Goal: Transaction & Acquisition: Purchase product/service

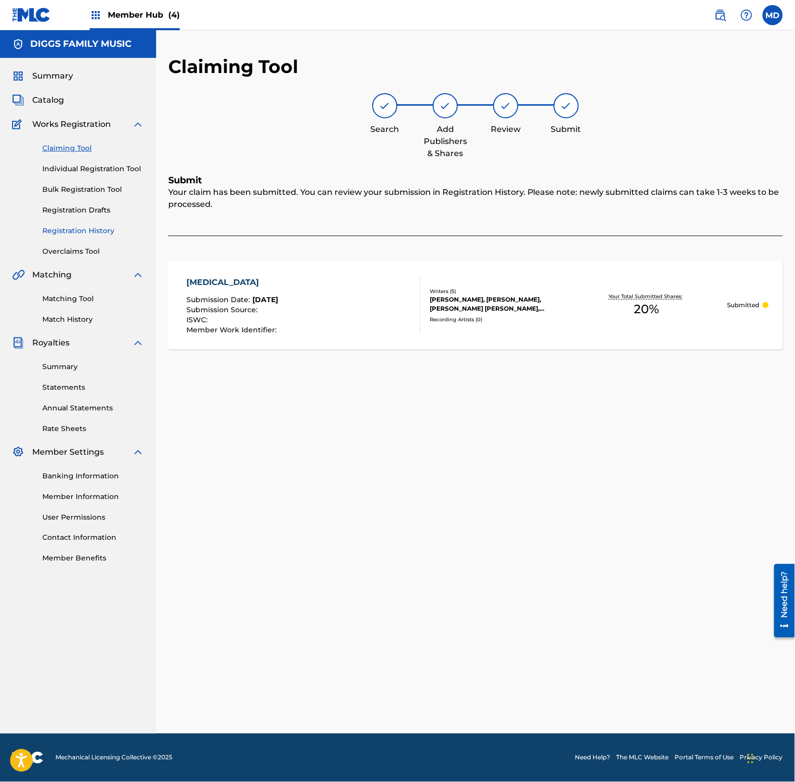
click at [71, 232] on link "Registration History" at bounding box center [93, 231] width 102 height 11
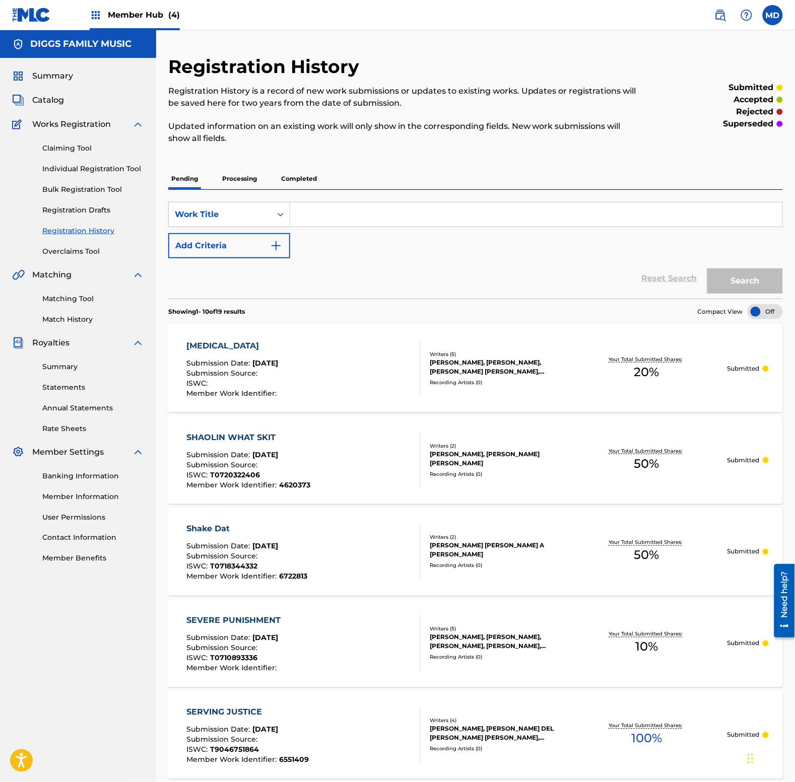
click at [321, 221] on input "Search Form" at bounding box center [536, 214] width 492 height 24
click at [346, 213] on input "shelter" at bounding box center [536, 214] width 492 height 24
type input "shelter"
click at [763, 283] on button "Search" at bounding box center [745, 280] width 76 height 25
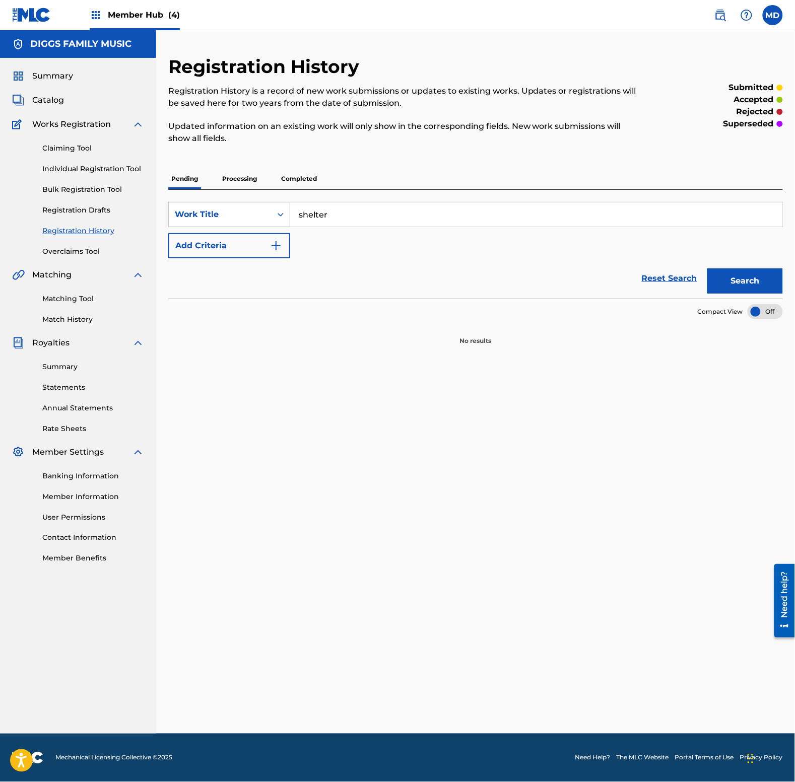
click at [250, 175] on p "Processing" at bounding box center [239, 178] width 41 height 21
click at [308, 178] on p "Completed" at bounding box center [299, 178] width 42 height 21
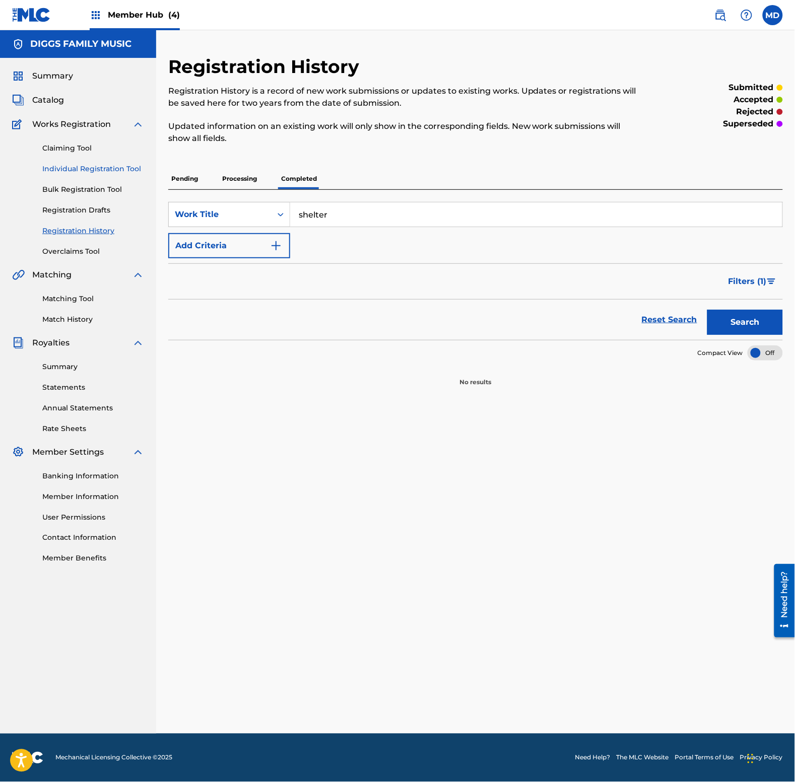
click at [64, 170] on link "Individual Registration Tool" at bounding box center [93, 169] width 102 height 11
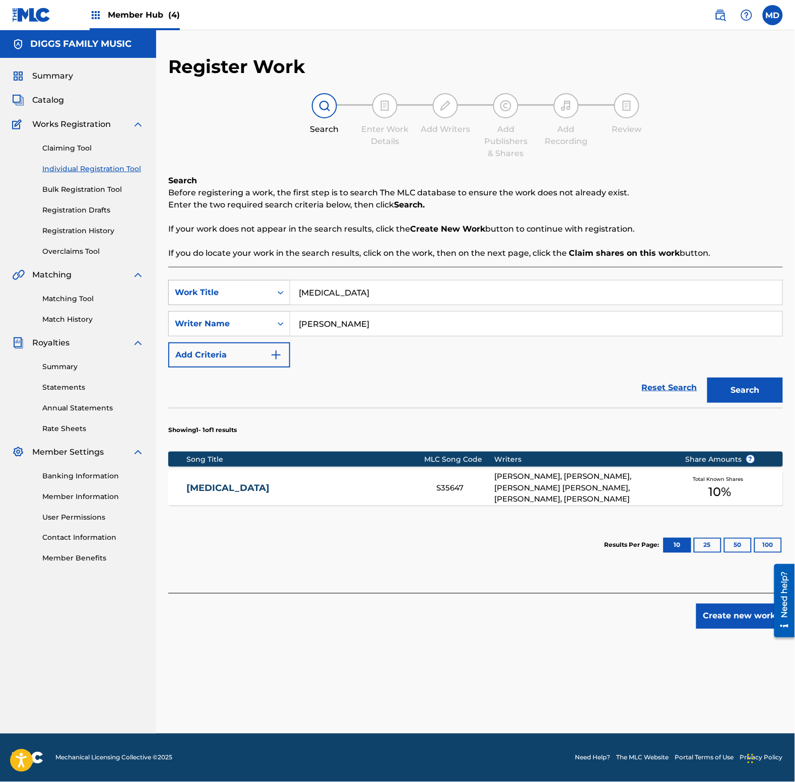
drag, startPoint x: 401, startPoint y: 302, endPoint x: 277, endPoint y: 303, distance: 123.4
click at [277, 303] on div "SearchWithCriteriaabd27ece-1981-4d2b-9ce3-ddb6a9c8adbd Work Title [MEDICAL_DATA]" at bounding box center [475, 292] width 614 height 25
paste input "ter"
type input "shelter"
click at [715, 387] on button "Search" at bounding box center [745, 390] width 76 height 25
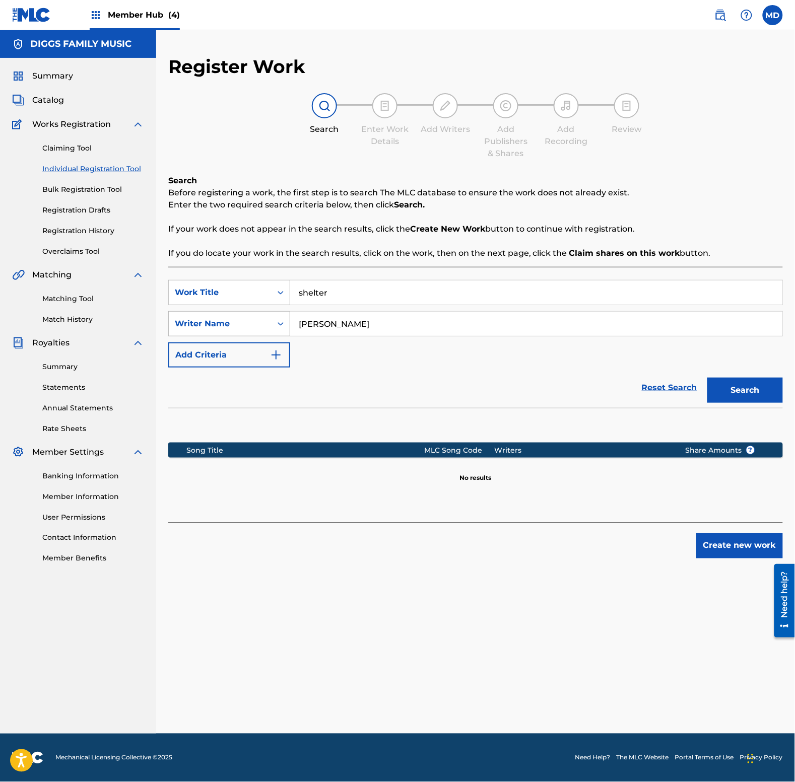
drag, startPoint x: 395, startPoint y: 318, endPoint x: 281, endPoint y: 326, distance: 114.6
click at [281, 326] on div "SearchWithCriteriabdb11b55-a207-4bec-ae86-c0b67125085e Writer Name [PERSON_NAME]" at bounding box center [475, 323] width 614 height 25
paste input "[PERSON_NAME] [PERSON_NAME]"
type input "[PERSON_NAME] [PERSON_NAME]"
click at [748, 389] on button "Search" at bounding box center [745, 390] width 76 height 25
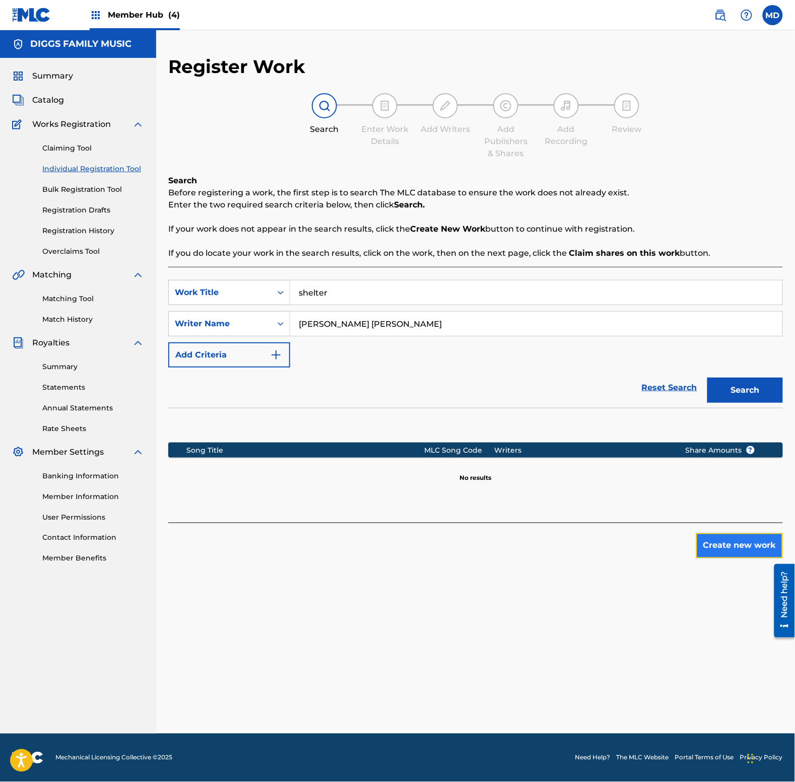
click at [718, 542] on button "Create new work" at bounding box center [739, 545] width 87 height 25
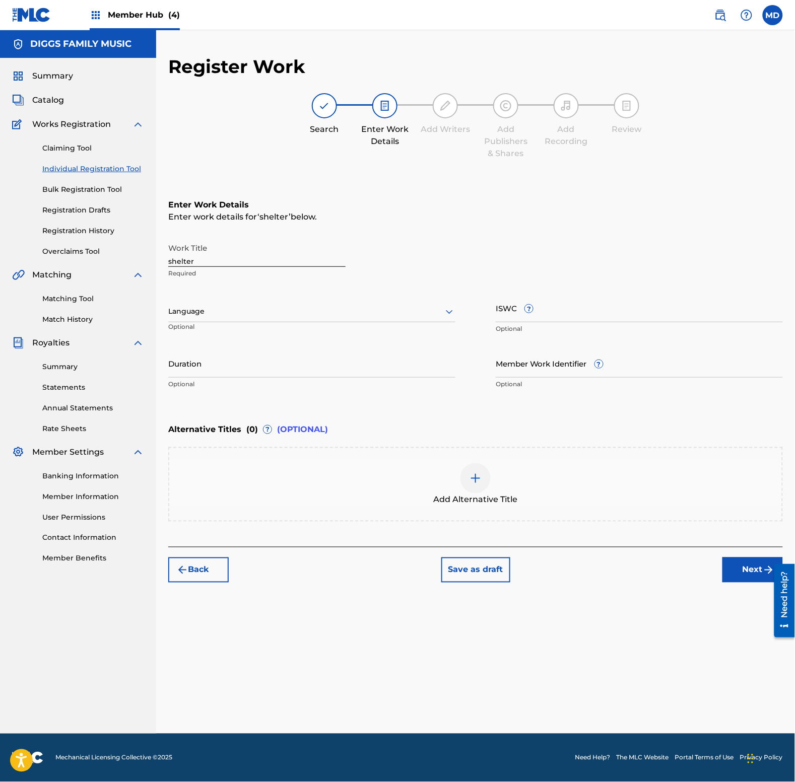
click at [252, 306] on div at bounding box center [311, 311] width 287 height 13
click at [270, 334] on div "English" at bounding box center [312, 333] width 286 height 23
click at [573, 361] on input "Member Work Identifier ?" at bounding box center [639, 363] width 287 height 29
paste input "4108459"
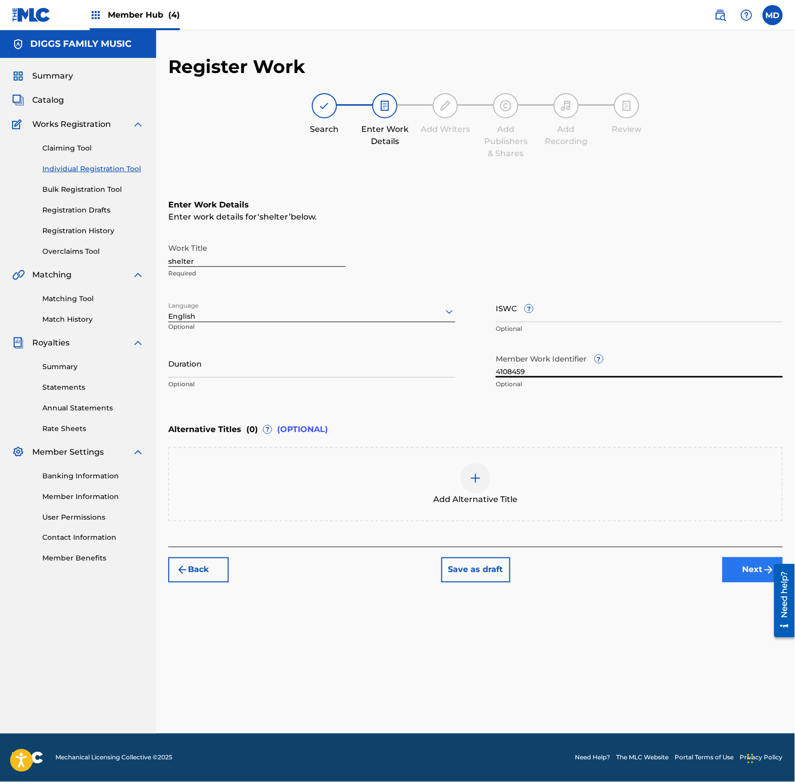
type input "4108459"
click at [748, 569] on button "Next" at bounding box center [752, 569] width 60 height 25
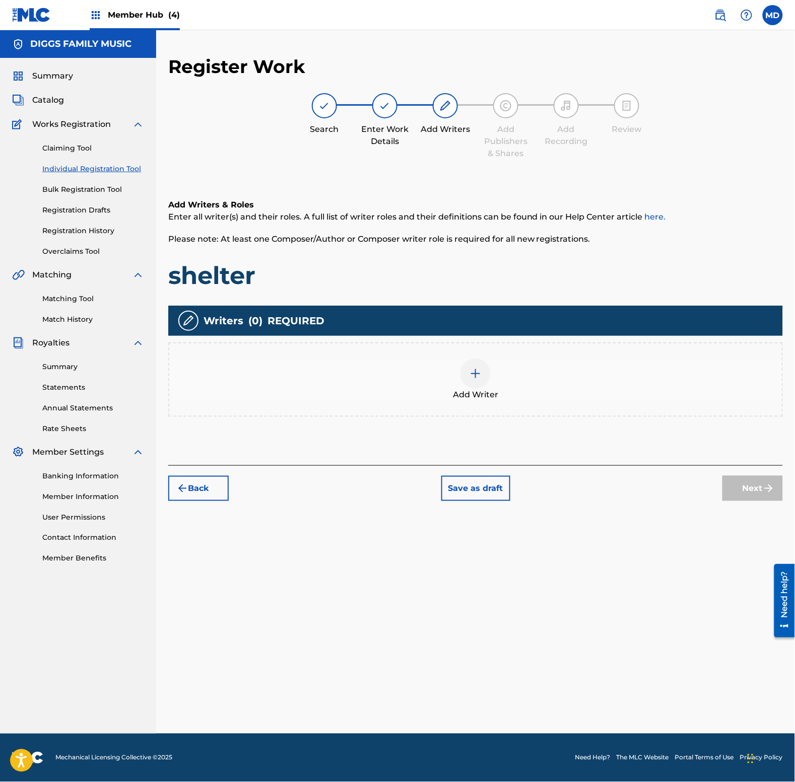
click at [472, 376] on img at bounding box center [475, 374] width 12 height 12
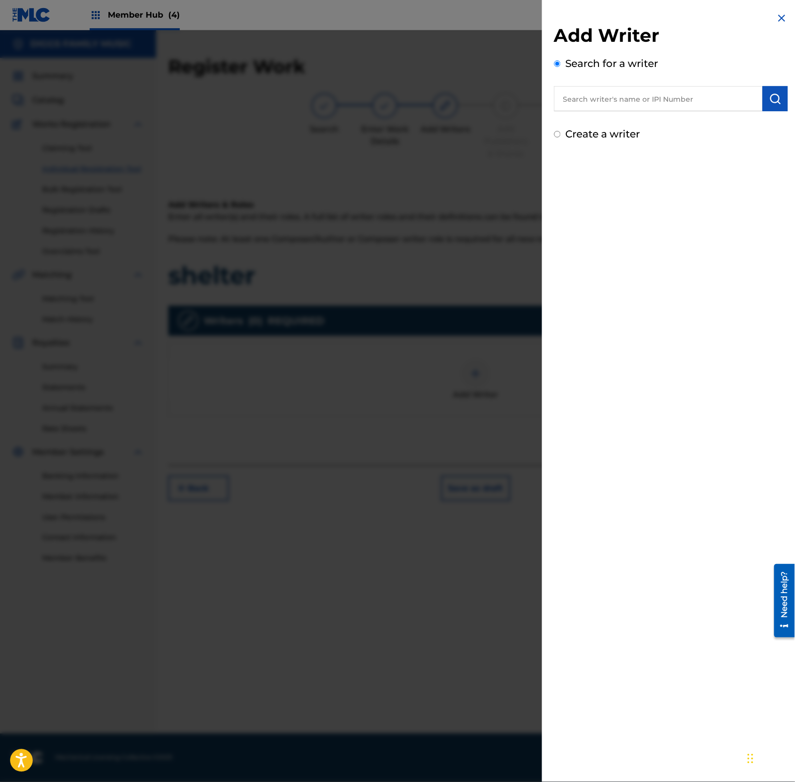
click at [632, 108] on input "text" at bounding box center [658, 98] width 208 height 25
paste input "456419832"
click at [567, 106] on input "456419832" at bounding box center [658, 98] width 208 height 25
click at [559, 102] on input "456419832" at bounding box center [658, 98] width 208 height 25
type input "00456419832"
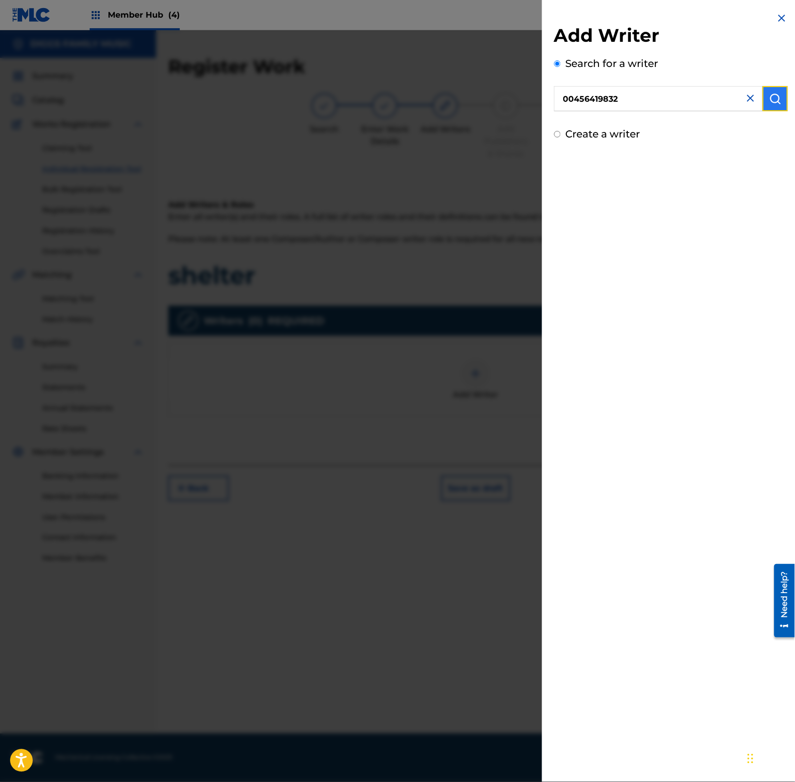
click at [769, 97] on img "submit" at bounding box center [775, 99] width 12 height 12
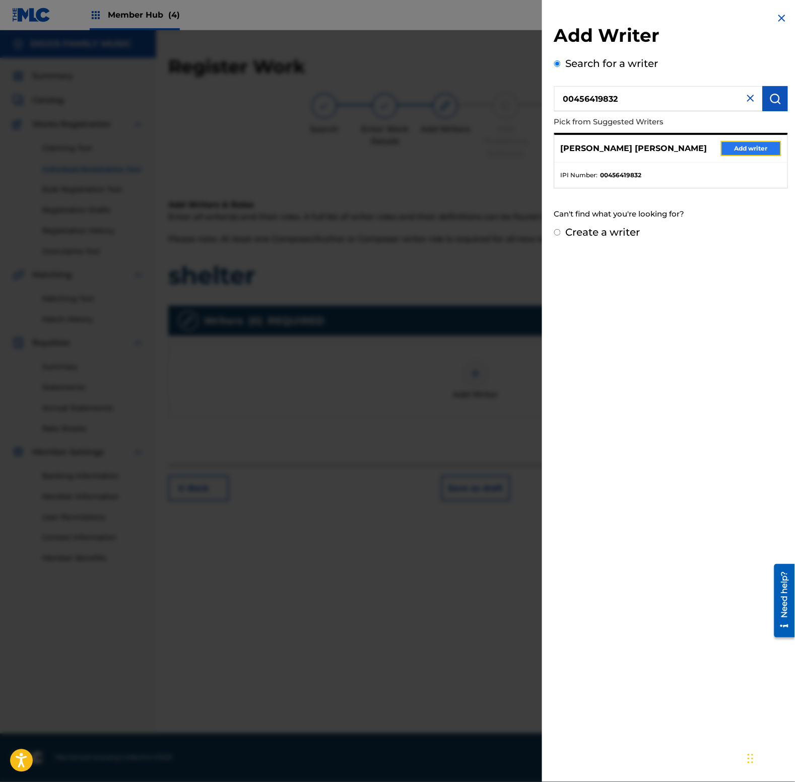
click at [739, 148] on button "Add writer" at bounding box center [751, 148] width 60 height 15
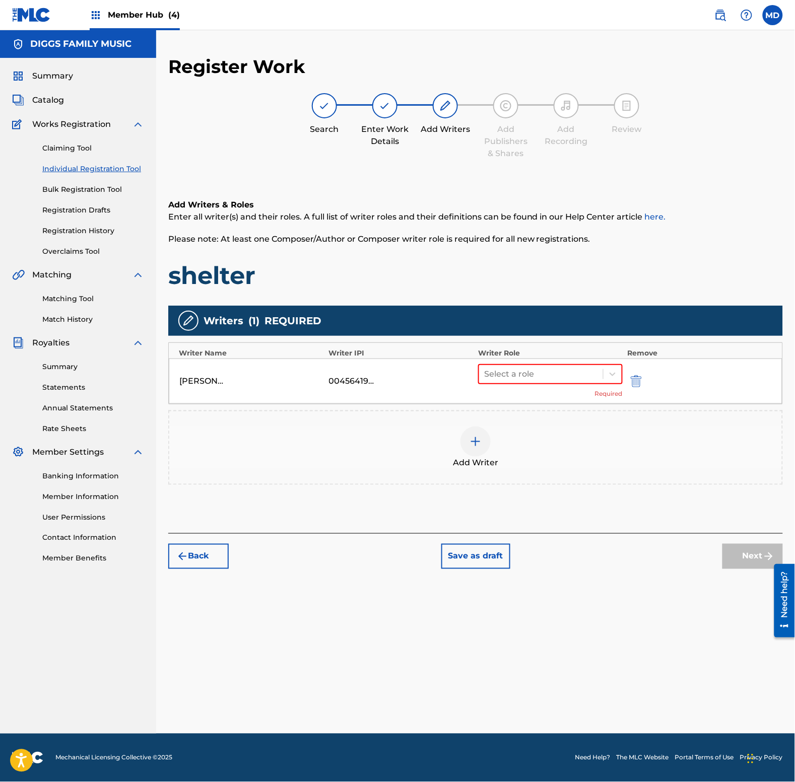
click at [469, 439] on img at bounding box center [475, 442] width 12 height 12
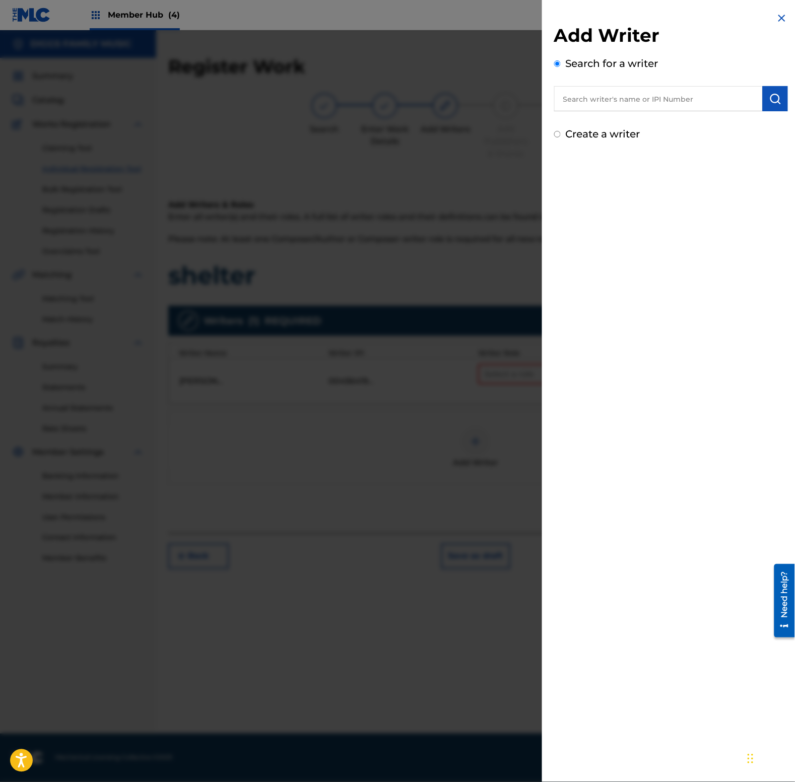
click at [628, 97] on input "text" at bounding box center [658, 98] width 208 height 25
paste input "196083054"
click at [563, 97] on input "196083054" at bounding box center [658, 98] width 208 height 25
type input "00196083054"
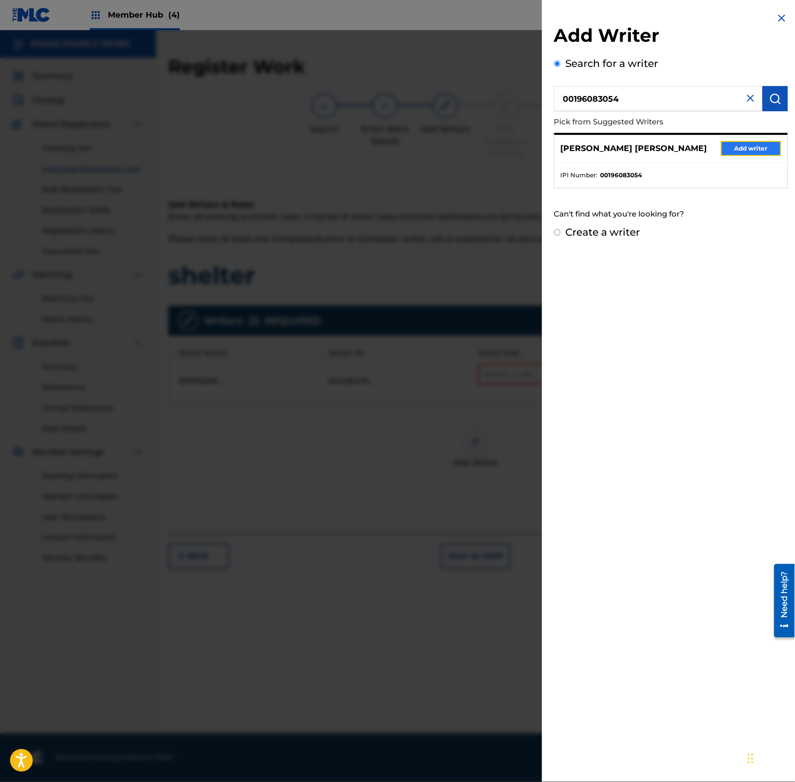
click at [740, 147] on button "Add writer" at bounding box center [751, 148] width 60 height 15
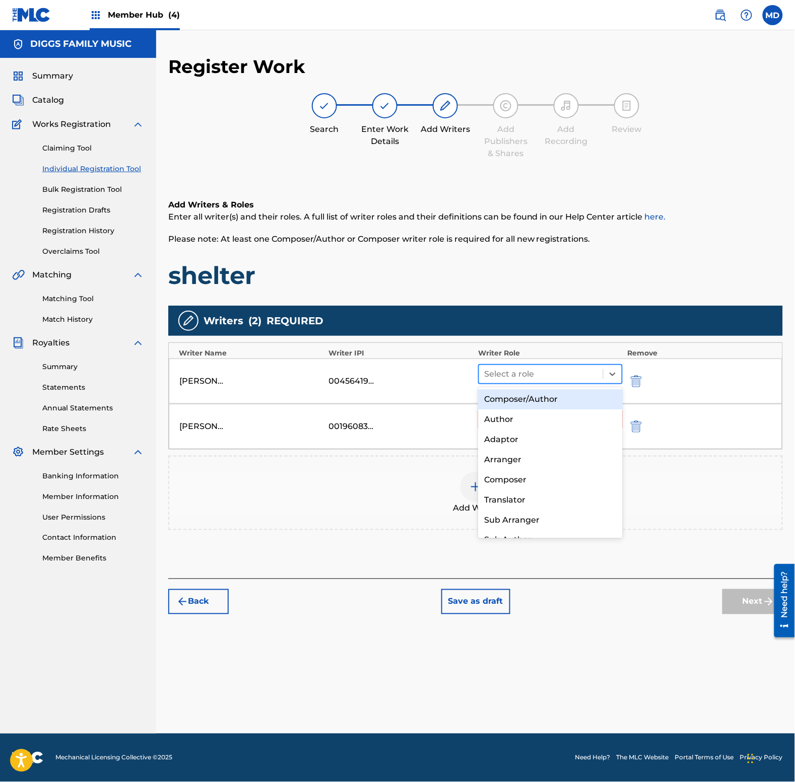
click at [588, 378] on div at bounding box center [541, 374] width 114 height 14
click at [567, 393] on div "Composer/Author" at bounding box center [550, 399] width 144 height 20
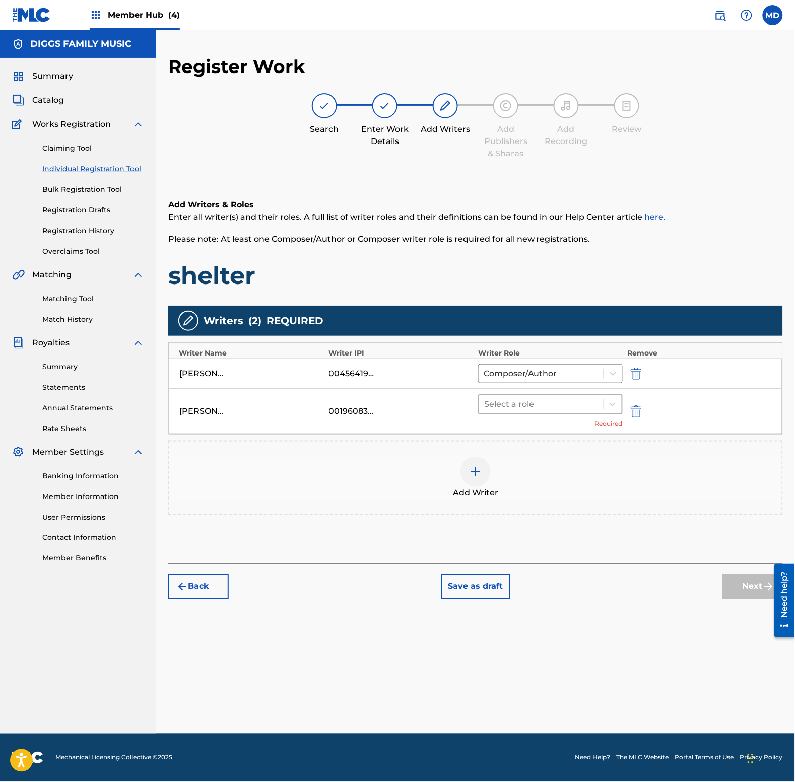
click at [554, 400] on div at bounding box center [541, 404] width 114 height 14
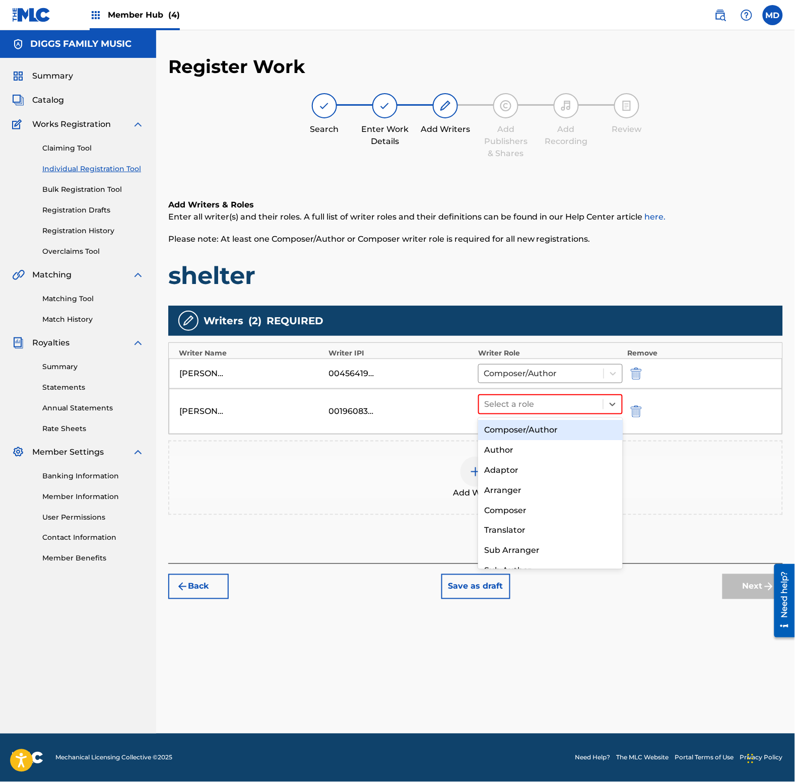
click at [550, 427] on div "Composer/Author" at bounding box center [550, 430] width 144 height 20
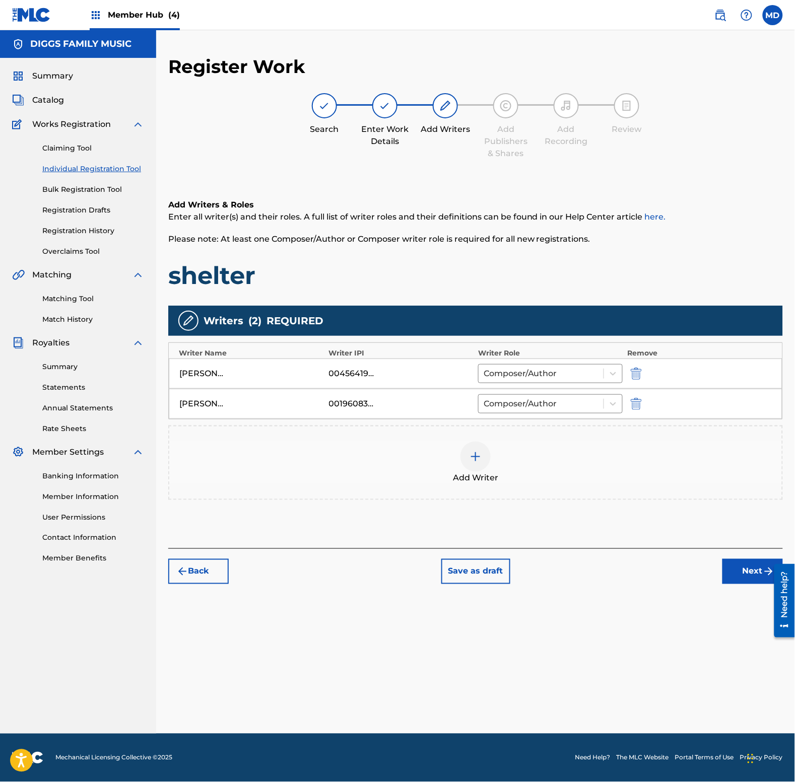
click at [474, 456] on img at bounding box center [475, 457] width 12 height 12
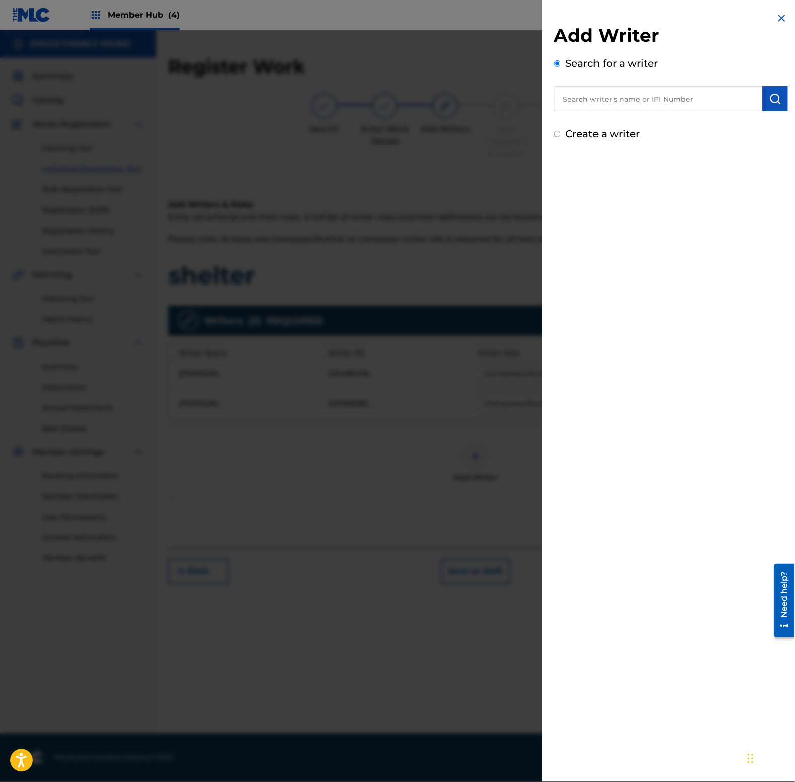
click at [620, 102] on input "text" at bounding box center [658, 98] width 208 height 25
paste input "[PERSON_NAME]"
click at [621, 122] on strong "[PERSON_NAME]" at bounding box center [624, 122] width 72 height 10
type input "[PERSON_NAME]"
click at [776, 99] on img "submit" at bounding box center [775, 99] width 12 height 12
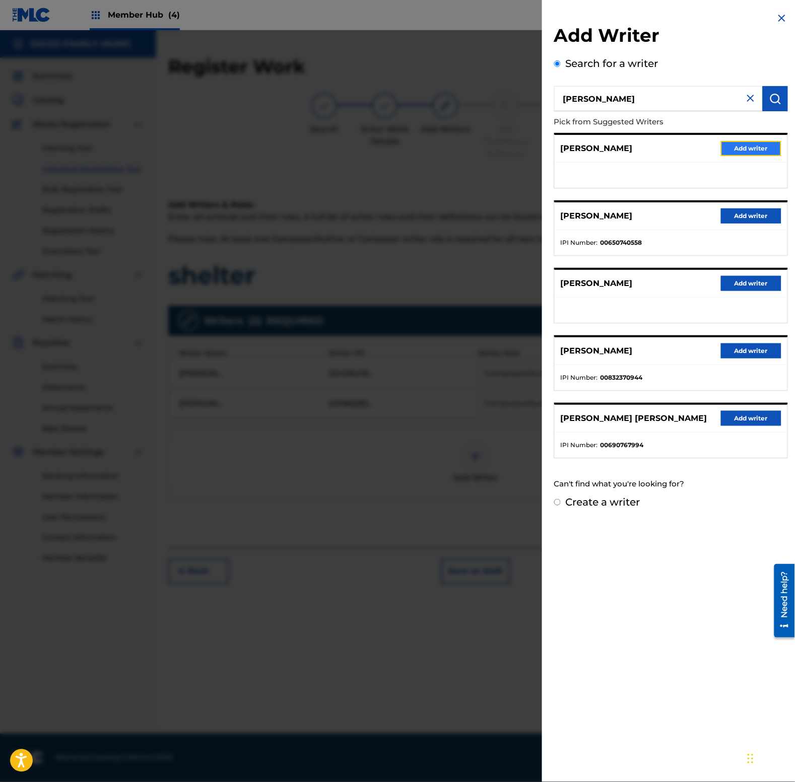
click at [726, 145] on button "Add writer" at bounding box center [751, 148] width 60 height 15
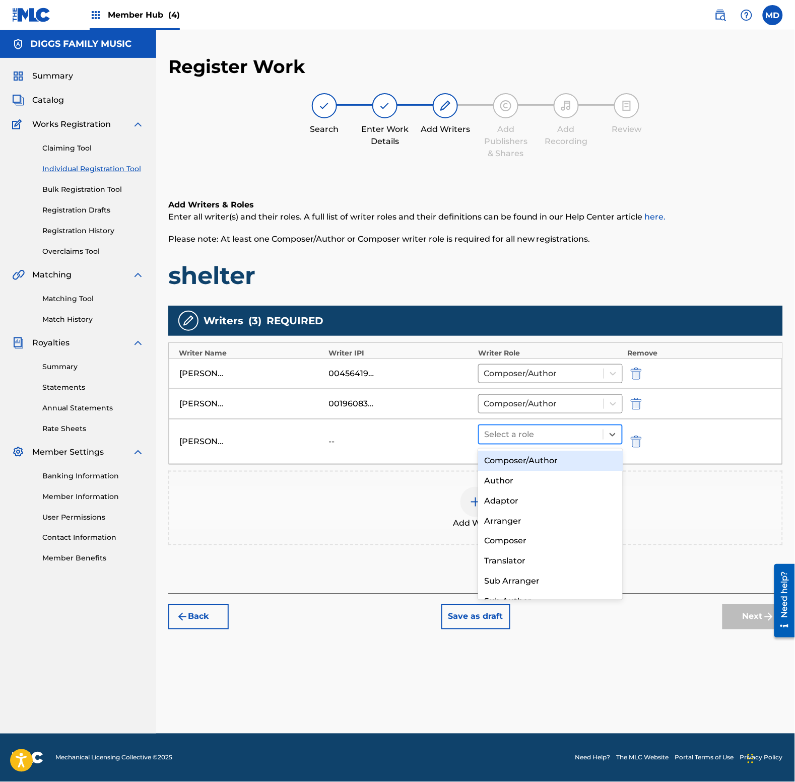
click at [565, 434] on div at bounding box center [541, 435] width 114 height 14
click at [543, 462] on div "Composer/Author" at bounding box center [550, 461] width 144 height 20
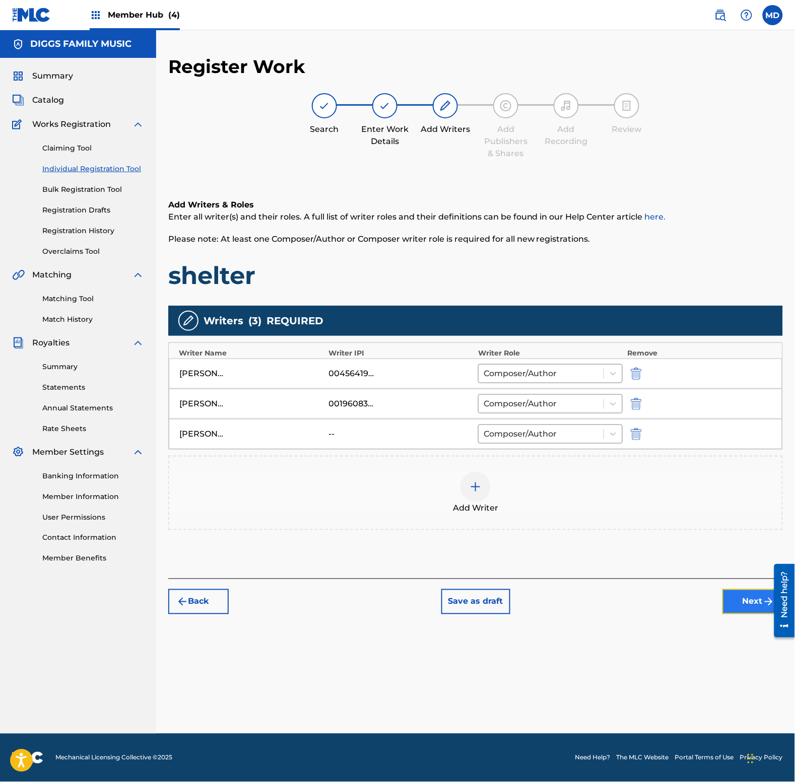
click at [748, 604] on button "Next" at bounding box center [752, 601] width 60 height 25
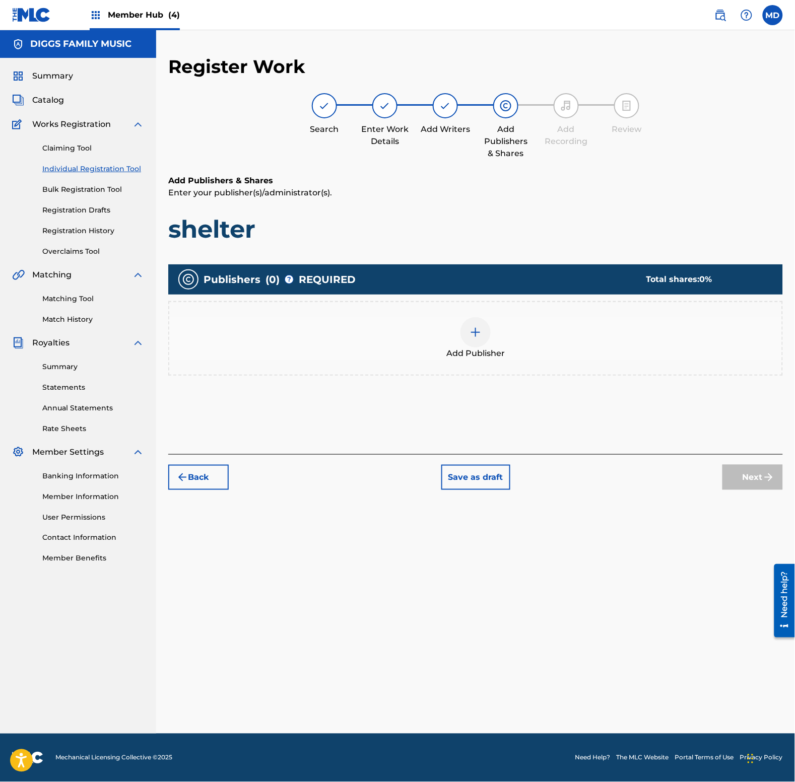
click at [482, 331] on div at bounding box center [475, 332] width 30 height 30
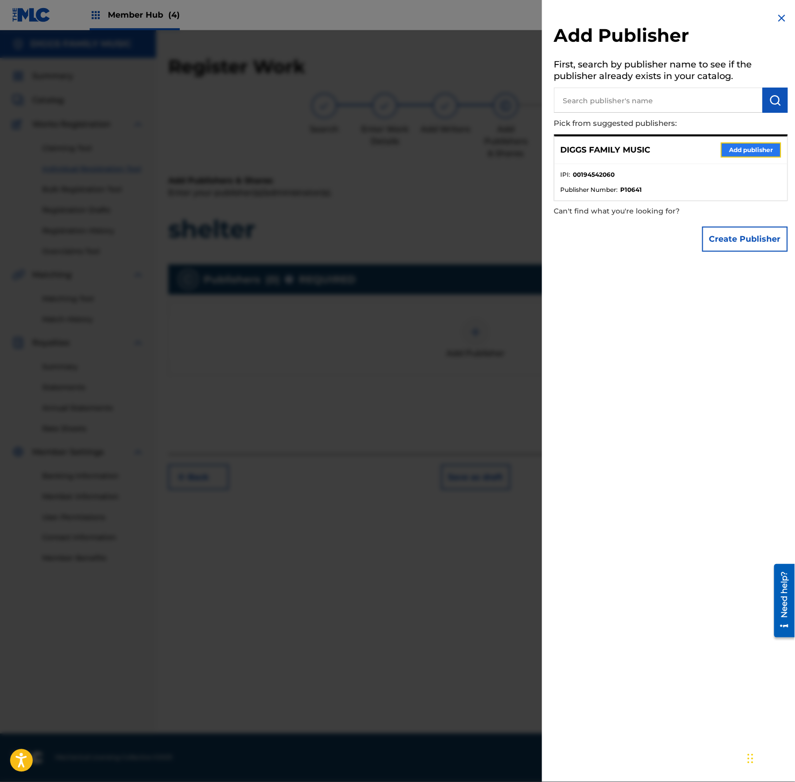
click at [733, 148] on button "Add publisher" at bounding box center [751, 150] width 60 height 15
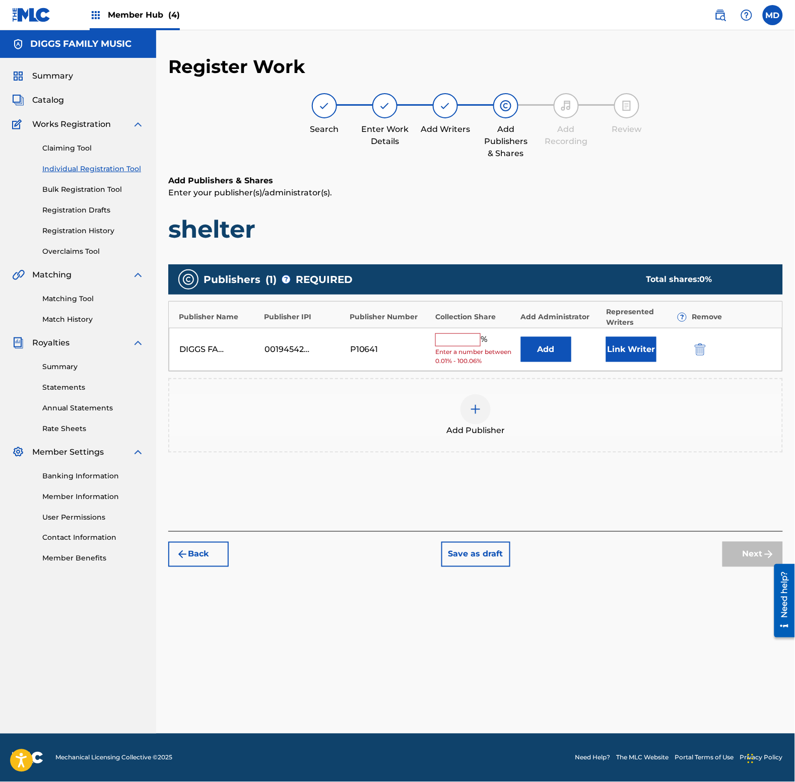
click at [468, 343] on input "text" at bounding box center [457, 339] width 45 height 13
type input "100"
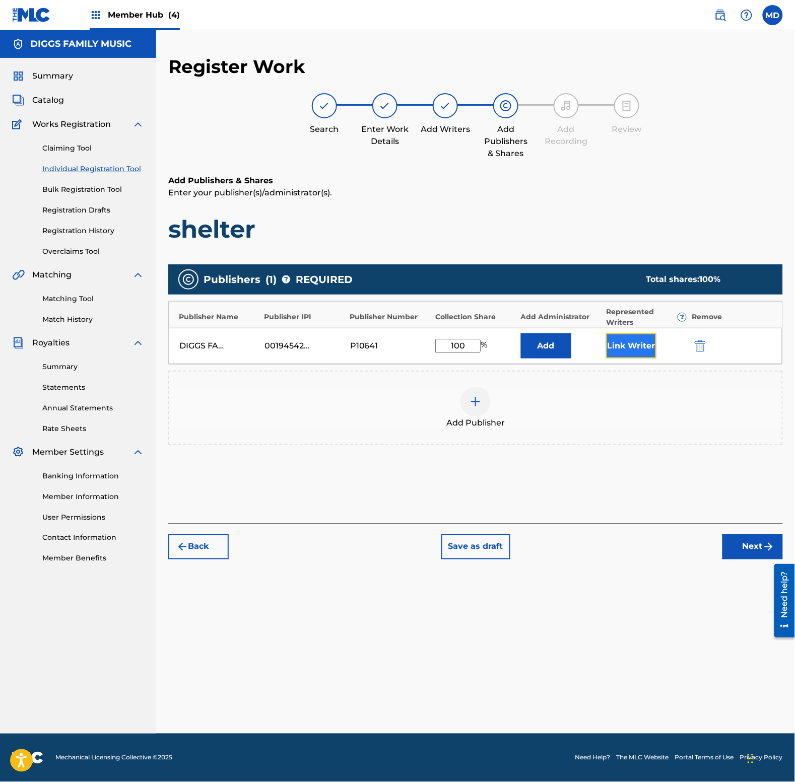
click at [630, 350] on button "Link Writer" at bounding box center [631, 345] width 50 height 25
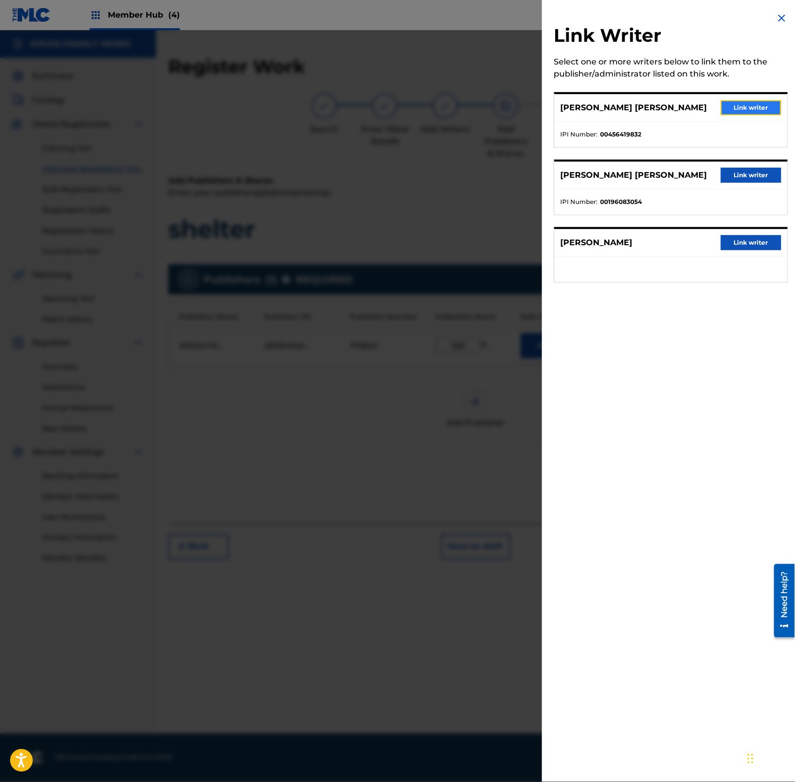
click at [745, 107] on button "Link writer" at bounding box center [751, 107] width 60 height 15
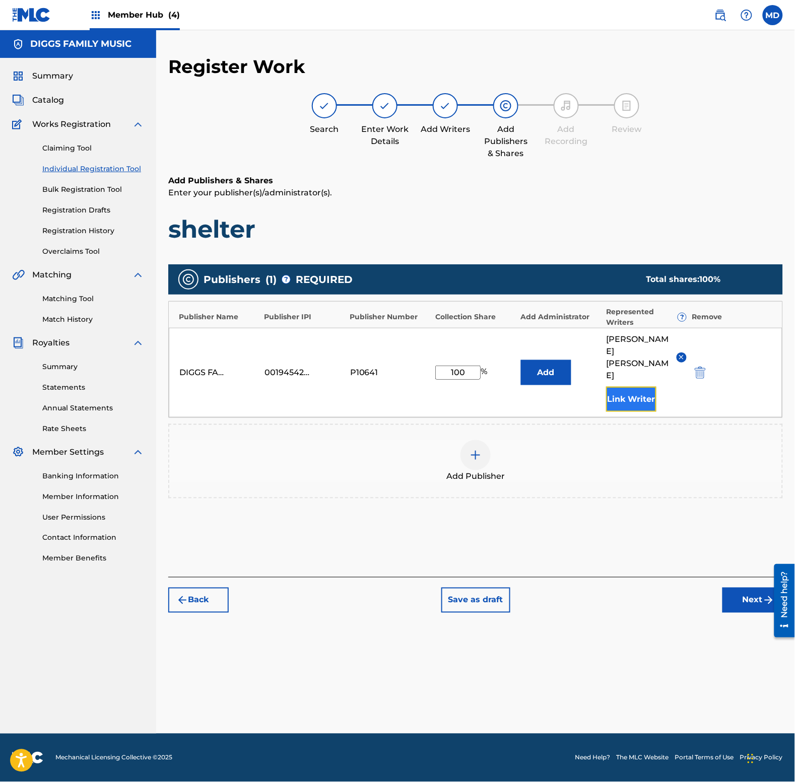
click at [617, 391] on button "Link Writer" at bounding box center [631, 399] width 50 height 25
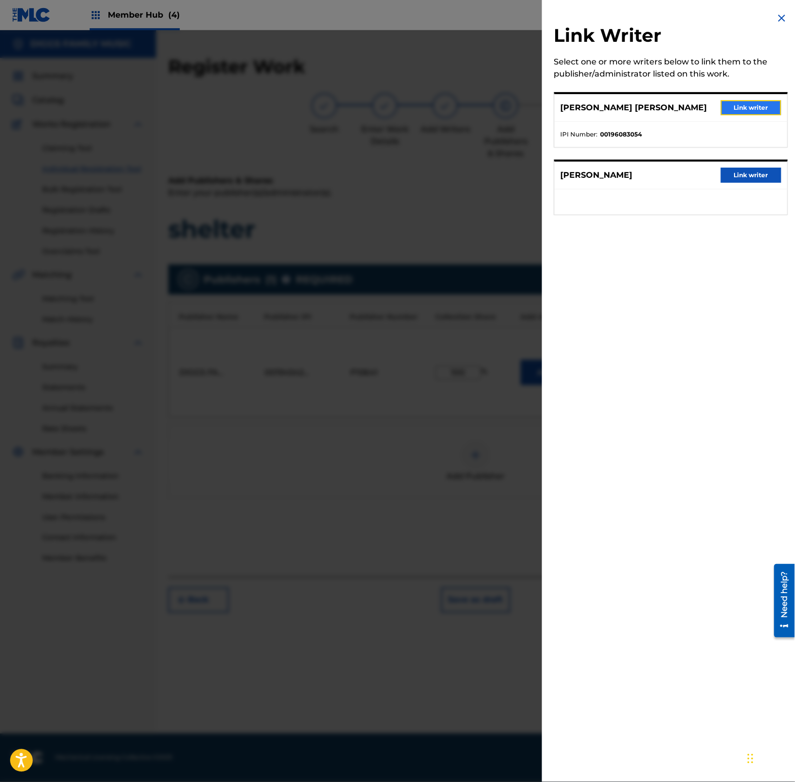
click at [754, 107] on button "Link writer" at bounding box center [751, 107] width 60 height 15
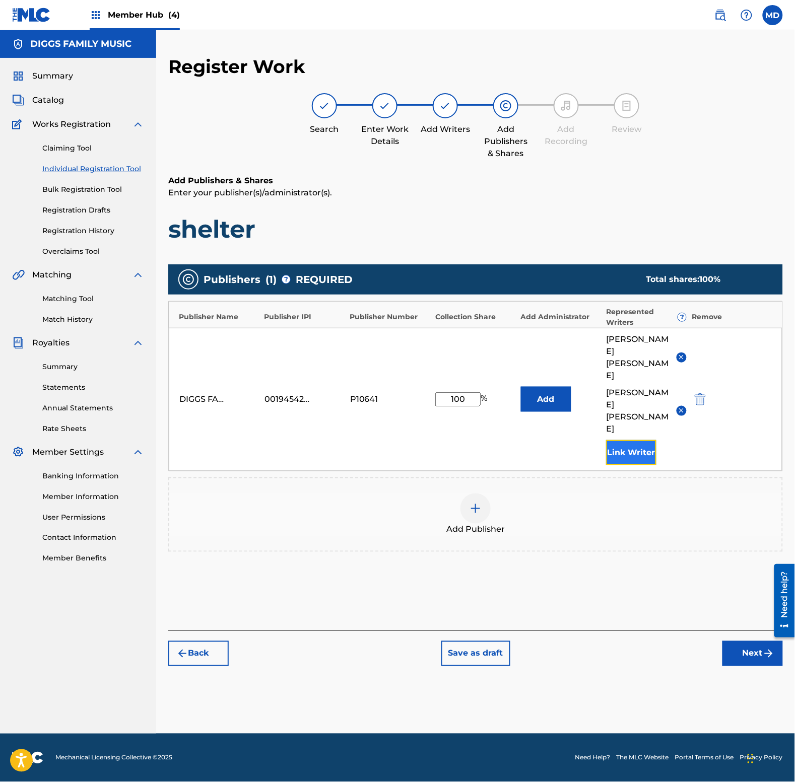
click at [624, 440] on button "Link Writer" at bounding box center [631, 452] width 50 height 25
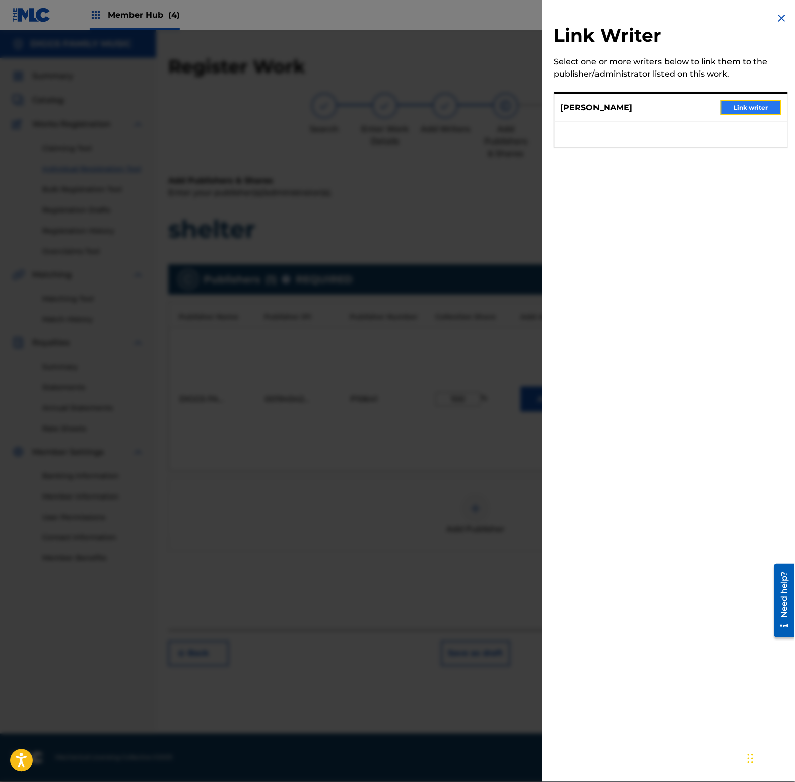
click at [752, 107] on button "Link writer" at bounding box center [751, 107] width 60 height 15
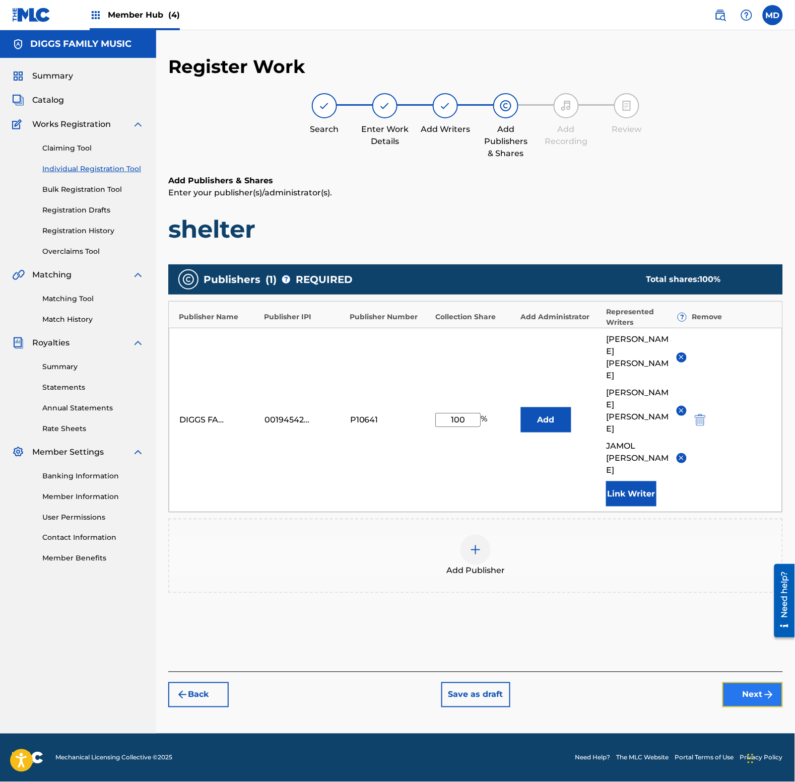
click at [734, 682] on button "Next" at bounding box center [752, 694] width 60 height 25
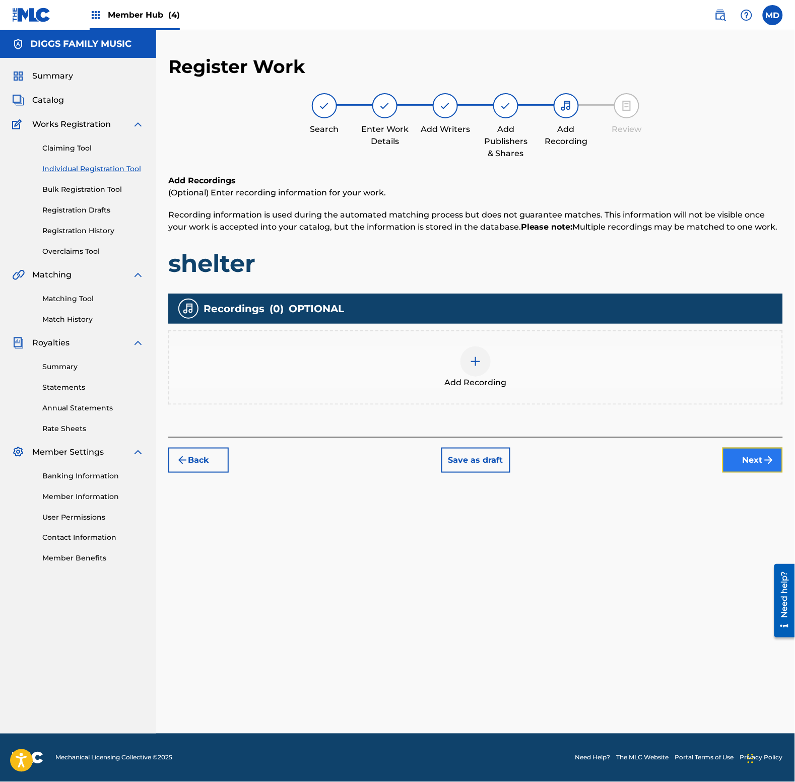
click at [758, 455] on button "Next" at bounding box center [752, 460] width 60 height 25
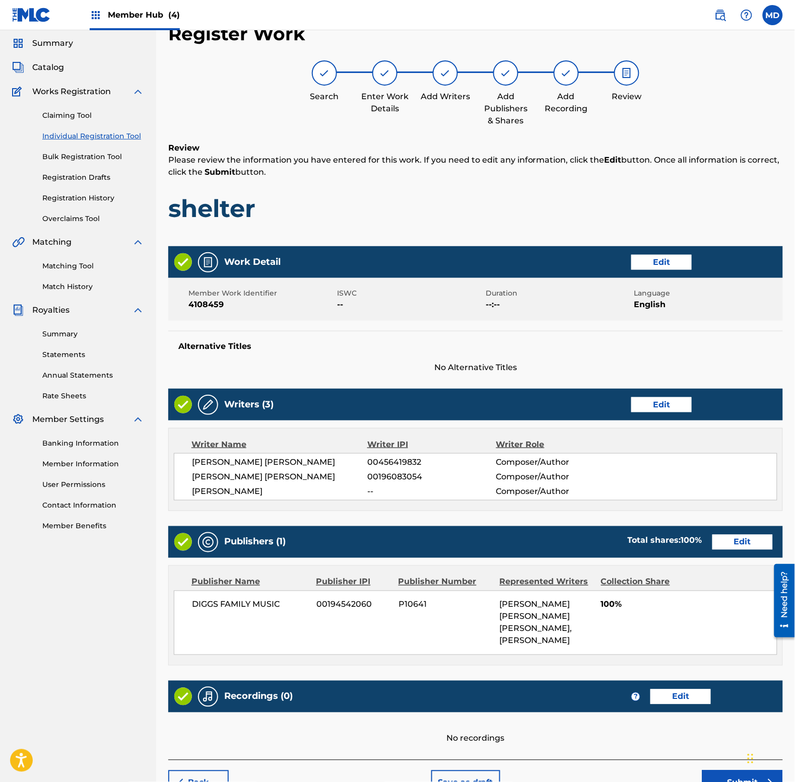
scroll to position [95, 0]
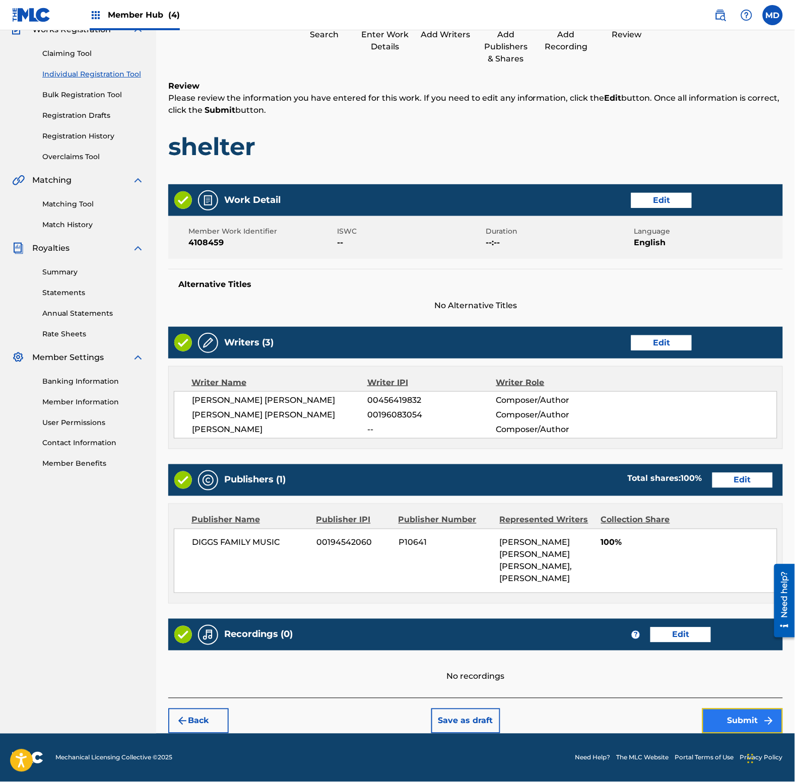
click at [739, 724] on button "Submit" at bounding box center [742, 721] width 81 height 25
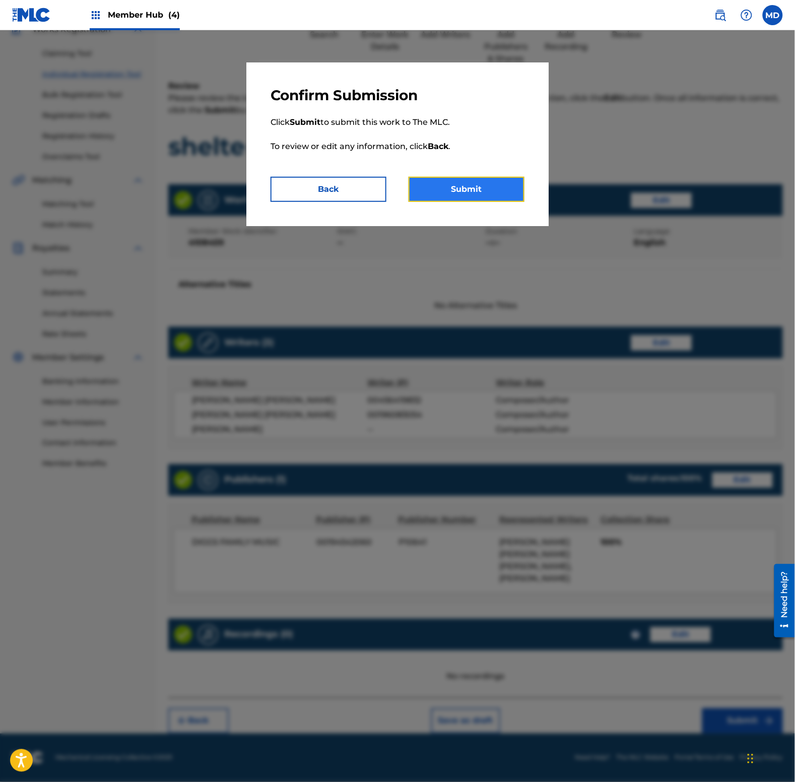
click at [499, 190] on button "Submit" at bounding box center [466, 189] width 116 height 25
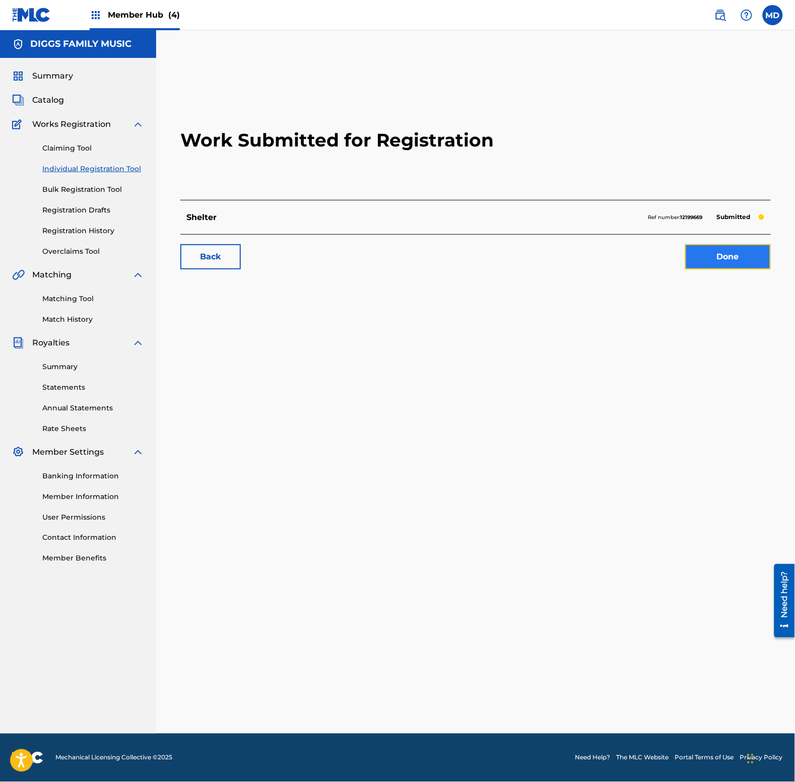
click at [708, 256] on link "Done" at bounding box center [728, 256] width 86 height 25
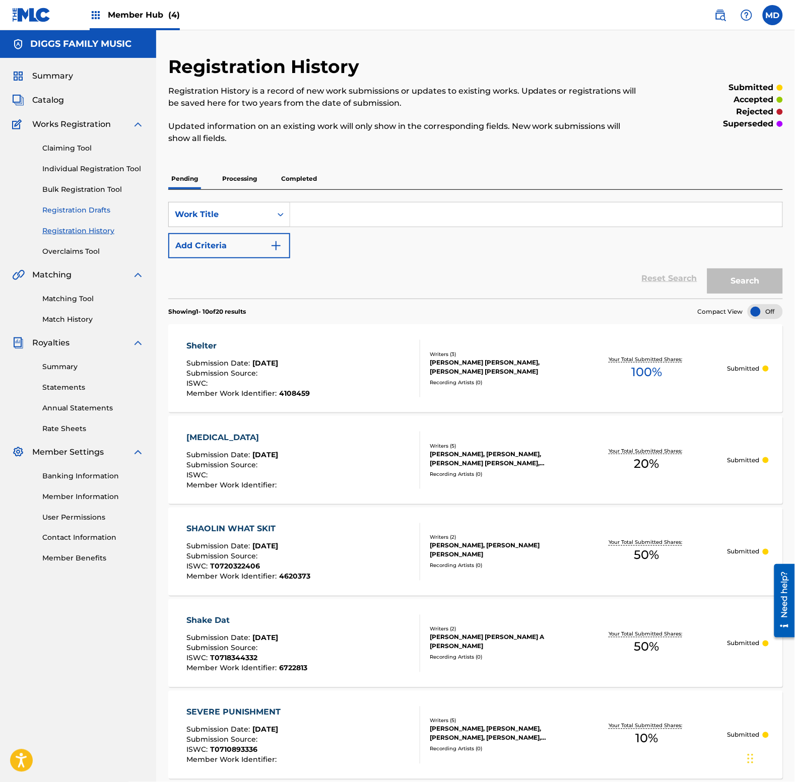
click at [89, 210] on link "Registration Drafts" at bounding box center [93, 210] width 102 height 11
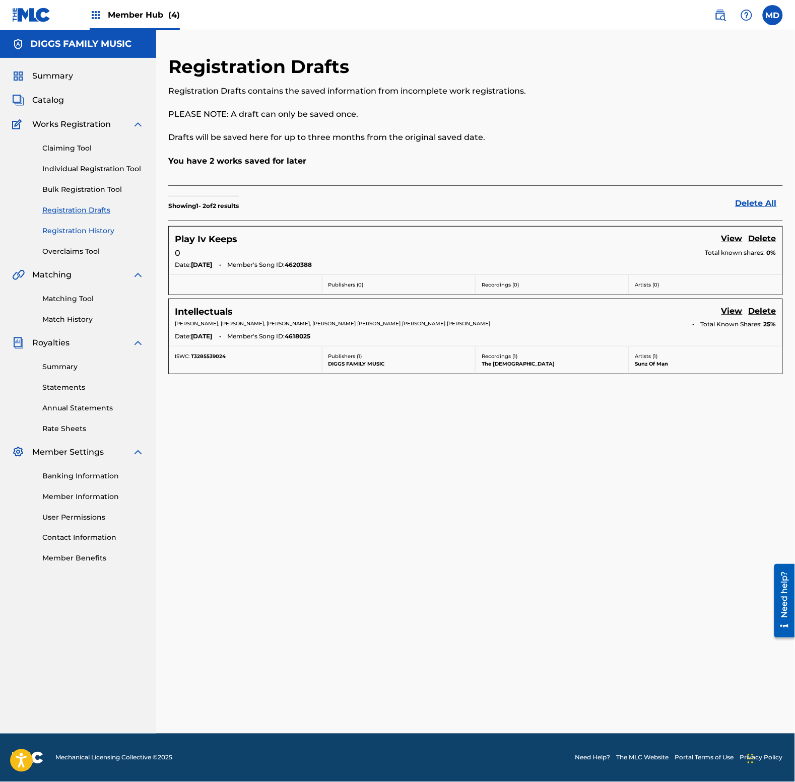
click at [64, 228] on link "Registration History" at bounding box center [93, 231] width 102 height 11
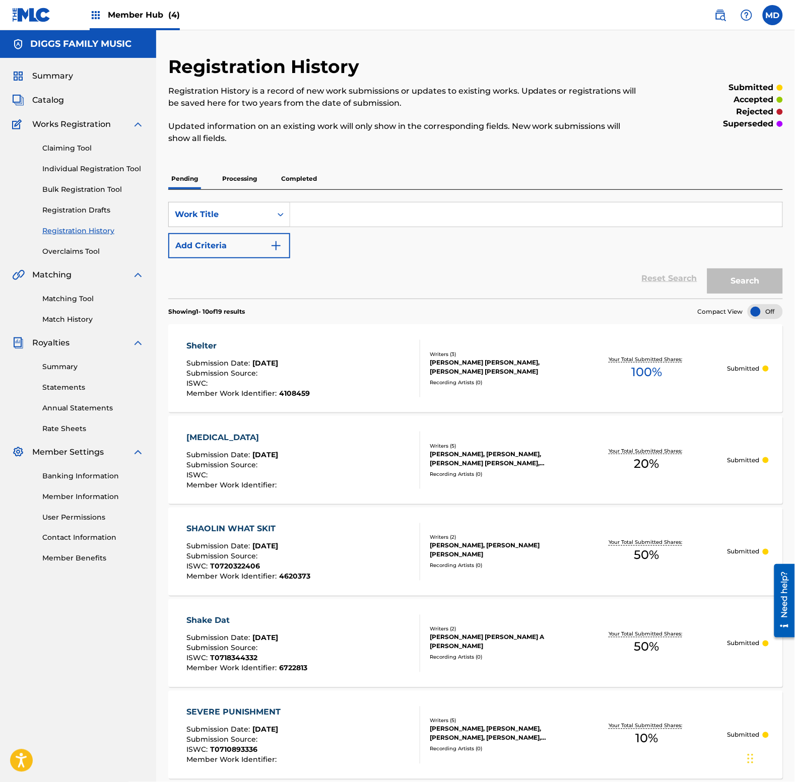
click at [381, 204] on input "Search Form" at bounding box center [536, 214] width 492 height 24
type input "show and prove"
click at [713, 287] on button "Search" at bounding box center [745, 280] width 76 height 25
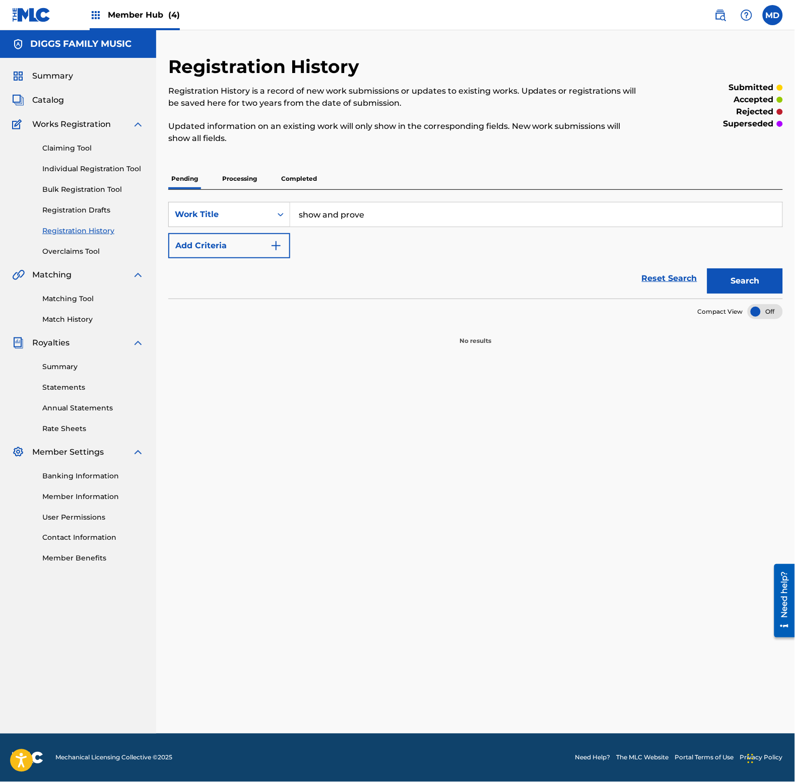
click at [235, 179] on p "Processing" at bounding box center [239, 178] width 41 height 21
click at [290, 178] on p "Completed" at bounding box center [299, 178] width 42 height 21
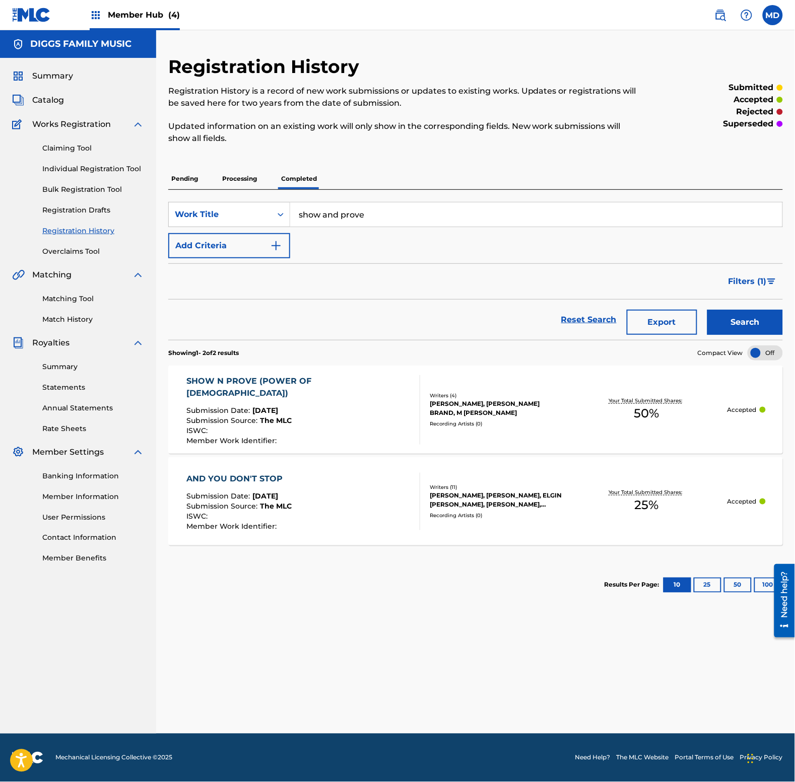
drag, startPoint x: 389, startPoint y: 215, endPoint x: 292, endPoint y: 210, distance: 96.8
click at [292, 210] on input "show and prove" at bounding box center [536, 214] width 492 height 24
type input "slang editorial"
click at [739, 319] on button "Search" at bounding box center [745, 322] width 76 height 25
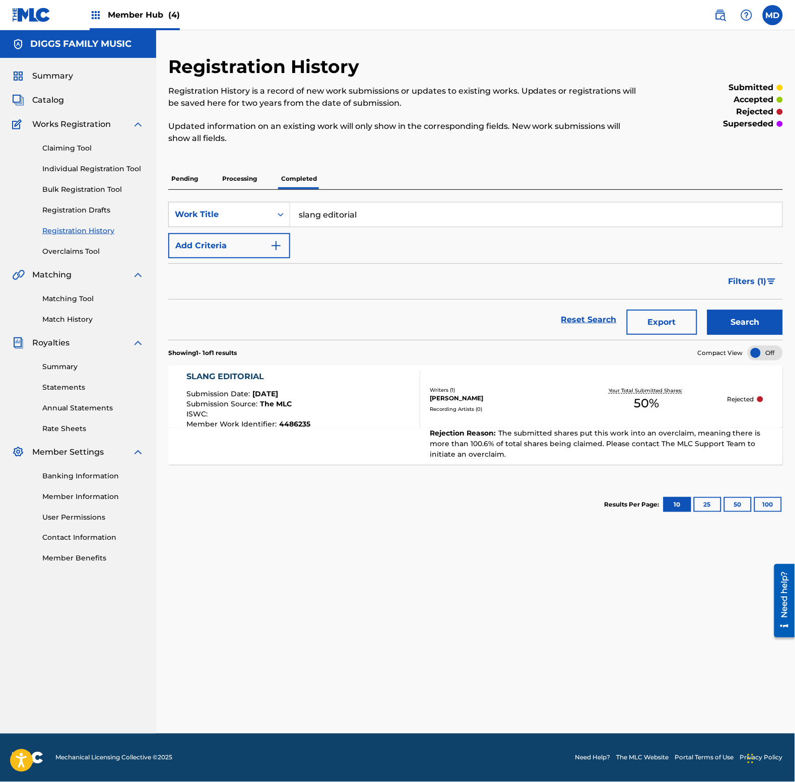
click at [335, 416] on div "SLANG EDITORIAL Submission Date : [DATE] Submission Source : The MLC ISWC : Mem…" at bounding box center [304, 399] width 234 height 57
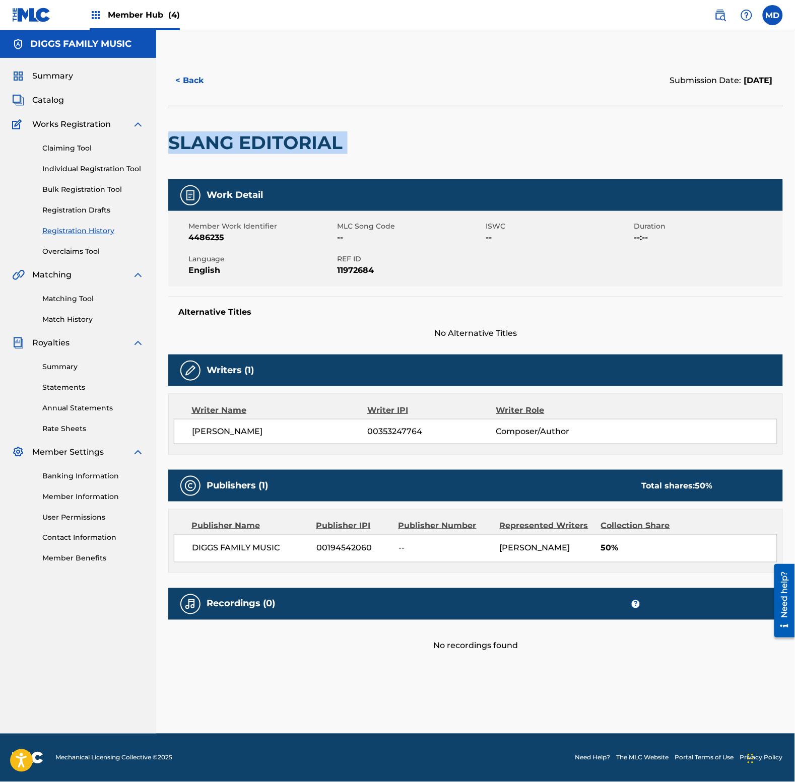
drag, startPoint x: 346, startPoint y: 143, endPoint x: 173, endPoint y: 149, distance: 173.9
click at [173, 149] on div "SLANG EDITORIAL" at bounding box center [475, 143] width 614 height 74
copy div "SLANG EDITORIAL"
click at [197, 88] on button "< Back" at bounding box center [198, 80] width 60 height 25
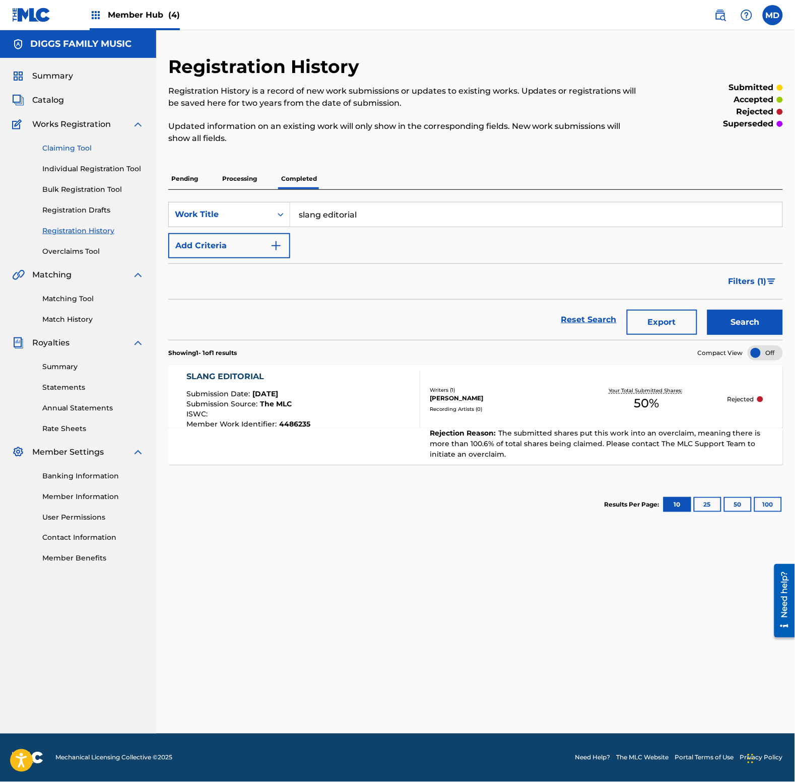
click at [55, 149] on link "Claiming Tool" at bounding box center [93, 148] width 102 height 11
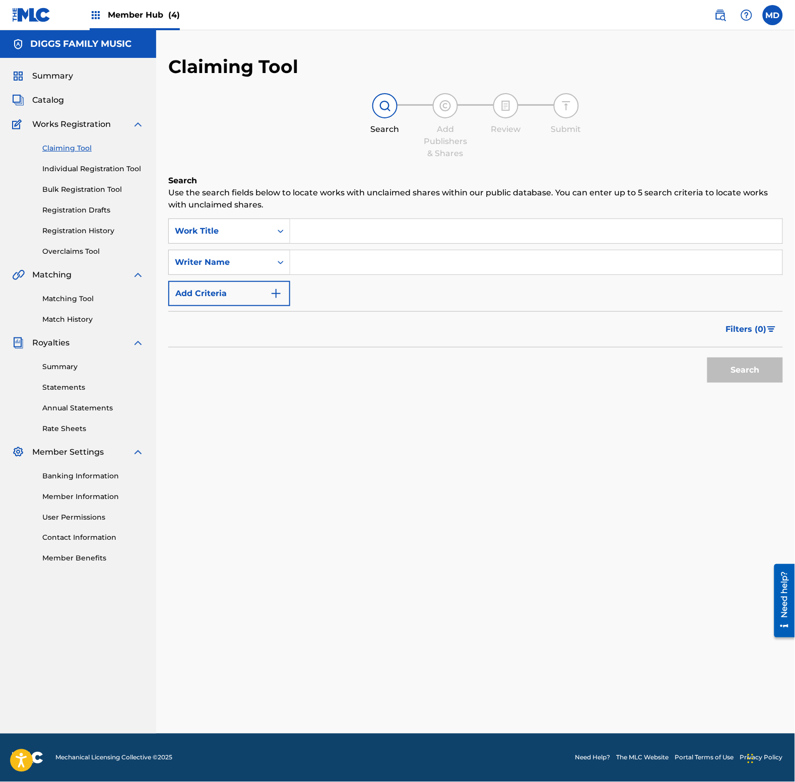
click at [372, 230] on input "Search Form" at bounding box center [536, 231] width 492 height 24
paste input "SLANG EDITORIAL"
type input "SLANG EDITORIAL"
click at [376, 265] on input "Search Form" at bounding box center [536, 262] width 492 height 24
click at [340, 264] on input "Search Form" at bounding box center [536, 262] width 492 height 24
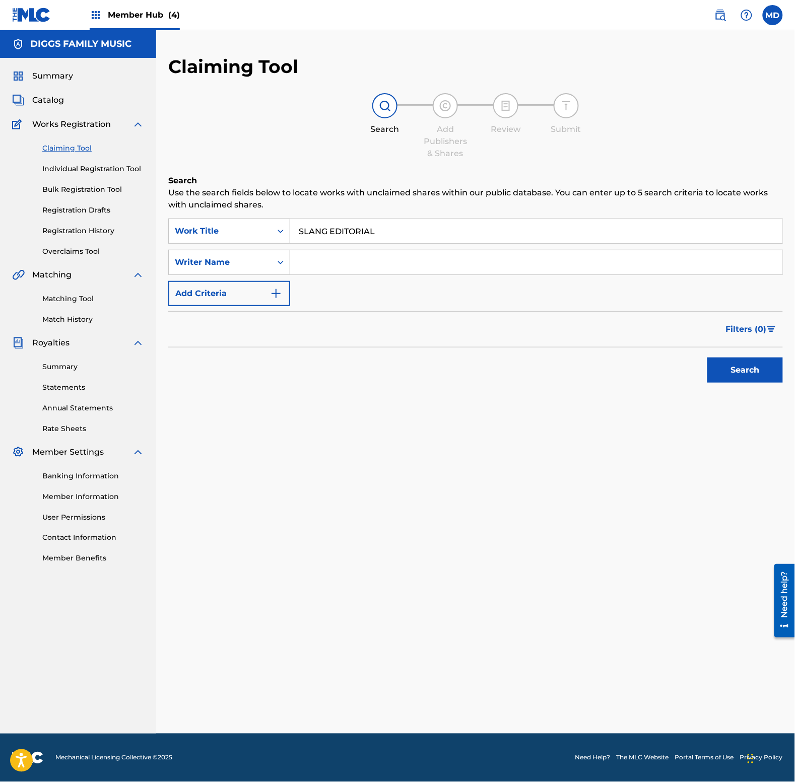
paste input "[PERSON_NAME]"
click at [761, 372] on button "Search" at bounding box center [745, 370] width 76 height 25
drag, startPoint x: 378, startPoint y: 265, endPoint x: 286, endPoint y: 266, distance: 91.7
click at [290, 266] on input "[PERSON_NAME]" at bounding box center [536, 262] width 492 height 24
paste input "ARRIS [PERSON_NAME]"
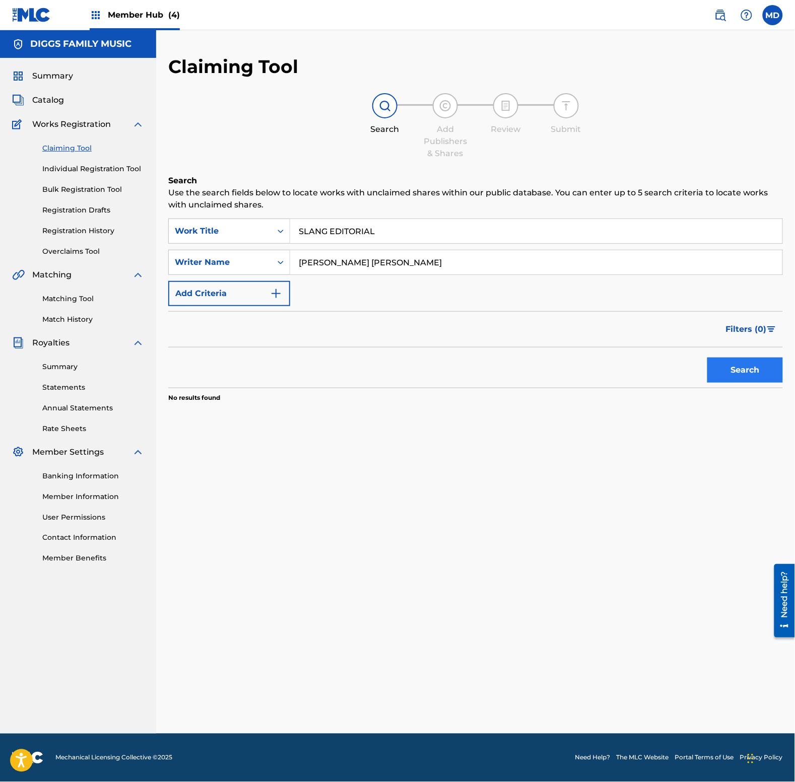
type input "[PERSON_NAME] [PERSON_NAME]"
click at [737, 371] on button "Search" at bounding box center [745, 370] width 76 height 25
click at [53, 99] on span "Catalog" at bounding box center [48, 100] width 32 height 12
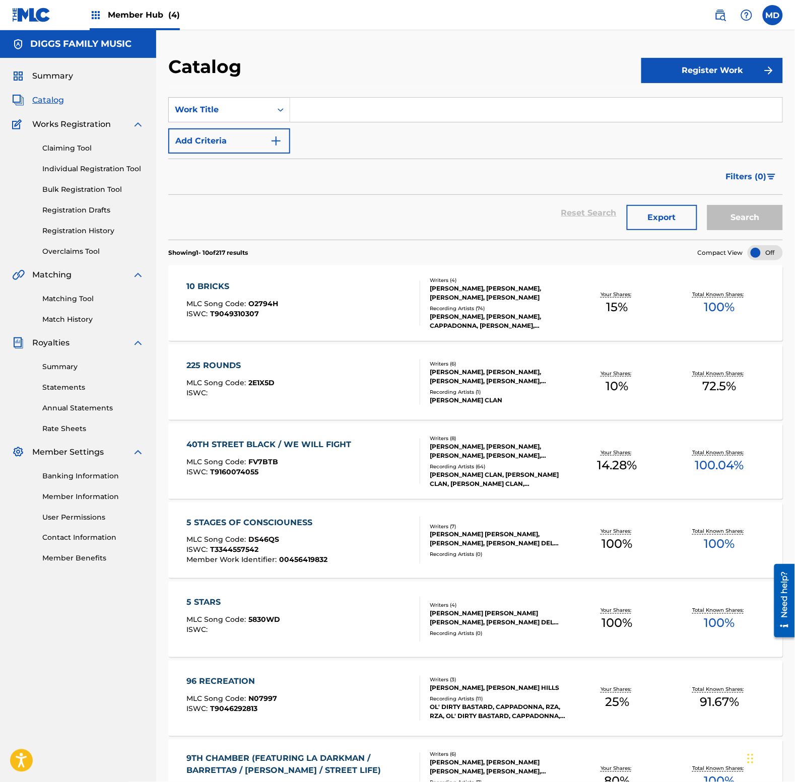
click at [437, 110] on input "Search Form" at bounding box center [536, 110] width 492 height 24
type input "slang editorial"
click at [707, 205] on button "Search" at bounding box center [745, 217] width 76 height 25
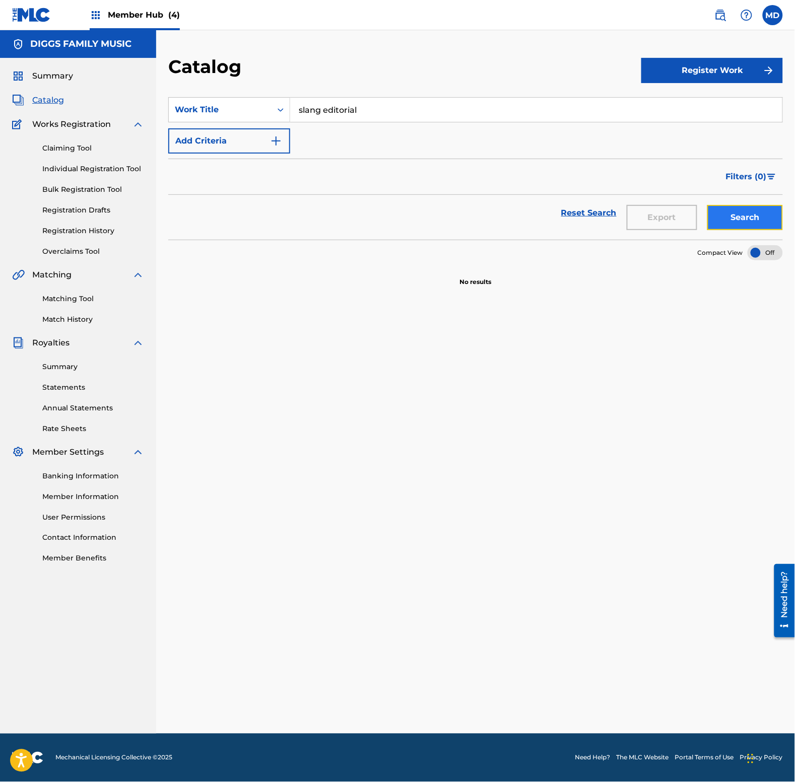
click at [765, 222] on button "Search" at bounding box center [745, 217] width 76 height 25
click at [367, 109] on input "slang editorial" at bounding box center [536, 110] width 492 height 24
click at [83, 230] on link "Registration History" at bounding box center [93, 231] width 102 height 11
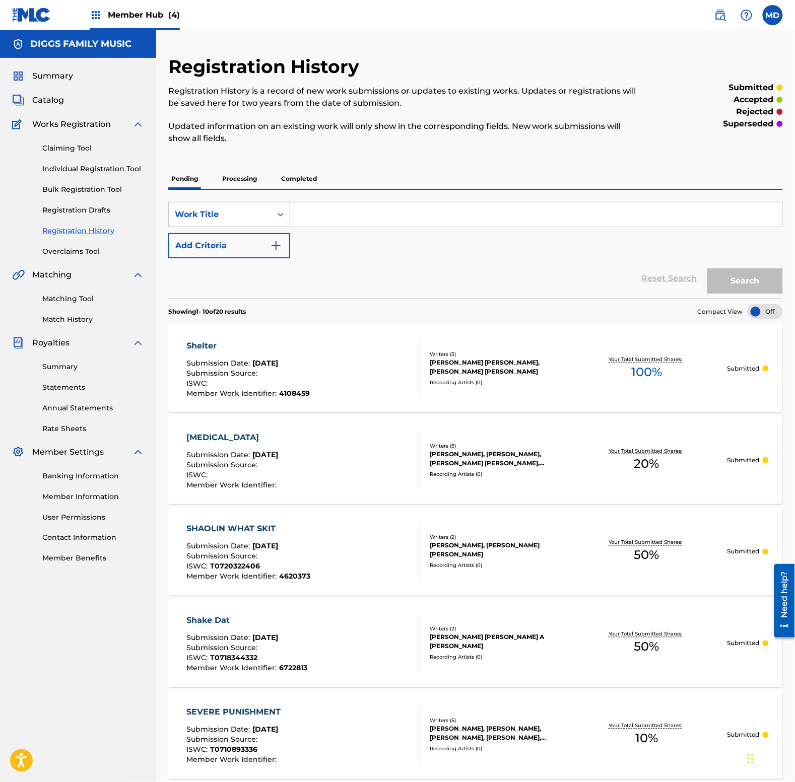
click at [358, 209] on input "Search Form" at bounding box center [536, 214] width 492 height 24
type input "slang editorial"
click at [733, 278] on button "Search" at bounding box center [745, 280] width 76 height 25
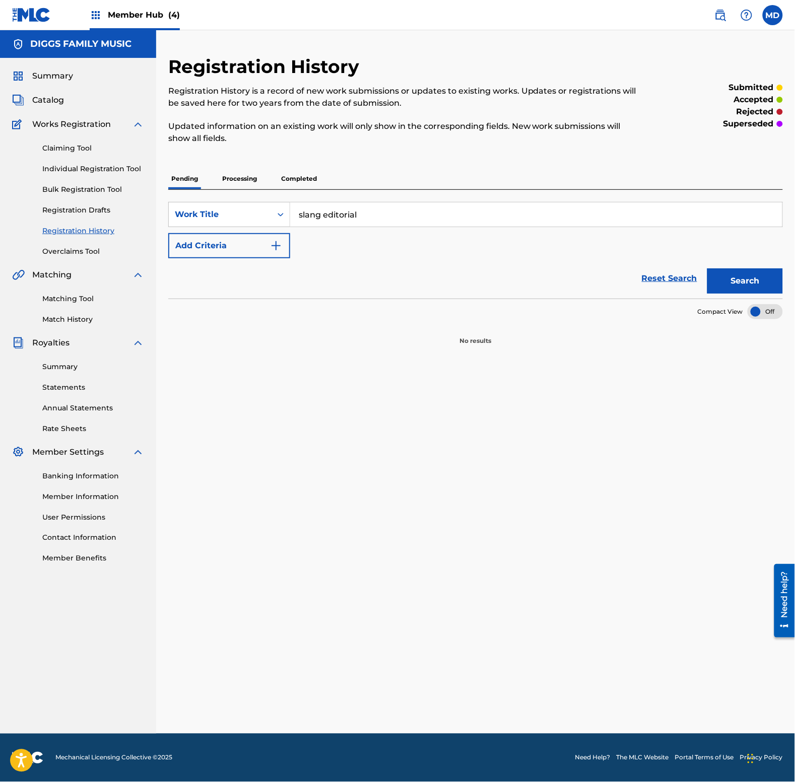
click at [240, 180] on p "Processing" at bounding box center [239, 178] width 41 height 21
click at [306, 179] on p "Completed" at bounding box center [299, 178] width 42 height 21
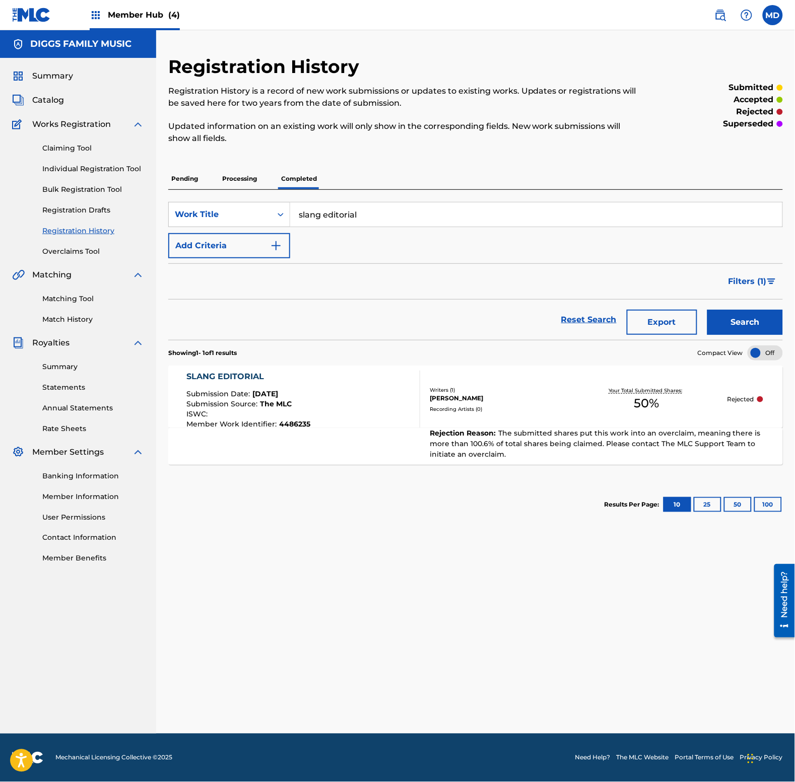
click at [526, 425] on div "SLANG EDITORIAL Submission Date : [DATE] Submission Source : The MLC ISWC : Mem…" at bounding box center [475, 397] width 614 height 62
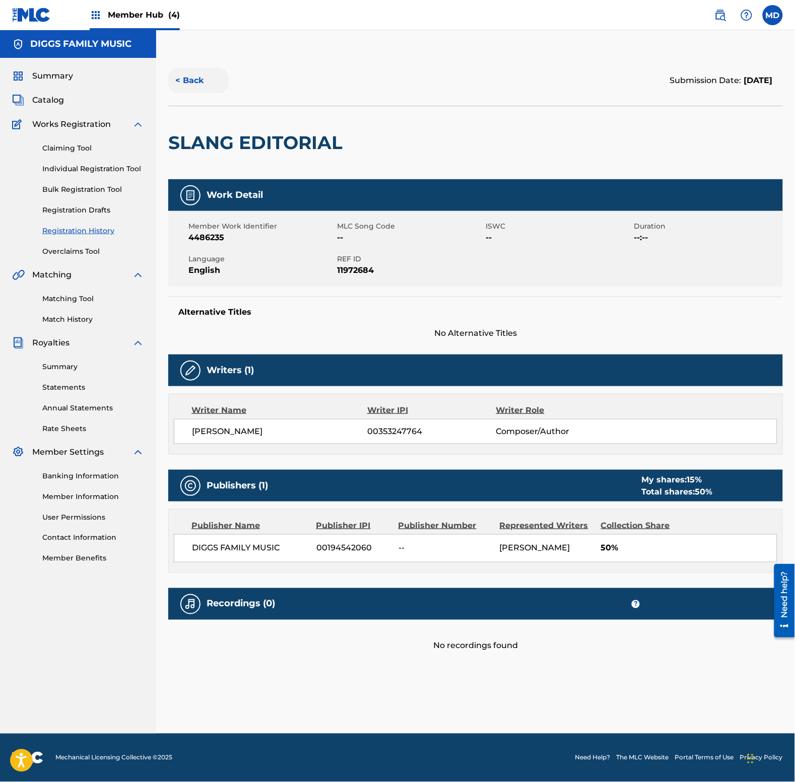
click at [177, 80] on button "< Back" at bounding box center [198, 80] width 60 height 25
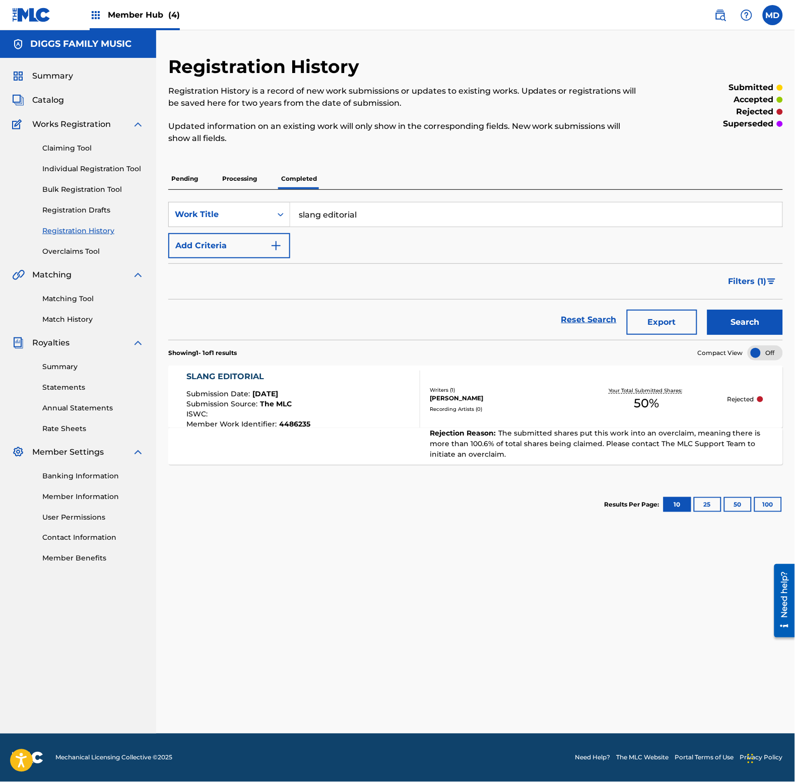
click at [363, 217] on input "slang editorial" at bounding box center [536, 214] width 492 height 24
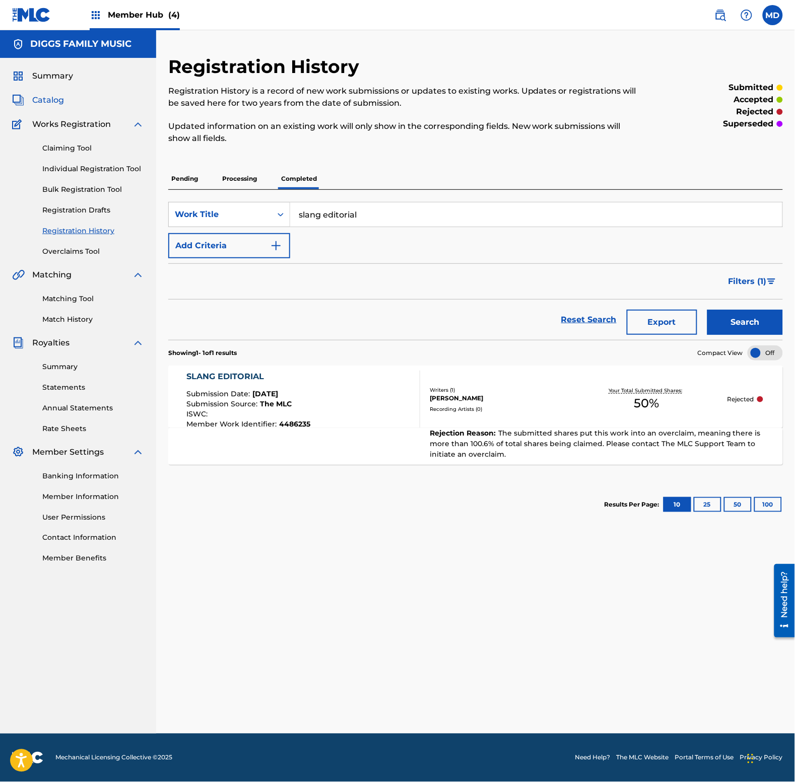
click at [52, 101] on span "Catalog" at bounding box center [48, 100] width 32 height 12
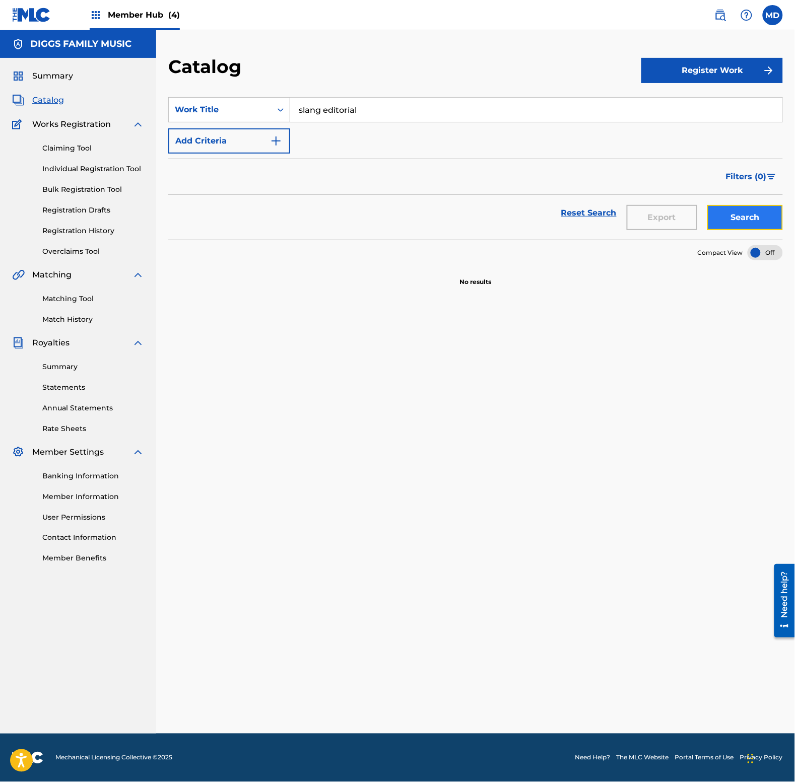
click at [746, 218] on button "Search" at bounding box center [745, 217] width 76 height 25
click at [59, 149] on link "Claiming Tool" at bounding box center [93, 148] width 102 height 11
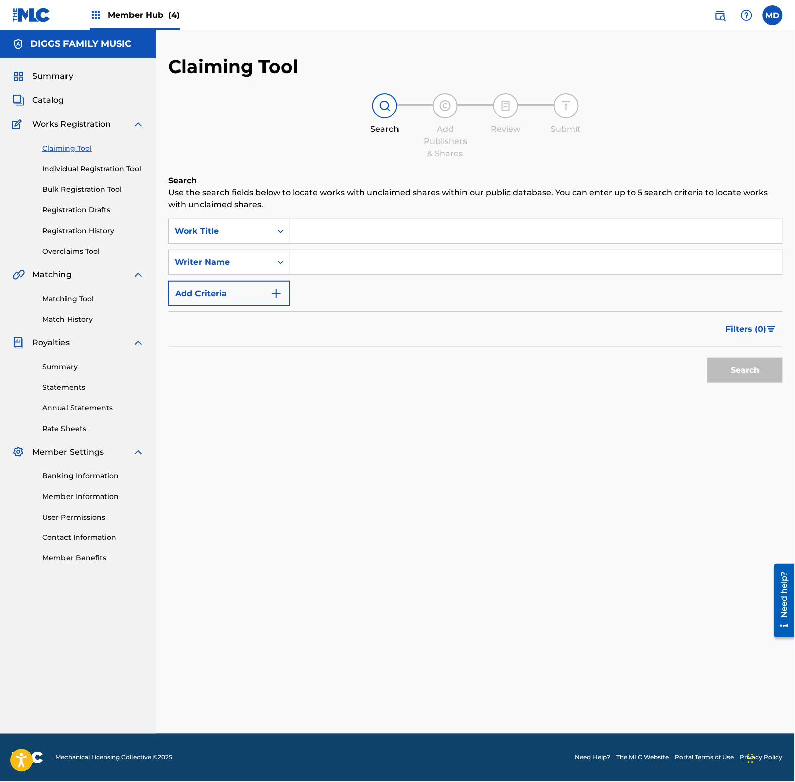
click at [331, 232] on input "Search Form" at bounding box center [536, 231] width 492 height 24
paste input "slang editorial"
type input "slang editorial"
click at [335, 261] on input "Search Form" at bounding box center [536, 262] width 492 height 24
click at [346, 269] on input "Search Form" at bounding box center [536, 262] width 492 height 24
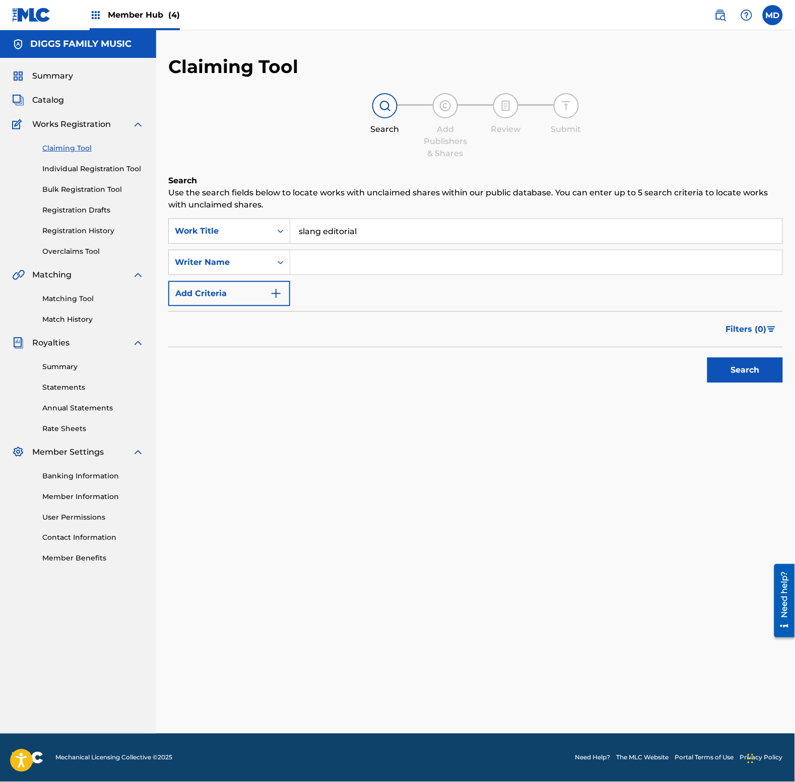
paste input "[PERSON_NAME]"
type input "[PERSON_NAME]"
click at [736, 370] on button "Search" at bounding box center [745, 370] width 76 height 25
click at [134, 21] on div "Member Hub (4)" at bounding box center [135, 15] width 90 height 30
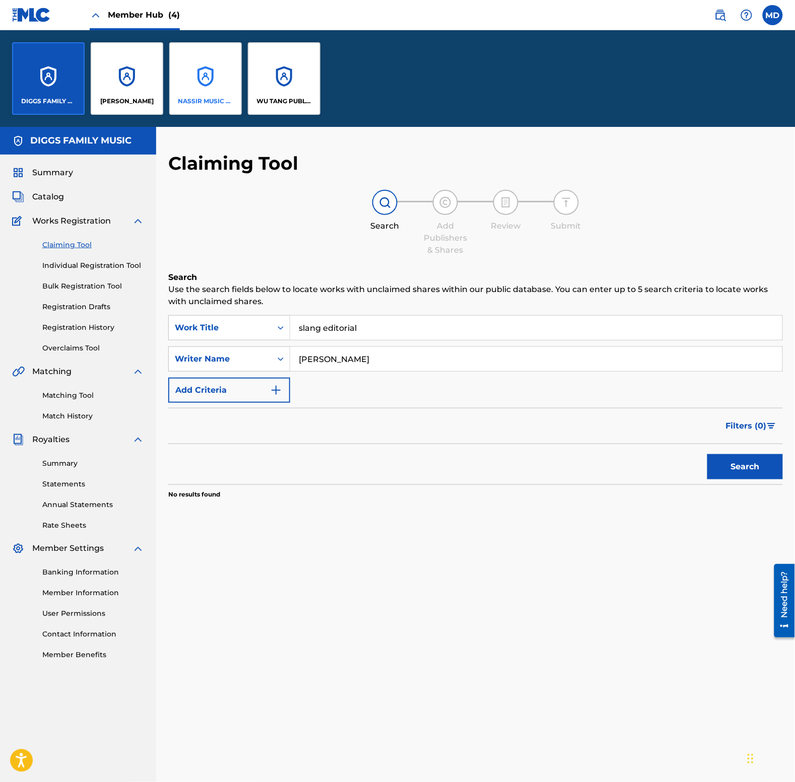
click at [213, 84] on div "NASSIR MUSIC INC" at bounding box center [205, 78] width 73 height 73
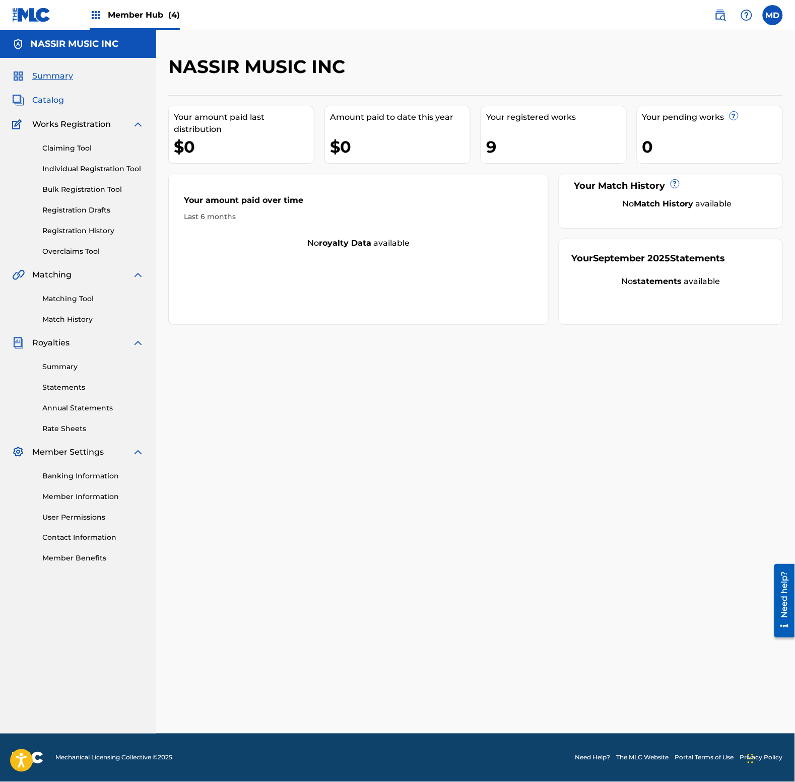
click at [59, 105] on span "Catalog" at bounding box center [48, 100] width 32 height 12
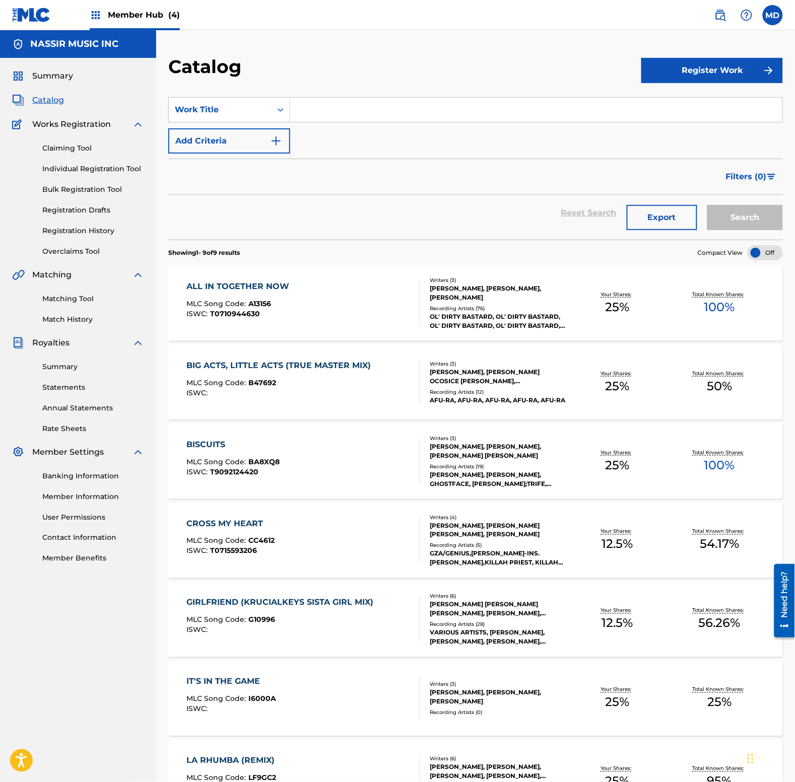
click at [340, 112] on input "Search Form" at bounding box center [536, 110] width 492 height 24
click at [61, 147] on link "Claiming Tool" at bounding box center [93, 148] width 102 height 11
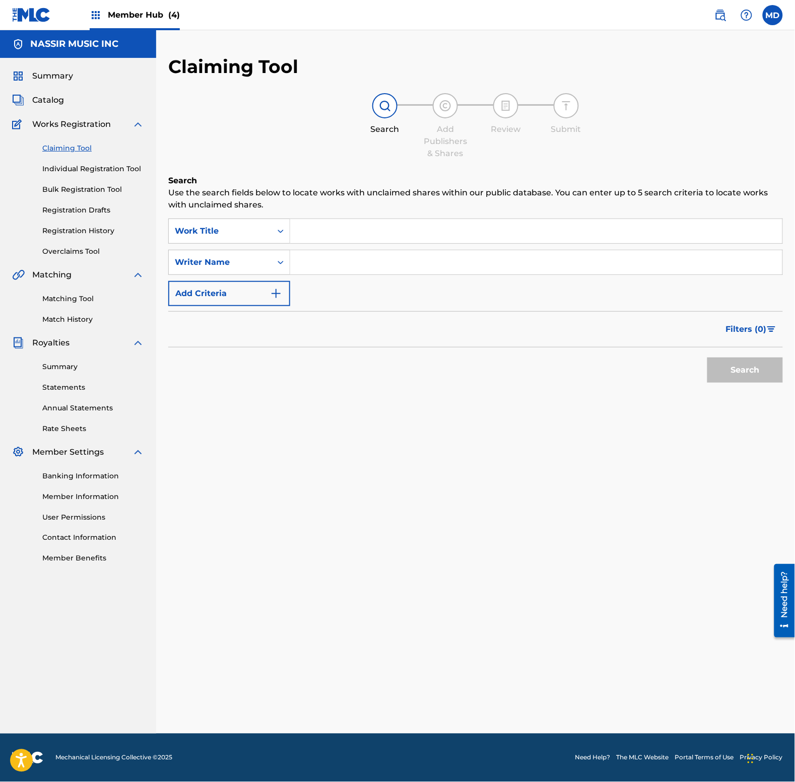
click at [376, 270] on input "Search Form" at bounding box center [536, 262] width 492 height 24
paste input "[PERSON_NAME] [PERSON_NAME]"
type input "[PERSON_NAME] [PERSON_NAME]"
click at [361, 232] on input "Search Form" at bounding box center [536, 231] width 492 height 24
drag, startPoint x: 797, startPoint y: 262, endPoint x: 368, endPoint y: 225, distance: 431.2
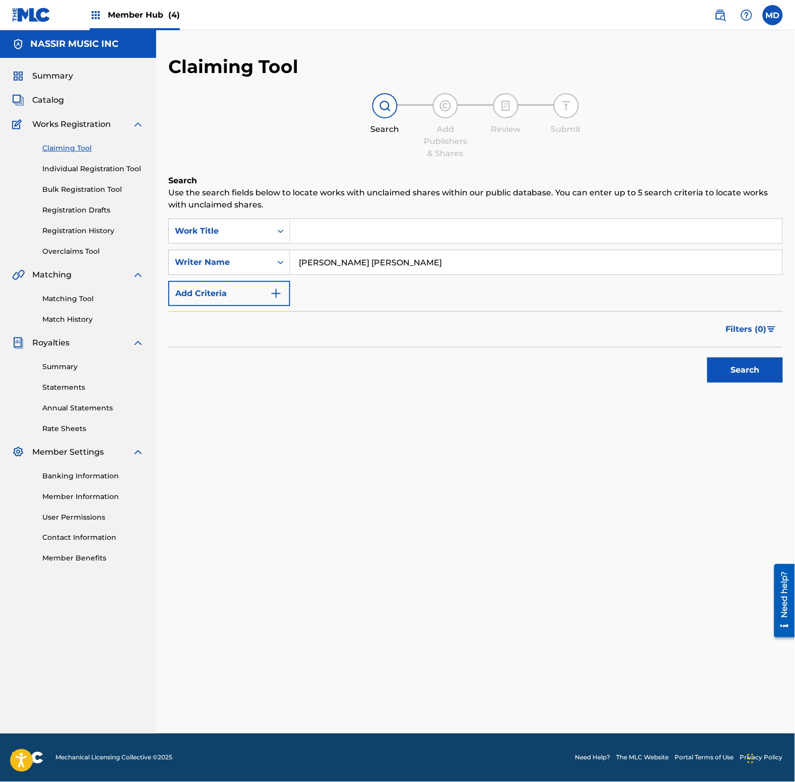
click at [368, 225] on input "Search Form" at bounding box center [536, 231] width 492 height 24
type input "slang editorial"
click at [707, 358] on button "Search" at bounding box center [745, 370] width 76 height 25
click at [719, 368] on button "Search" at bounding box center [745, 370] width 76 height 25
click at [237, 293] on button "Add Criteria" at bounding box center [229, 293] width 122 height 25
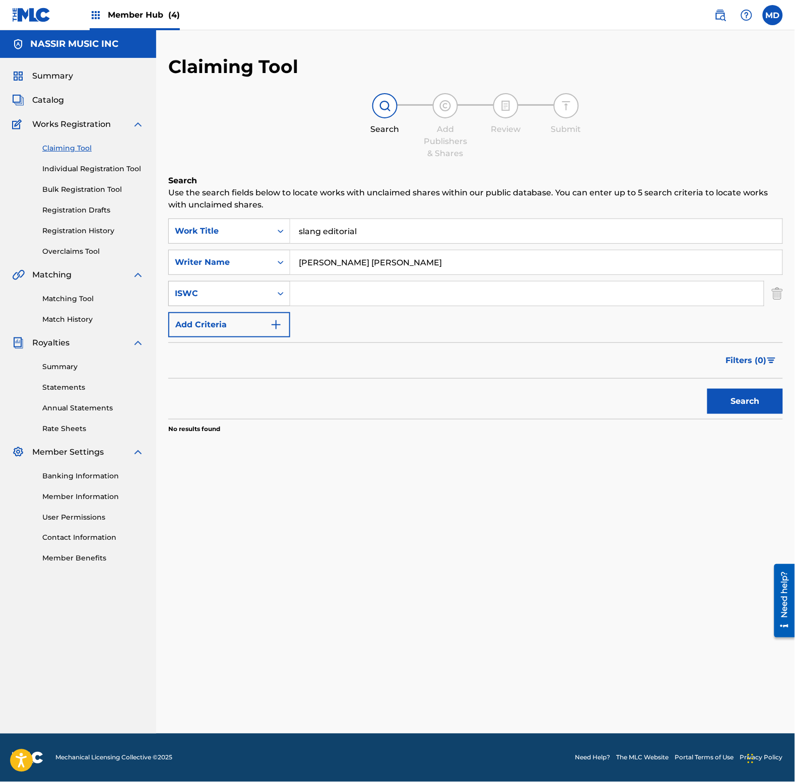
click at [239, 301] on div "ISWC" at bounding box center [220, 293] width 103 height 19
click at [271, 143] on div "Search Add Publishers & Shares Review Submit" at bounding box center [475, 126] width 614 height 66
click at [732, 402] on button "Search" at bounding box center [745, 401] width 76 height 25
click at [69, 167] on link "Individual Registration Tool" at bounding box center [93, 169] width 102 height 11
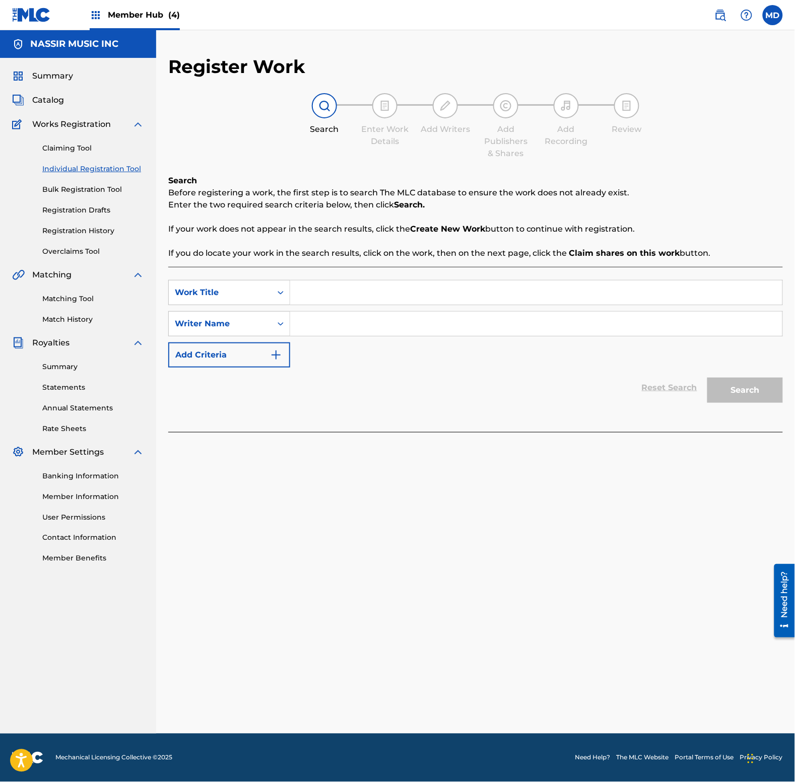
click at [344, 295] on input "Search Form" at bounding box center [536, 292] width 492 height 24
paste input "4486235"
drag, startPoint x: 344, startPoint y: 294, endPoint x: 291, endPoint y: 296, distance: 53.4
click at [291, 296] on input "4486235" at bounding box center [536, 292] width 492 height 24
click at [284, 293] on icon "Search Form" at bounding box center [280, 293] width 10 height 10
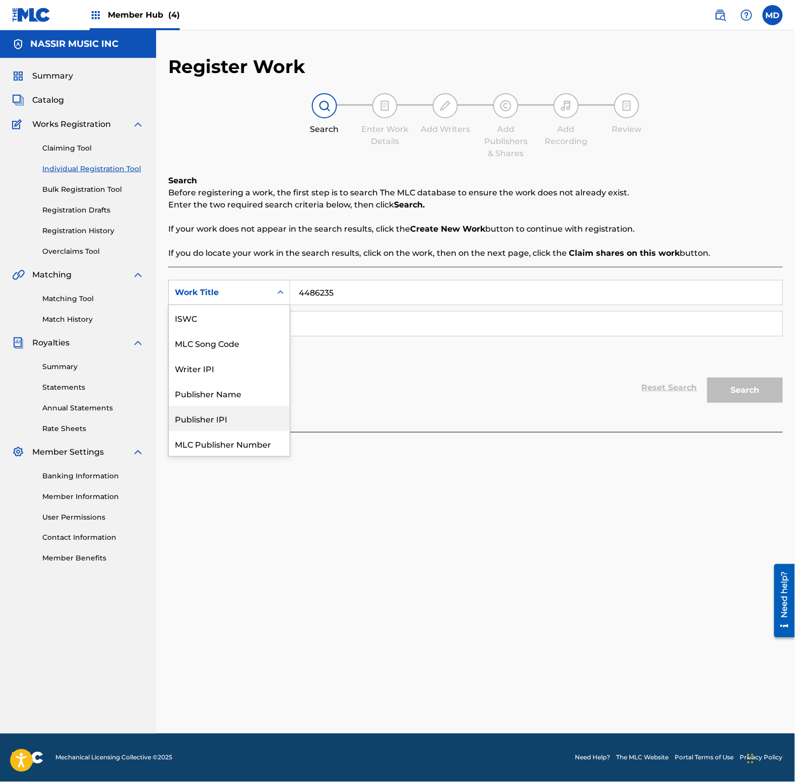
scroll to position [25, 0]
click at [362, 295] on input "4486235" at bounding box center [536, 292] width 492 height 24
type input "slang editorial"
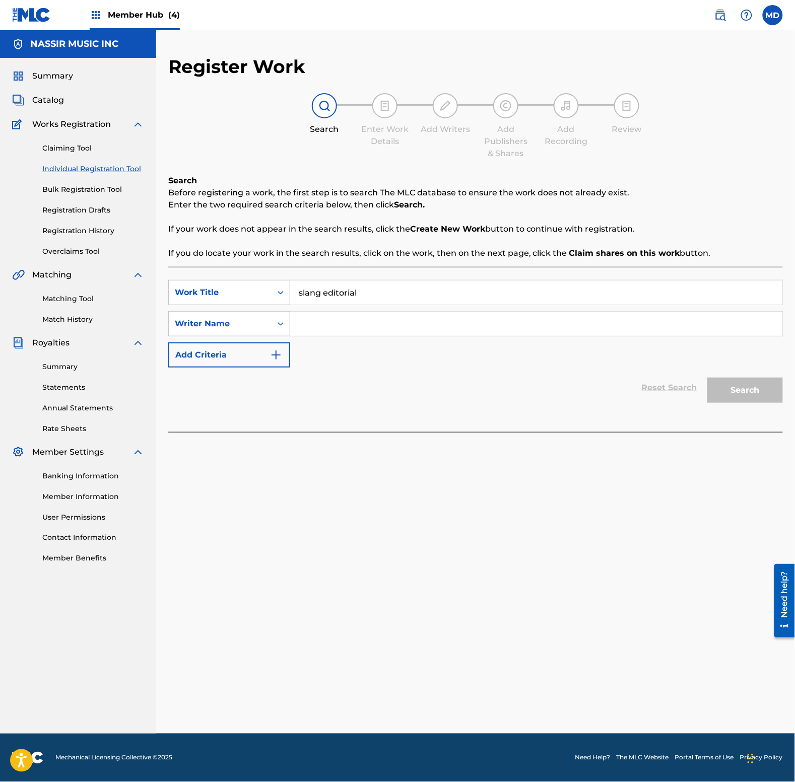
click at [378, 326] on input "Search Form" at bounding box center [536, 324] width 492 height 24
click at [379, 326] on input "Search Form" at bounding box center [536, 324] width 492 height 24
paste input "[PERSON_NAME]"
type input "[PERSON_NAME]"
click at [733, 398] on button "Search" at bounding box center [745, 390] width 76 height 25
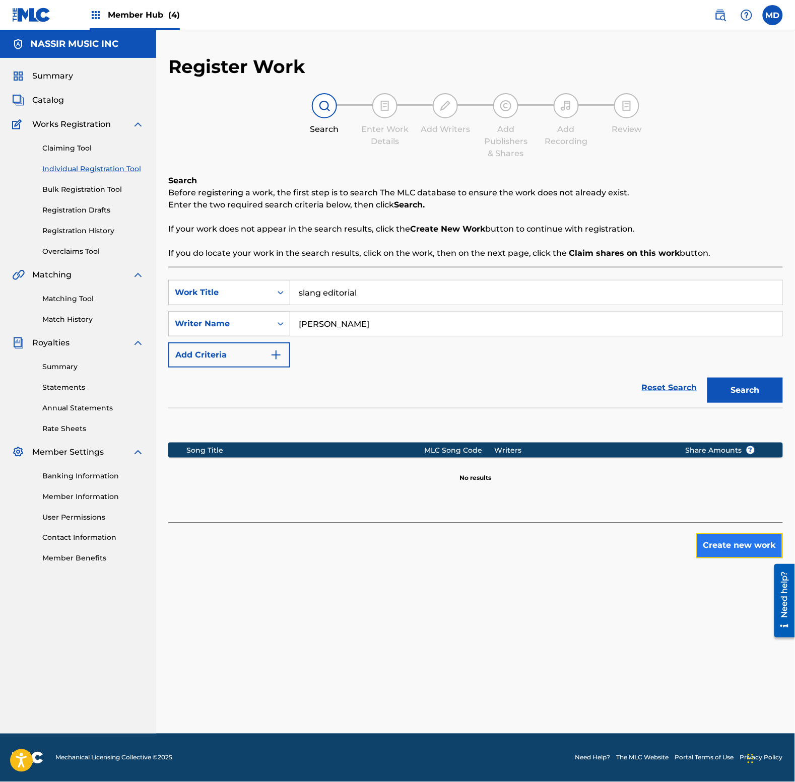
click at [718, 552] on button "Create new work" at bounding box center [739, 545] width 87 height 25
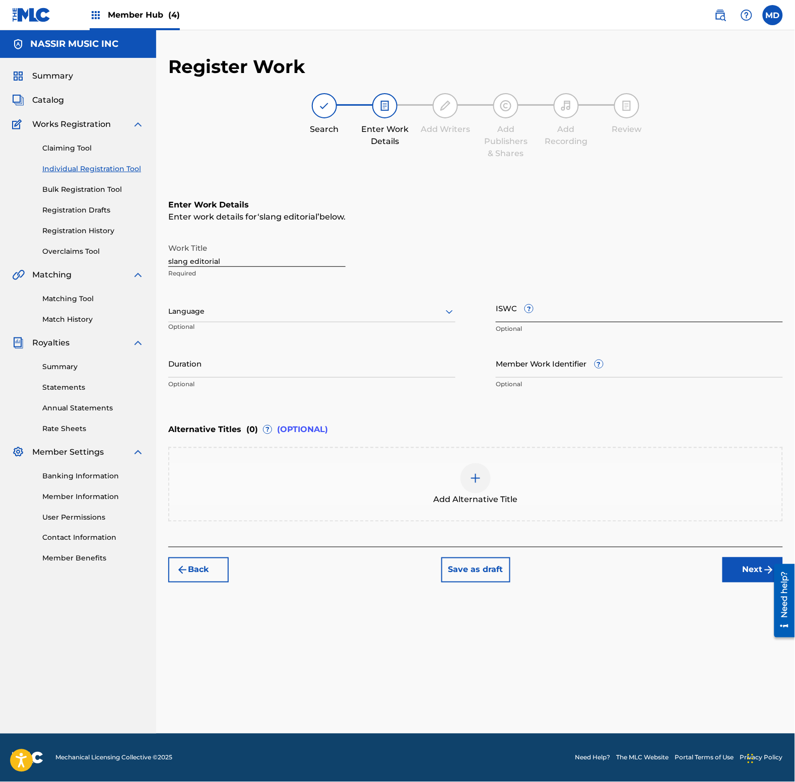
click at [572, 315] on input "ISWC ?" at bounding box center [639, 308] width 287 height 29
click at [557, 372] on input "Member Work Identifier ?" at bounding box center [639, 363] width 287 height 29
click at [571, 369] on input "Member Work Identifier ?" at bounding box center [639, 363] width 287 height 29
paste input "4486235"
type input "4486235"
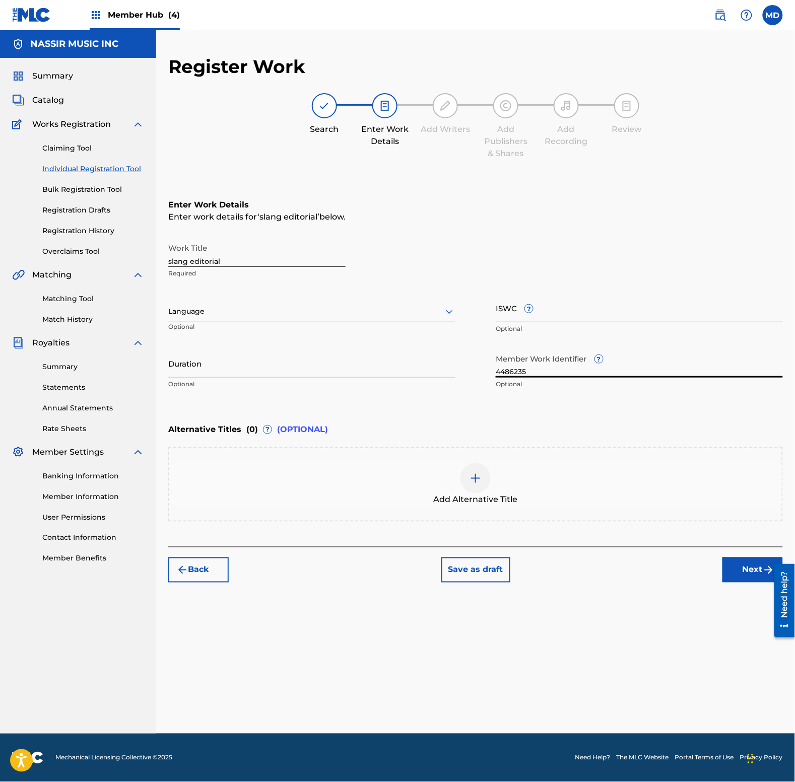
click at [371, 313] on div at bounding box center [311, 311] width 287 height 13
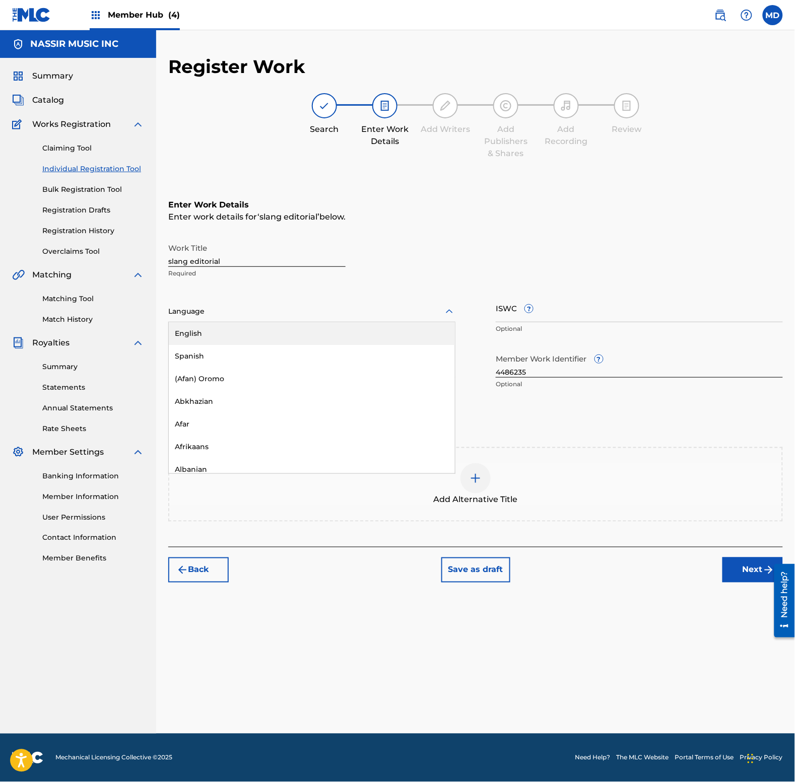
click at [380, 330] on div "English" at bounding box center [312, 333] width 286 height 23
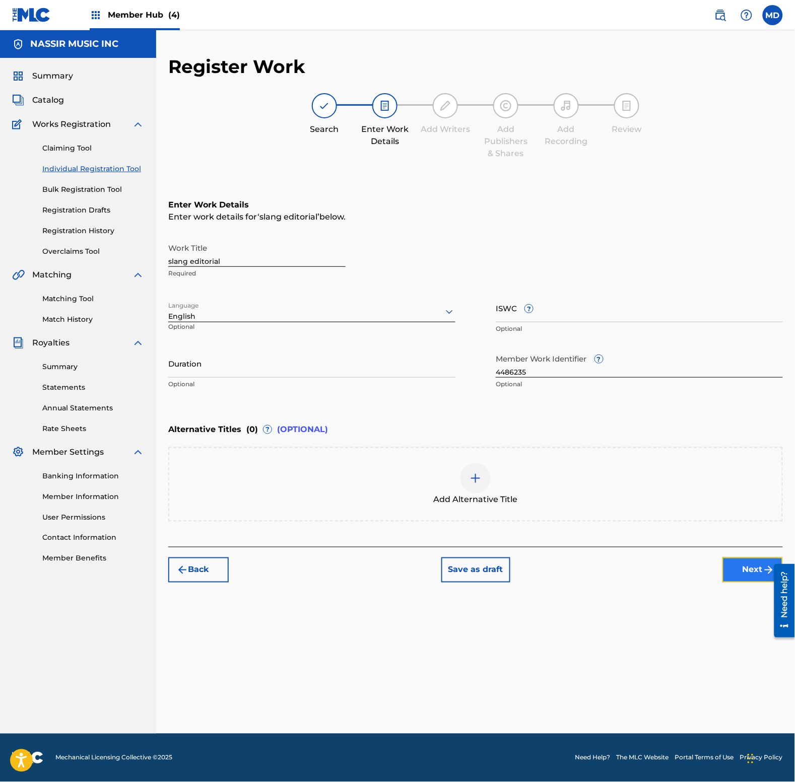
click at [756, 567] on button "Next" at bounding box center [752, 569] width 60 height 25
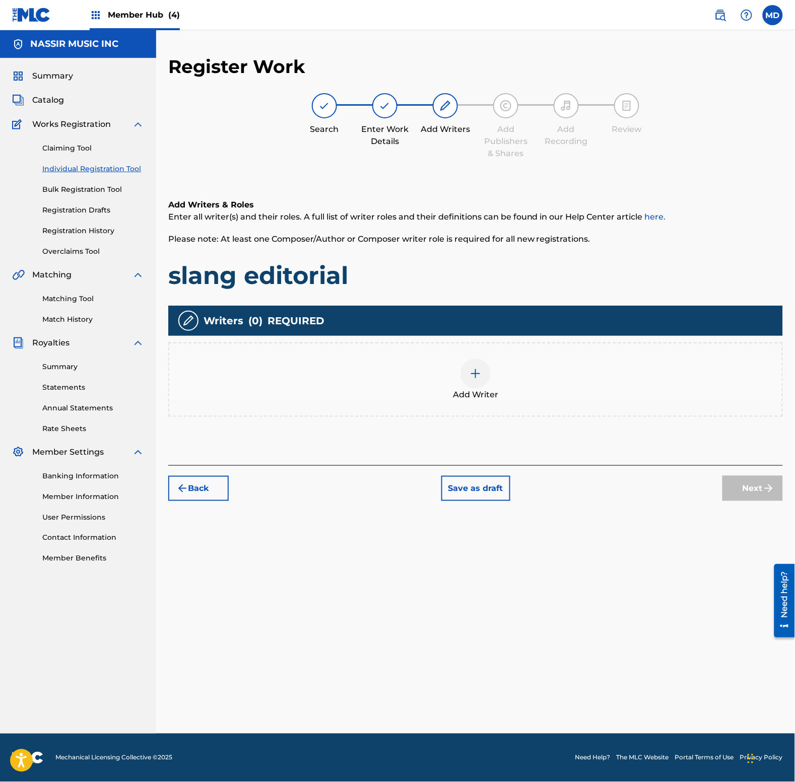
click at [481, 374] on img at bounding box center [475, 374] width 12 height 12
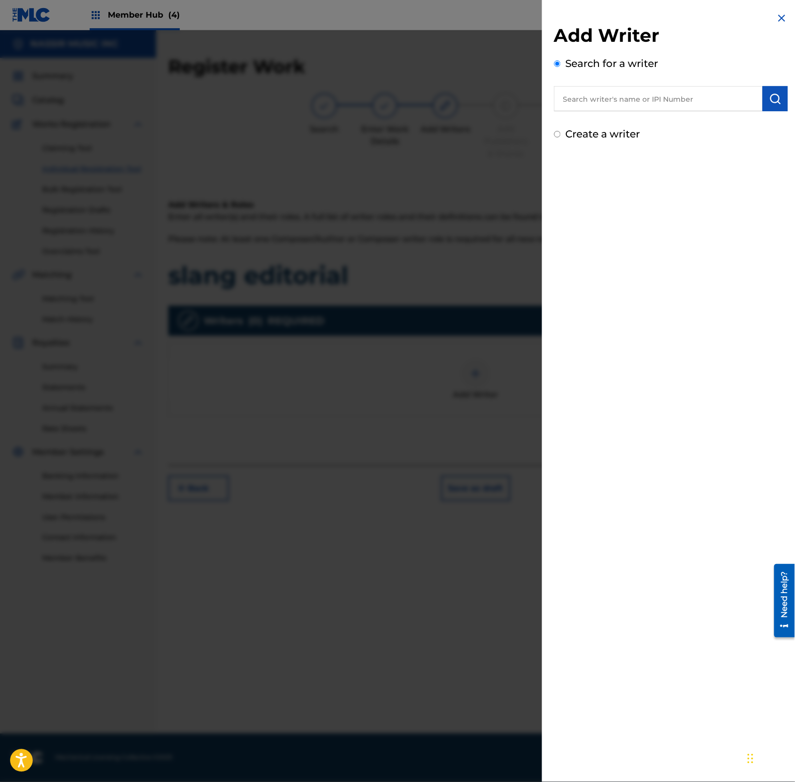
click at [616, 112] on div "Add Writer Search for a writer Create a writer" at bounding box center [671, 82] width 234 height 117
click at [619, 109] on input "text" at bounding box center [658, 98] width 208 height 25
paste input "353247764"
click at [580, 98] on input "353247764" at bounding box center [658, 98] width 208 height 25
type input "00353247764"
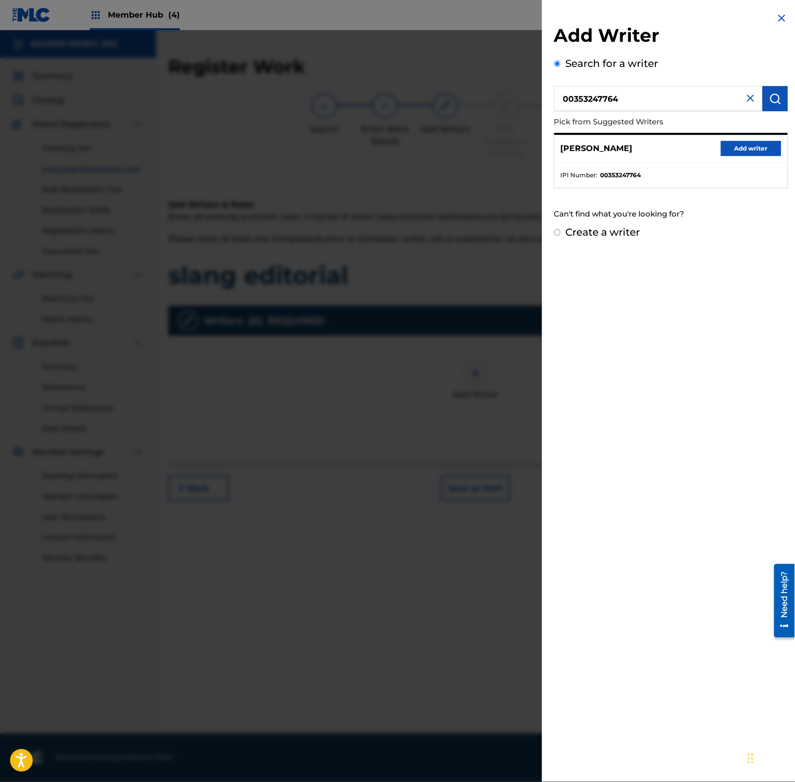
click at [776, 16] on img at bounding box center [782, 18] width 12 height 12
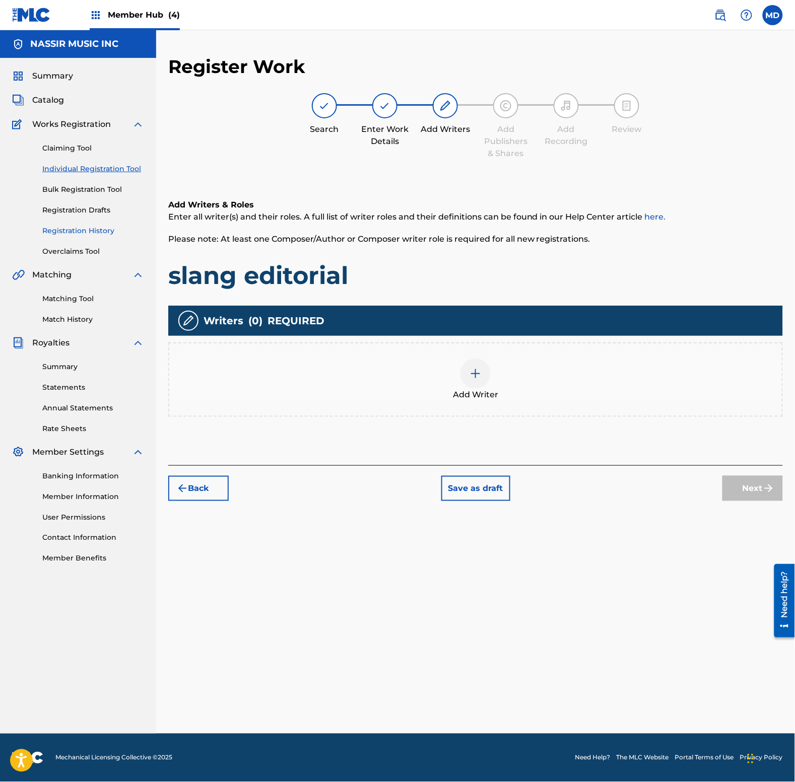
click at [67, 229] on link "Registration History" at bounding box center [93, 231] width 102 height 11
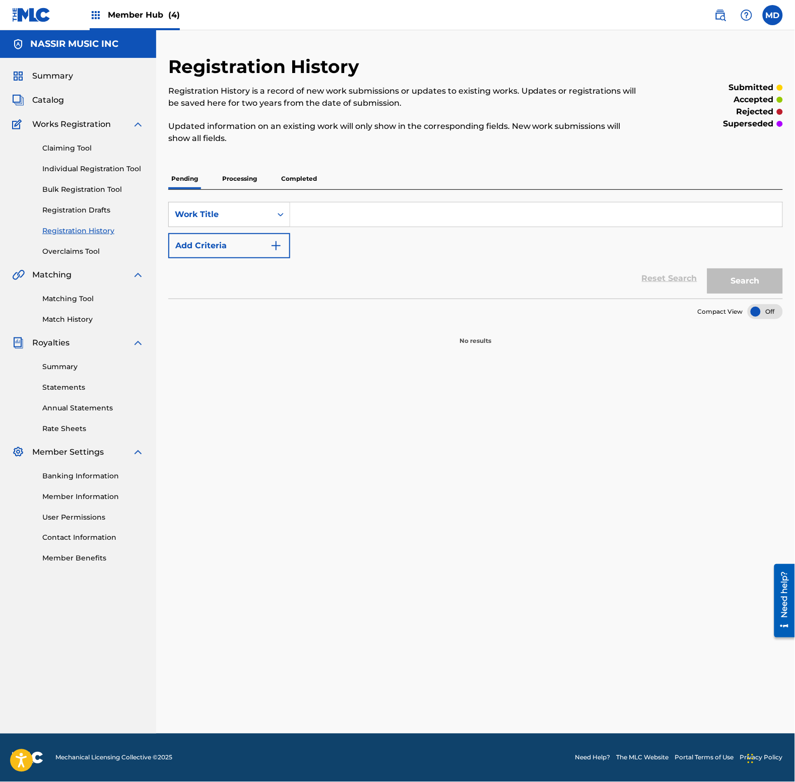
click at [354, 214] on input "Search Form" at bounding box center [536, 214] width 492 height 24
type input "slang editorial"
click at [716, 286] on button "Search" at bounding box center [745, 280] width 76 height 25
click at [247, 180] on p "Processing" at bounding box center [239, 178] width 41 height 21
click at [302, 179] on p "Completed" at bounding box center [299, 178] width 42 height 21
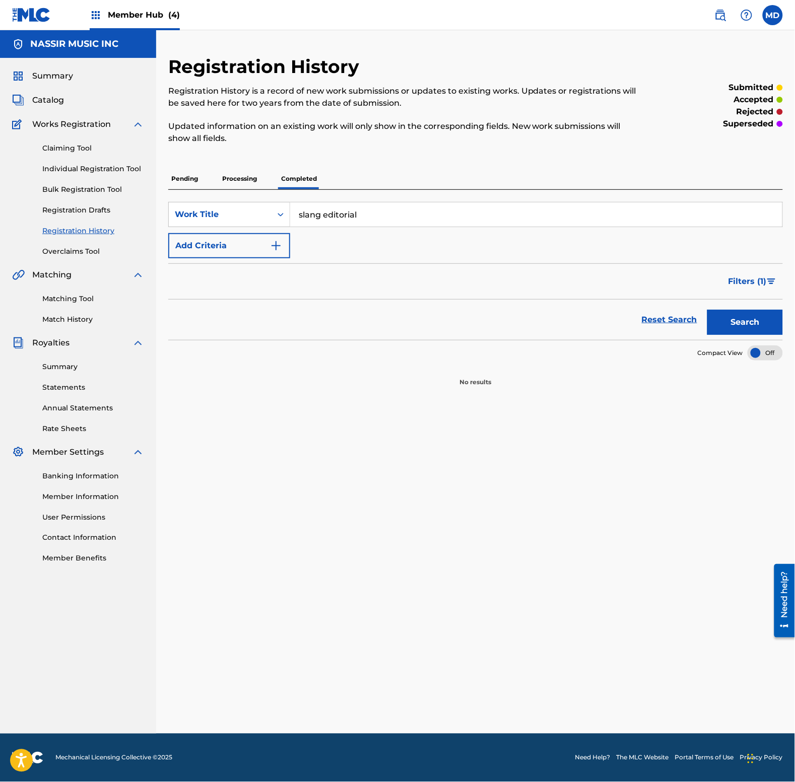
click at [189, 182] on p "Pending" at bounding box center [184, 178] width 33 height 21
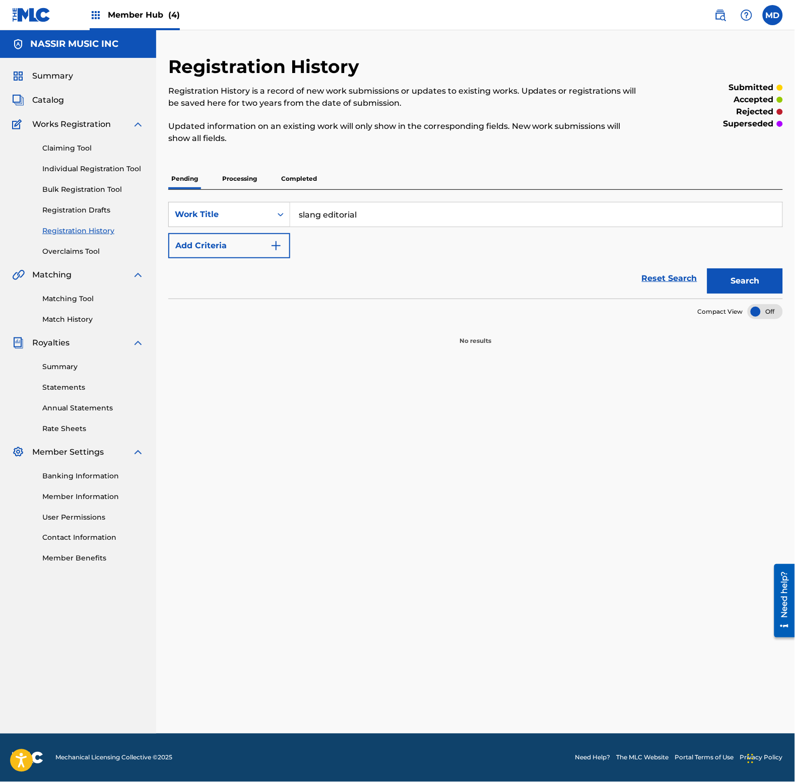
click at [300, 212] on input "slang editorial" at bounding box center [536, 214] width 492 height 24
click at [735, 289] on button "Search" at bounding box center [745, 280] width 76 height 25
click at [246, 176] on p "Processing" at bounding box center [239, 178] width 41 height 21
click at [300, 179] on p "Completed" at bounding box center [299, 178] width 42 height 21
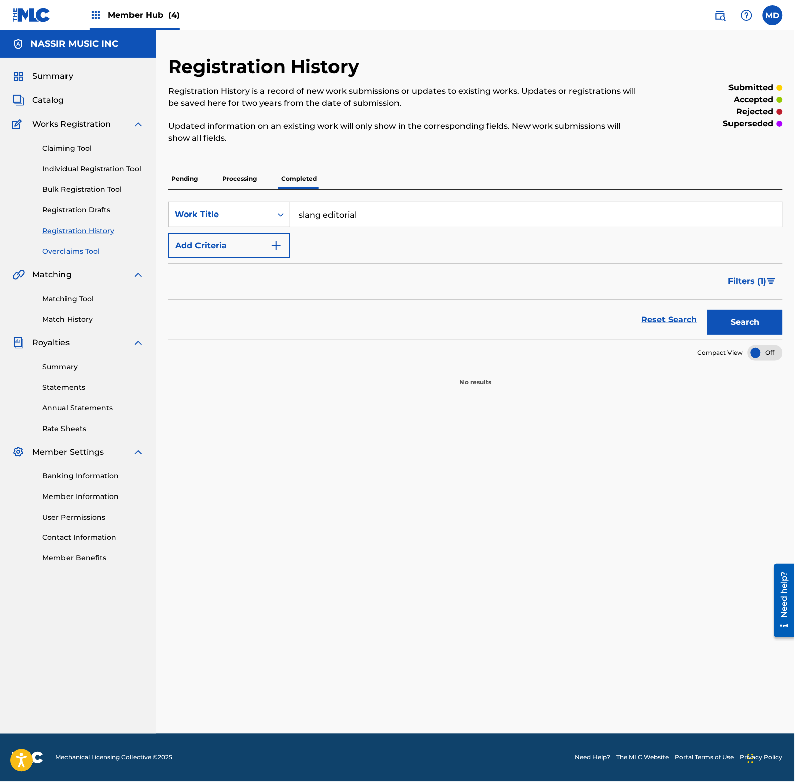
click at [68, 250] on link "Overclaims Tool" at bounding box center [93, 251] width 102 height 11
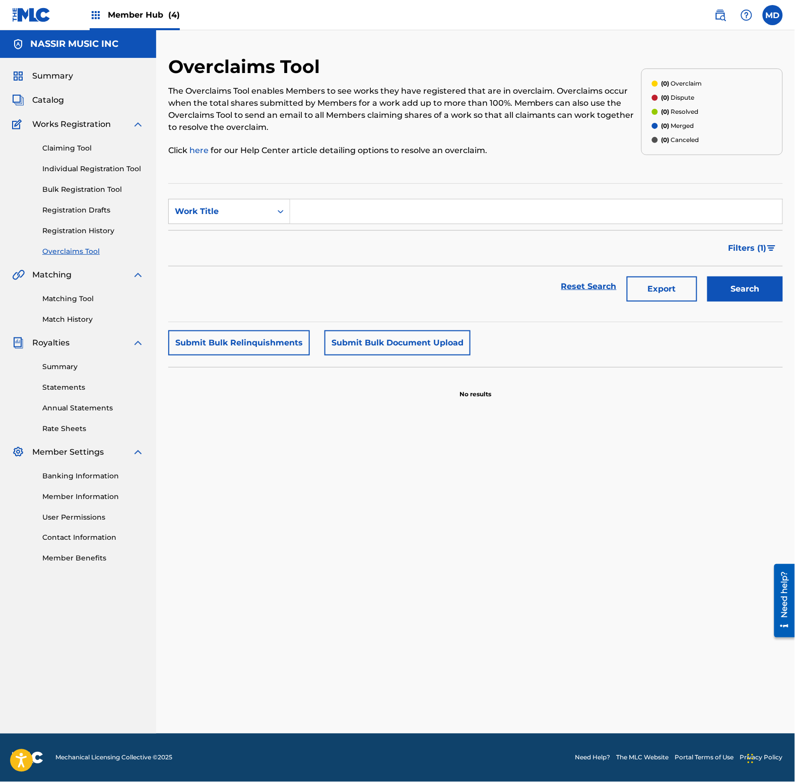
click at [311, 212] on input "Search Form" at bounding box center [536, 211] width 492 height 24
paste input "353247764"
type input "353247764"
click at [75, 172] on link "Individual Registration Tool" at bounding box center [93, 169] width 102 height 11
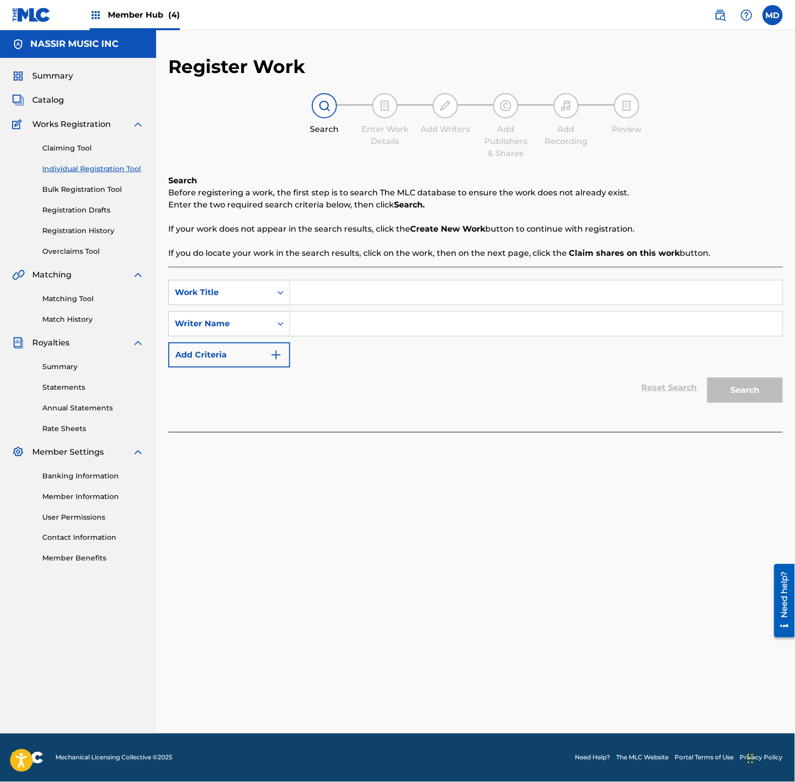
click at [360, 293] on input "Search Form" at bounding box center [536, 292] width 492 height 24
type input "slang editorial"
click at [398, 331] on input "Search Form" at bounding box center [536, 324] width 492 height 24
click at [329, 324] on input "Search Form" at bounding box center [536, 324] width 492 height 24
paste input "[PERSON_NAME] [PERSON_NAME]"
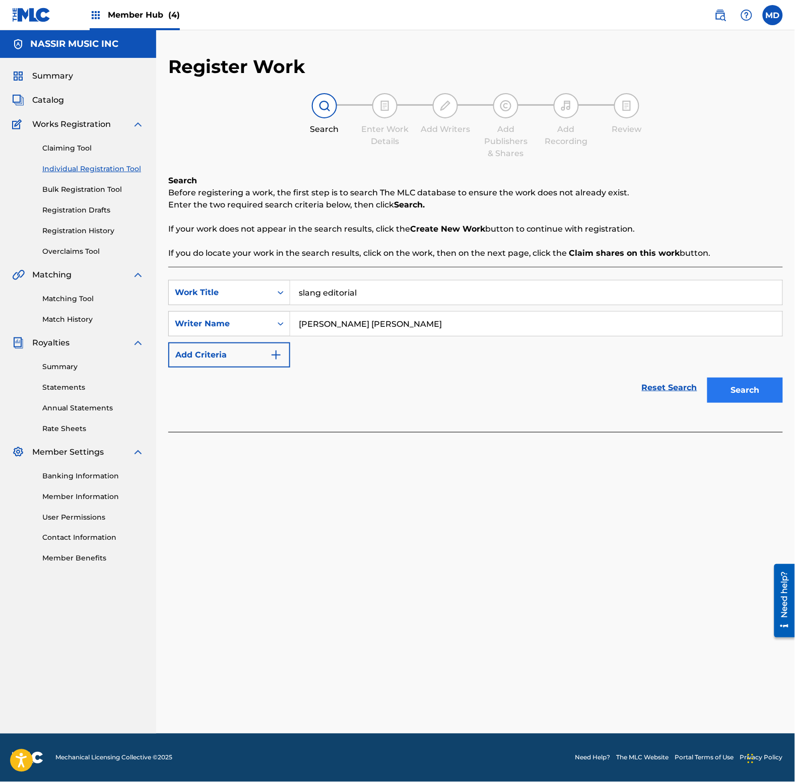
type input "[PERSON_NAME] [PERSON_NAME]"
click at [734, 393] on button "Search" at bounding box center [745, 390] width 76 height 25
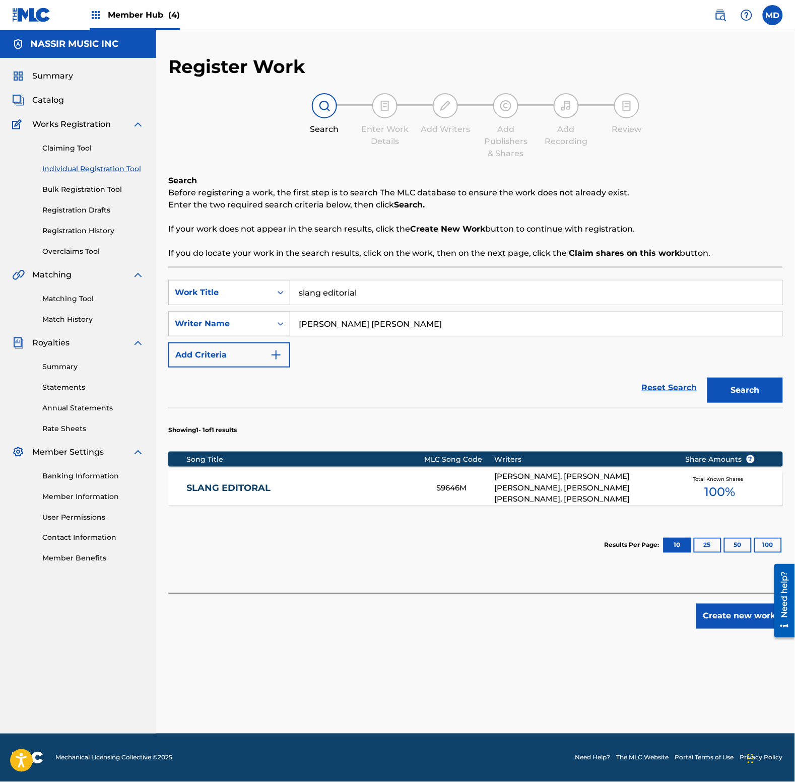
click at [333, 487] on link "SLANG EDITORAL" at bounding box center [305, 488] width 236 height 12
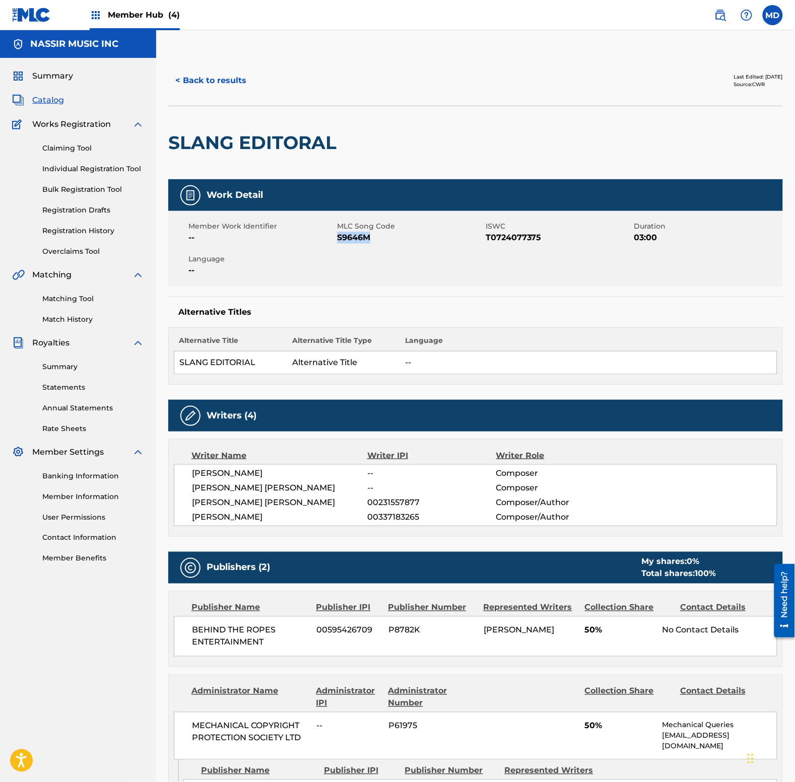
drag, startPoint x: 372, startPoint y: 238, endPoint x: 338, endPoint y: 241, distance: 33.8
click at [338, 241] on span "S9646M" at bounding box center [410, 238] width 146 height 12
copy span "S9646M"
click at [49, 229] on link "Registration History" at bounding box center [93, 231] width 102 height 11
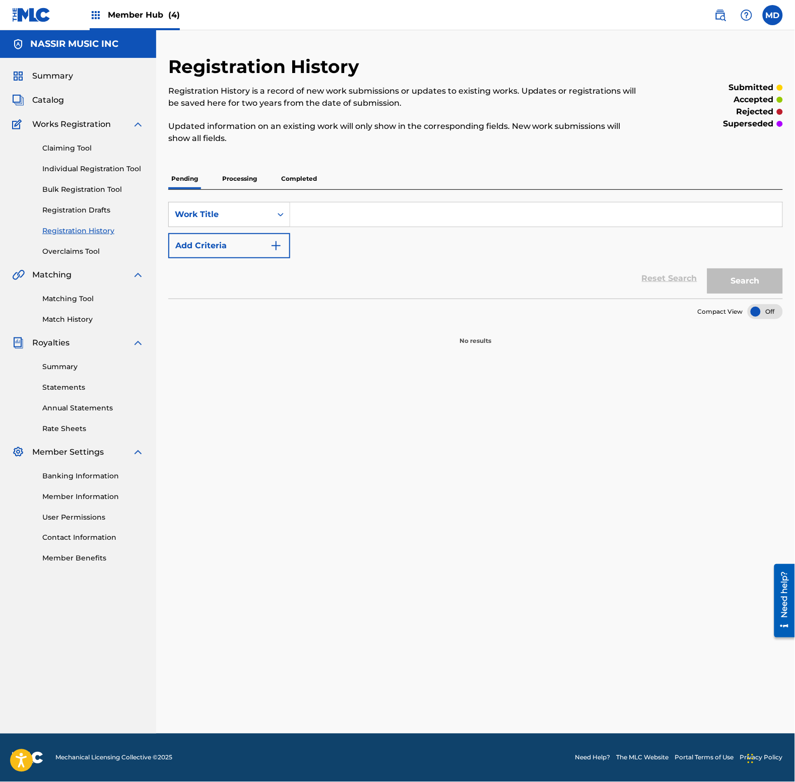
click at [386, 217] on input "Search Form" at bounding box center [536, 214] width 492 height 24
click at [389, 210] on input "smooth sailing remix" at bounding box center [536, 214] width 492 height 24
click at [389, 212] on input "smooth sailing remix" at bounding box center [536, 214] width 492 height 24
type input "smooth sailing remix"
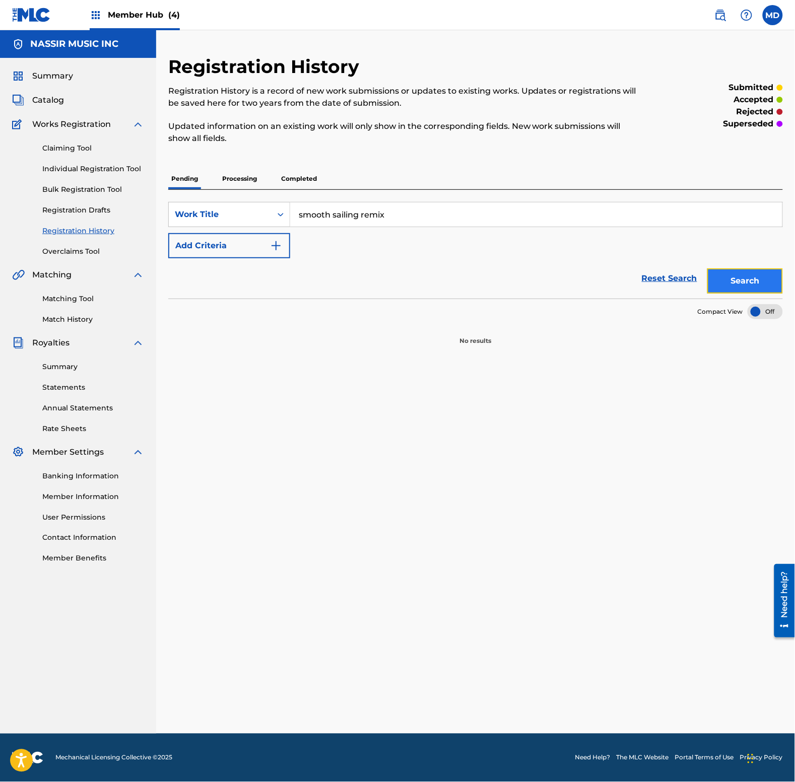
click at [737, 285] on button "Search" at bounding box center [745, 280] width 76 height 25
click at [258, 182] on p "Processing" at bounding box center [239, 178] width 41 height 21
click at [315, 174] on p "Completed" at bounding box center [299, 178] width 42 height 21
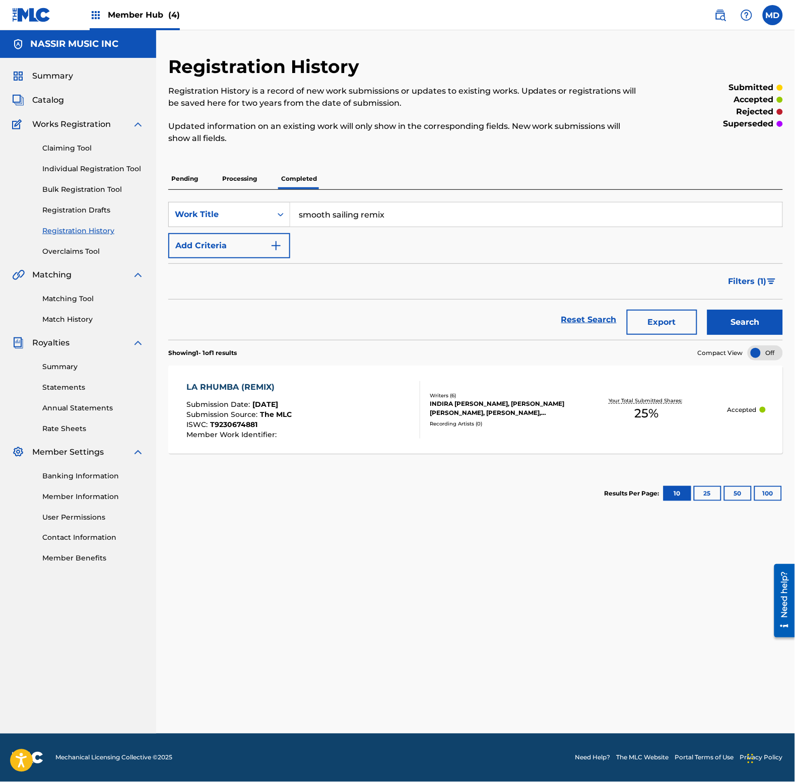
click at [314, 429] on div "LA RHUMBA (REMIX) Submission Date : [DATE] Submission Source : The MLC ISWC : T…" at bounding box center [304, 409] width 234 height 57
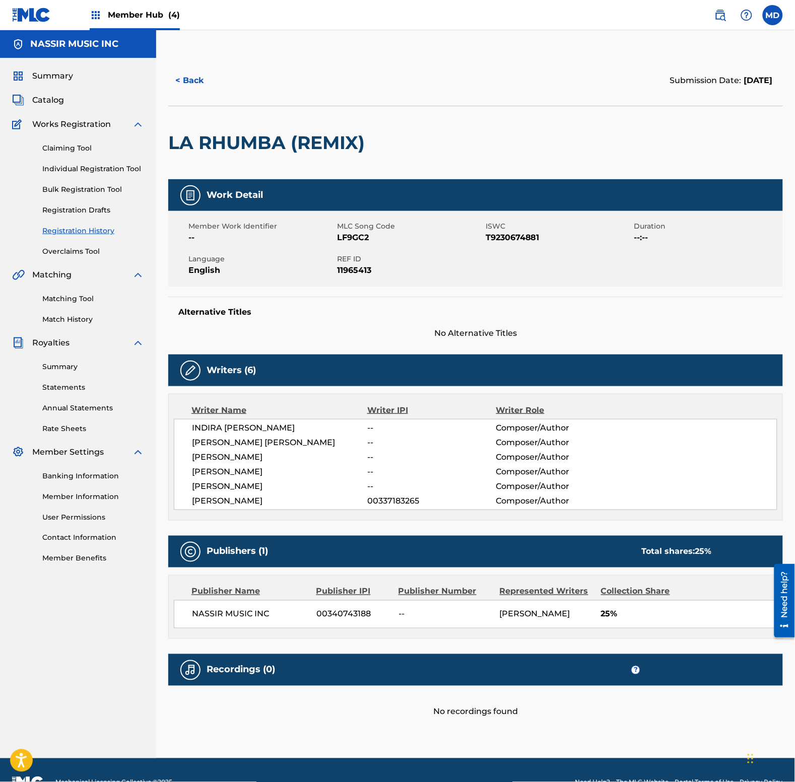
click at [140, 18] on span "Member Hub (4)" at bounding box center [144, 15] width 72 height 12
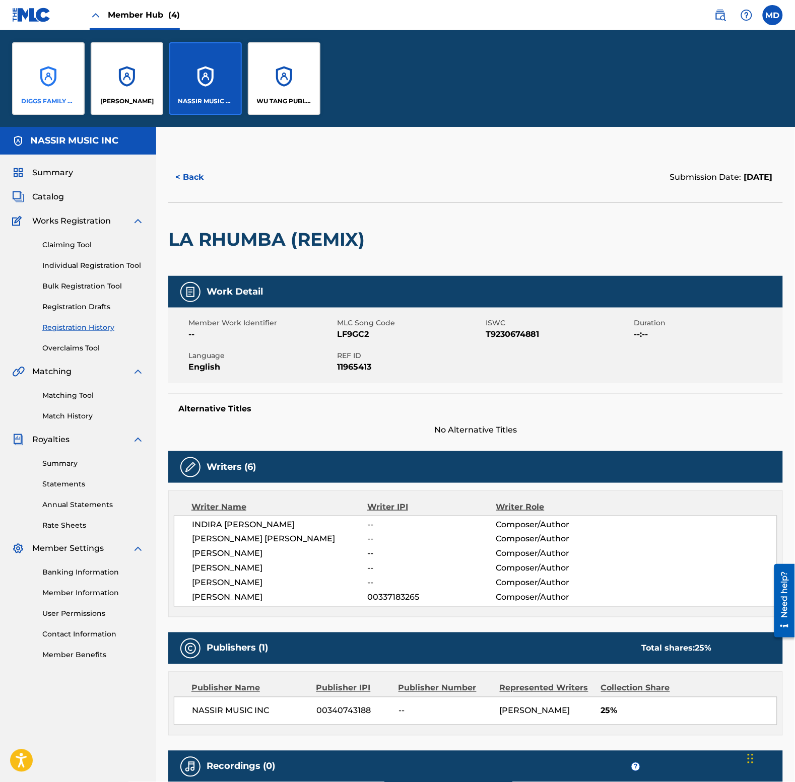
click at [52, 95] on div "DIGGS FAMILY MUSIC" at bounding box center [48, 78] width 73 height 73
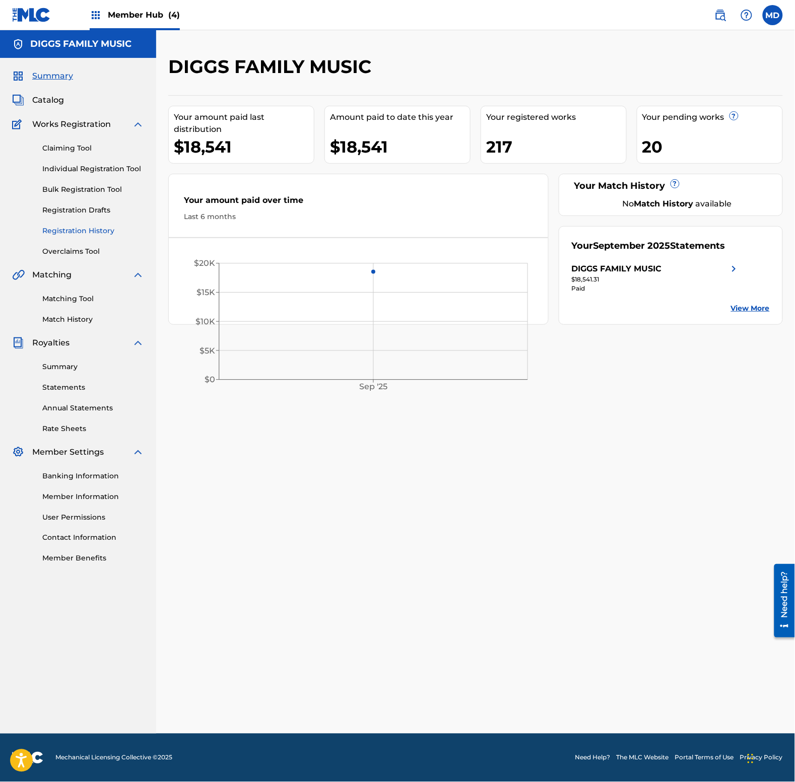
click at [61, 230] on link "Registration History" at bounding box center [93, 231] width 102 height 11
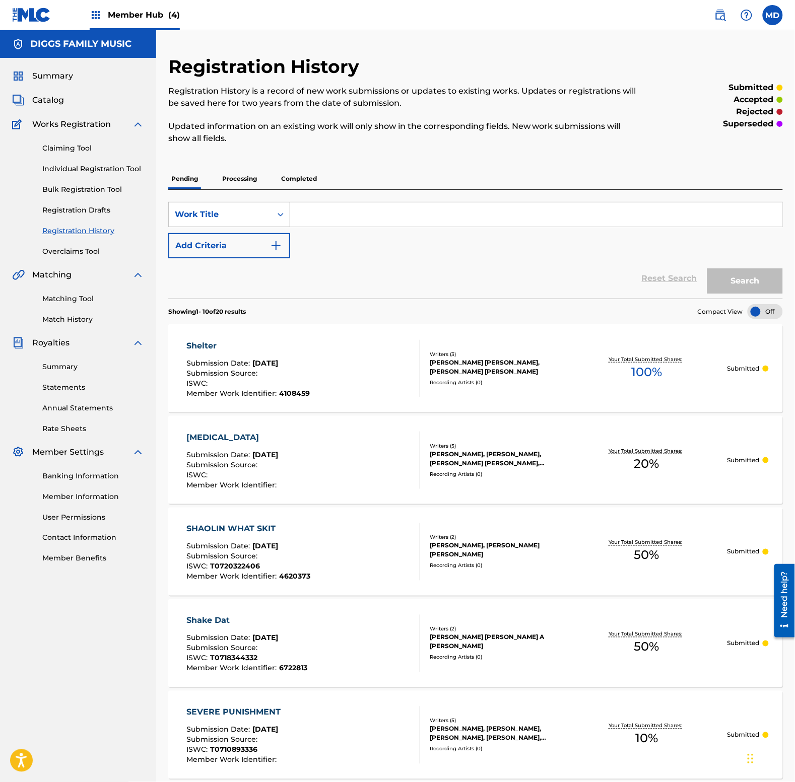
click at [378, 210] on input "Search Form" at bounding box center [536, 214] width 492 height 24
paste input "smooth sailing remix"
type input "smooth sailing remix"
click at [731, 280] on button "Search" at bounding box center [745, 280] width 76 height 25
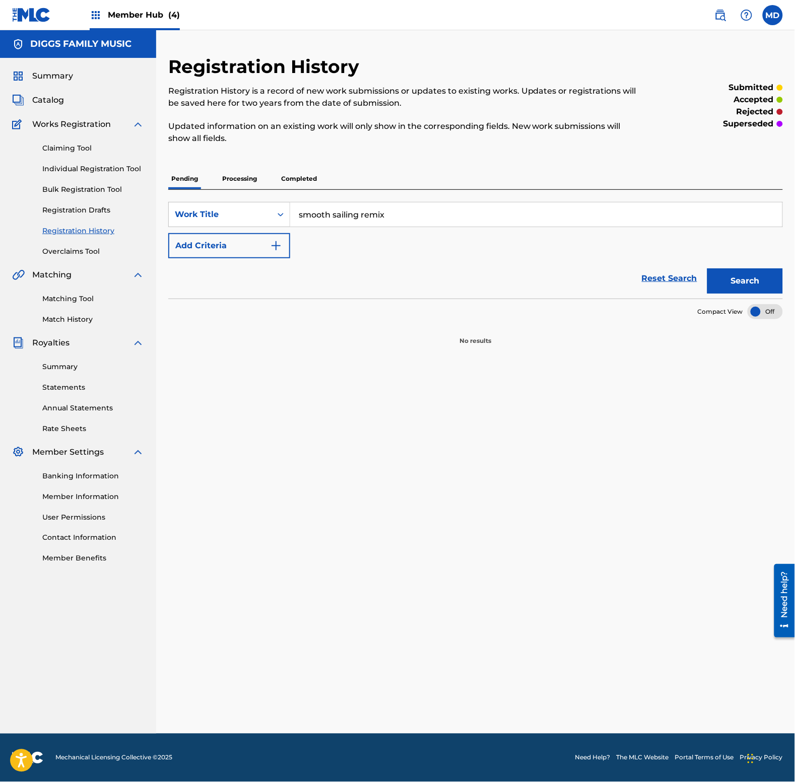
click at [230, 174] on p "Processing" at bounding box center [239, 178] width 41 height 21
click at [301, 174] on p "Completed" at bounding box center [299, 178] width 42 height 21
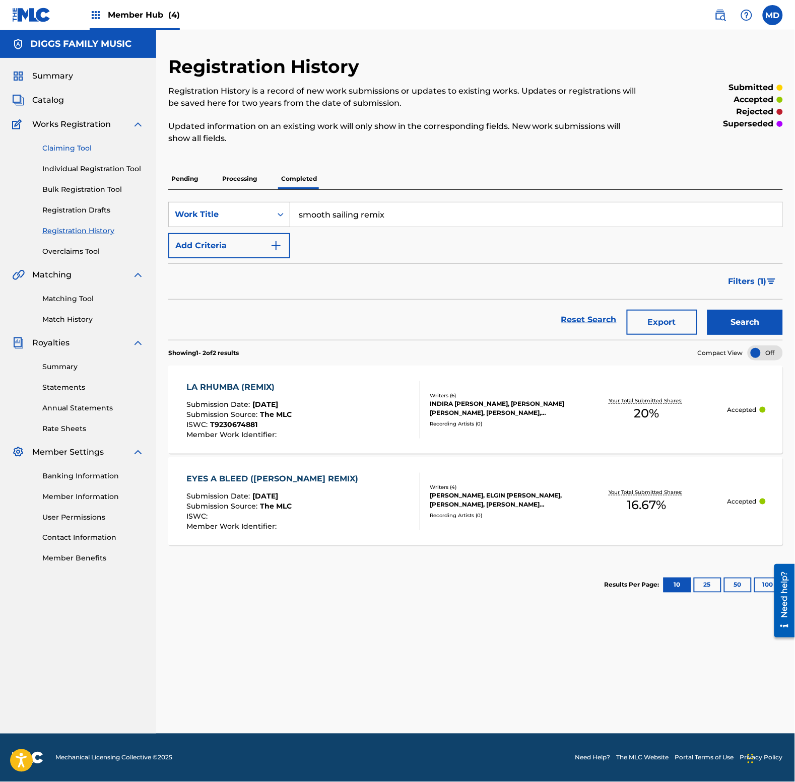
click at [58, 149] on link "Claiming Tool" at bounding box center [93, 148] width 102 height 11
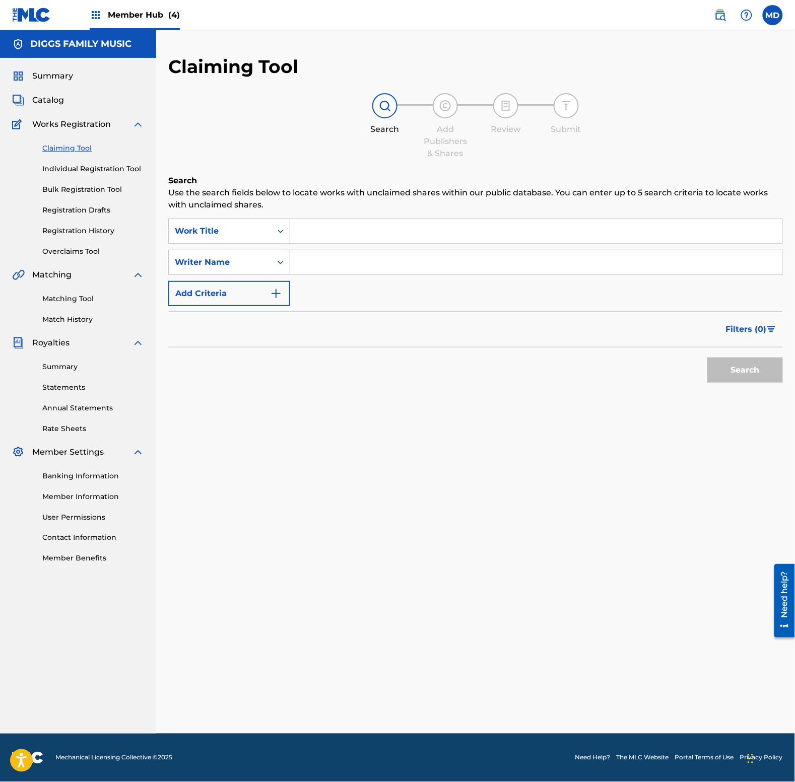
click at [313, 230] on input "Search Form" at bounding box center [536, 231] width 492 height 24
paste input "smooth sailing remix"
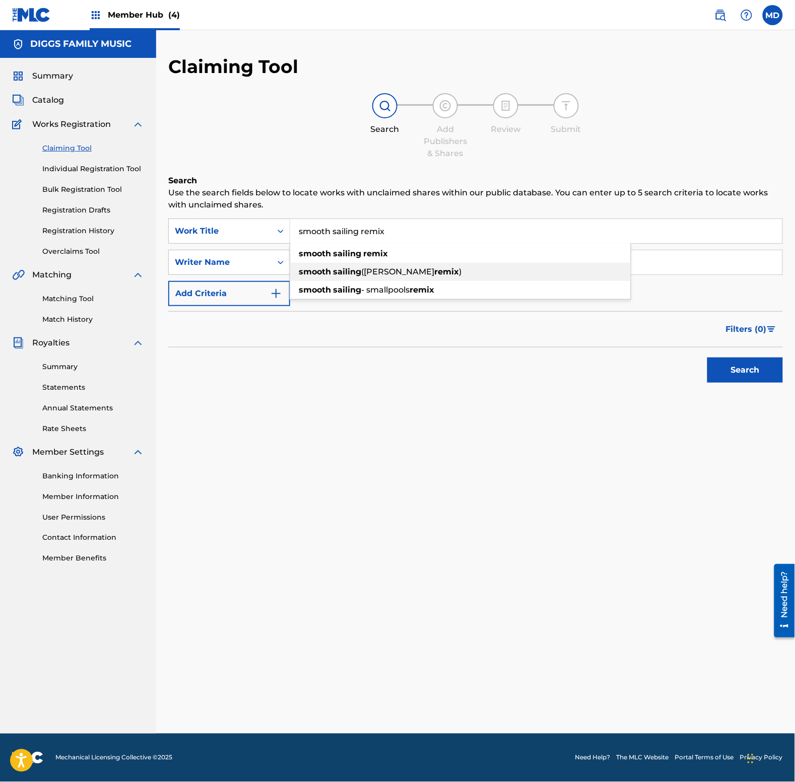
click at [341, 265] on div "smooth sailing ([PERSON_NAME] remix )" at bounding box center [460, 272] width 340 height 18
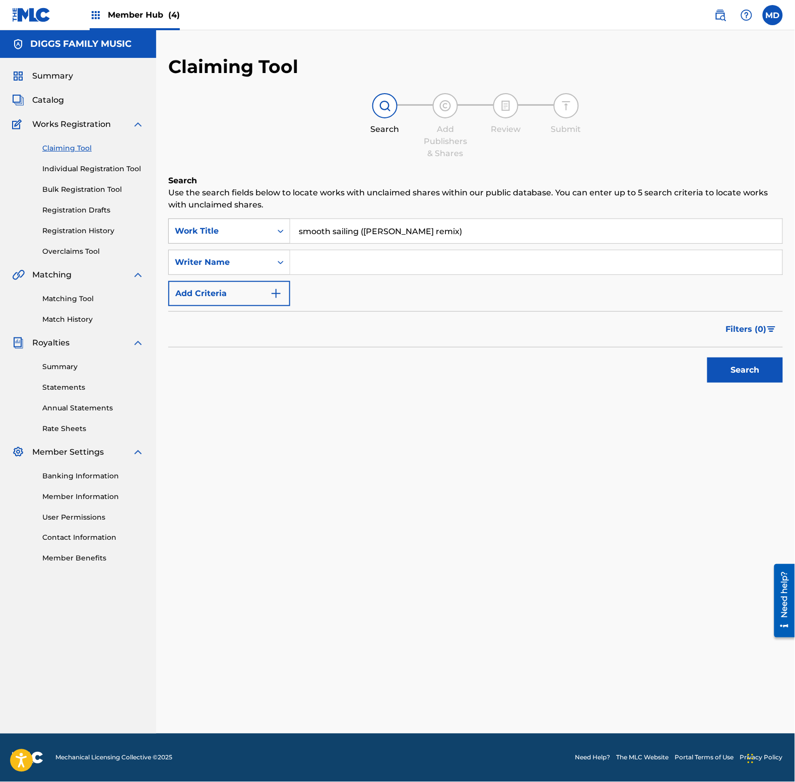
drag, startPoint x: 430, startPoint y: 228, endPoint x: 286, endPoint y: 233, distance: 143.6
click at [286, 233] on div "SearchWithCriteria1e0fe0fc-d6eb-49a8-9b32-7e13a26765c5 Work Title smooth sailin…" at bounding box center [475, 231] width 614 height 25
paste input "remix"
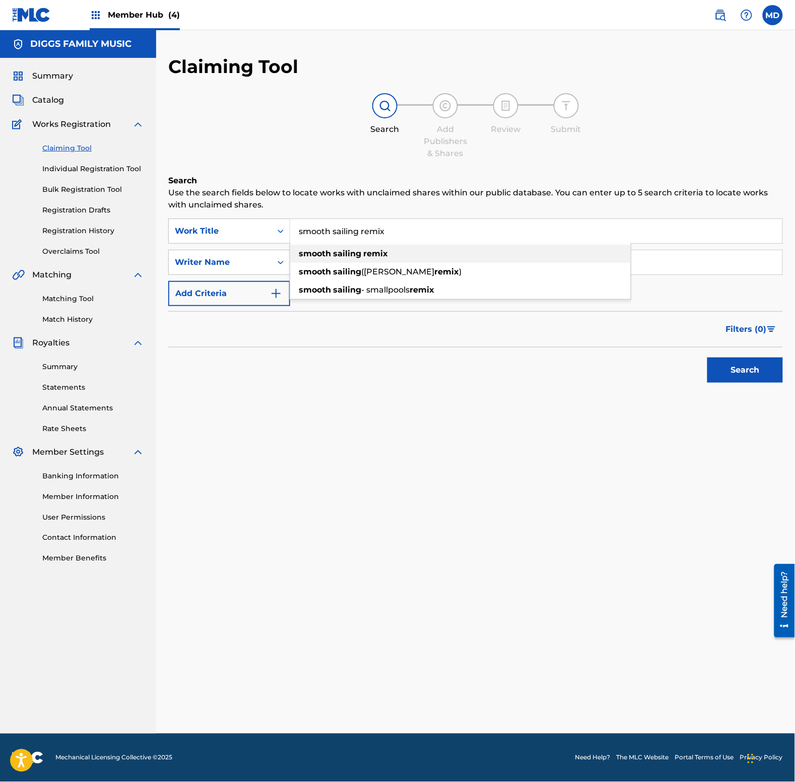
type input "smooth sailing remix"
click at [311, 255] on strong "smooth" at bounding box center [315, 254] width 32 height 10
click at [335, 270] on input "Search Form" at bounding box center [536, 262] width 492 height 24
paste input "00251971755"
type input "00251971755"
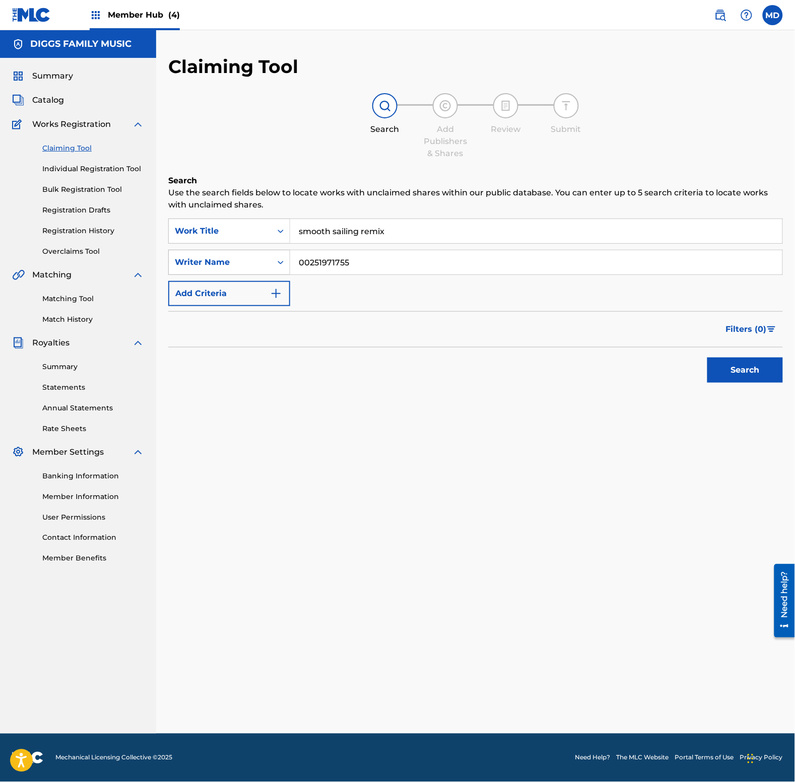
click at [247, 265] on div "Writer Name" at bounding box center [220, 262] width 91 height 12
click at [198, 319] on div "Writer IPI" at bounding box center [229, 312] width 121 height 25
click at [364, 268] on input "Search Form" at bounding box center [536, 262] width 492 height 24
paste input "00251971755"
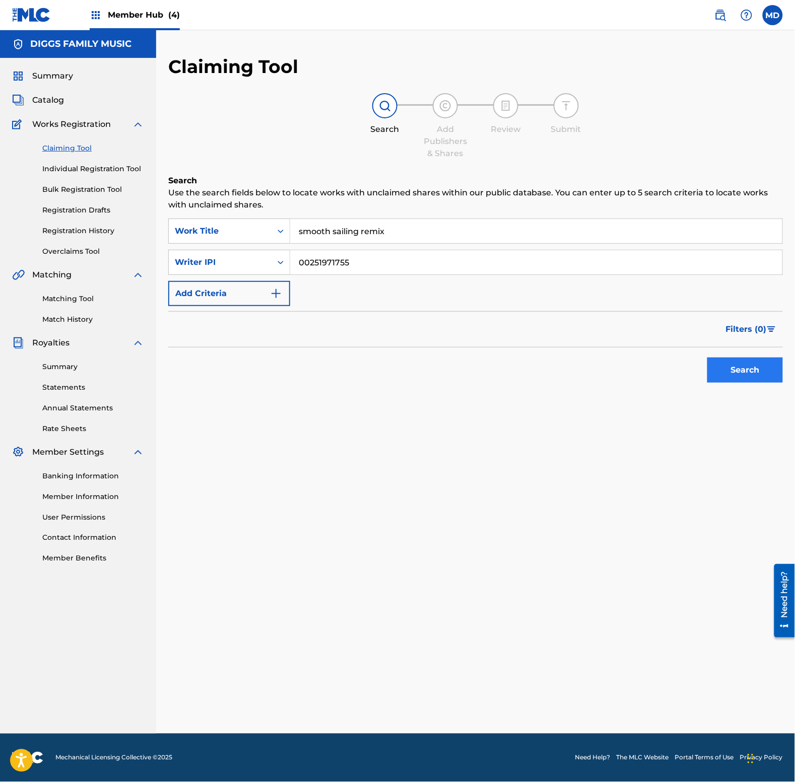
type input "00251971755"
click at [753, 373] on button "Search" at bounding box center [745, 370] width 76 height 25
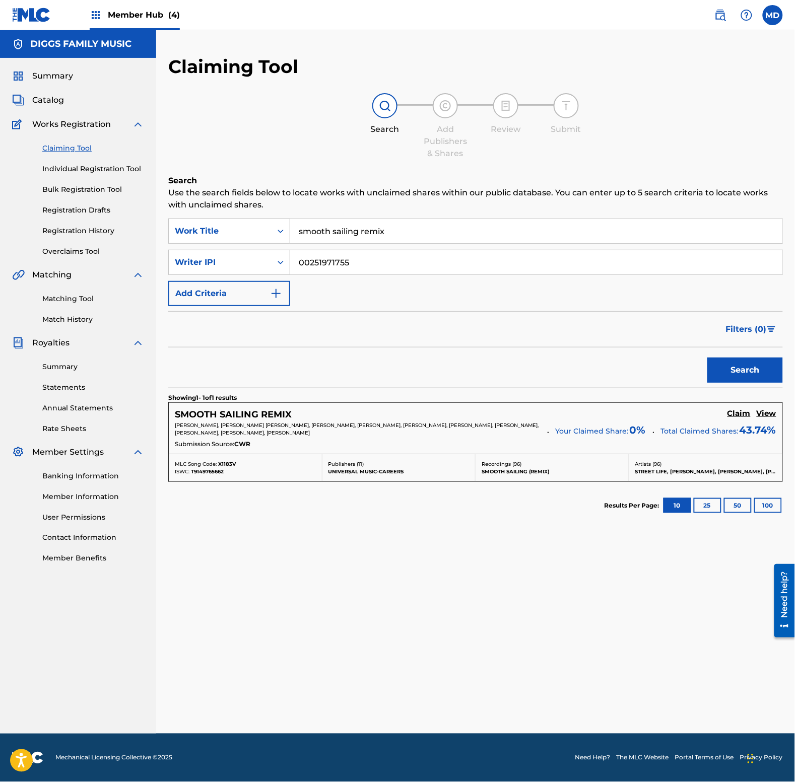
click at [320, 416] on div "SMOOTH SAILING REMIX Claim View" at bounding box center [475, 415] width 601 height 12
click at [736, 414] on h5 "Claim" at bounding box center [738, 414] width 23 height 10
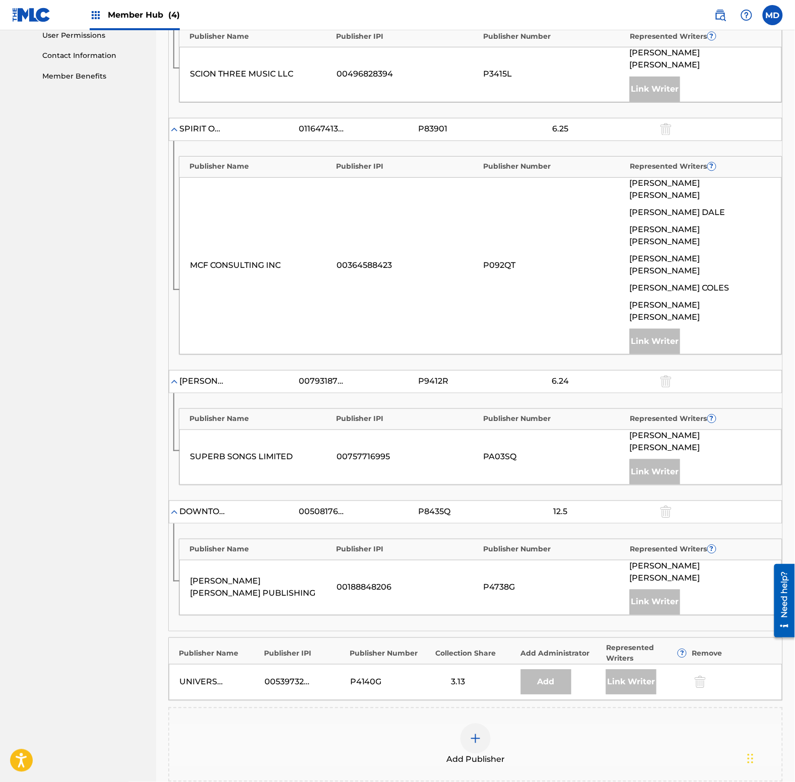
scroll to position [563, 0]
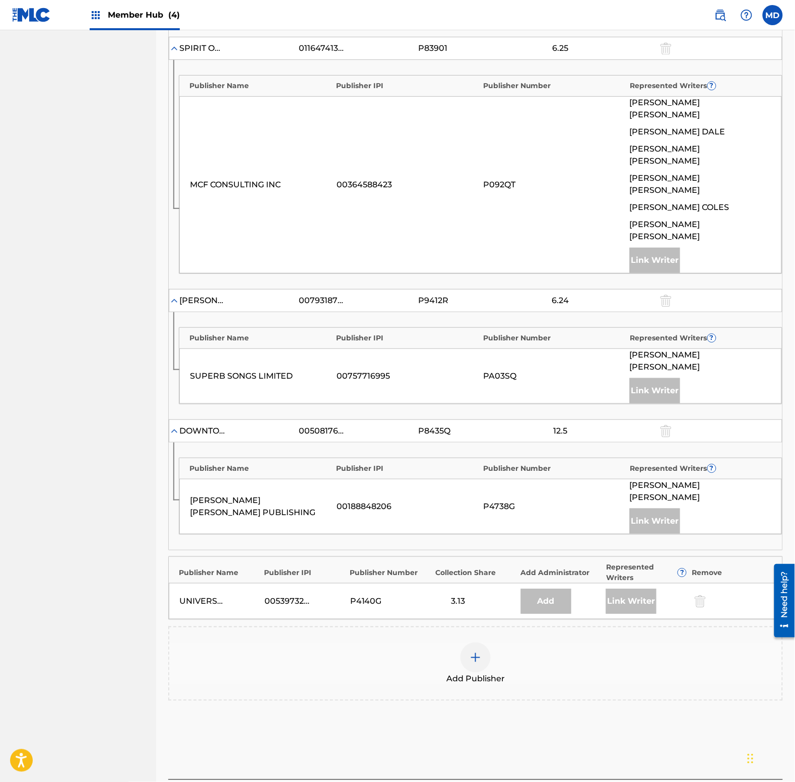
click at [481, 652] on img at bounding box center [475, 658] width 12 height 12
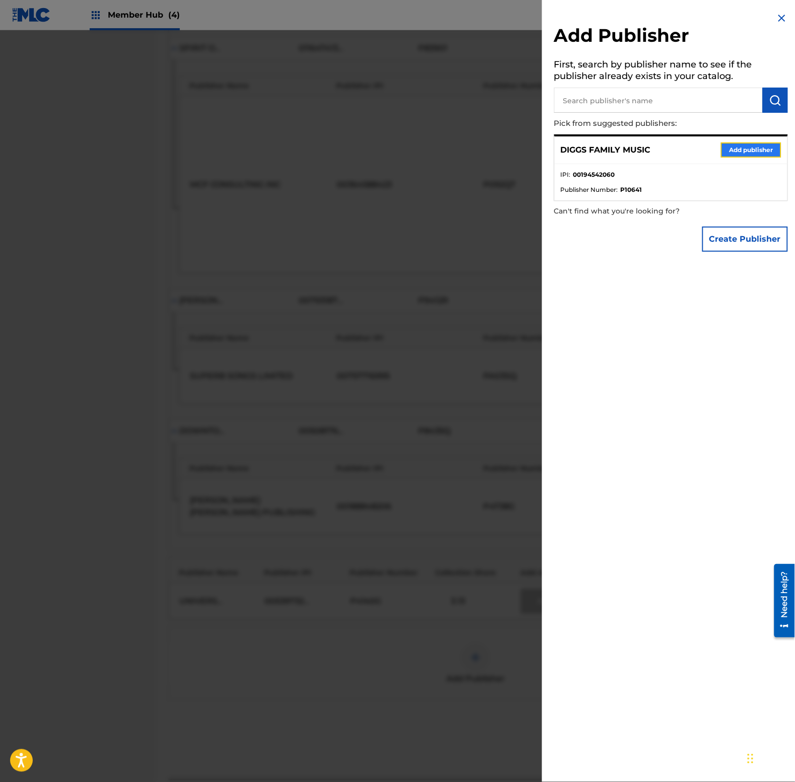
click at [735, 150] on button "Add publisher" at bounding box center [751, 150] width 60 height 15
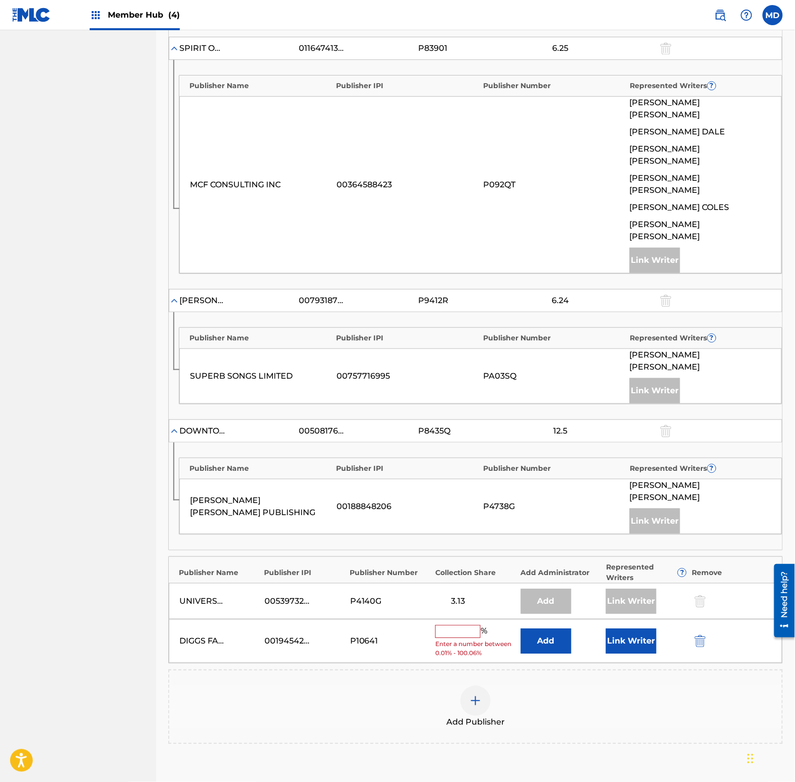
click at [466, 625] on input "text" at bounding box center [457, 631] width 45 height 13
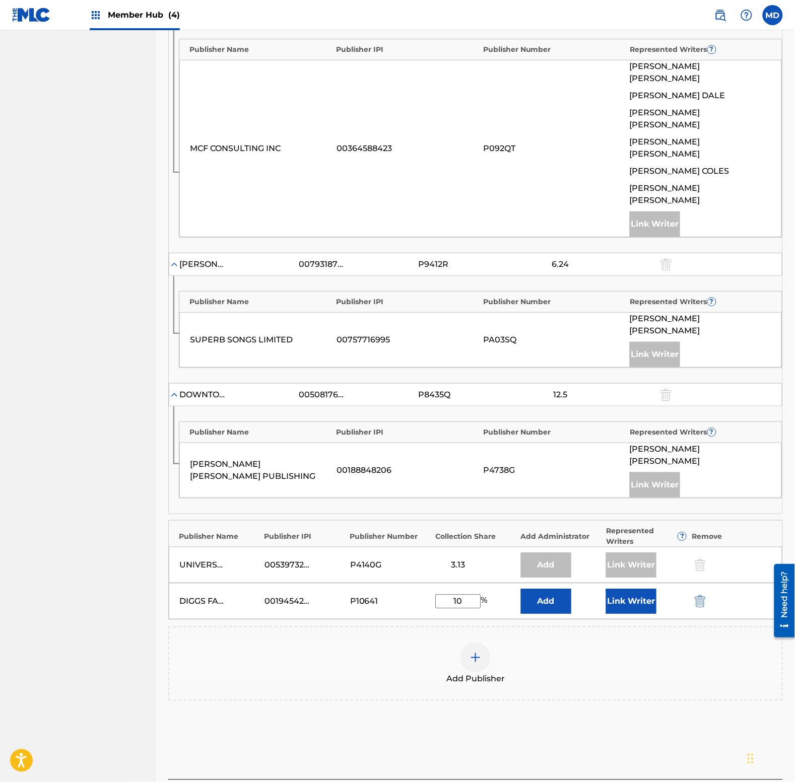
scroll to position [600, 0]
type input "10"
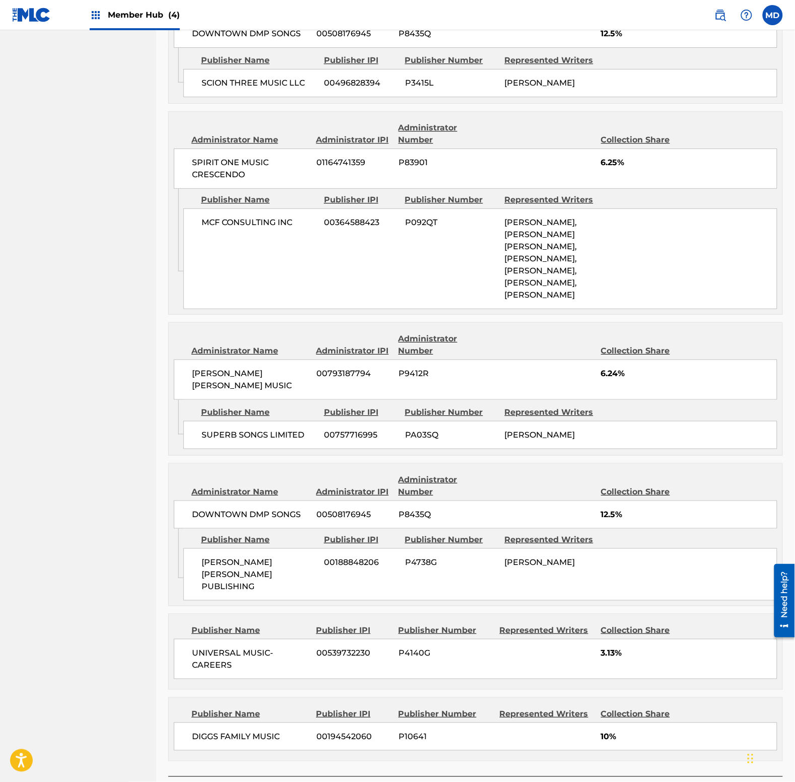
scroll to position [763, 0]
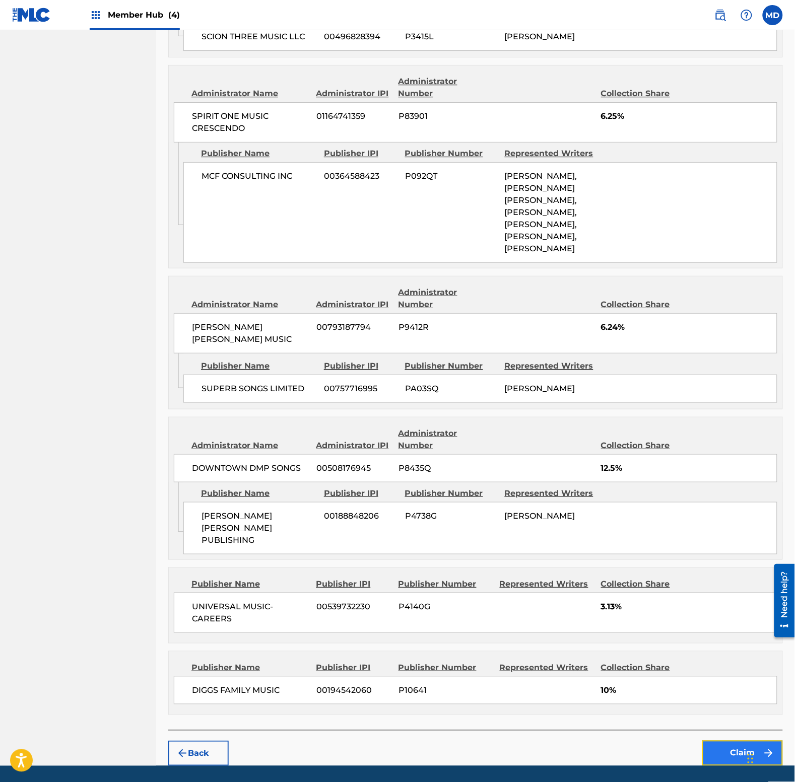
click at [727, 741] on button "Claim" at bounding box center [742, 753] width 81 height 25
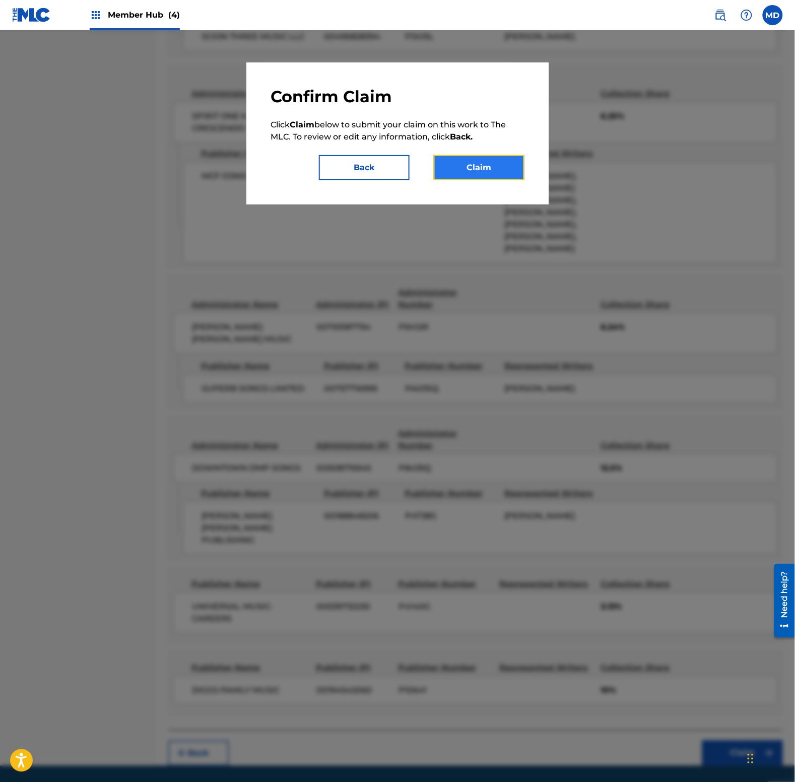
click at [486, 174] on button "Claim" at bounding box center [479, 167] width 91 height 25
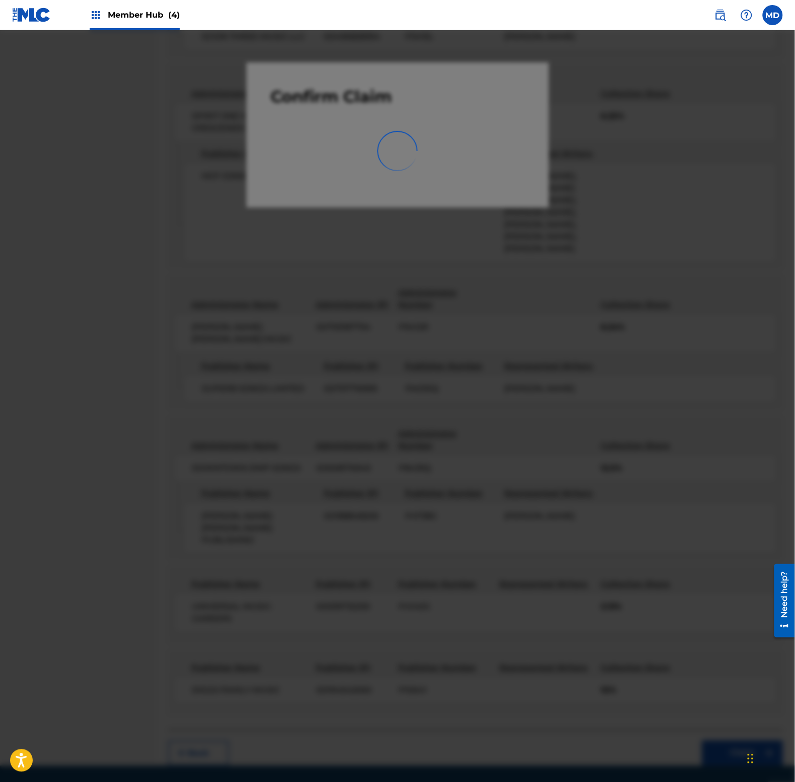
scroll to position [0, 0]
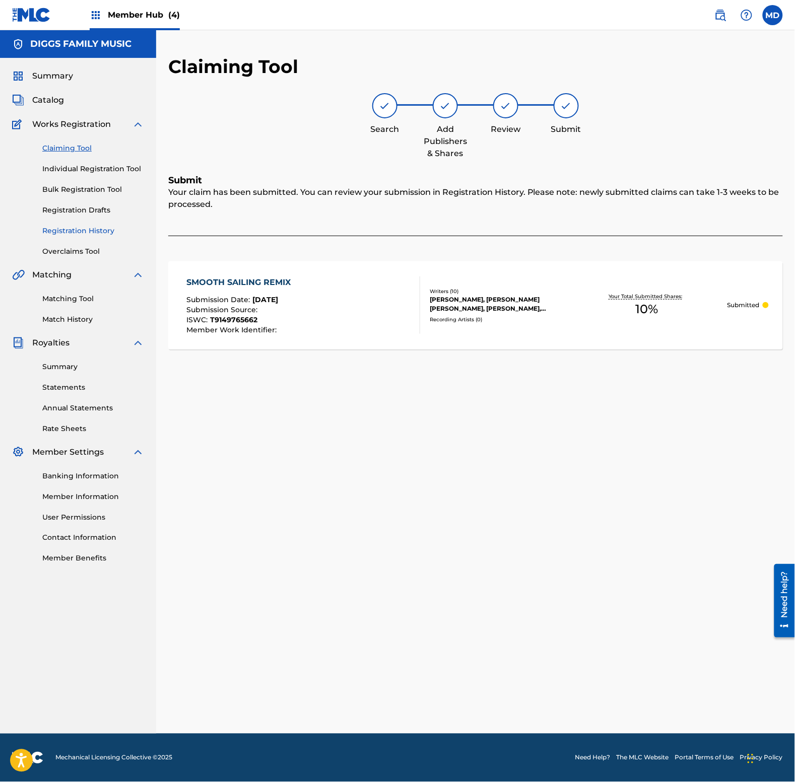
click at [77, 231] on link "Registration History" at bounding box center [93, 231] width 102 height 11
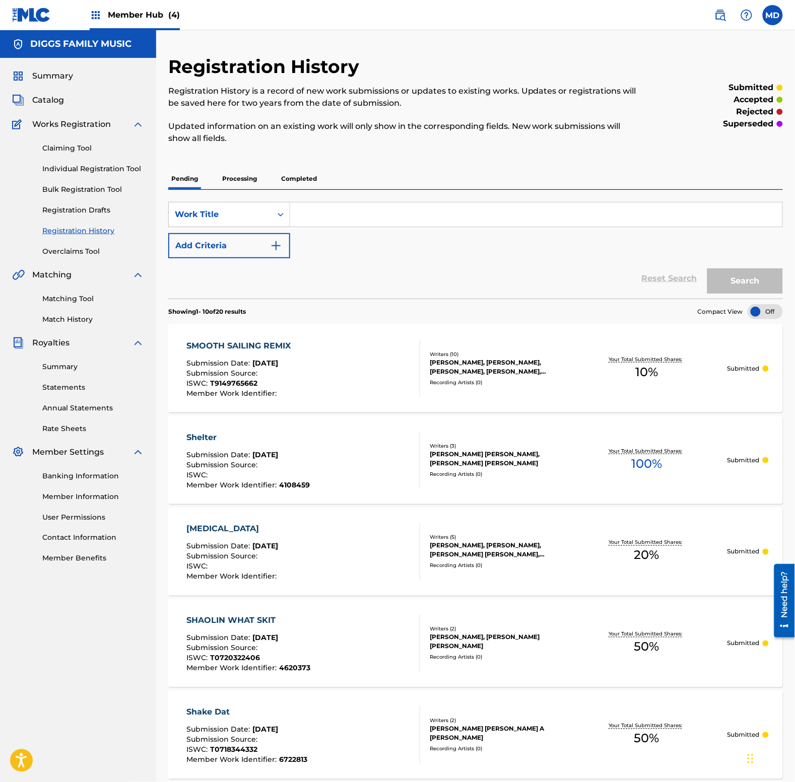
click at [472, 215] on input "Search Form" at bounding box center [536, 214] width 492 height 24
click at [403, 222] on input "soul power black jungle" at bounding box center [536, 214] width 492 height 24
click at [414, 220] on input "soul power black jungle" at bounding box center [536, 214] width 492 height 24
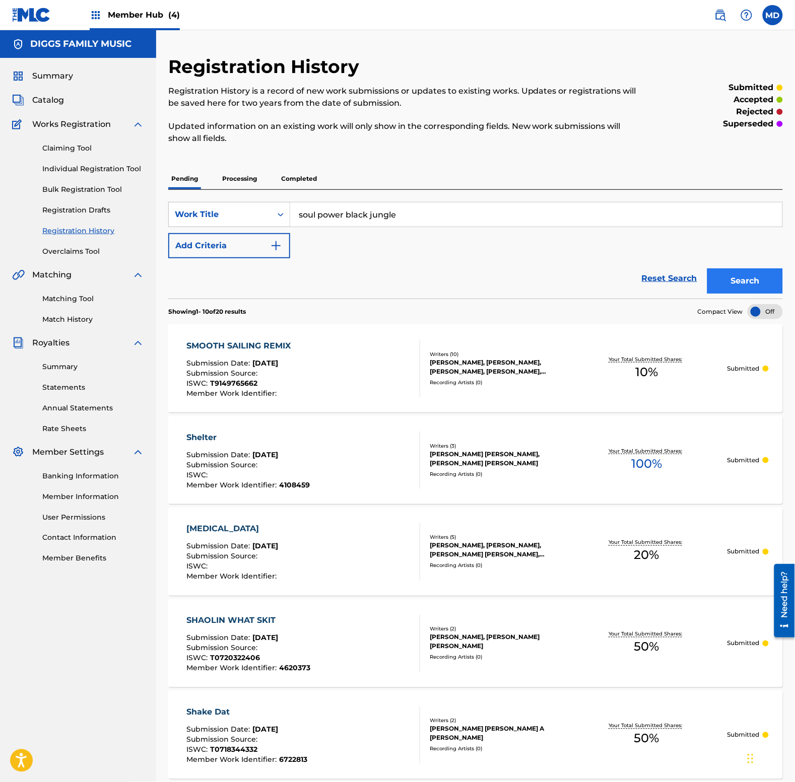
type input "soul power black jungle"
click at [726, 284] on button "Search" at bounding box center [745, 280] width 76 height 25
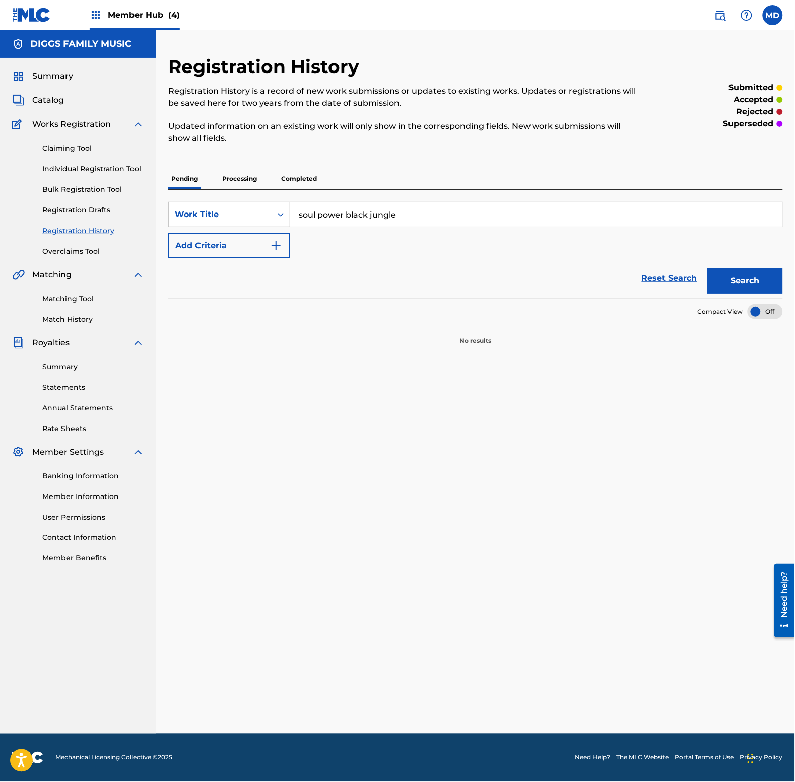
click at [238, 179] on p "Processing" at bounding box center [239, 178] width 41 height 21
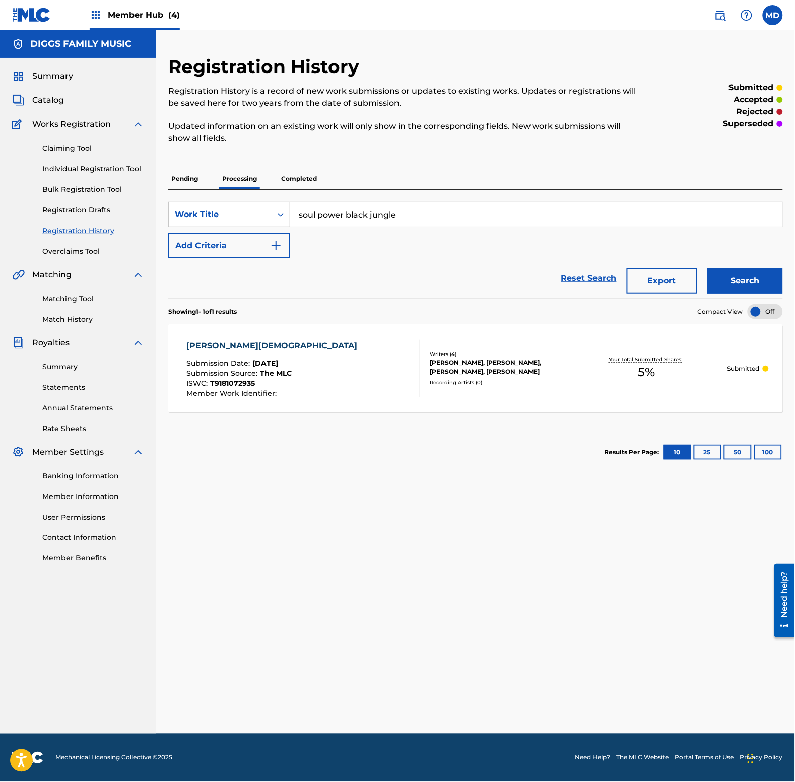
click at [313, 370] on div "[PERSON_NAME][DEMOGRAPHIC_DATA] Submission Date : [DATE] Submission Source : Th…" at bounding box center [304, 368] width 234 height 57
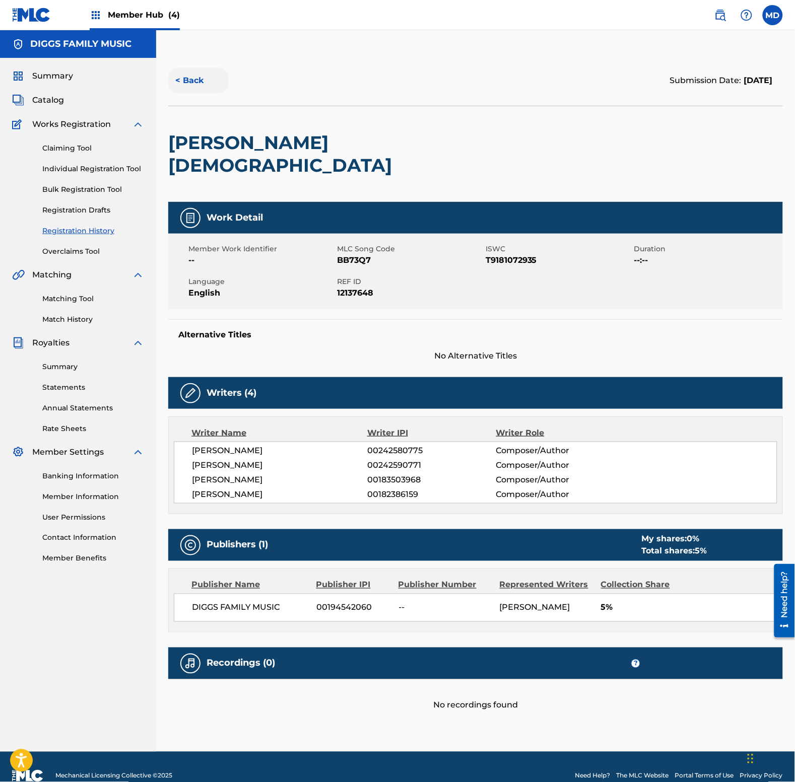
click at [199, 82] on button "< Back" at bounding box center [198, 80] width 60 height 25
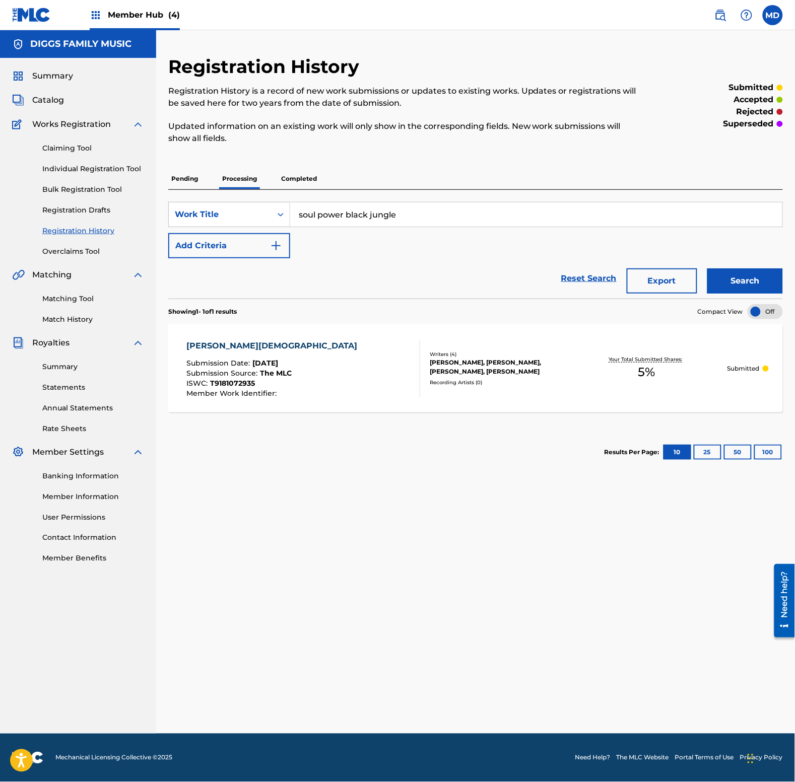
click at [309, 180] on p "Completed" at bounding box center [299, 178] width 42 height 21
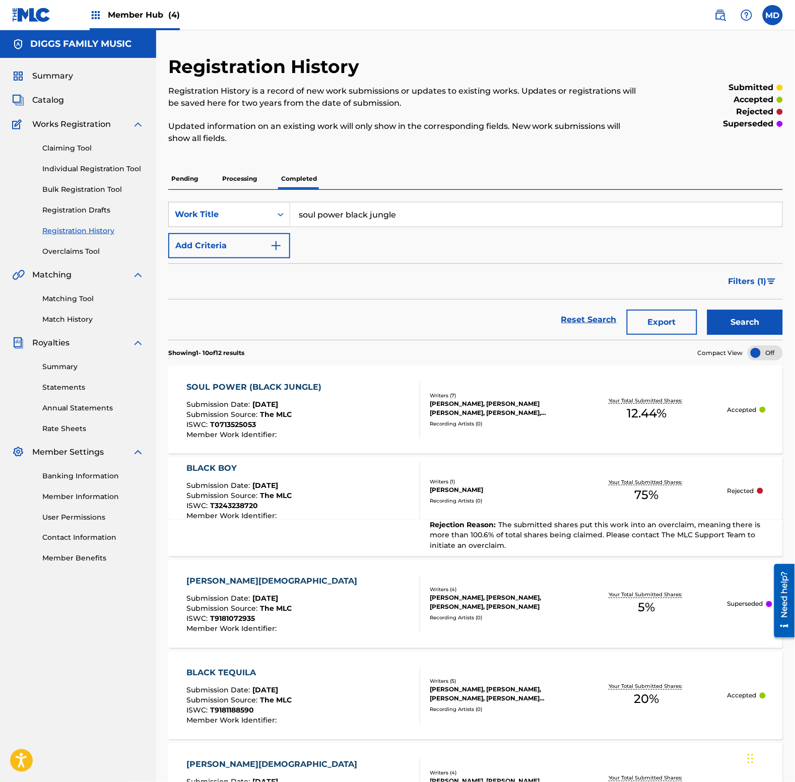
click at [328, 410] on div "SOUL POWER (BLACK JUNGLE) Submission Date : [DATE] Submission Source : The MLC …" at bounding box center [304, 409] width 234 height 57
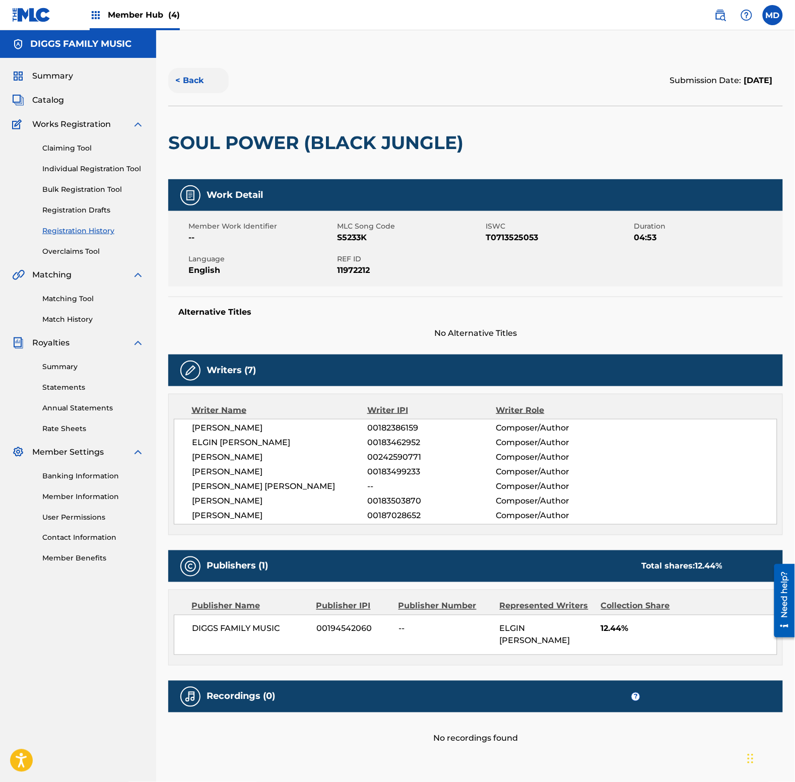
click at [199, 72] on button "< Back" at bounding box center [198, 80] width 60 height 25
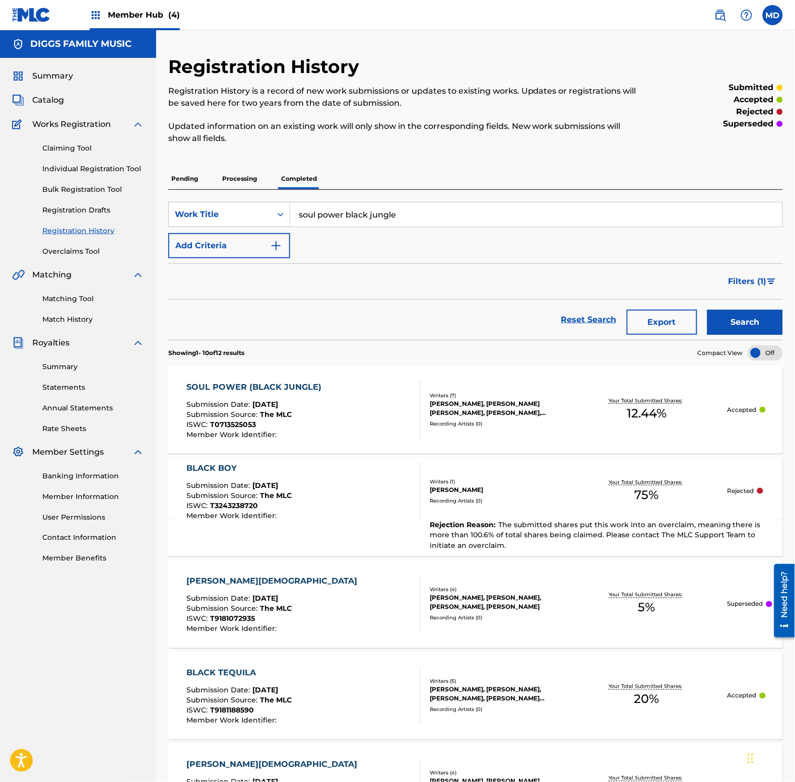
click at [537, 497] on div "Recording Artists ( 0 )" at bounding box center [498, 501] width 136 height 8
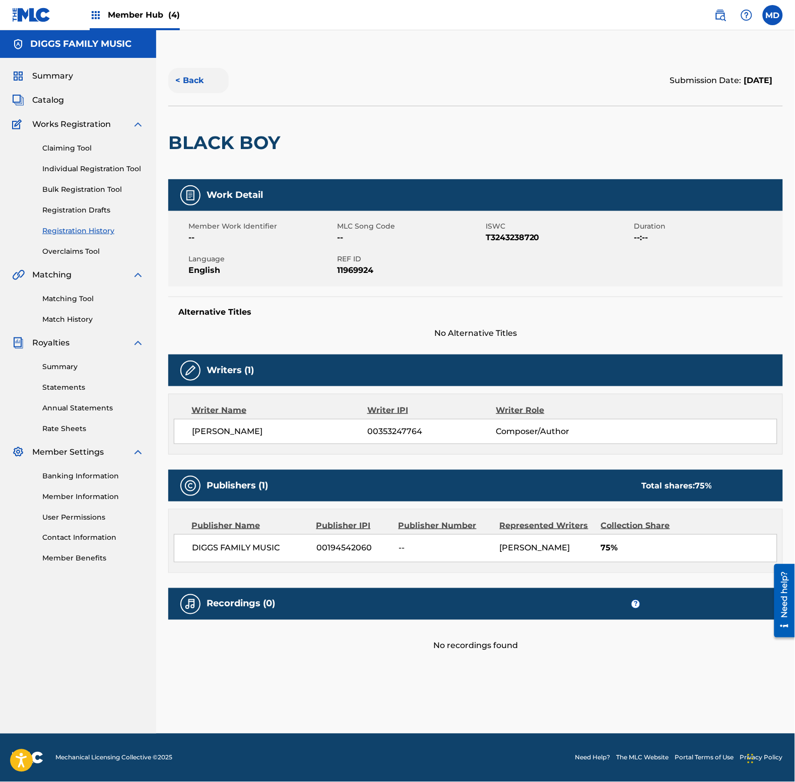
click at [182, 79] on button "< Back" at bounding box center [198, 80] width 60 height 25
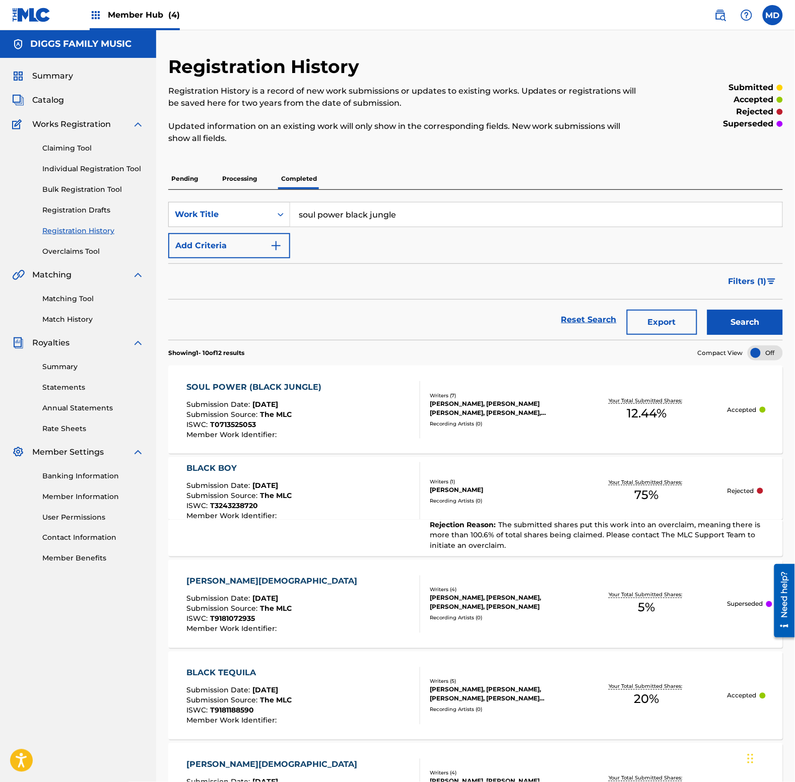
drag, startPoint x: 397, startPoint y: 215, endPoint x: 291, endPoint y: 215, distance: 105.8
click at [291, 215] on input "soul power black jungle" at bounding box center [536, 214] width 492 height 24
drag, startPoint x: 379, startPoint y: 217, endPoint x: 295, endPoint y: 217, distance: 84.1
click at [295, 217] on input "south of the border" at bounding box center [536, 214] width 492 height 24
click at [723, 324] on button "Search" at bounding box center [745, 322] width 76 height 25
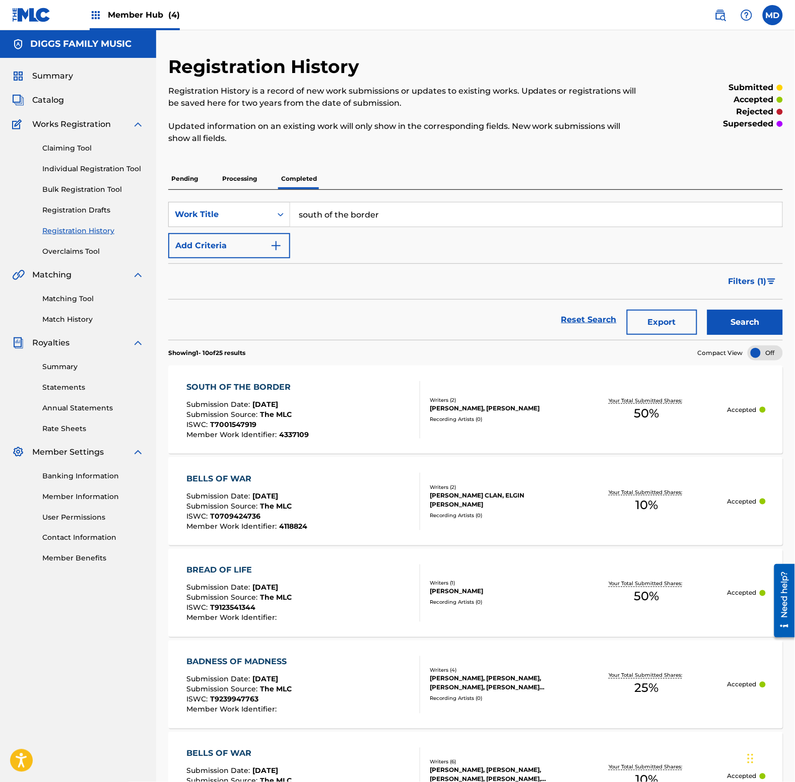
click at [409, 217] on input "south of the border" at bounding box center [536, 214] width 492 height 24
click at [408, 217] on input "south of the border" at bounding box center [536, 214] width 492 height 24
click at [707, 310] on button "Search" at bounding box center [745, 322] width 76 height 25
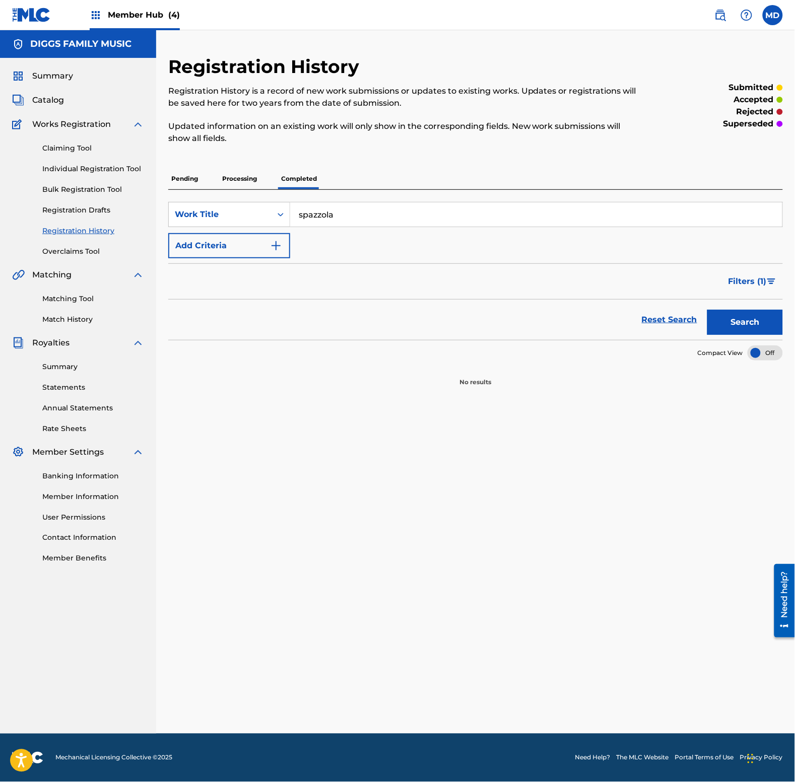
type input "SPAZZOLA"
click at [242, 180] on p "Processing" at bounding box center [239, 178] width 41 height 21
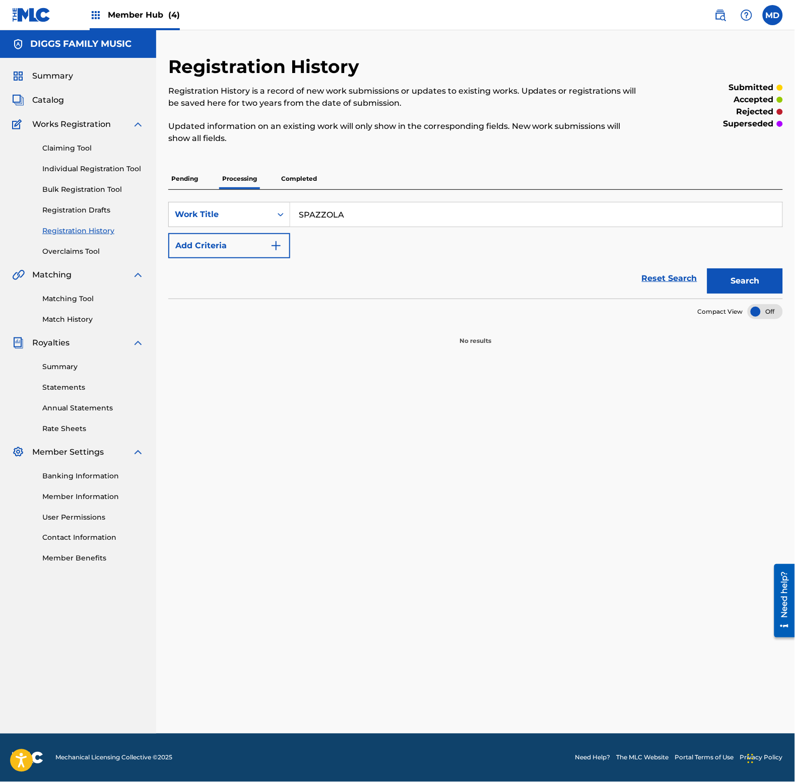
click at [190, 179] on p "Pending" at bounding box center [184, 178] width 33 height 21
click at [291, 178] on p "Completed" at bounding box center [299, 178] width 42 height 21
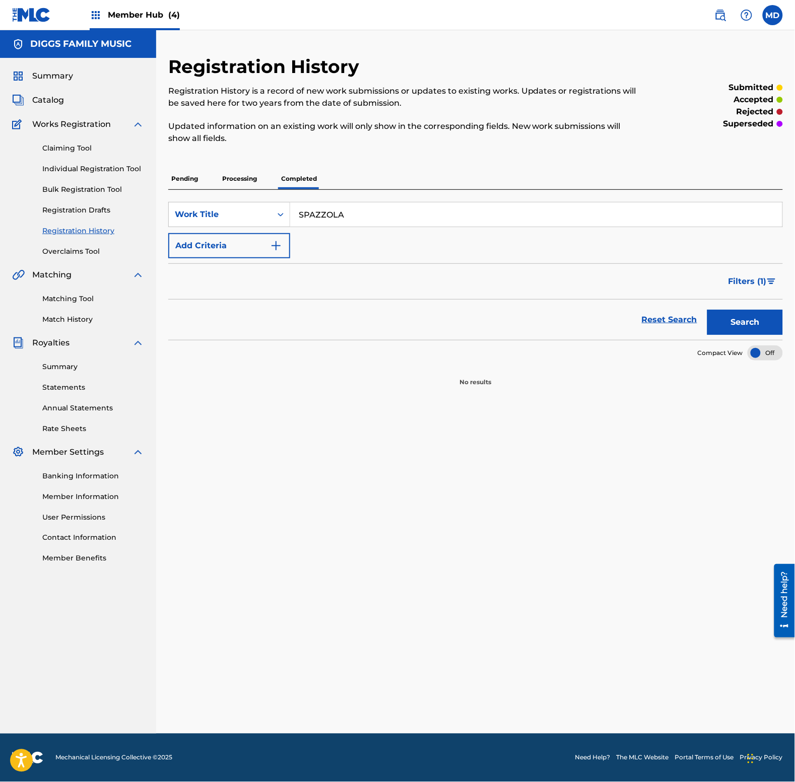
drag, startPoint x: 350, startPoint y: 217, endPoint x: 292, endPoint y: 217, distance: 57.9
click at [292, 217] on input "SPAZZOLA" at bounding box center [536, 214] width 492 height 24
drag, startPoint x: 49, startPoint y: 99, endPoint x: 54, endPoint y: 111, distance: 12.9
click at [49, 99] on span "Catalog" at bounding box center [48, 100] width 32 height 12
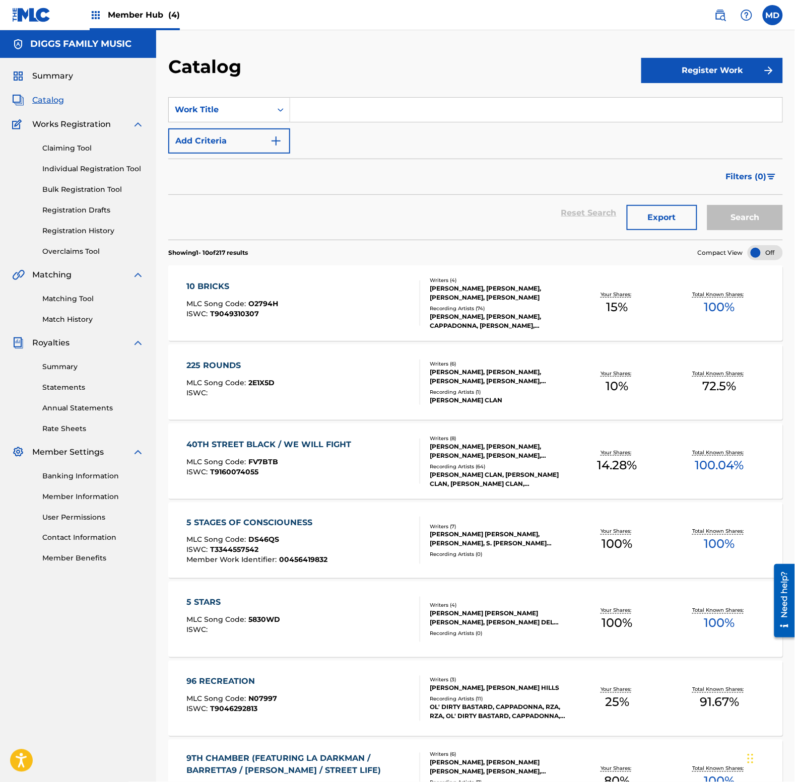
click at [348, 109] on input "Search Form" at bounding box center [536, 110] width 492 height 24
paste input "SPAZZOLA"
click at [459, 131] on div "spazzola" at bounding box center [460, 132] width 340 height 18
type input "spazzola"
click at [732, 220] on button "Search" at bounding box center [745, 217] width 76 height 25
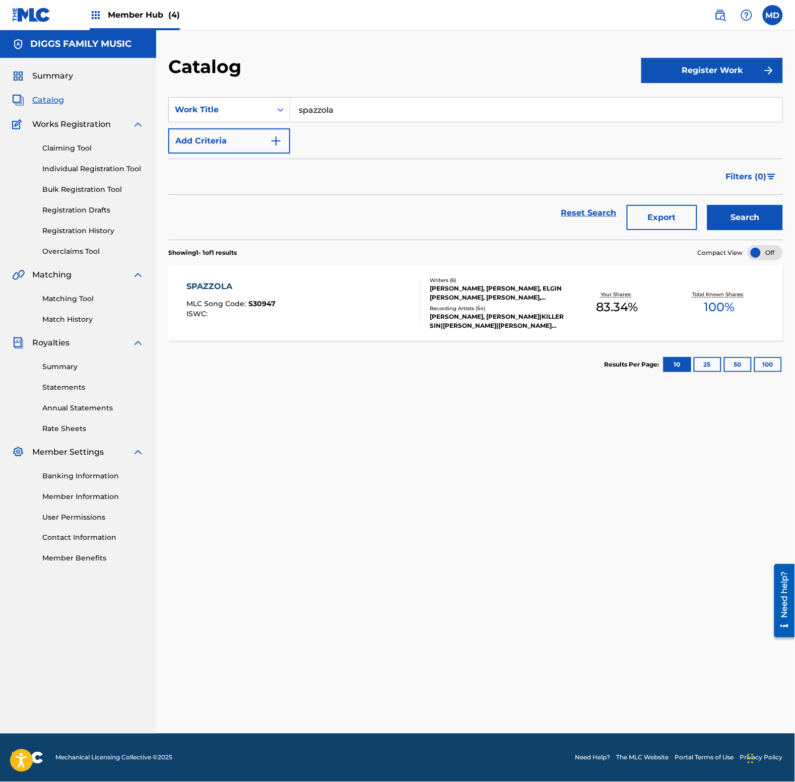
click at [313, 309] on div "SPAZZOLA MLC Song Code : S30947 ISWC :" at bounding box center [304, 302] width 234 height 45
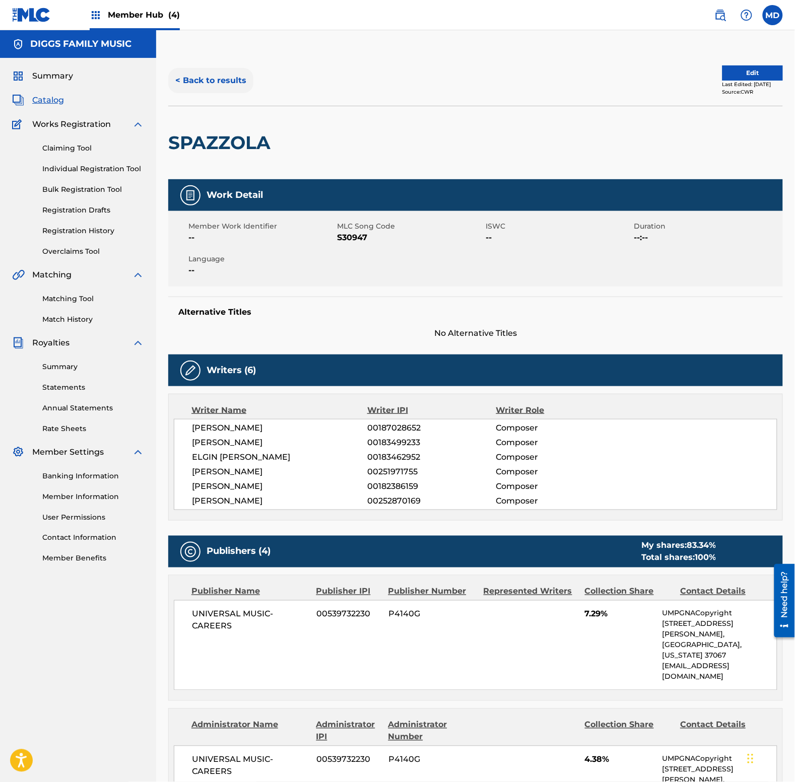
click at [207, 79] on button "< Back to results" at bounding box center [210, 80] width 85 height 25
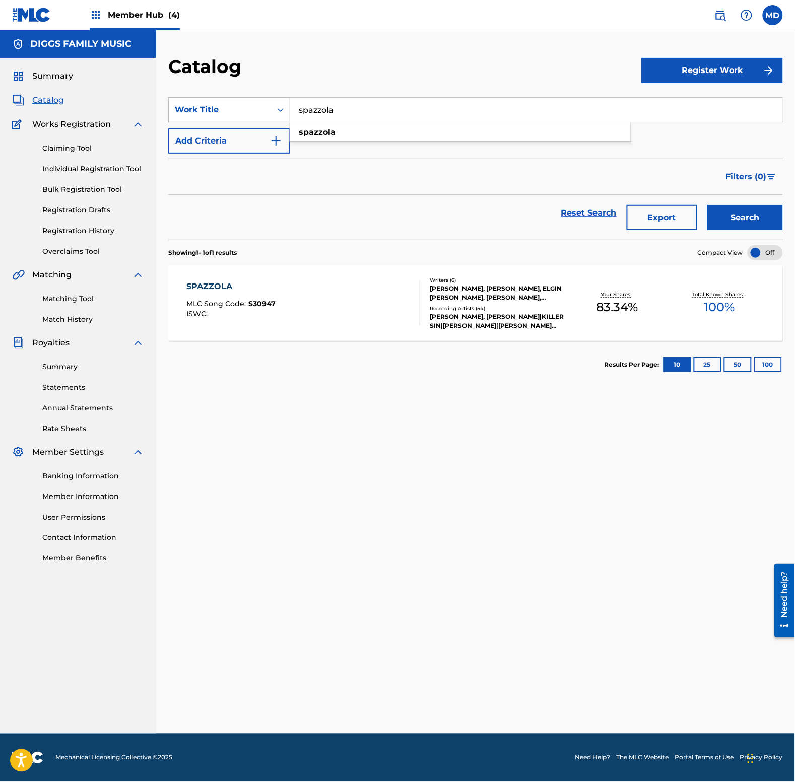
drag, startPoint x: 338, startPoint y: 112, endPoint x: 280, endPoint y: 117, distance: 58.6
click at [280, 117] on div "SearchWithCriteriaf37199a6-c26f-499c-b909-982b0f41859e Work Title spazzola spaz…" at bounding box center [475, 109] width 614 height 25
type input "stereotype"
click at [707, 205] on button "Search" at bounding box center [745, 217] width 76 height 25
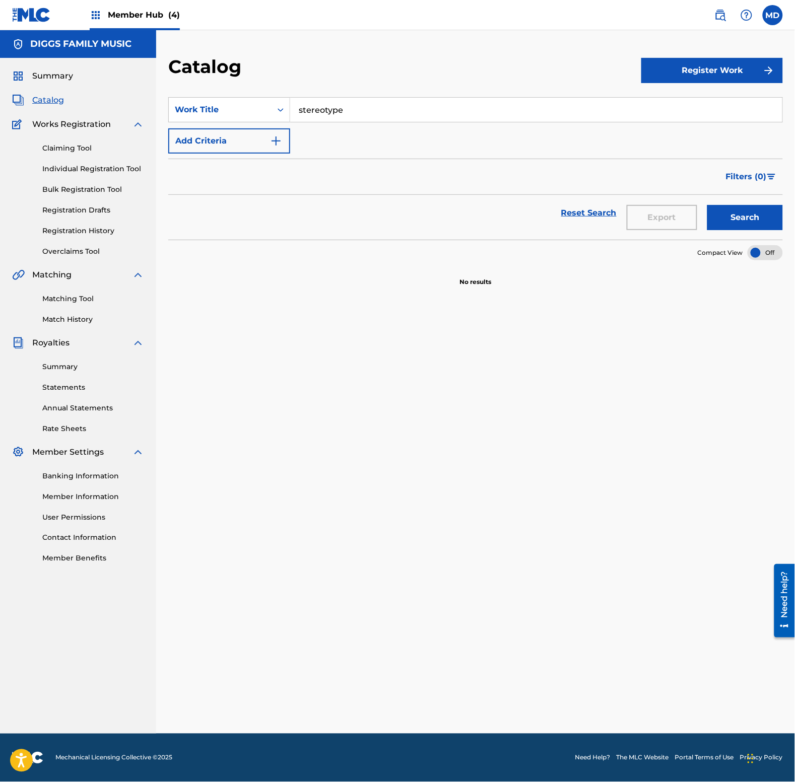
click at [306, 110] on input "stereotype" at bounding box center [536, 110] width 492 height 24
click at [730, 219] on button "Search" at bounding box center [745, 217] width 76 height 25
click at [315, 114] on input "stereotype" at bounding box center [536, 110] width 492 height 24
drag, startPoint x: 346, startPoint y: 112, endPoint x: 285, endPoint y: 110, distance: 61.5
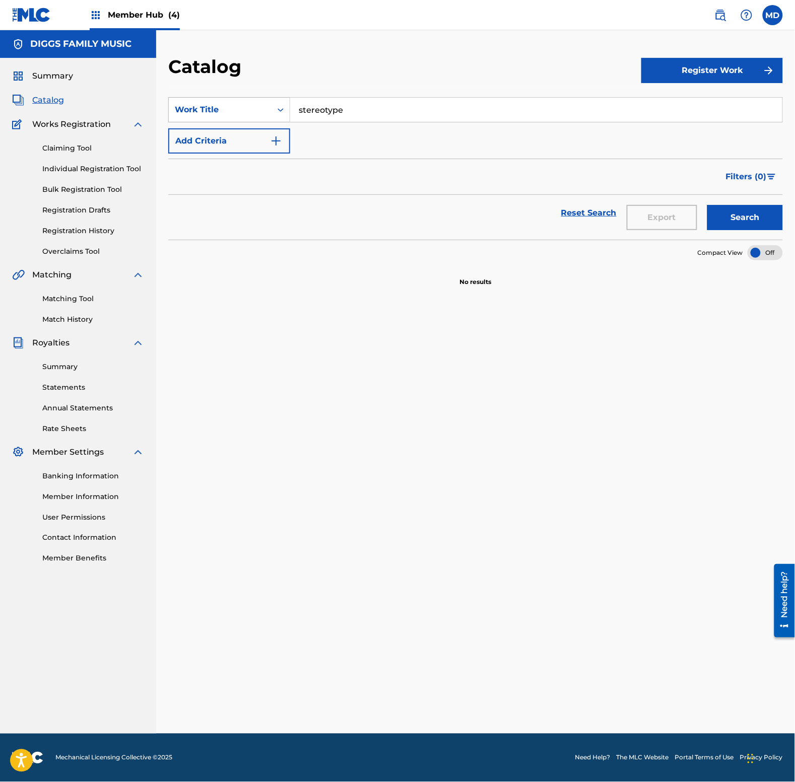
click at [285, 110] on div "SearchWithCriteriaf37199a6-c26f-499c-b909-982b0f41859e Work Title stereotype" at bounding box center [475, 109] width 614 height 25
click at [74, 230] on link "Registration History" at bounding box center [93, 231] width 102 height 11
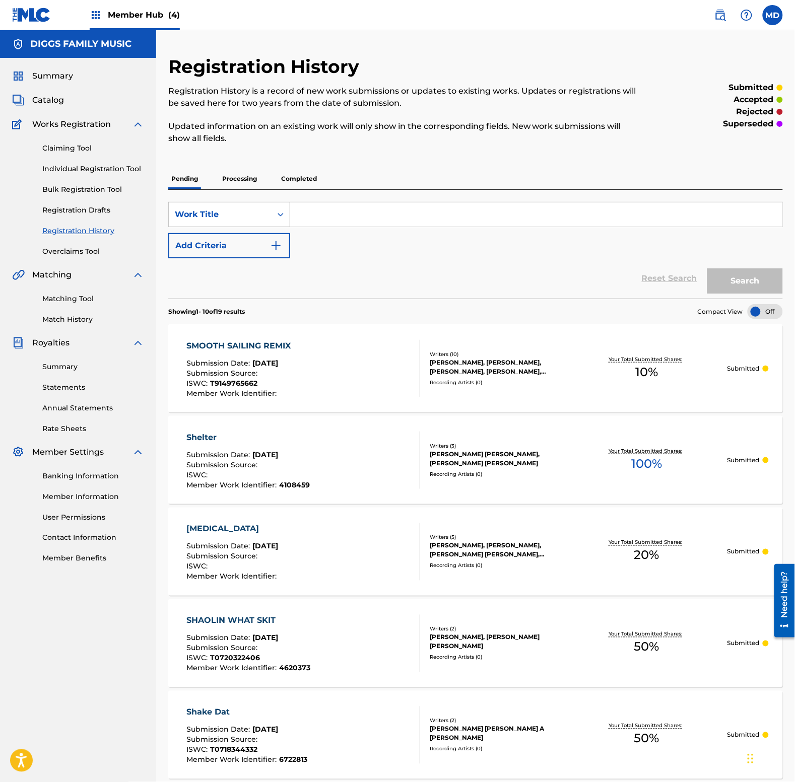
click at [317, 213] on input "Search Form" at bounding box center [536, 214] width 492 height 24
paste input "stereotype"
type input "stereotype"
click at [726, 283] on button "Search" at bounding box center [745, 280] width 76 height 25
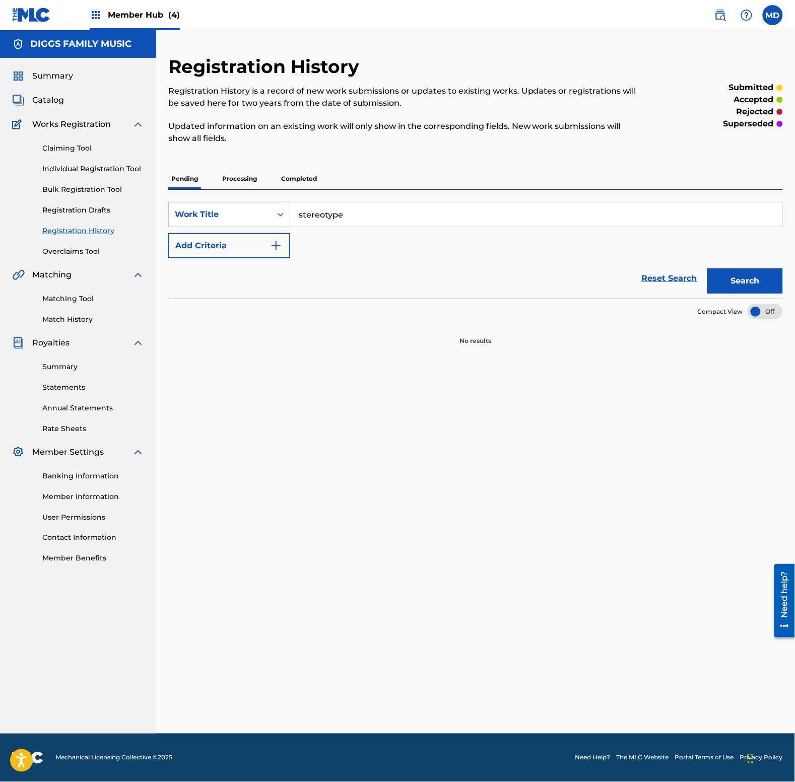
click at [237, 179] on p "Processing" at bounding box center [239, 178] width 41 height 21
click at [295, 178] on p "Completed" at bounding box center [299, 178] width 42 height 21
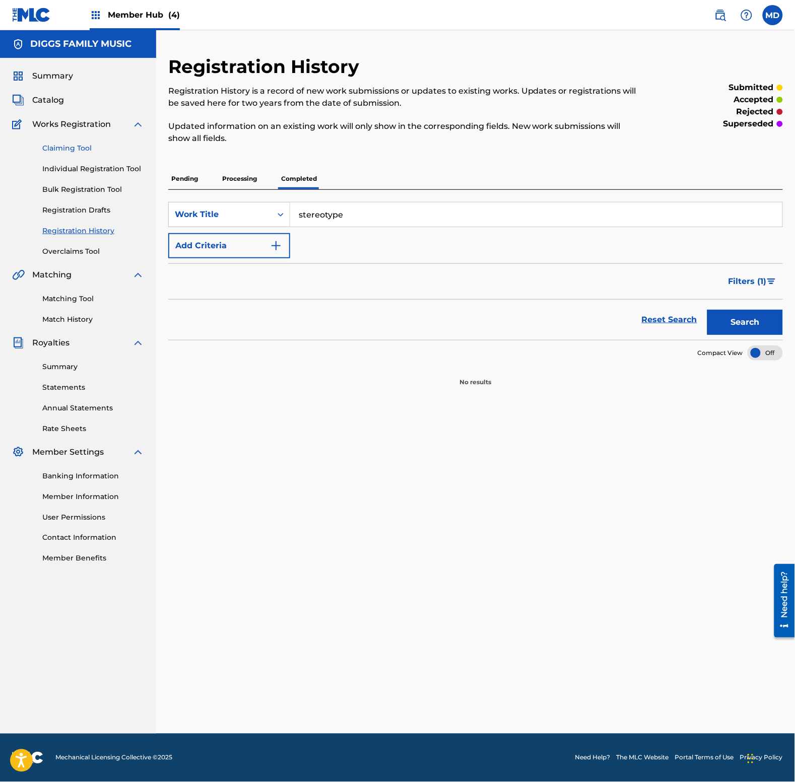
click at [72, 149] on link "Claiming Tool" at bounding box center [93, 148] width 102 height 11
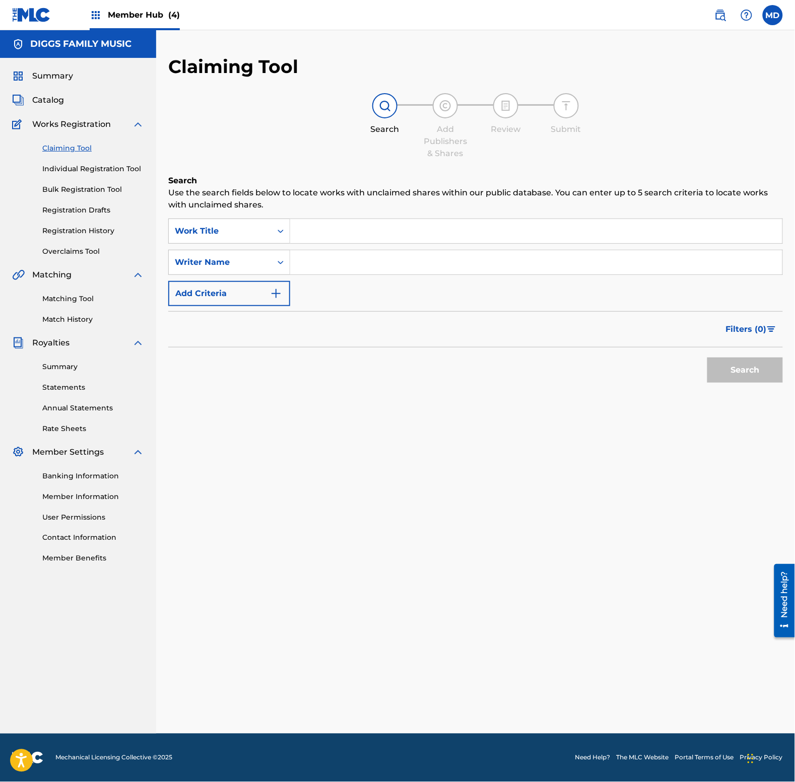
click at [345, 235] on input "Search Form" at bounding box center [536, 231] width 492 height 24
paste input "stereotype"
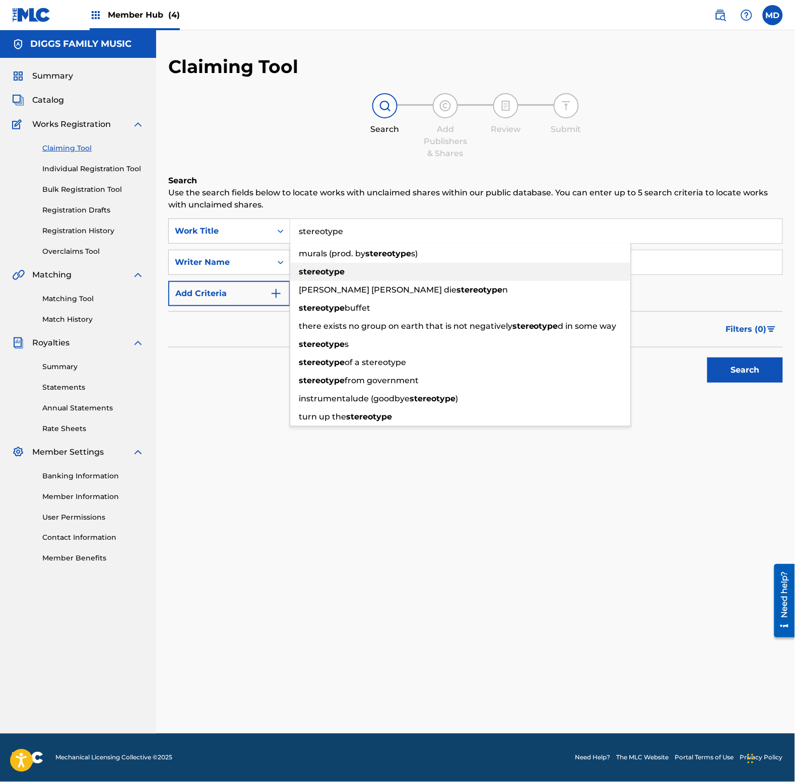
type input "stereotype"
click at [340, 277] on div "stereotype" at bounding box center [460, 272] width 340 height 18
drag, startPoint x: 352, startPoint y: 227, endPoint x: 268, endPoint y: 228, distance: 83.6
click at [269, 228] on div "SearchWithCriteria1e0fe0fc-d6eb-49a8-9b32-7e13a26765c5 Work Title stereotype mu…" at bounding box center [475, 231] width 614 height 25
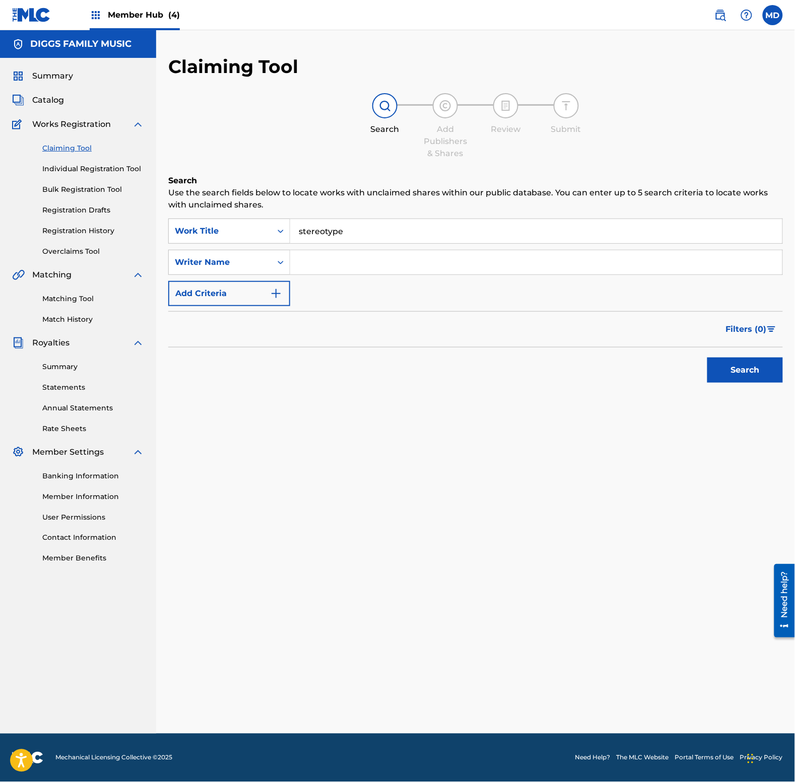
click at [226, 136] on div "Search Add Publishers & Shares Review Submit" at bounding box center [475, 126] width 614 height 66
click at [326, 264] on input "Search Form" at bounding box center [536, 262] width 492 height 24
paste input "[PERSON_NAME]"
type input "[PERSON_NAME]"
click at [751, 376] on button "Search" at bounding box center [745, 370] width 76 height 25
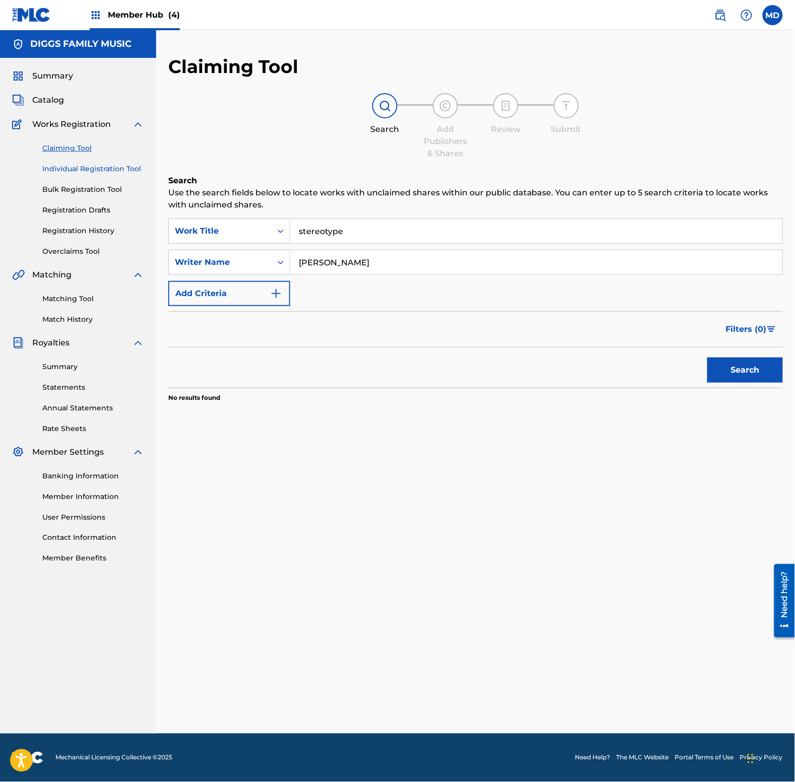
click at [51, 169] on link "Individual Registration Tool" at bounding box center [93, 169] width 102 height 11
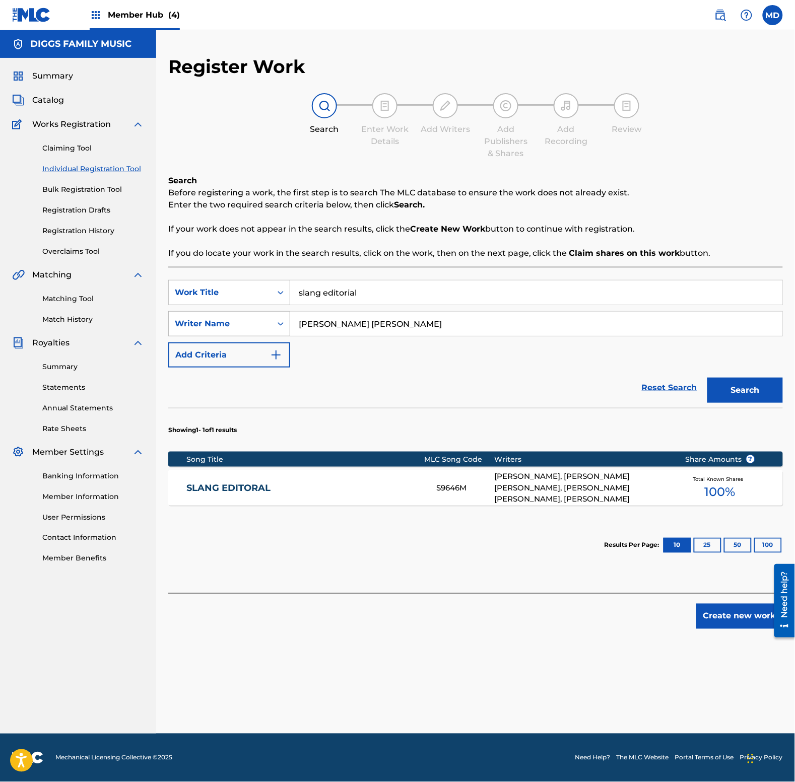
drag, startPoint x: 394, startPoint y: 326, endPoint x: 273, endPoint y: 316, distance: 120.8
click at [273, 316] on div "SearchWithCriteriabdb11b55-a207-4bec-ae86-c0b67125085e Writer Name [PERSON_NAME…" at bounding box center [475, 323] width 614 height 25
paste input "UNTER [PERSON_NAME]"
type input "[PERSON_NAME]"
drag, startPoint x: 361, startPoint y: 300, endPoint x: 285, endPoint y: 292, distance: 76.9
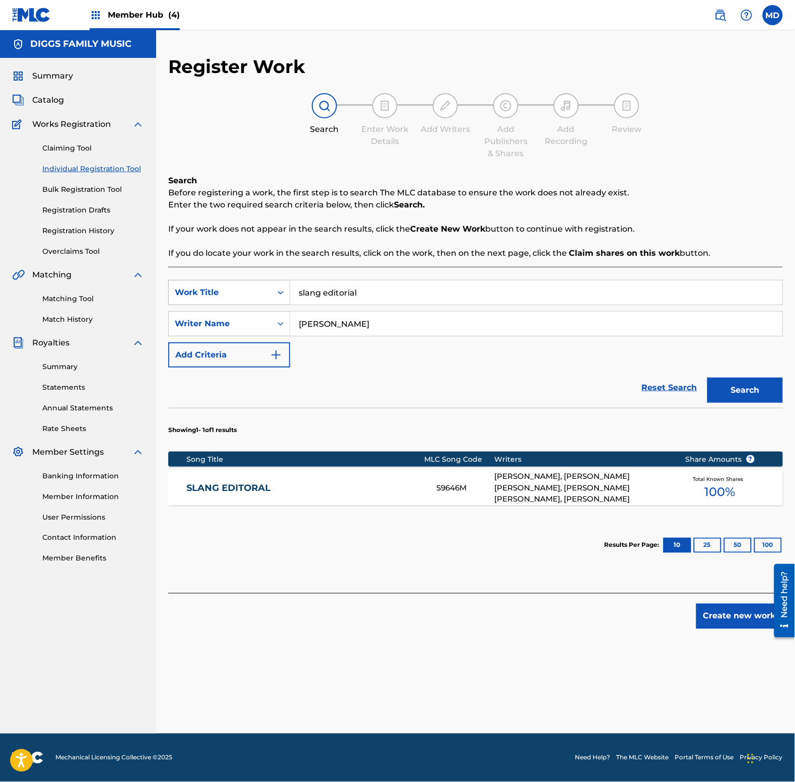
click at [285, 292] on div "SearchWithCriteriaabd27ece-1981-4d2b-9ce3-ddb6a9c8adbd Work Title slang editori…" at bounding box center [475, 292] width 614 height 25
type input "stereotype"
click at [742, 383] on button "Search" at bounding box center [745, 390] width 76 height 25
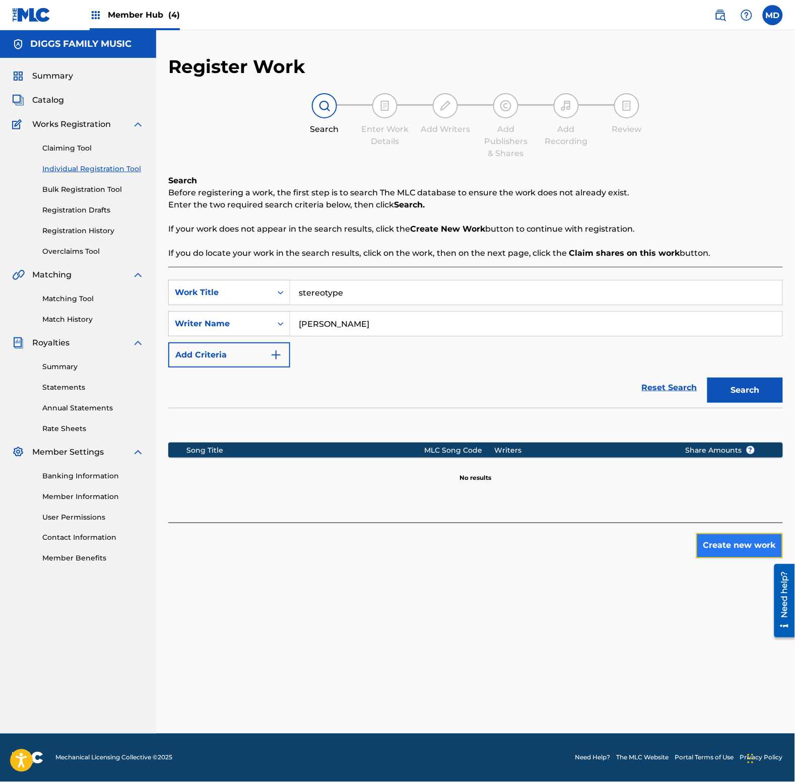
click at [730, 550] on button "Create new work" at bounding box center [739, 545] width 87 height 25
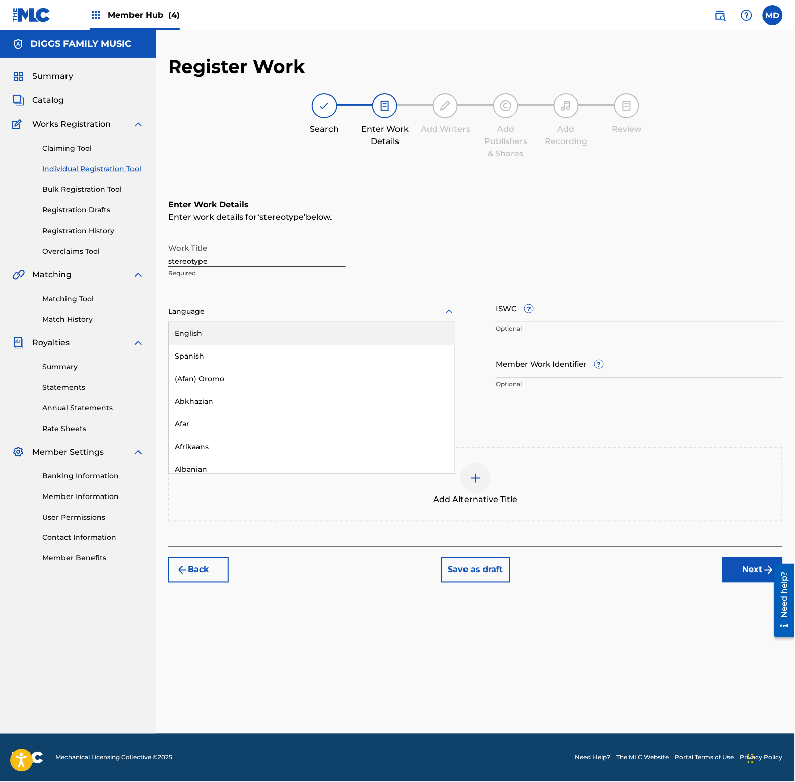
click at [234, 308] on div at bounding box center [311, 311] width 287 height 13
click at [240, 336] on div "English" at bounding box center [312, 333] width 286 height 23
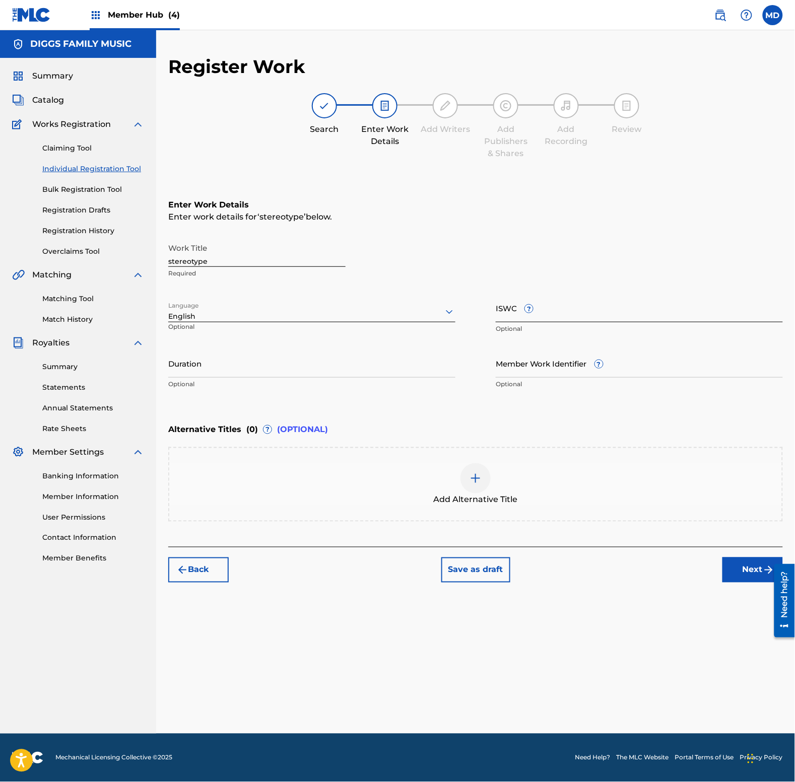
click at [542, 316] on input "ISWC ?" at bounding box center [639, 308] width 287 height 29
paste input "T3351709172"
type input "T3351709172"
click at [544, 363] on input "Member Work Identifier ?" at bounding box center [639, 363] width 287 height 29
paste input "6567602"
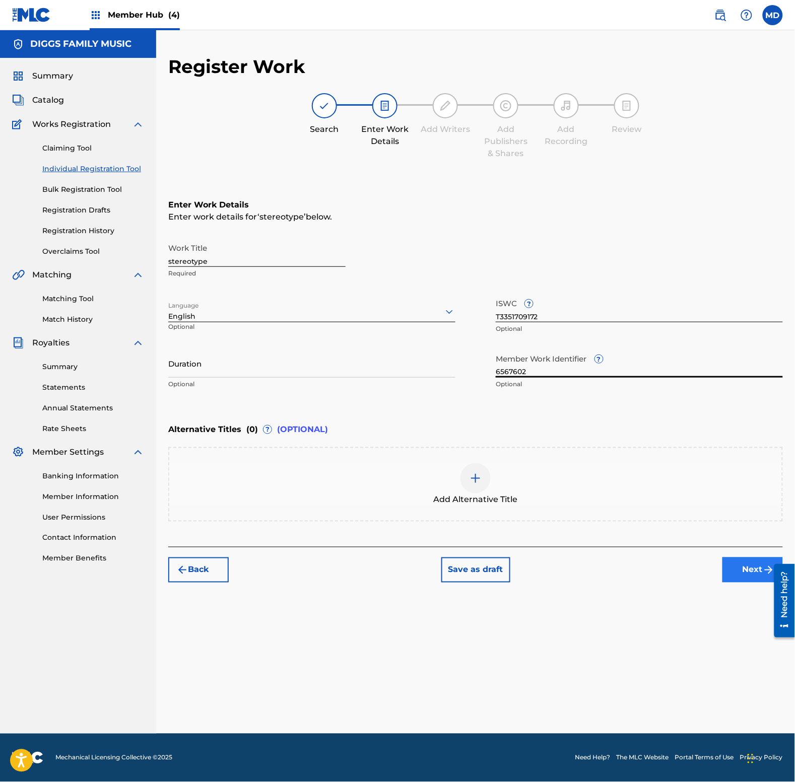
type input "6567602"
click at [734, 576] on button "Next" at bounding box center [752, 569] width 60 height 25
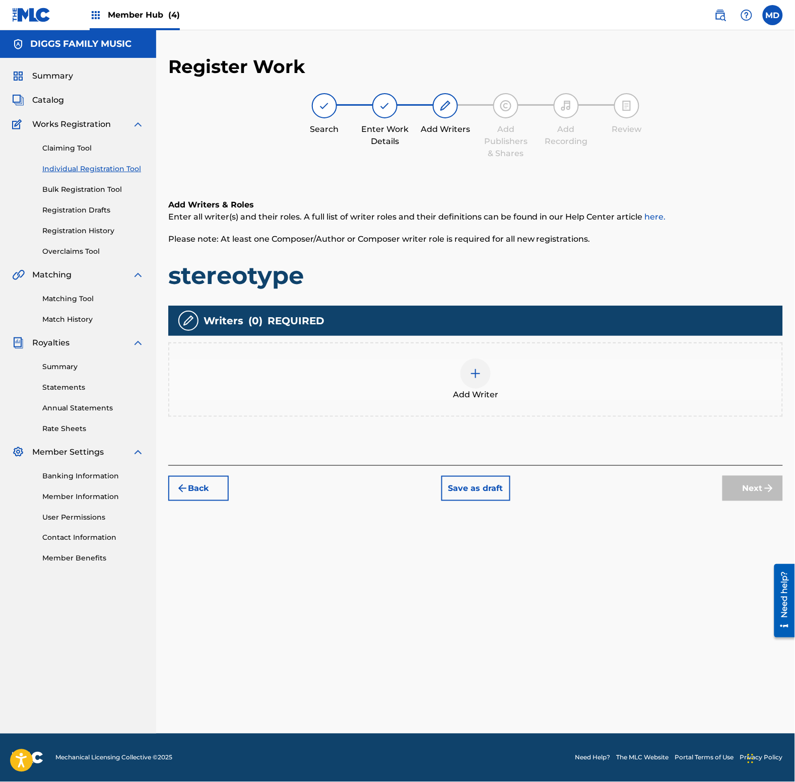
click at [472, 370] on img at bounding box center [475, 374] width 12 height 12
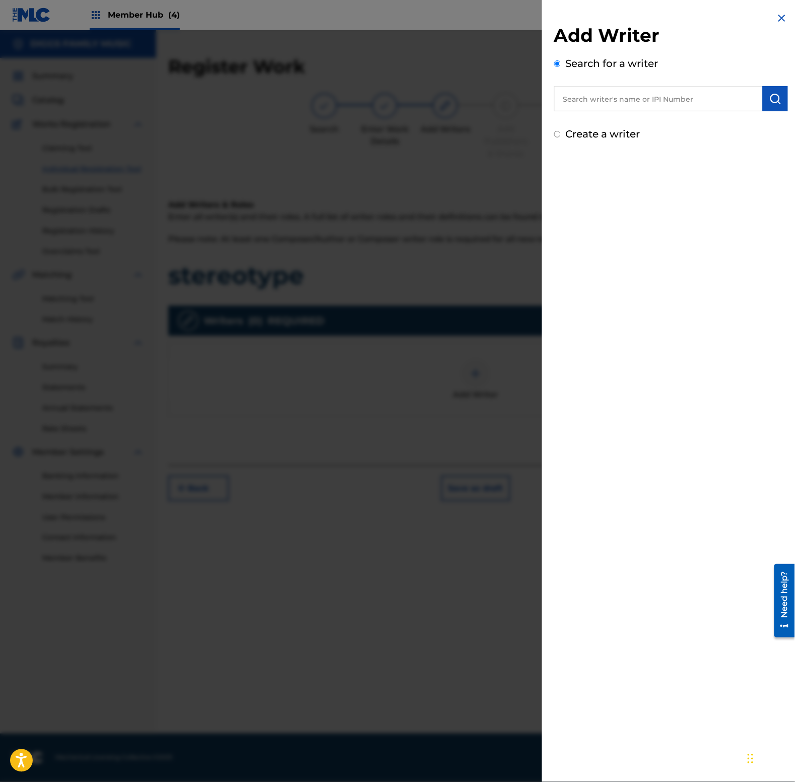
click at [616, 99] on input "text" at bounding box center [658, 98] width 208 height 25
paste input "00183499233"
type input "00183499233"
click at [774, 107] on button "submit" at bounding box center [774, 98] width 25 height 25
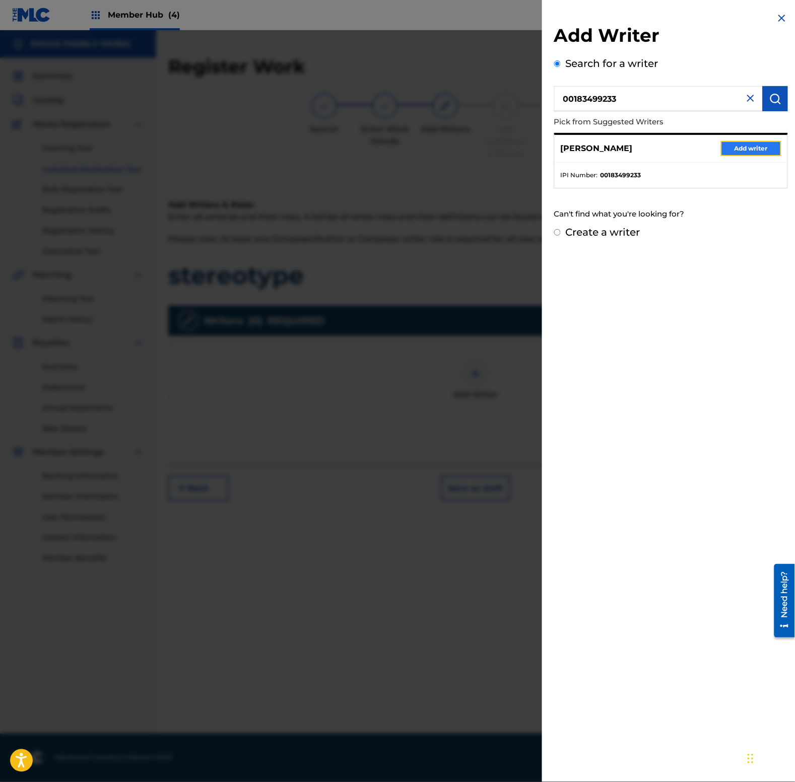
click at [729, 150] on button "Add writer" at bounding box center [751, 148] width 60 height 15
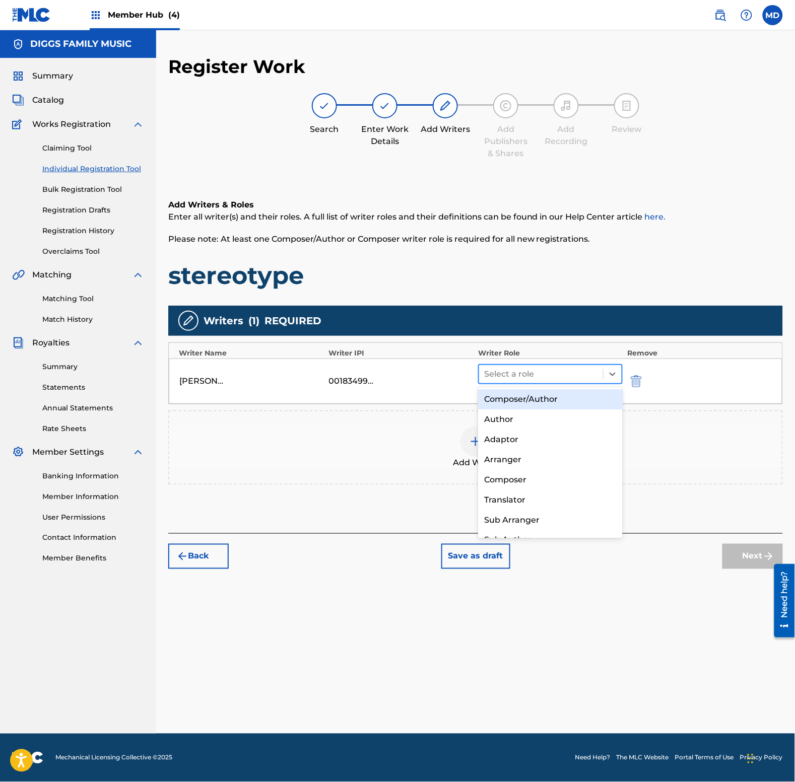
click at [509, 379] on div at bounding box center [541, 374] width 114 height 14
click at [517, 402] on div "Composer/Author" at bounding box center [550, 399] width 144 height 20
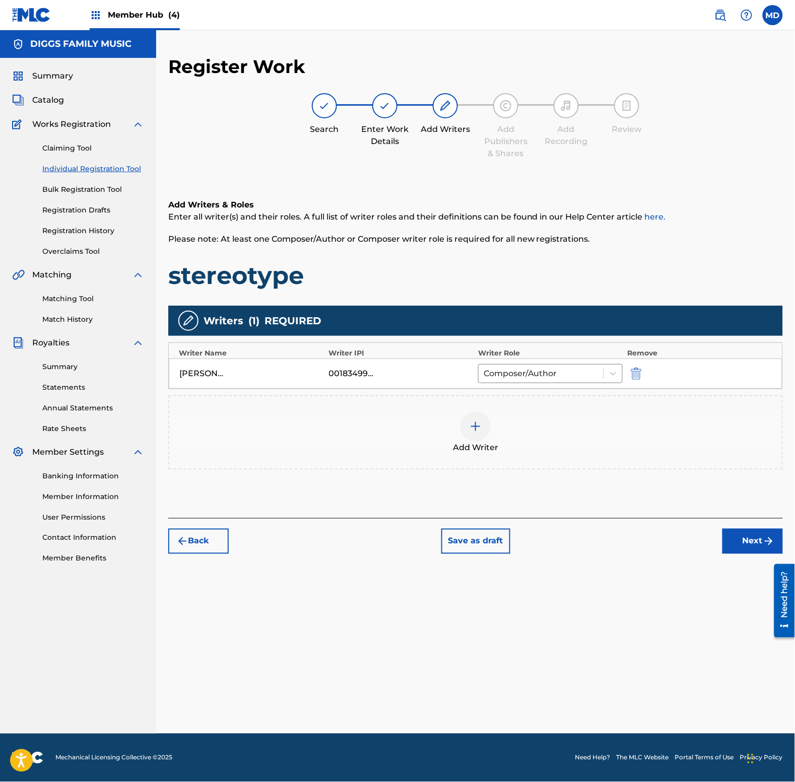
click at [476, 427] on img at bounding box center [475, 426] width 12 height 12
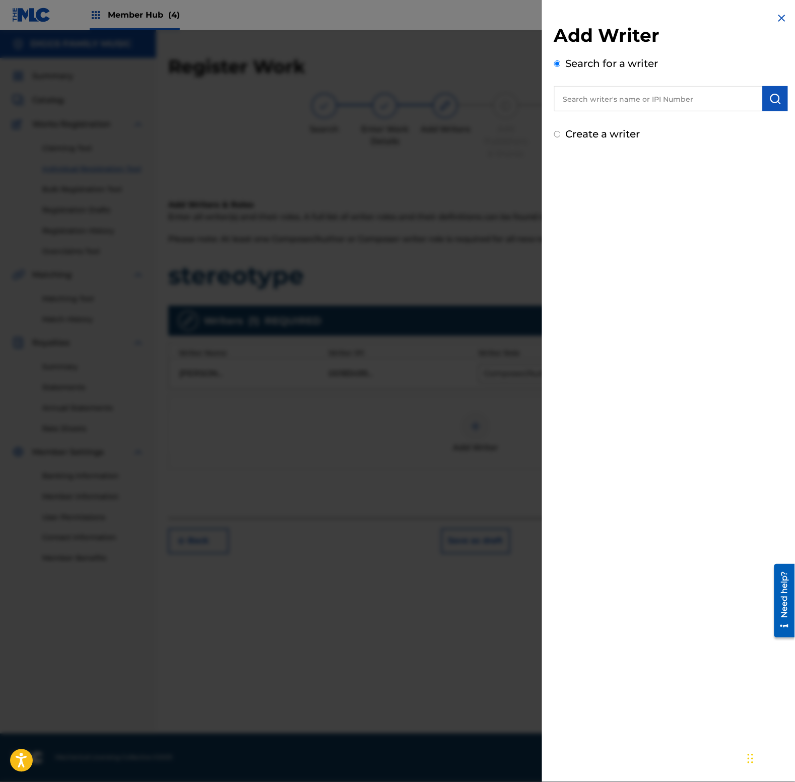
click at [657, 102] on input "text" at bounding box center [658, 98] width 208 height 25
paste input "00129873539"
type input "00129873539"
click at [779, 95] on img "submit" at bounding box center [775, 99] width 12 height 12
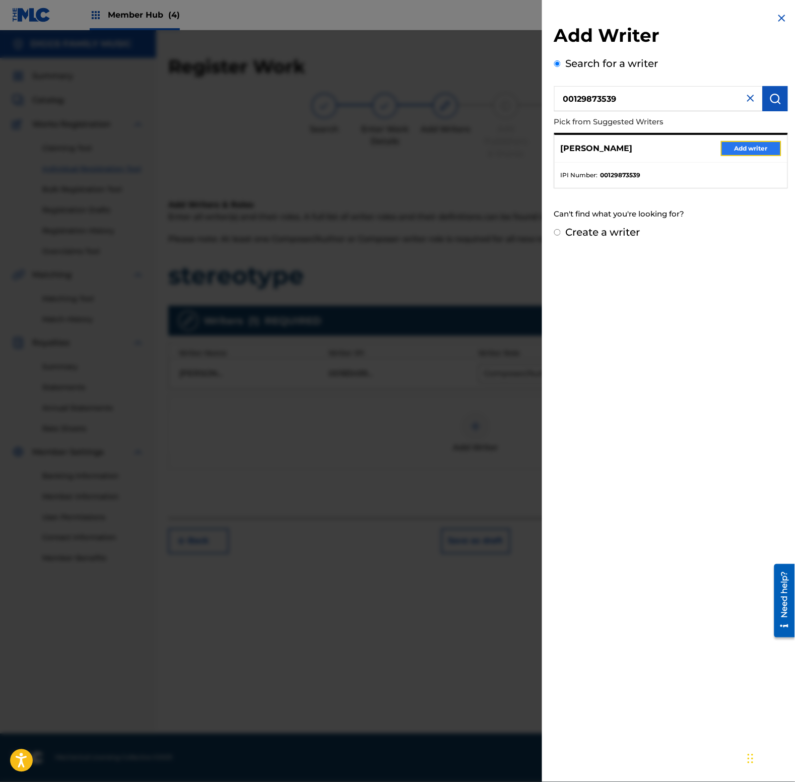
click at [739, 150] on button "Add writer" at bounding box center [751, 148] width 60 height 15
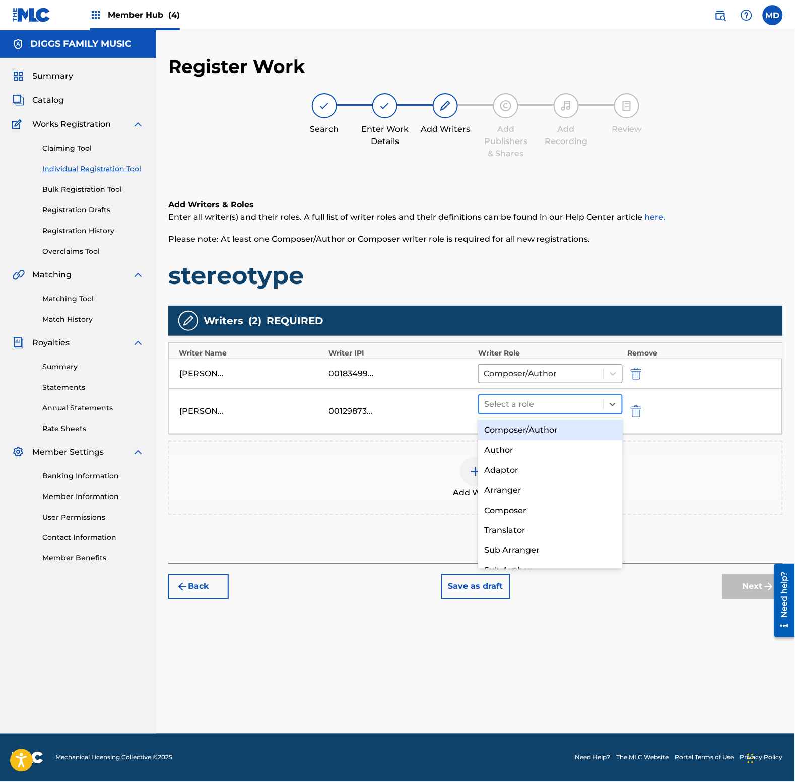
click at [507, 410] on div at bounding box center [541, 404] width 114 height 14
click at [517, 437] on div "Composer/Author" at bounding box center [550, 430] width 144 height 20
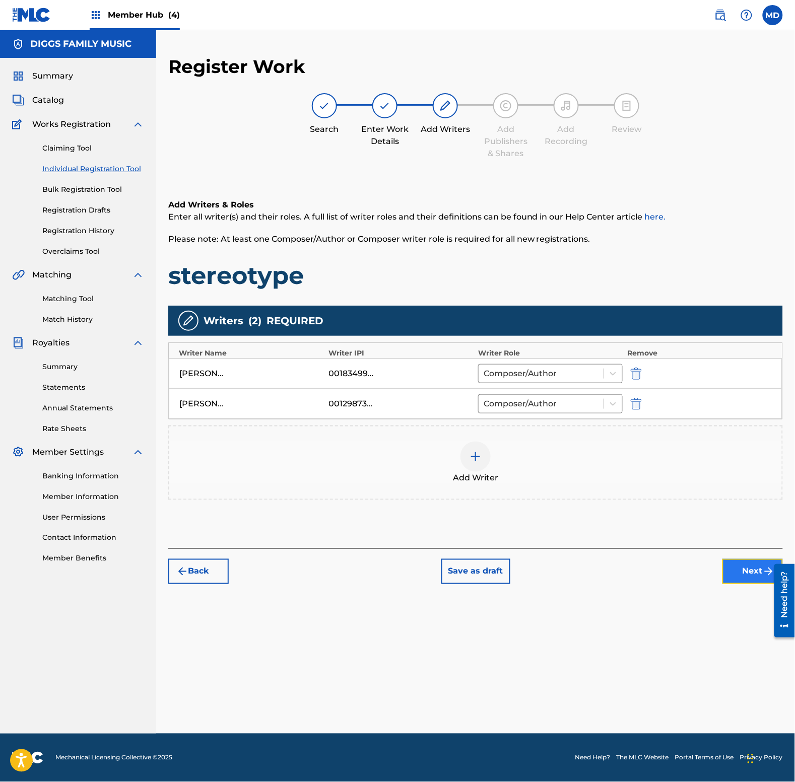
click at [734, 573] on button "Next" at bounding box center [752, 571] width 60 height 25
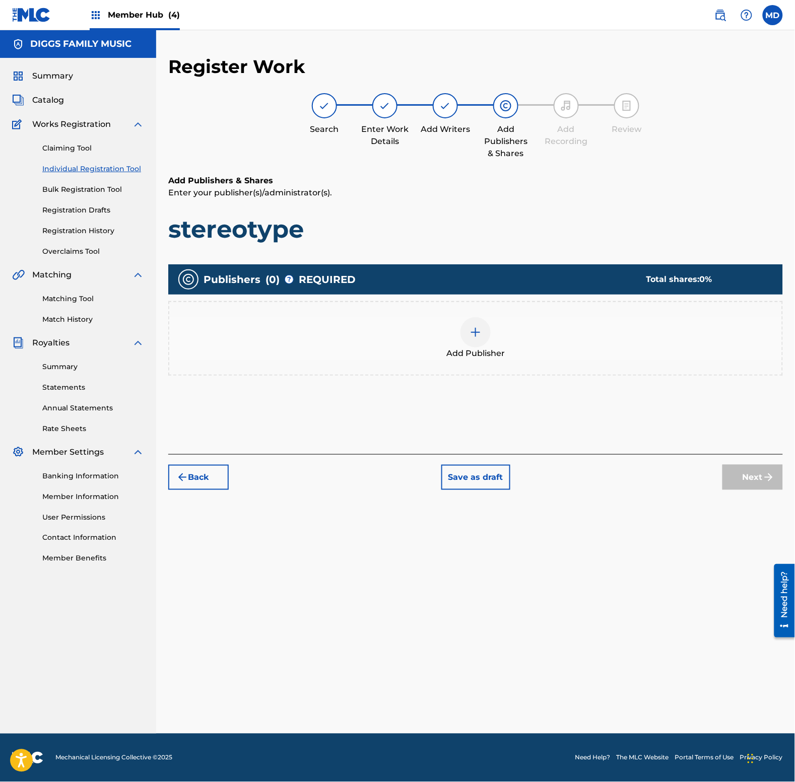
click at [479, 330] on img at bounding box center [475, 332] width 12 height 12
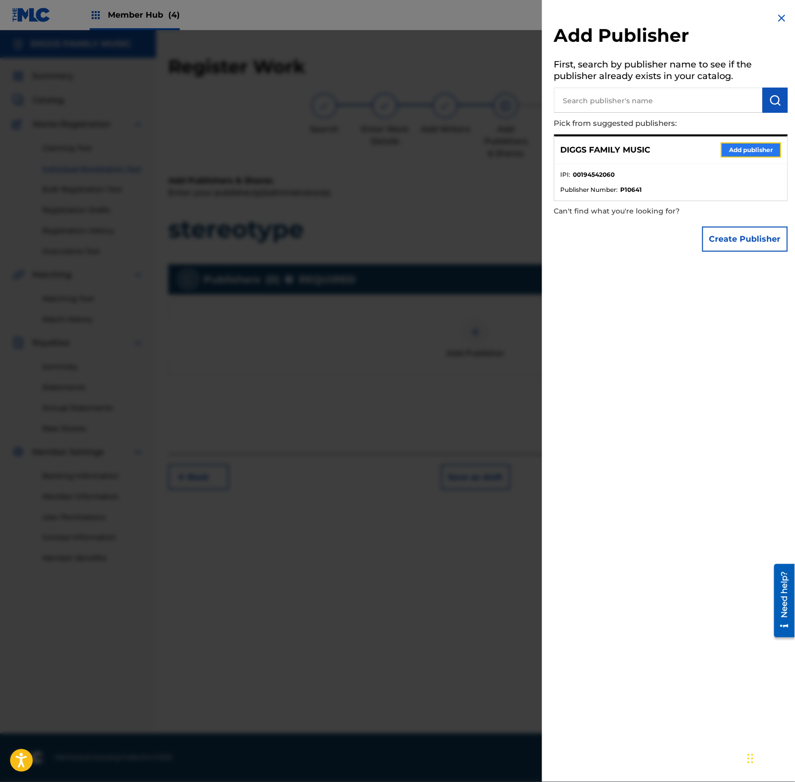
click at [751, 149] on button "Add publisher" at bounding box center [751, 150] width 60 height 15
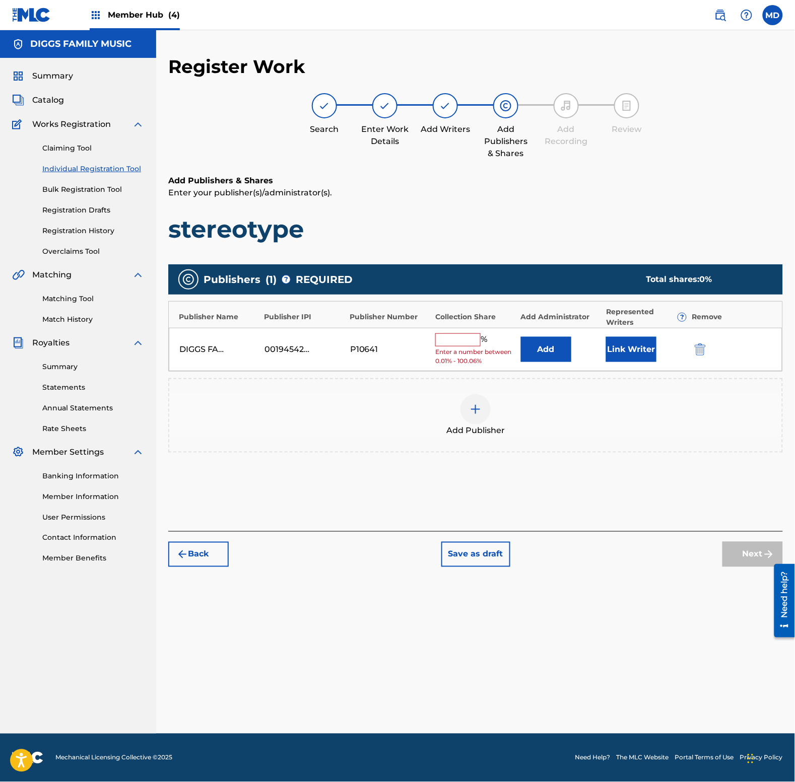
click at [464, 337] on input "text" at bounding box center [457, 339] width 45 height 13
type input "50"
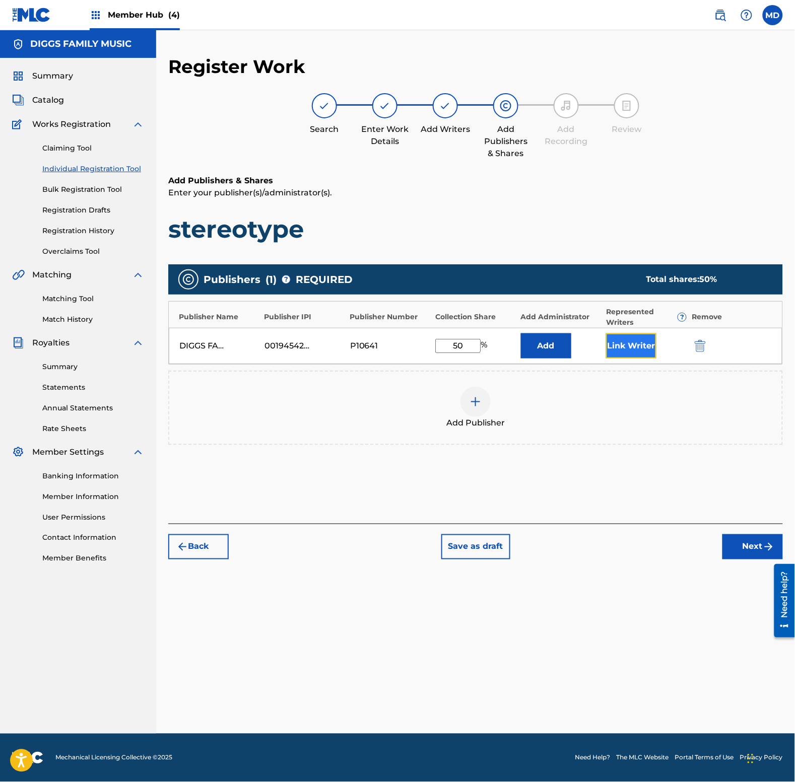
click at [636, 352] on button "Link Writer" at bounding box center [631, 345] width 50 height 25
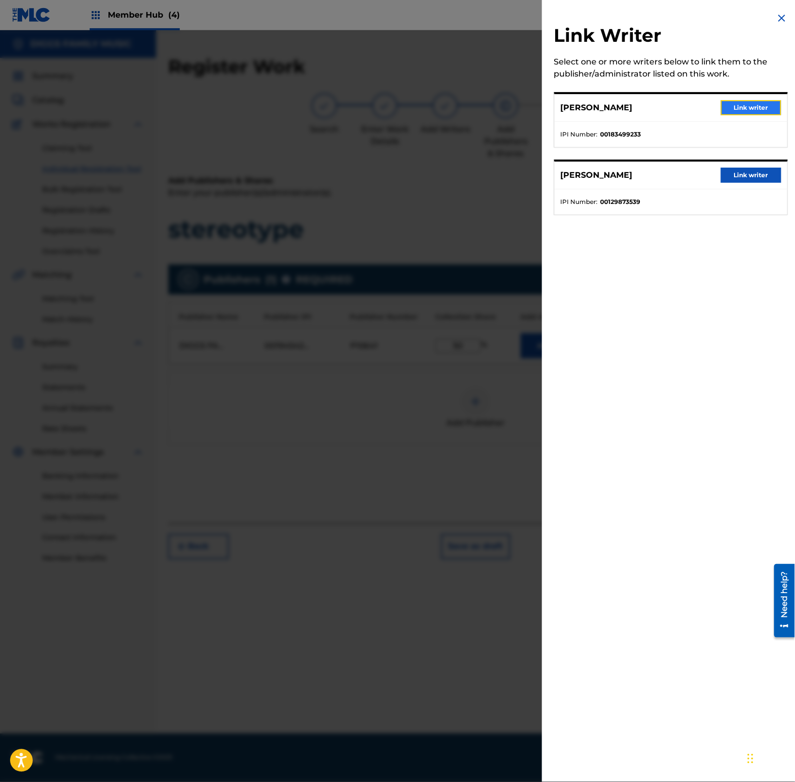
click at [741, 105] on button "Link writer" at bounding box center [751, 107] width 60 height 15
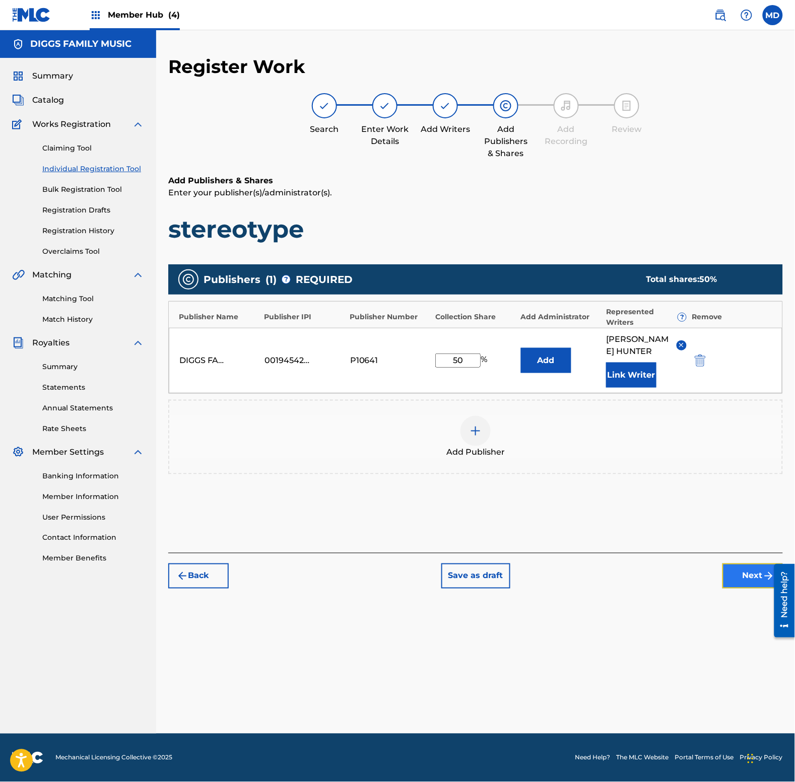
click at [738, 582] on button "Next" at bounding box center [752, 576] width 60 height 25
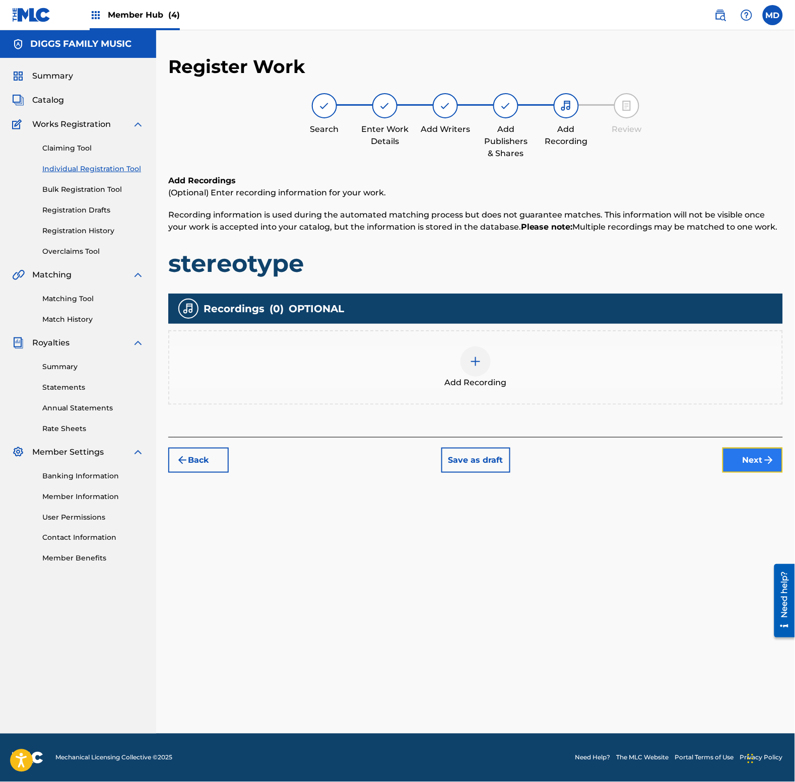
click at [747, 459] on button "Next" at bounding box center [752, 460] width 60 height 25
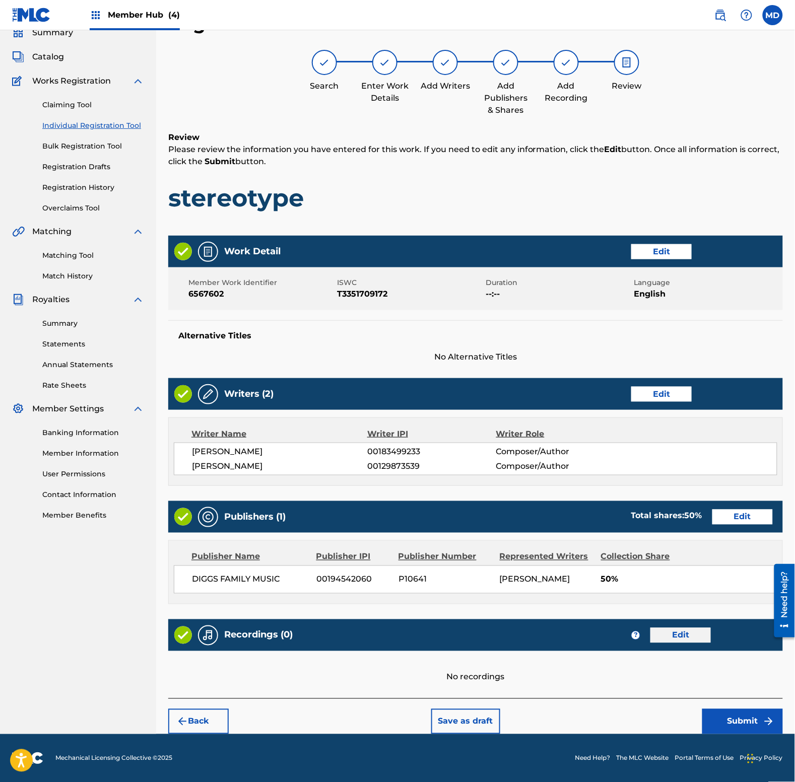
scroll to position [44, 0]
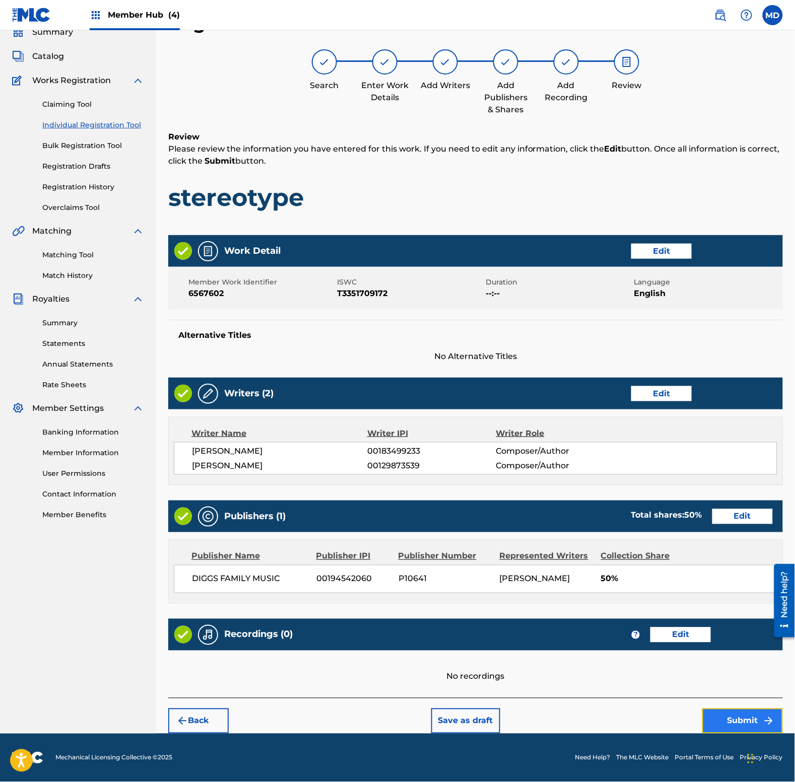
click at [728, 718] on button "Submit" at bounding box center [742, 721] width 81 height 25
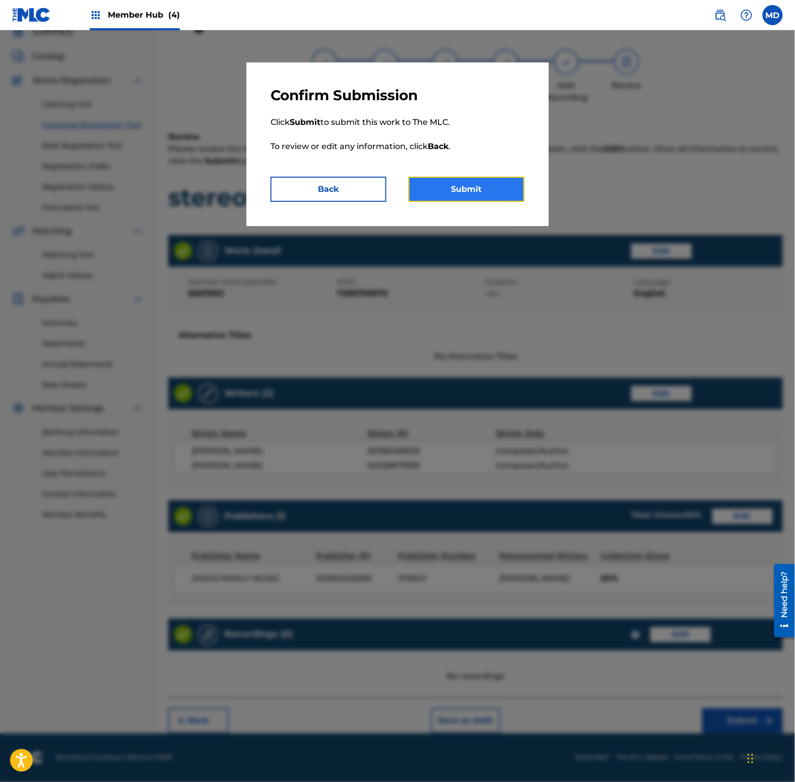
click at [513, 190] on button "Submit" at bounding box center [466, 189] width 116 height 25
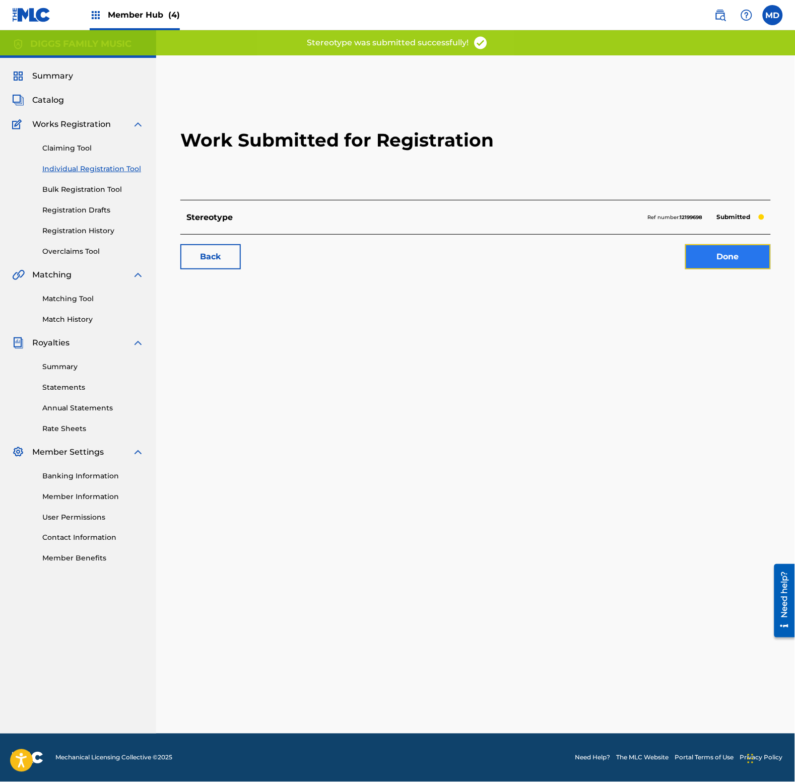
click at [714, 252] on link "Done" at bounding box center [728, 256] width 86 height 25
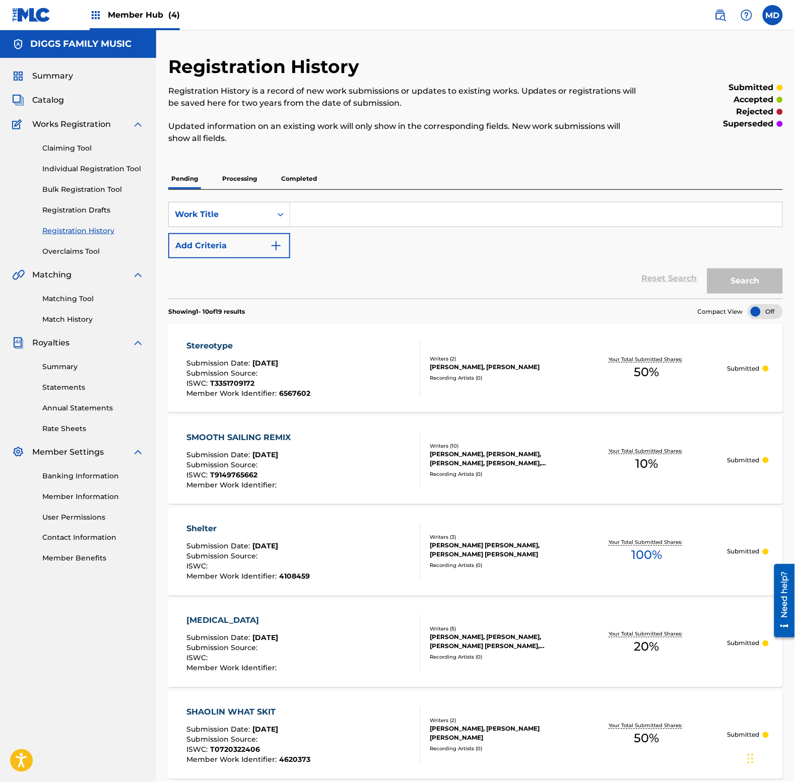
click at [338, 210] on input "Search Form" at bounding box center [536, 214] width 492 height 24
paste input "STREET CORNERS FAM MEMBERS ONLY RMX"
type input "STREET CORNERS FAM MEMBERS ONLY RMX"
click at [749, 285] on button "Search" at bounding box center [745, 280] width 76 height 25
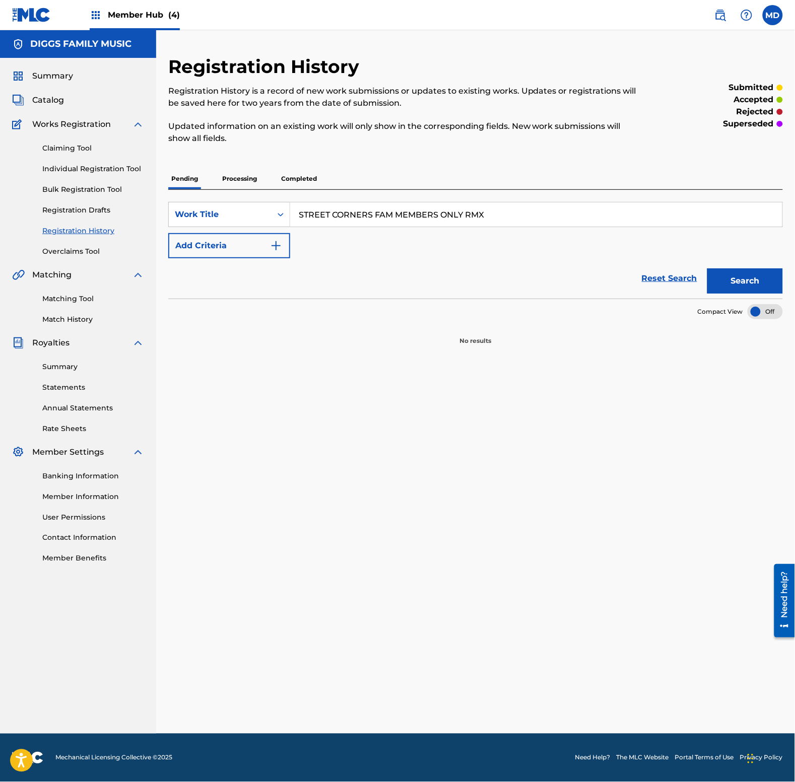
click at [246, 180] on p "Processing" at bounding box center [239, 178] width 41 height 21
click at [302, 183] on p "Completed" at bounding box center [299, 178] width 42 height 21
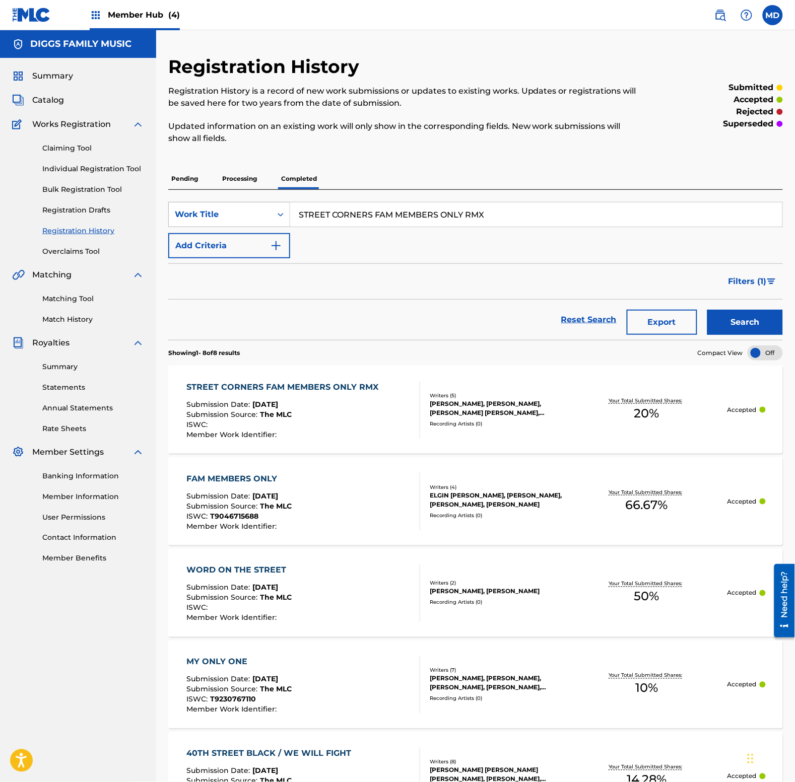
drag, startPoint x: 506, startPoint y: 213, endPoint x: 285, endPoint y: 222, distance: 221.3
click at [285, 222] on div "SearchWithCriteria88e6ef83-f331-44f9-8914-831b2039cdfc Work Title STREET CORNER…" at bounding box center [475, 214] width 614 height 25
type input "stun gun"
click at [718, 323] on button "Search" at bounding box center [745, 322] width 76 height 25
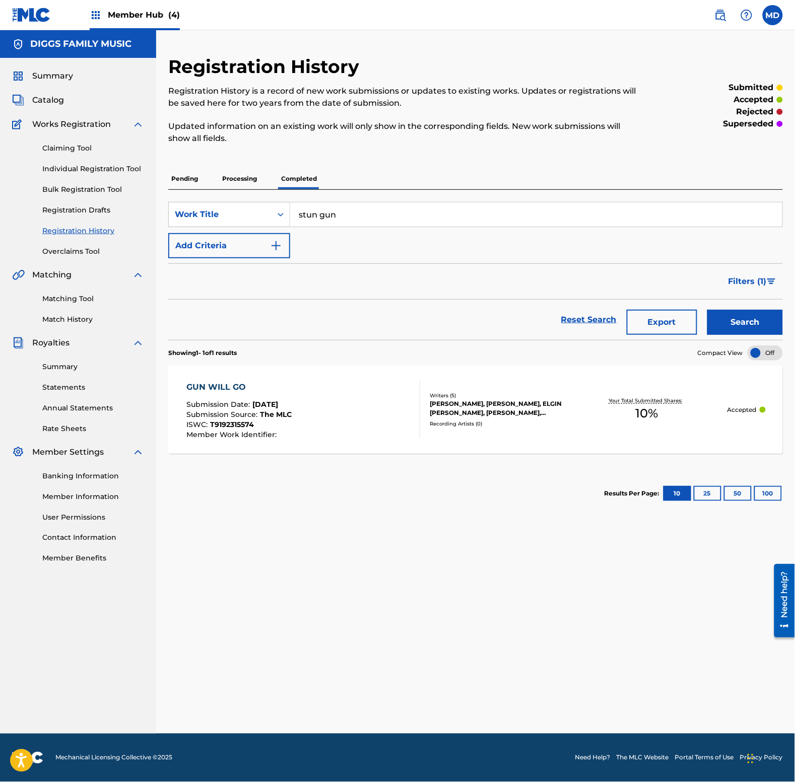
click at [240, 174] on p "Processing" at bounding box center [239, 178] width 41 height 21
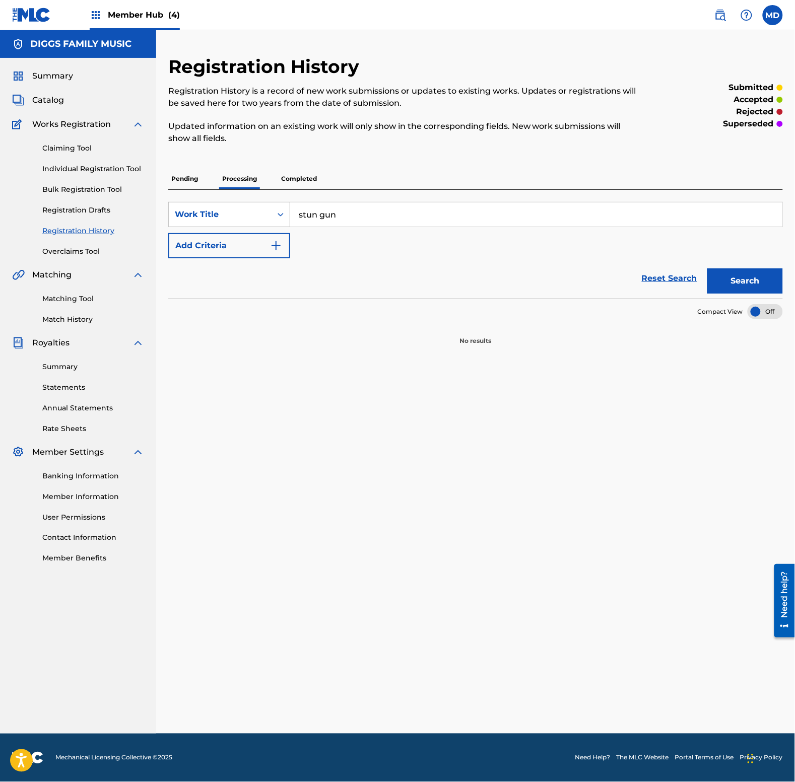
click at [196, 179] on p "Pending" at bounding box center [184, 178] width 33 height 21
click at [346, 215] on input "stun gun" at bounding box center [536, 214] width 492 height 24
click at [77, 170] on link "Individual Registration Tool" at bounding box center [93, 169] width 102 height 11
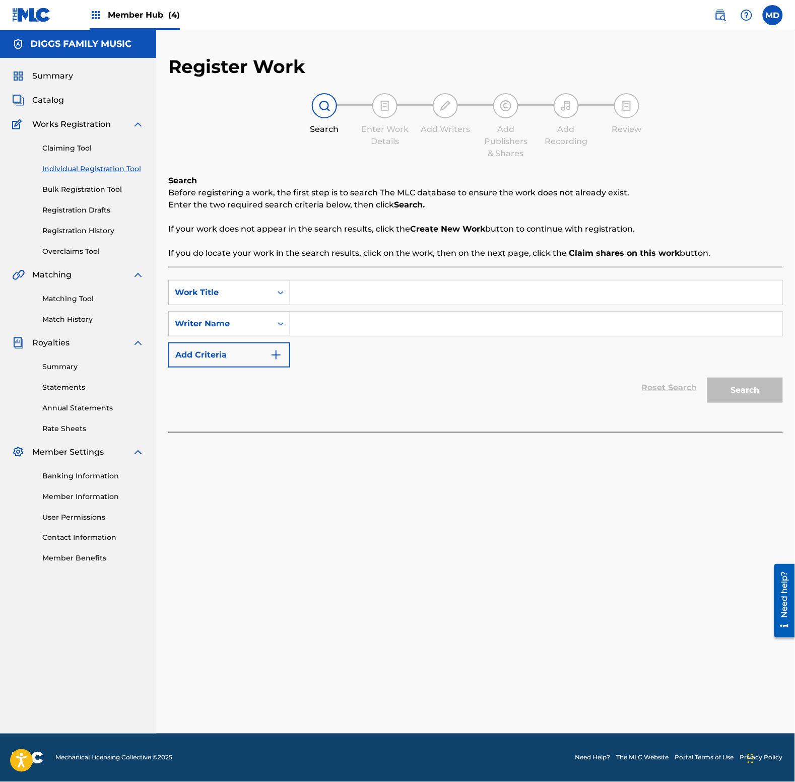
click at [353, 298] on input "Search Form" at bounding box center [536, 292] width 492 height 24
paste input "stun gun"
type input "stun gun"
click at [360, 325] on input "Search Form" at bounding box center [536, 324] width 492 height 24
click at [488, 330] on input "Search Form" at bounding box center [536, 324] width 492 height 24
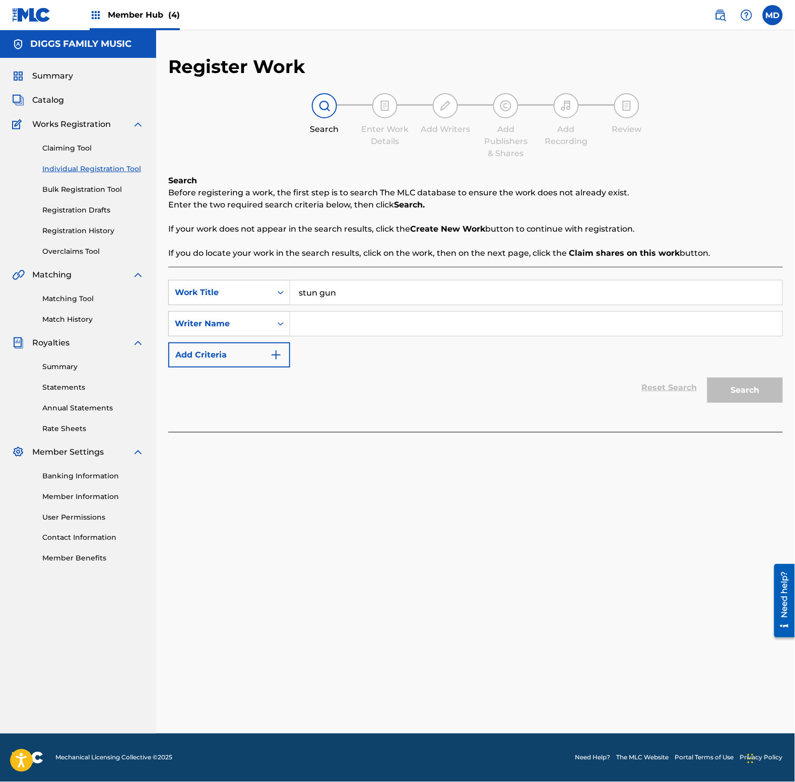
paste input "[PERSON_NAME]"
type input "[PERSON_NAME]"
click at [736, 391] on button "Search" at bounding box center [745, 390] width 76 height 25
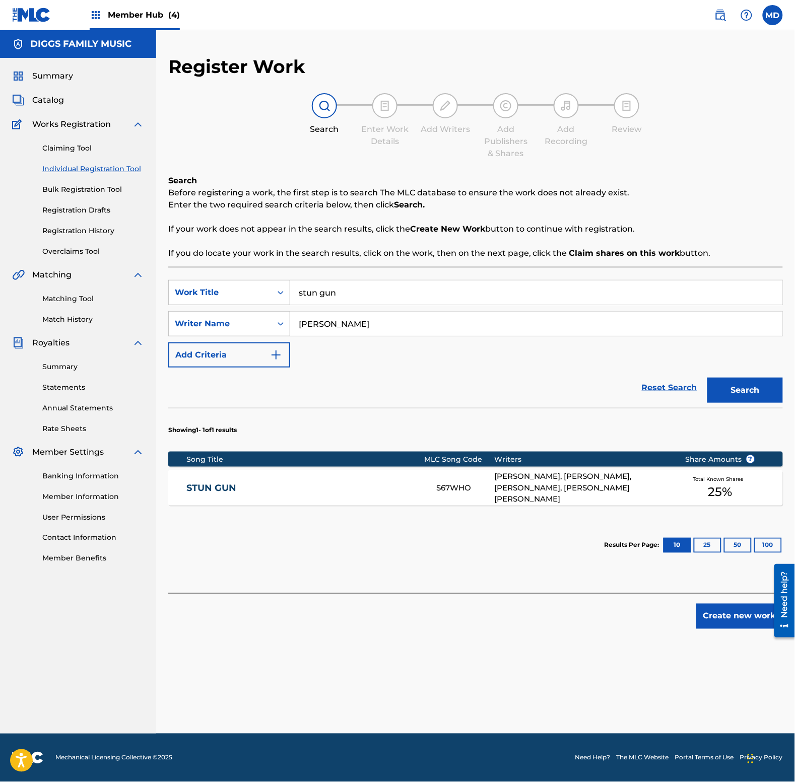
click at [335, 483] on link "STUN GUN" at bounding box center [305, 488] width 236 height 12
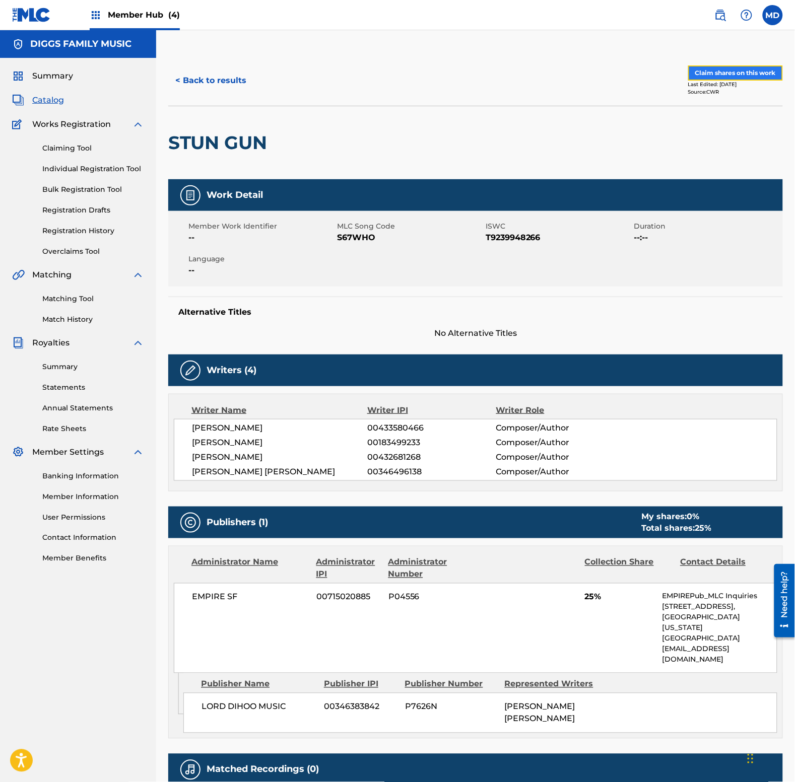
click at [714, 73] on button "Claim shares on this work" at bounding box center [735, 72] width 95 height 15
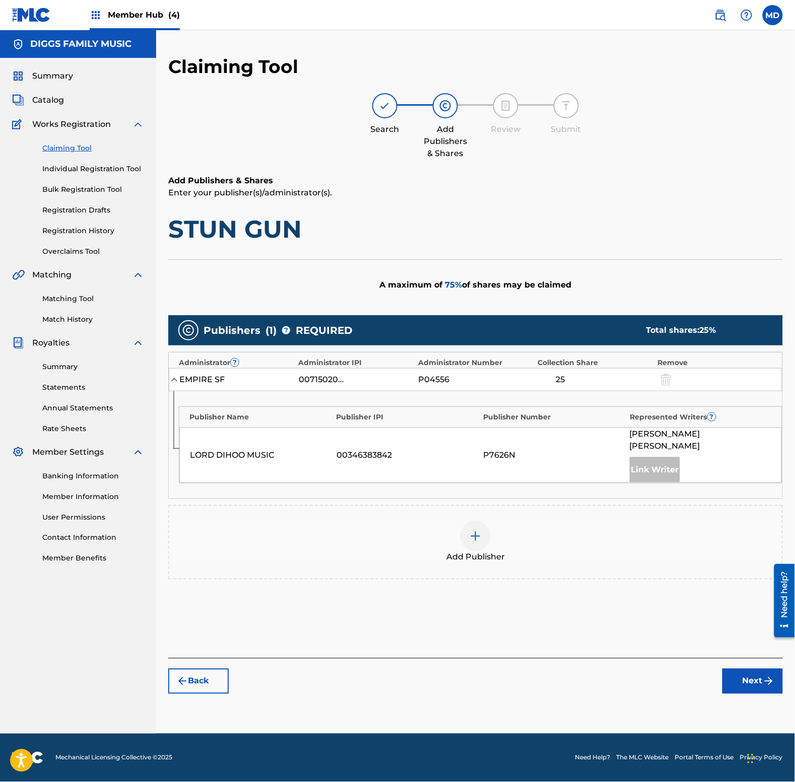
click at [481, 530] on img at bounding box center [475, 536] width 12 height 12
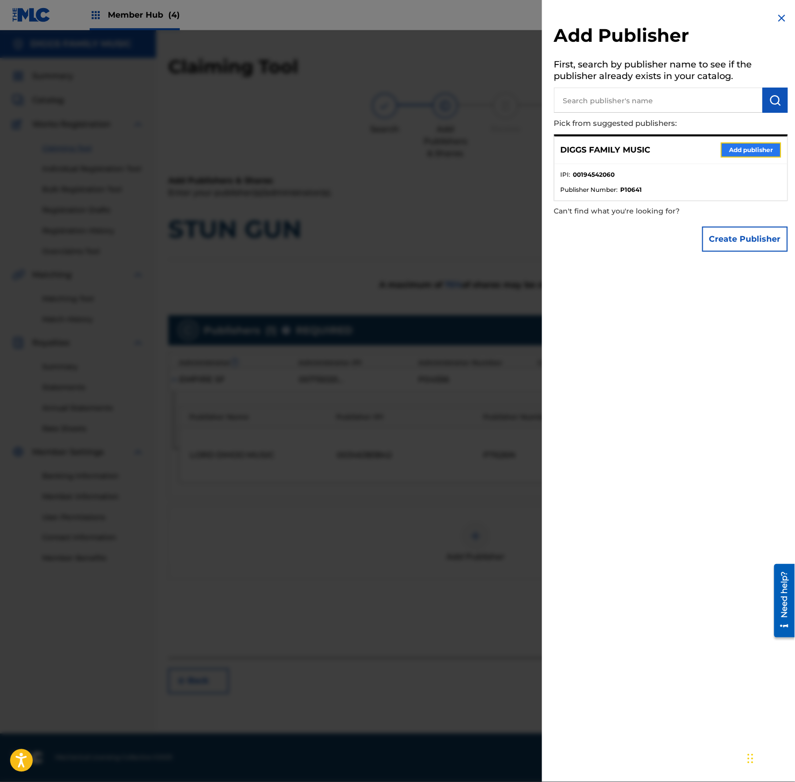
click at [736, 149] on button "Add publisher" at bounding box center [751, 150] width 60 height 15
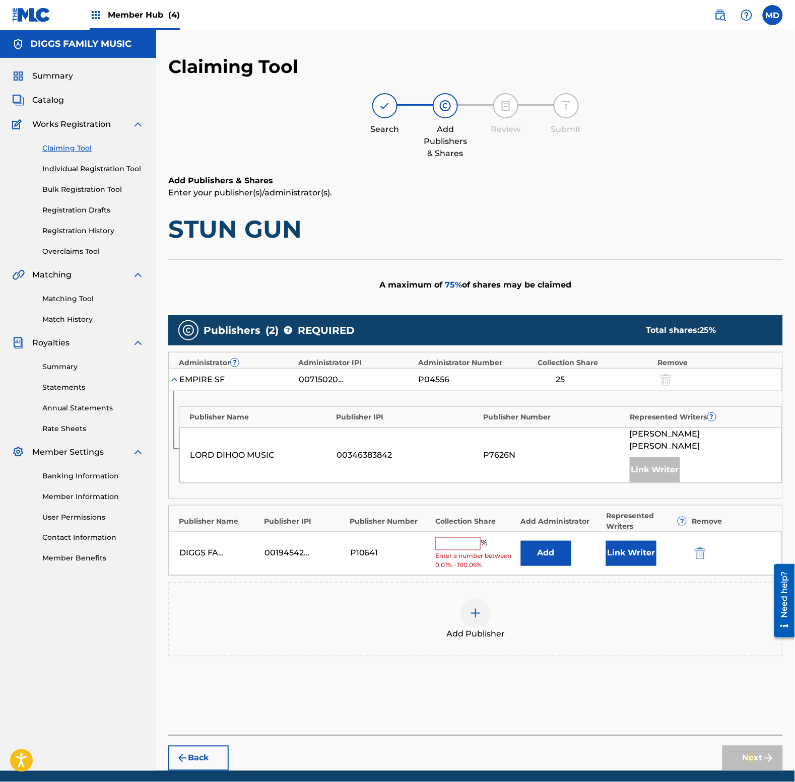
click at [462, 537] on input "text" at bounding box center [457, 543] width 45 height 13
type input "25"
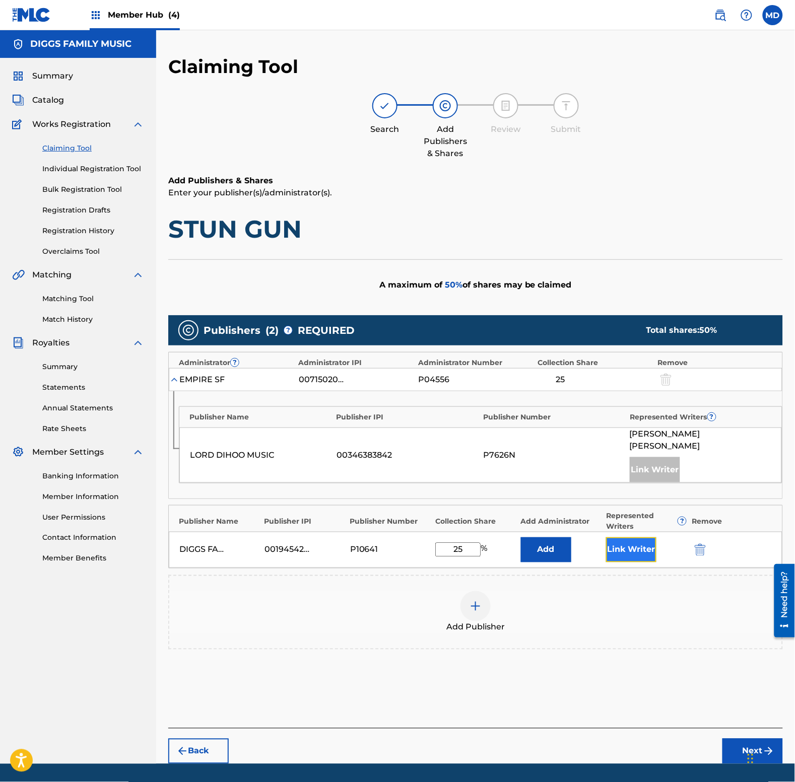
click at [622, 537] on button "Link Writer" at bounding box center [631, 549] width 50 height 25
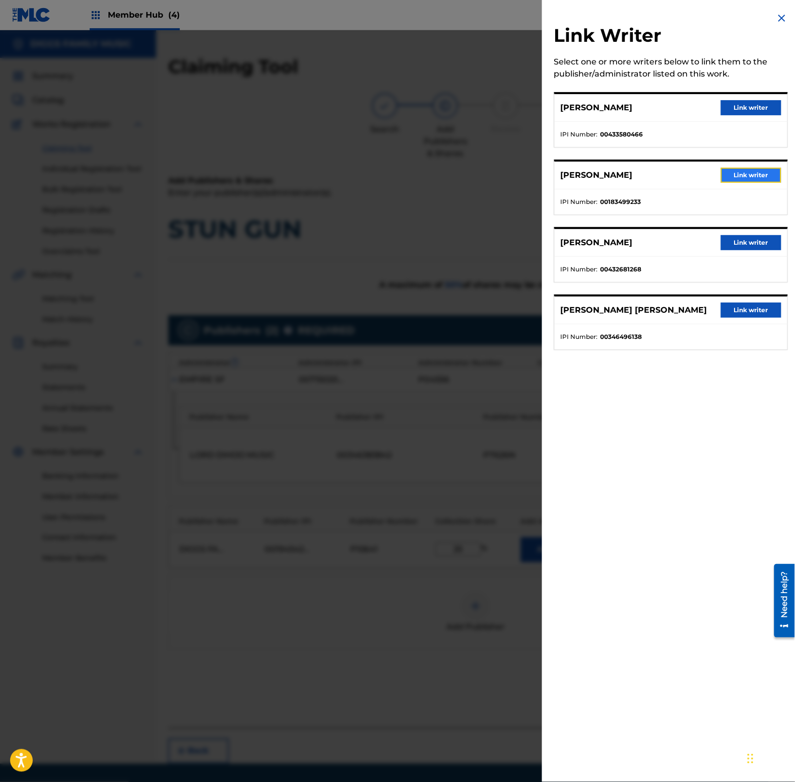
click at [742, 174] on button "Link writer" at bounding box center [751, 175] width 60 height 15
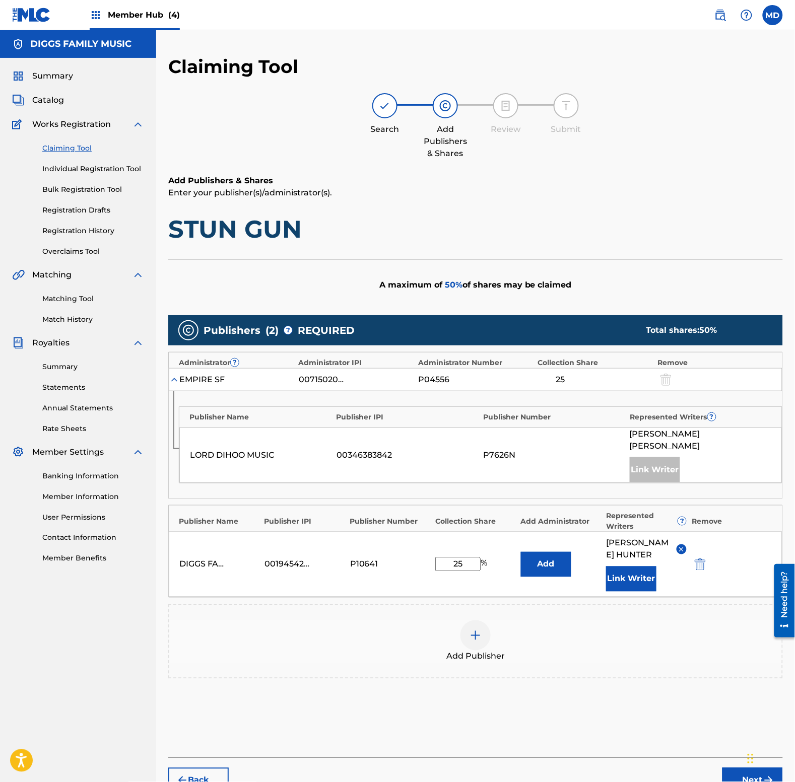
click at [466, 557] on input "25" at bounding box center [457, 564] width 45 height 14
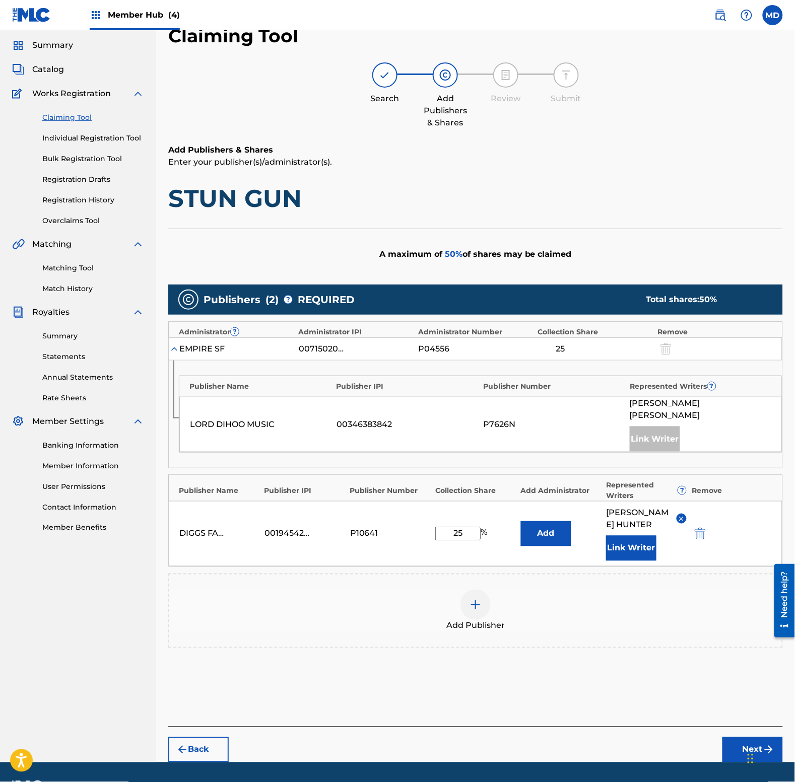
scroll to position [48, 0]
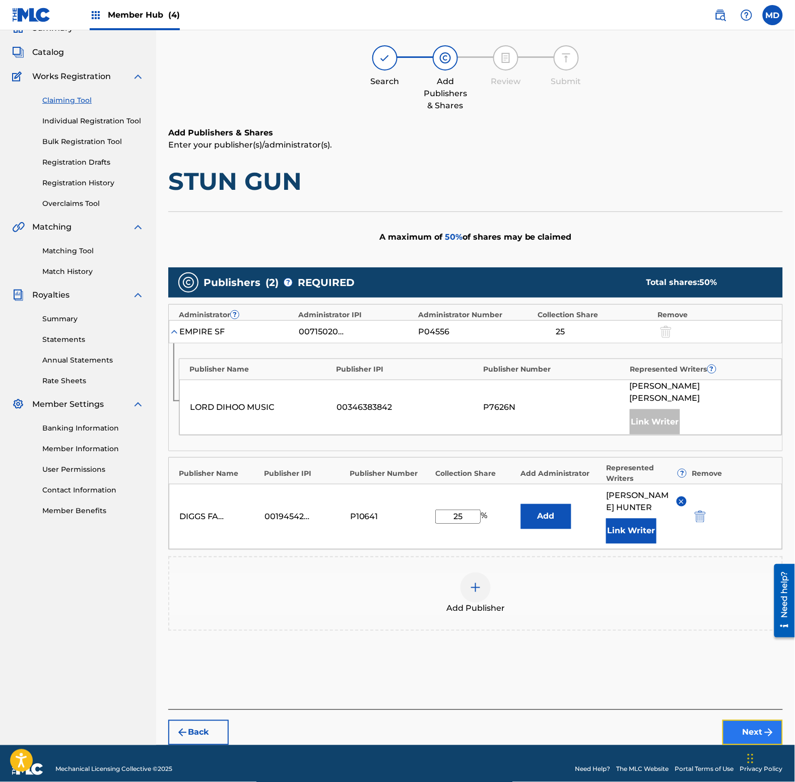
click at [749, 723] on button "Next" at bounding box center [752, 732] width 60 height 25
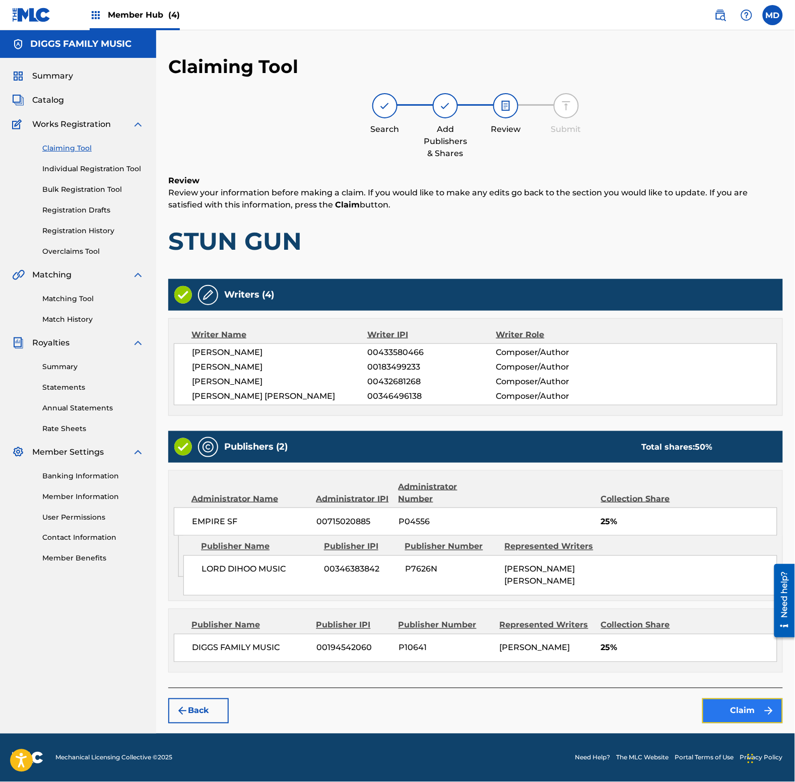
click at [733, 708] on button "Claim" at bounding box center [742, 710] width 81 height 25
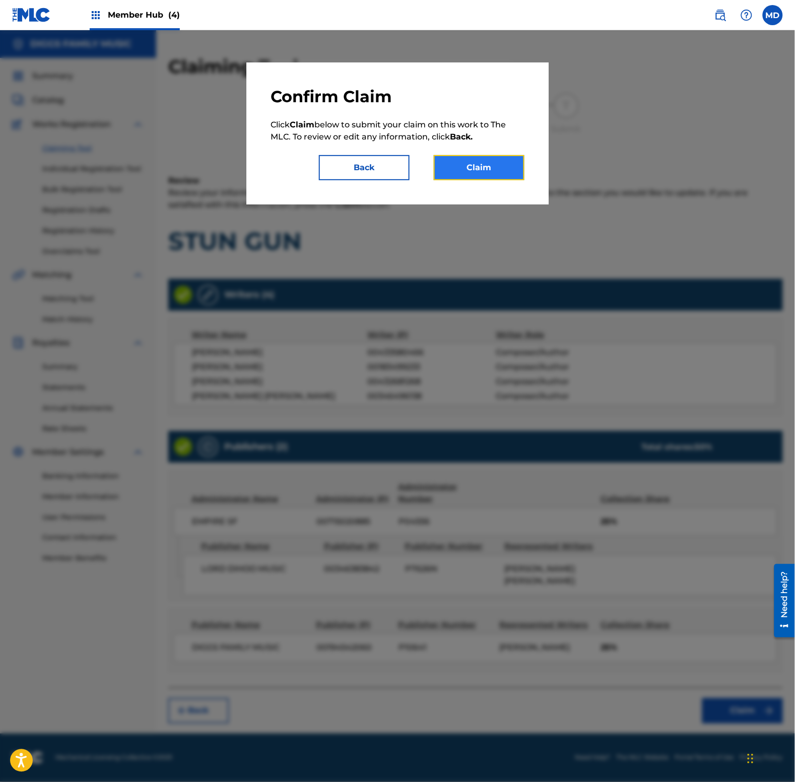
click at [456, 162] on button "Claim" at bounding box center [479, 167] width 91 height 25
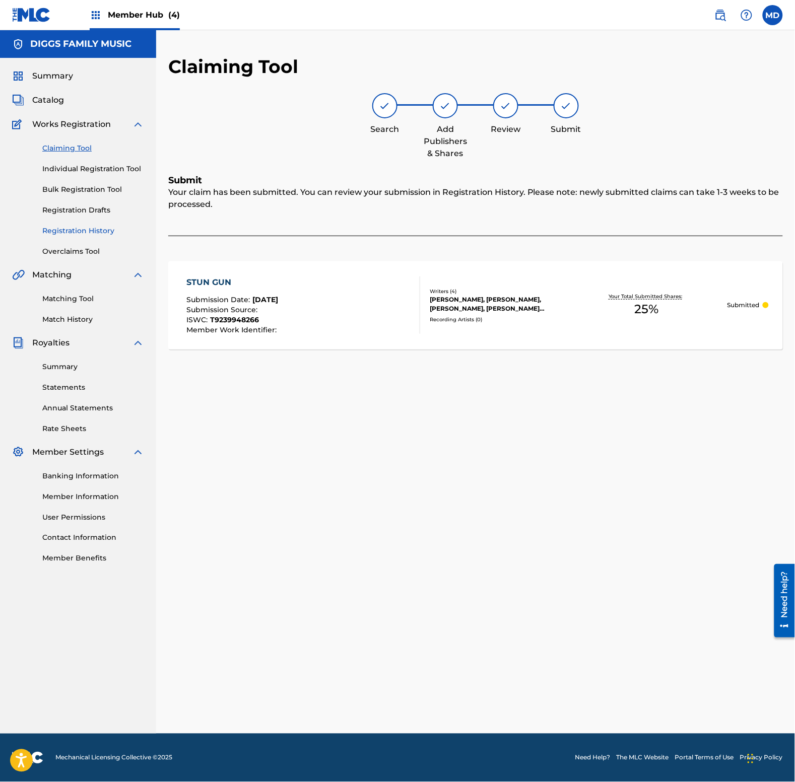
click at [58, 232] on link "Registration History" at bounding box center [93, 231] width 102 height 11
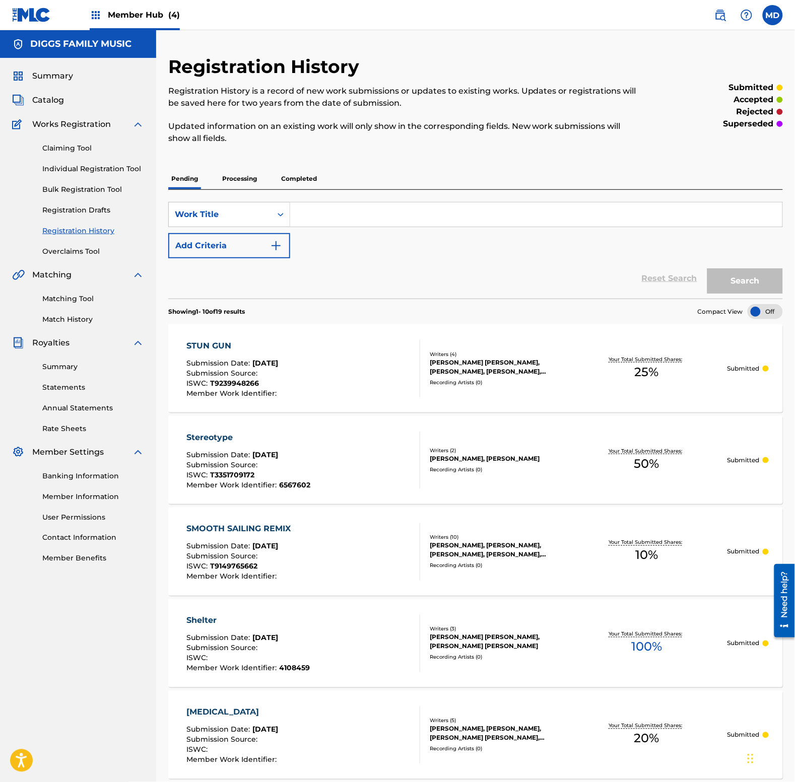
click at [352, 225] on input "Search Form" at bounding box center [536, 214] width 492 height 24
paste input "SUMMER TIDES"
type input "SUMMER TIDES"
click at [751, 275] on button "Search" at bounding box center [745, 280] width 76 height 25
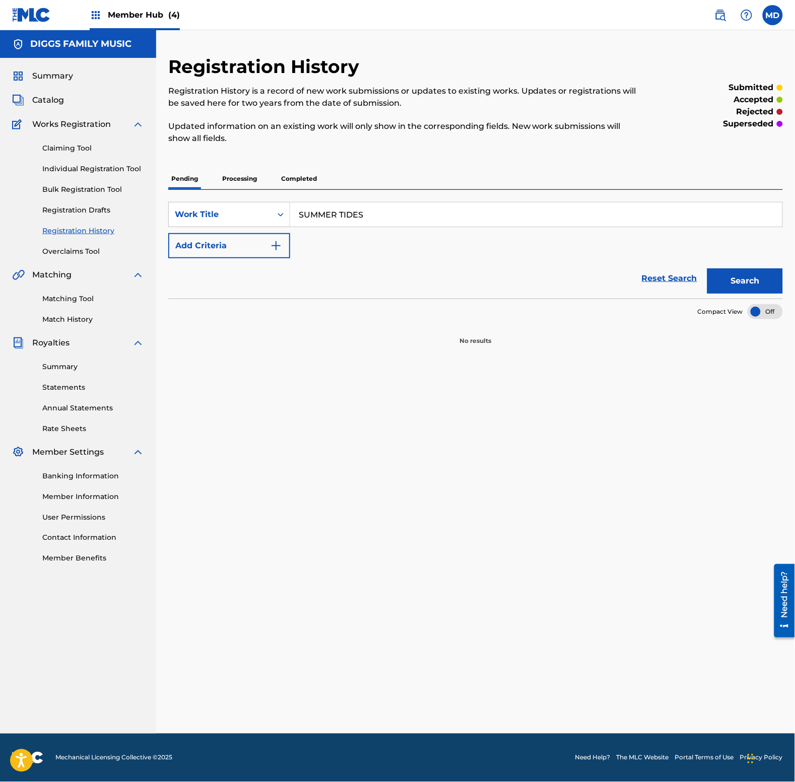
click at [250, 182] on p "Processing" at bounding box center [239, 178] width 41 height 21
click at [311, 177] on p "Completed" at bounding box center [299, 178] width 42 height 21
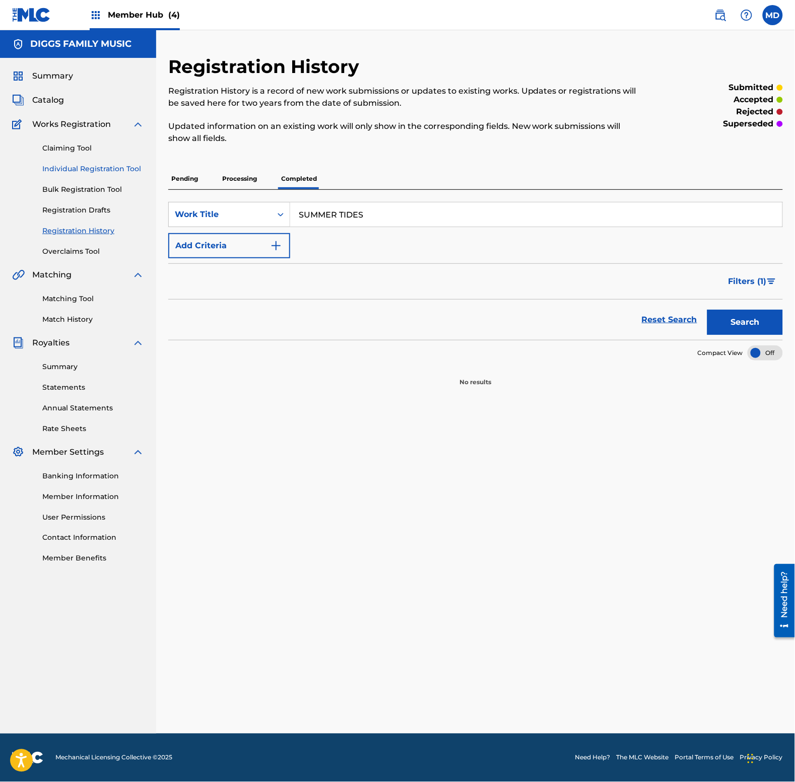
click at [56, 169] on link "Individual Registration Tool" at bounding box center [93, 169] width 102 height 11
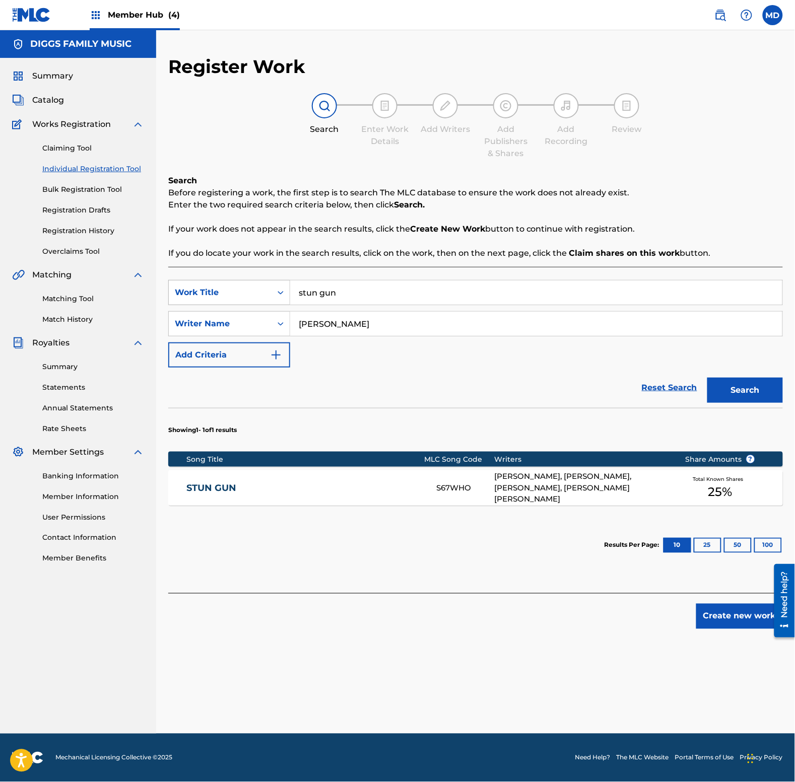
drag, startPoint x: 346, startPoint y: 290, endPoint x: 263, endPoint y: 290, distance: 83.6
click at [263, 290] on div "SearchWithCriteriaabd27ece-1981-4d2b-9ce3-ddb6a9c8adbd Work Title stun gun" at bounding box center [475, 292] width 614 height 25
paste input "SUMMER TIDES"
type input "SUMMER TIDES"
click at [720, 386] on button "Search" at bounding box center [745, 390] width 76 height 25
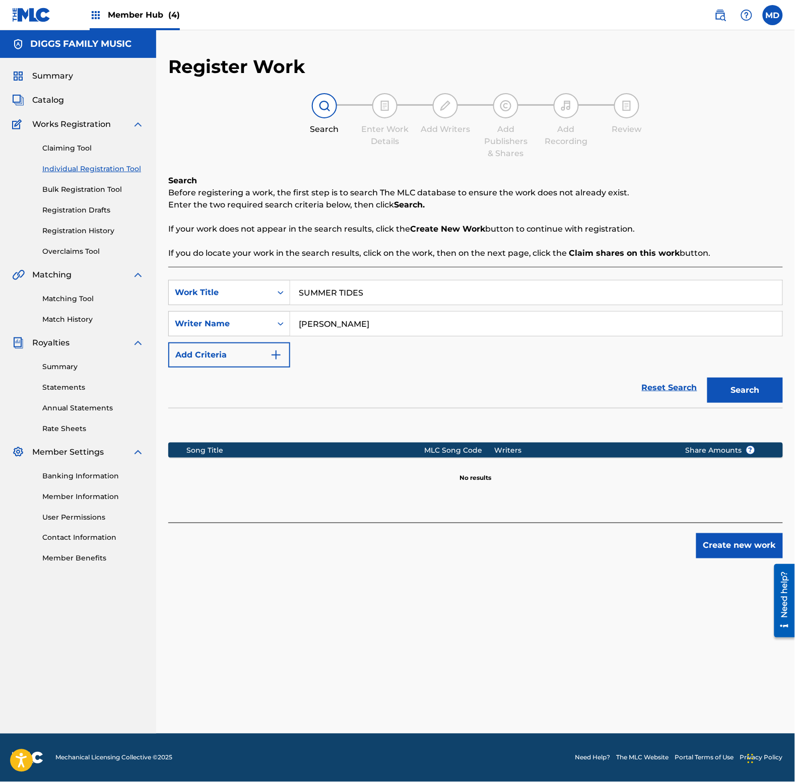
drag, startPoint x: 379, startPoint y: 332, endPoint x: 277, endPoint y: 340, distance: 102.5
click at [277, 340] on div "SearchWithCriteriaabd27ece-1981-4d2b-9ce3-ddb6a9c8adbd Work Title SUMMER TIDES …" at bounding box center [475, 324] width 614 height 88
paste input "SUMMER TIDE"
click at [748, 384] on button "Search" at bounding box center [745, 390] width 76 height 25
drag, startPoint x: 380, startPoint y: 322, endPoint x: 249, endPoint y: 324, distance: 130.9
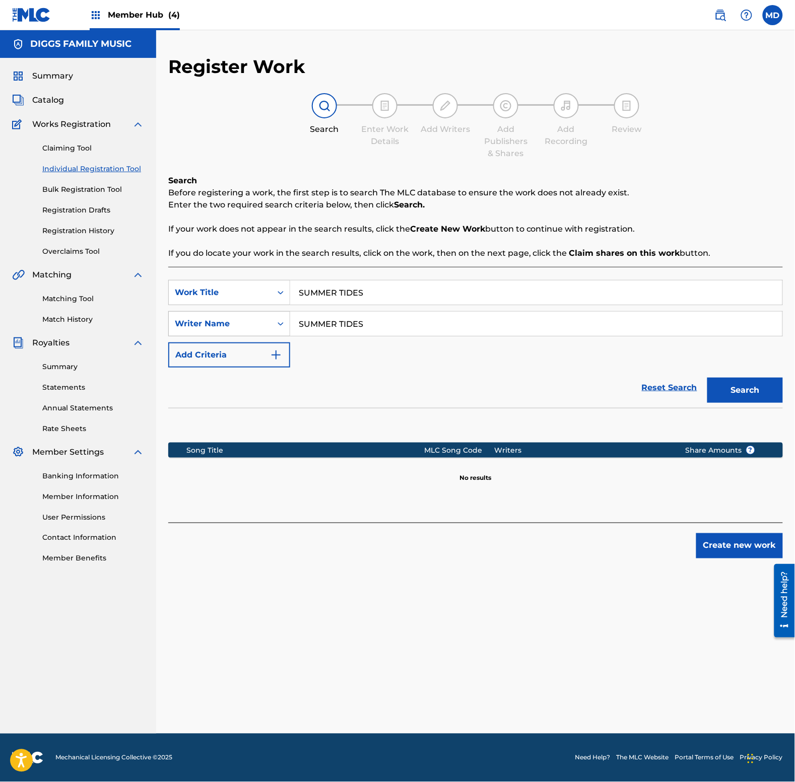
click at [249, 324] on div "SearchWithCriteriabdb11b55-a207-4bec-ae86-c0b67125085e Writer Name SUMMER TIDES" at bounding box center [475, 323] width 614 height 25
paste input "[PERSON_NAME]"
type input "[PERSON_NAME]"
click at [754, 389] on button "Search" at bounding box center [745, 390] width 76 height 25
click at [719, 552] on button "Create new work" at bounding box center [739, 545] width 87 height 25
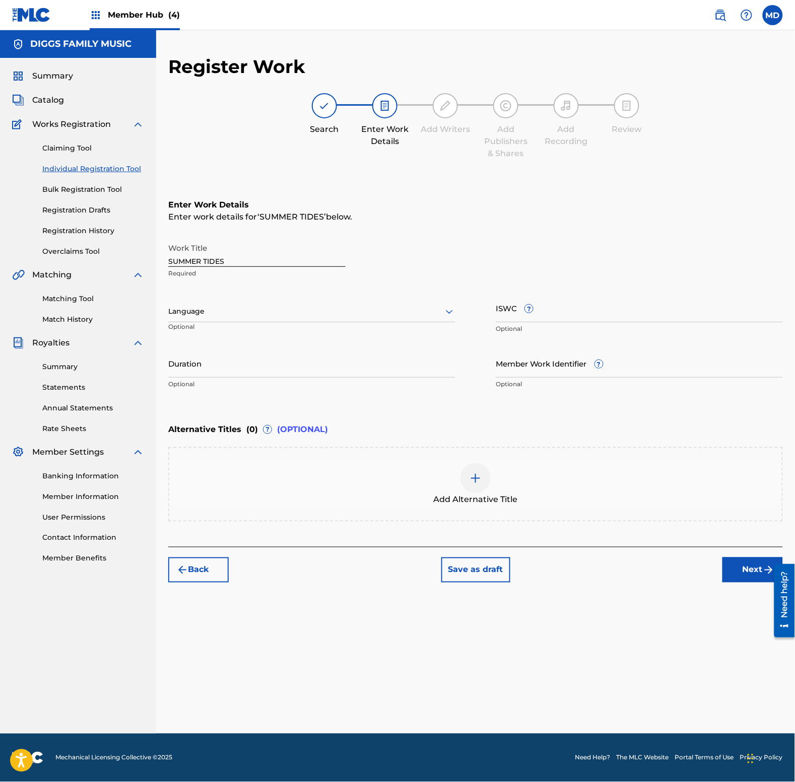
click at [359, 315] on div at bounding box center [311, 311] width 287 height 13
click at [359, 333] on div "English" at bounding box center [312, 333] width 286 height 23
click at [532, 364] on input "Member Work Identifier ?" at bounding box center [639, 363] width 287 height 29
paste input "50261075"
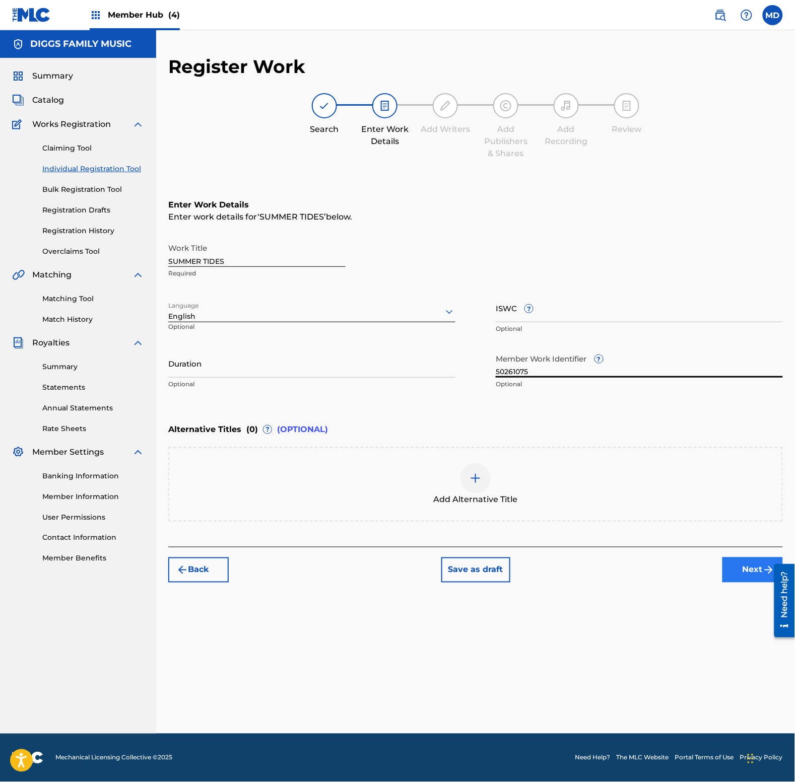
type input "50261075"
click at [757, 566] on button "Next" at bounding box center [752, 569] width 60 height 25
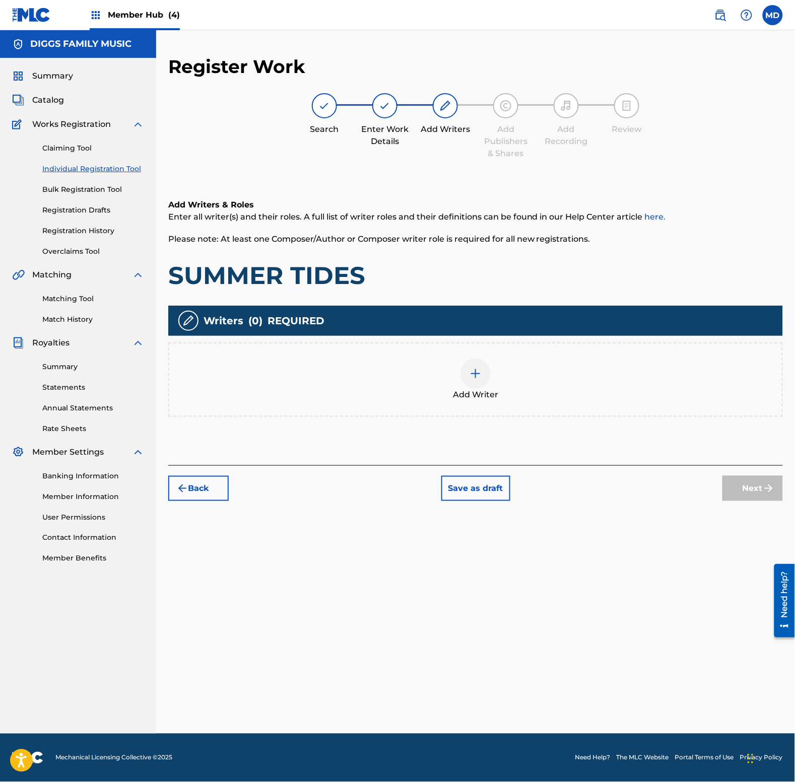
click at [481, 372] on img at bounding box center [475, 374] width 12 height 12
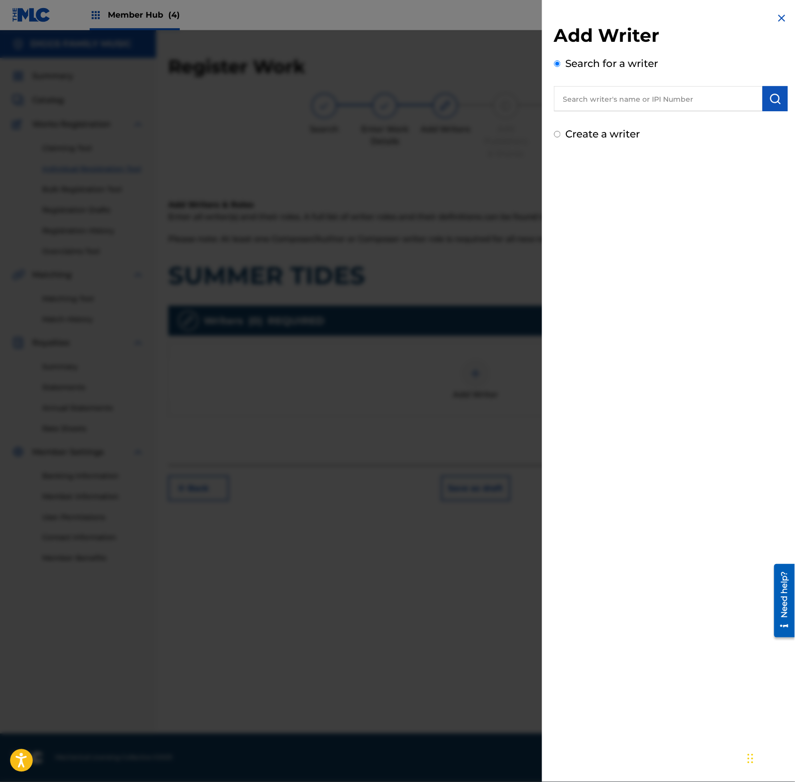
click at [615, 99] on input "text" at bounding box center [658, 98] width 208 height 25
paste input "242590771"
click at [565, 98] on input "242590771" at bounding box center [658, 98] width 208 height 25
type input "00242590771"
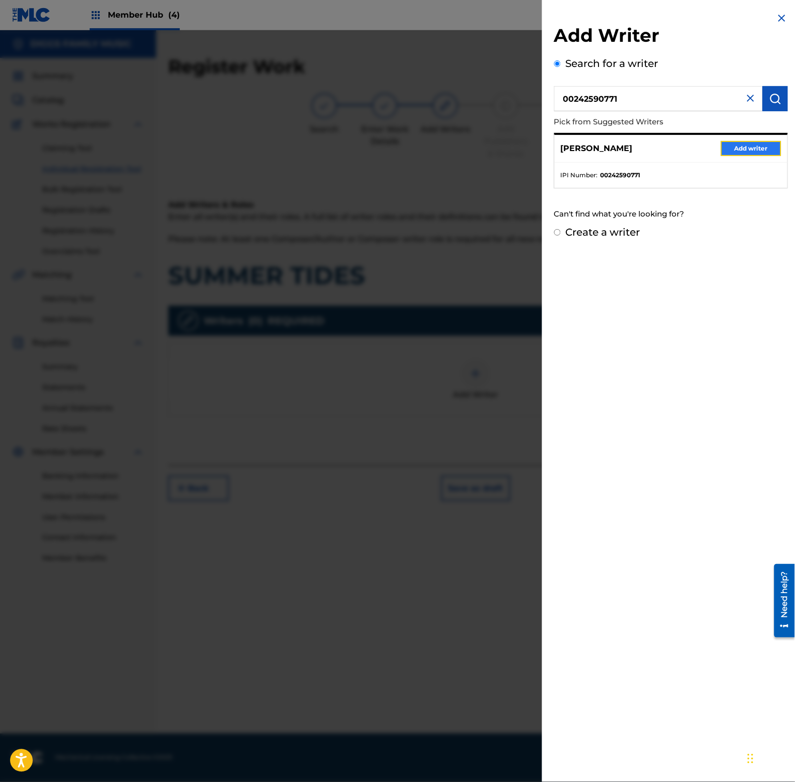
click at [728, 152] on button "Add writer" at bounding box center [751, 148] width 60 height 15
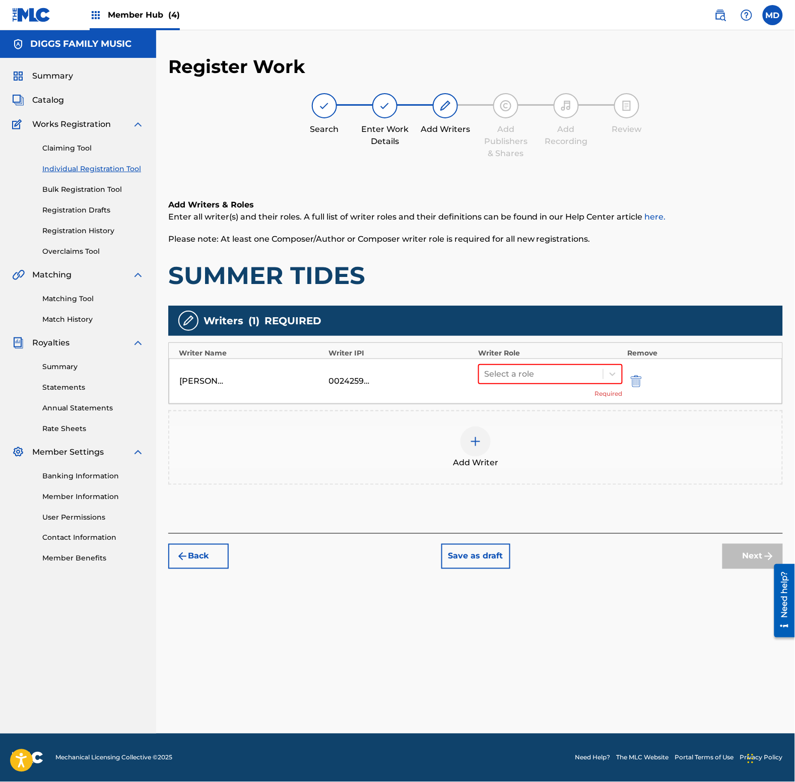
click at [471, 446] on img at bounding box center [475, 442] width 12 height 12
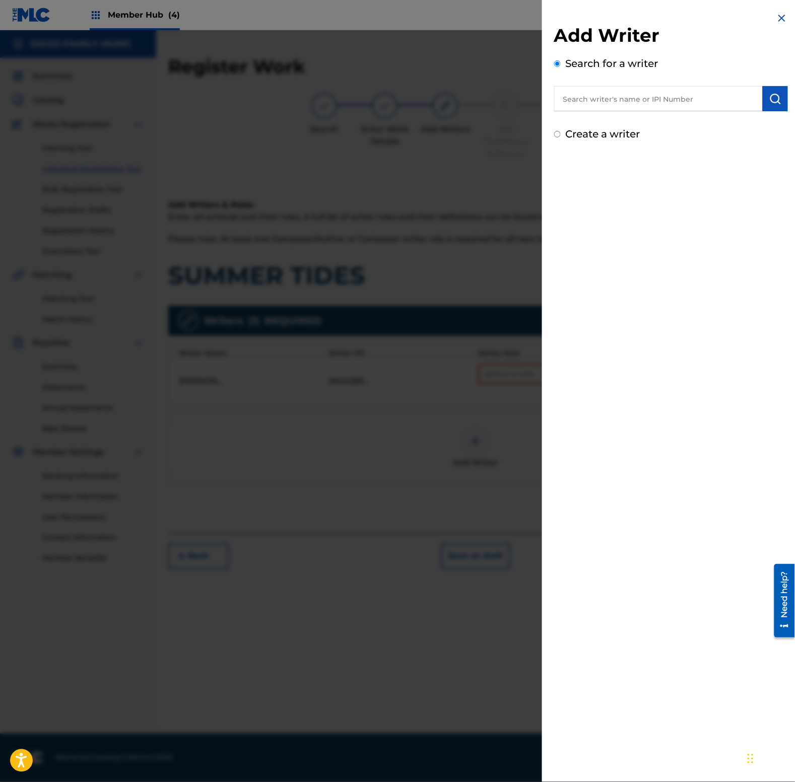
click at [619, 100] on input "text" at bounding box center [658, 98] width 208 height 25
paste input "397884384"
click at [560, 96] on input "397884384" at bounding box center [658, 98] width 208 height 25
type input "00397884384"
click at [778, 97] on img "submit" at bounding box center [775, 99] width 12 height 12
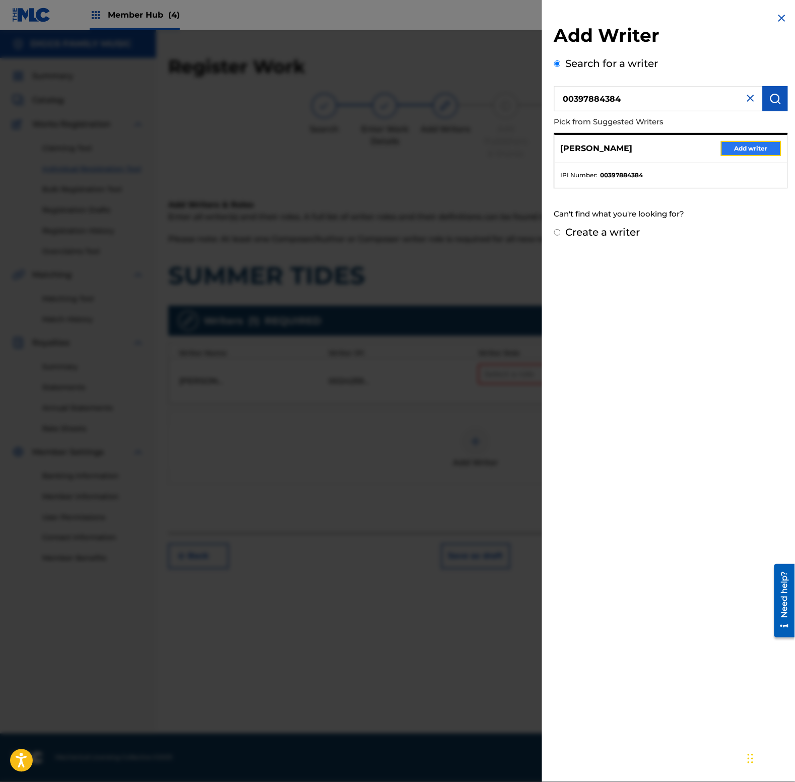
click at [751, 149] on button "Add writer" at bounding box center [751, 148] width 60 height 15
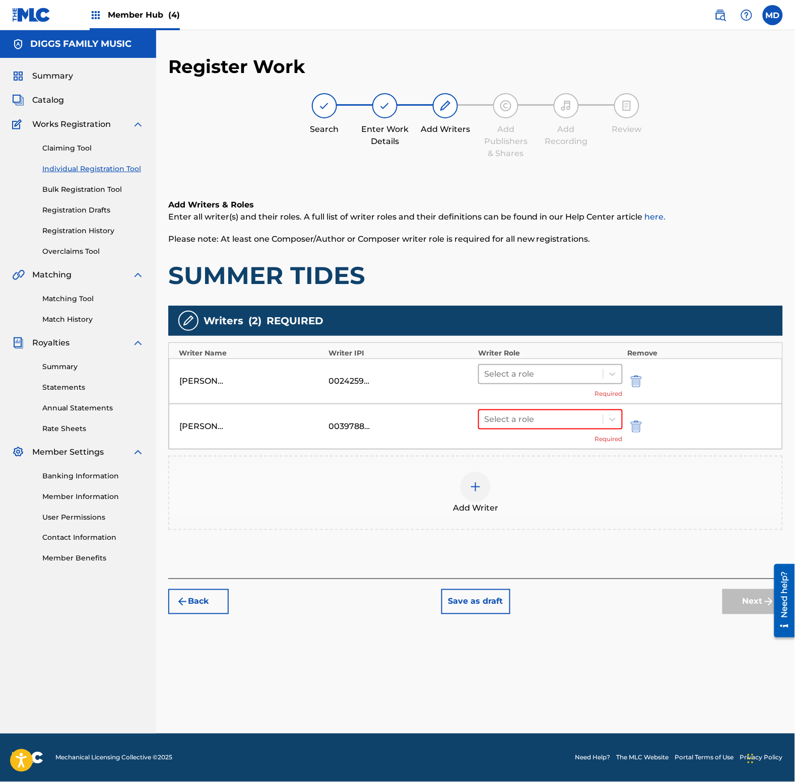
click at [567, 373] on div at bounding box center [541, 374] width 114 height 14
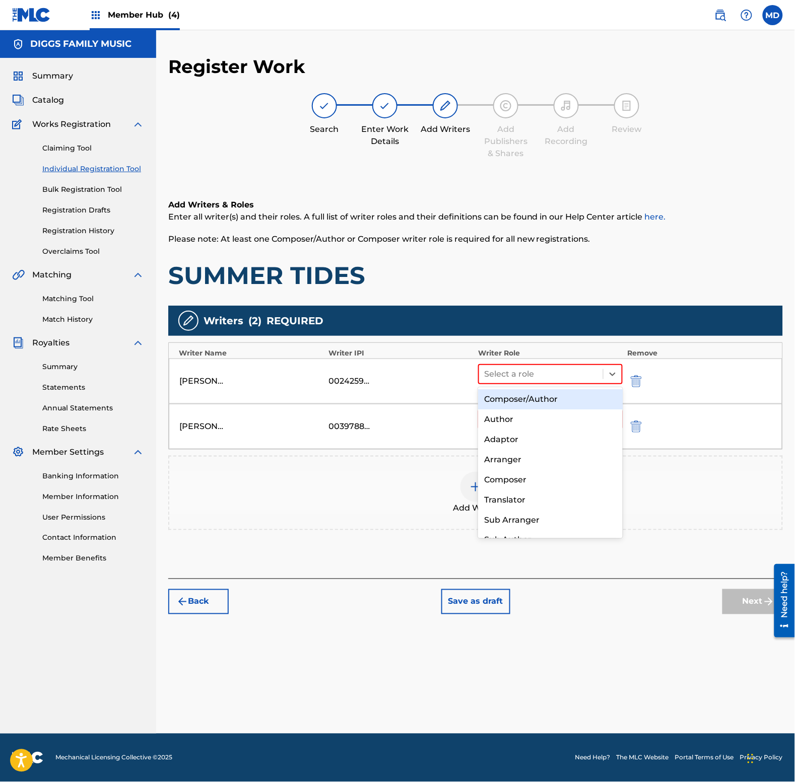
click at [562, 397] on div "Composer/Author" at bounding box center [550, 399] width 144 height 20
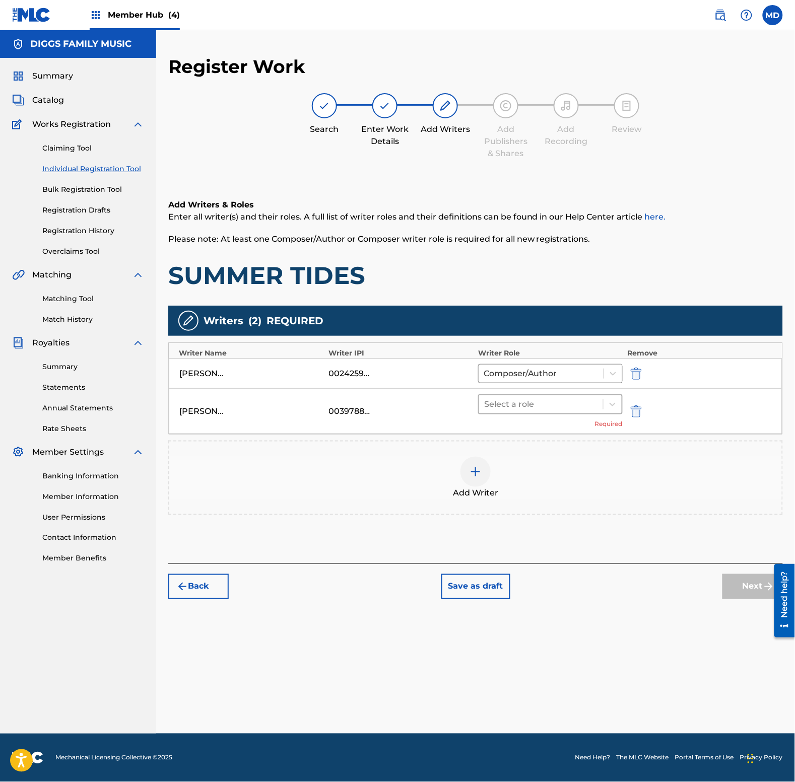
click at [560, 403] on div at bounding box center [541, 404] width 114 height 14
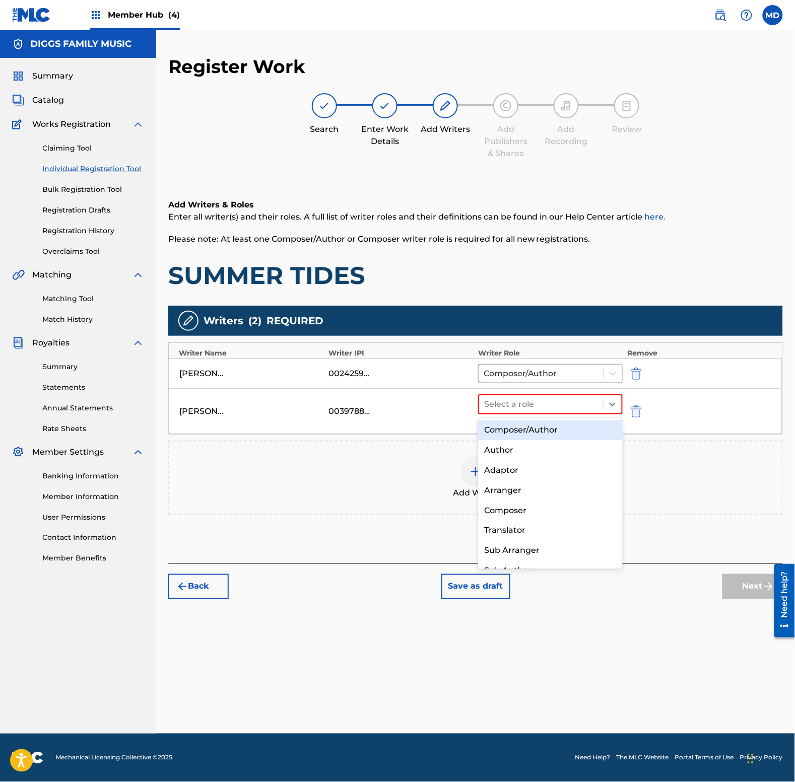
click at [560, 432] on div "Composer/Author" at bounding box center [550, 430] width 144 height 20
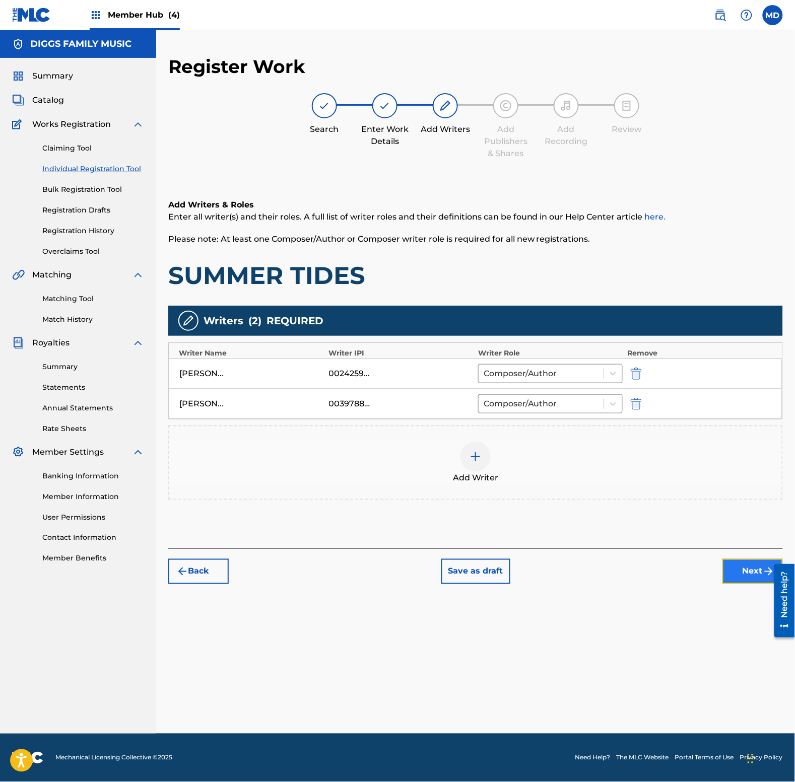
click at [729, 579] on button "Next" at bounding box center [752, 571] width 60 height 25
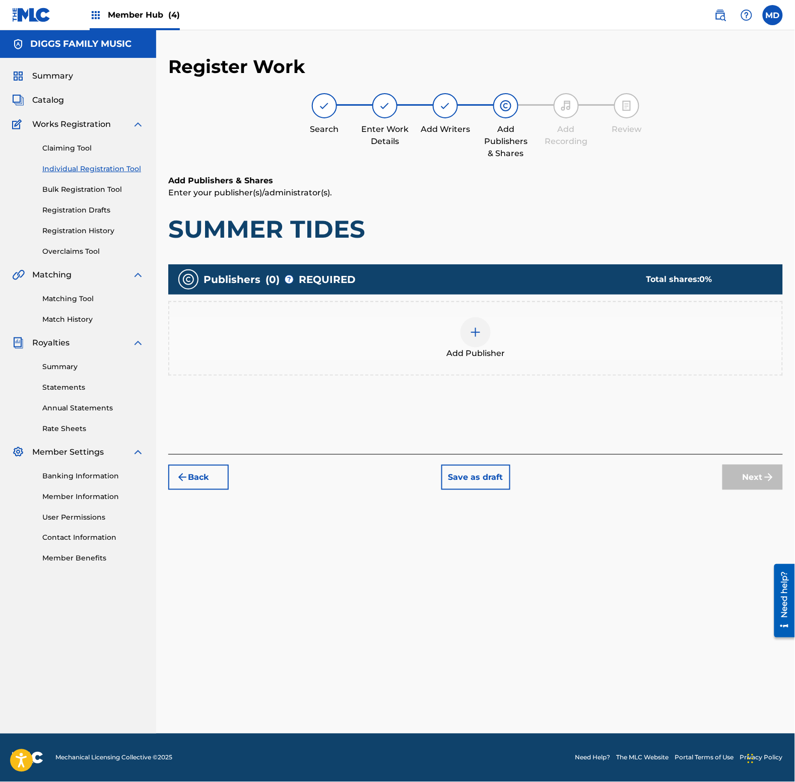
click at [473, 328] on img at bounding box center [475, 332] width 12 height 12
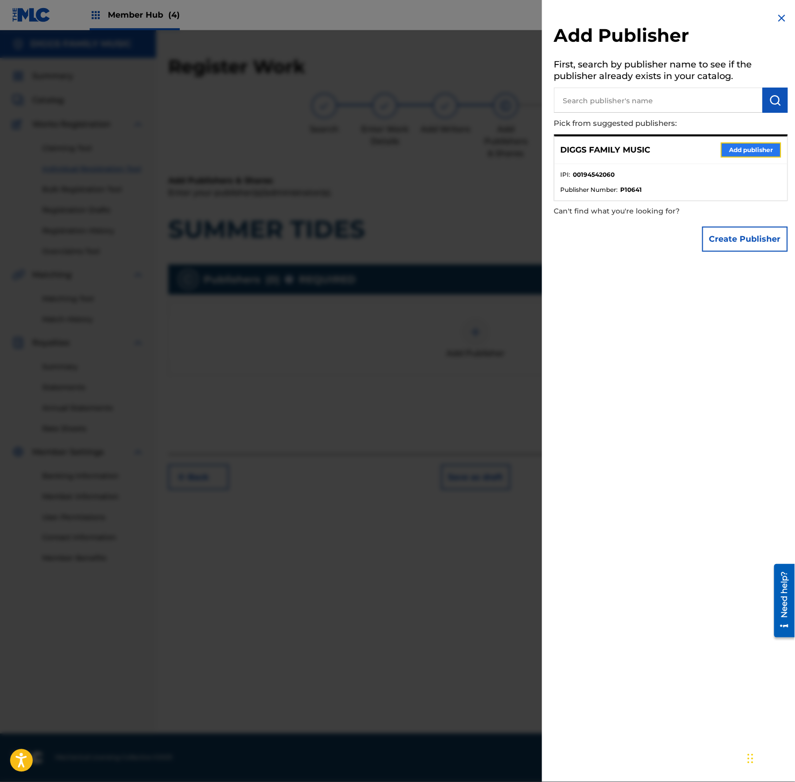
click at [739, 147] on button "Add publisher" at bounding box center [751, 150] width 60 height 15
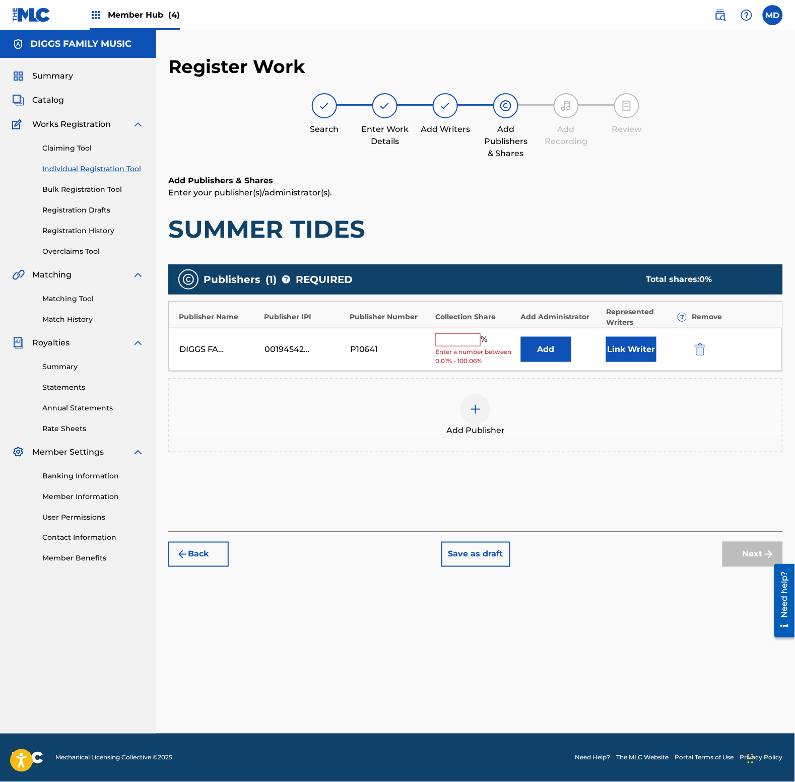
click at [463, 343] on input "text" at bounding box center [457, 339] width 45 height 13
type input "50"
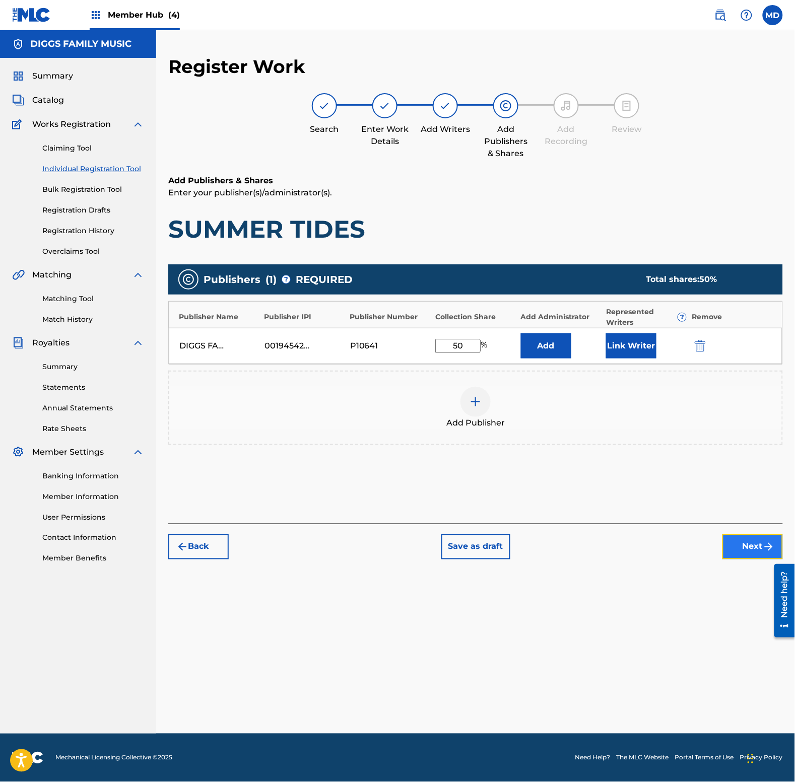
click at [744, 547] on button "Next" at bounding box center [752, 546] width 60 height 25
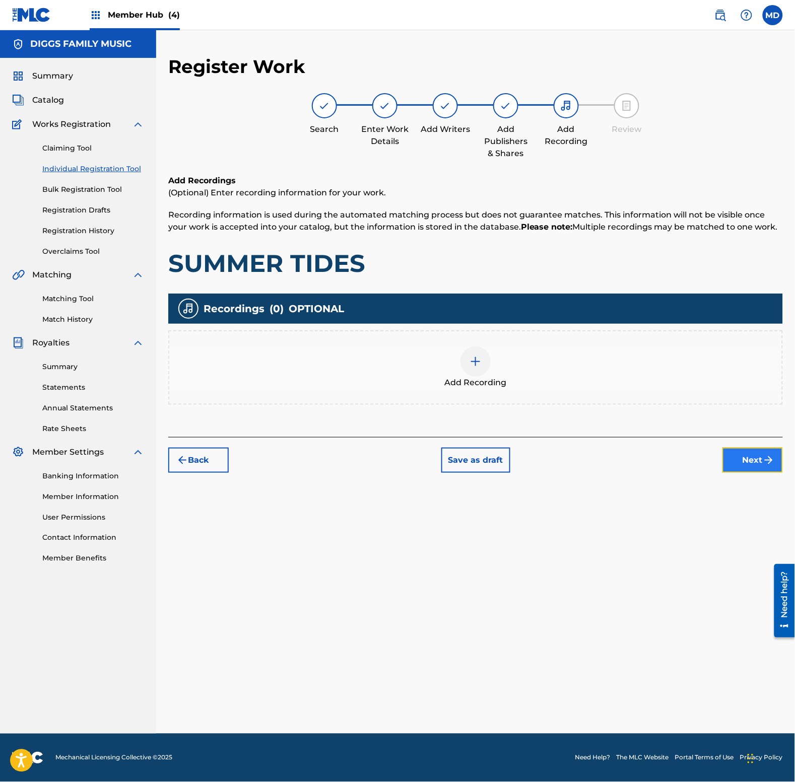
click at [742, 460] on button "Next" at bounding box center [752, 460] width 60 height 25
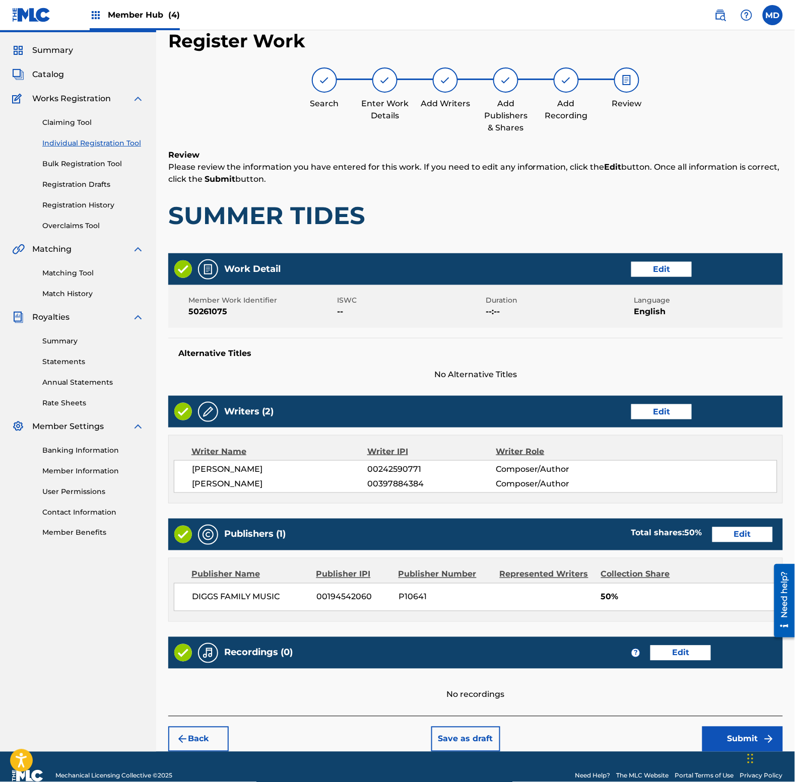
scroll to position [44, 0]
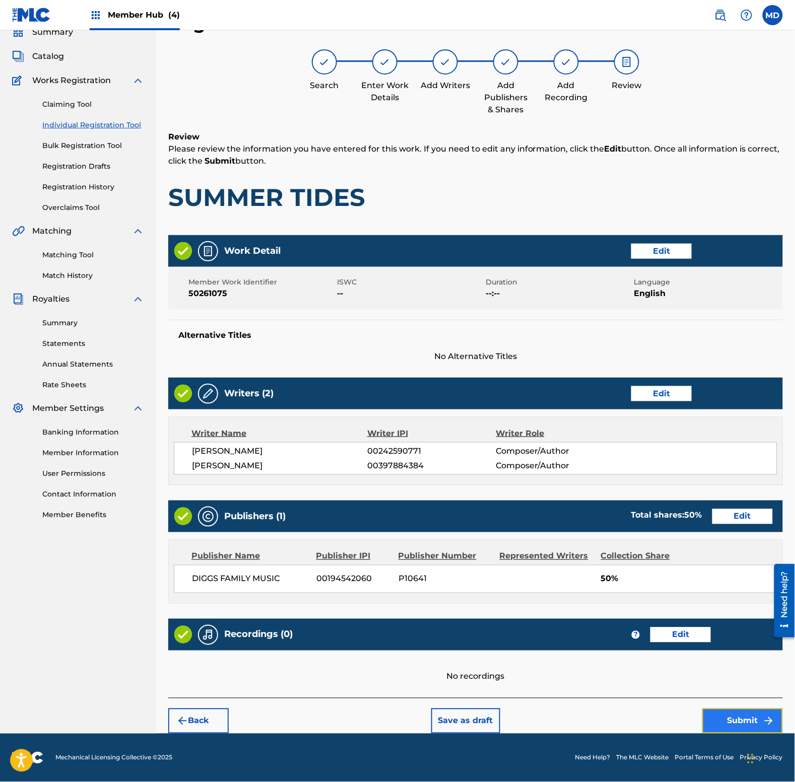
click at [726, 728] on button "Submit" at bounding box center [742, 721] width 81 height 25
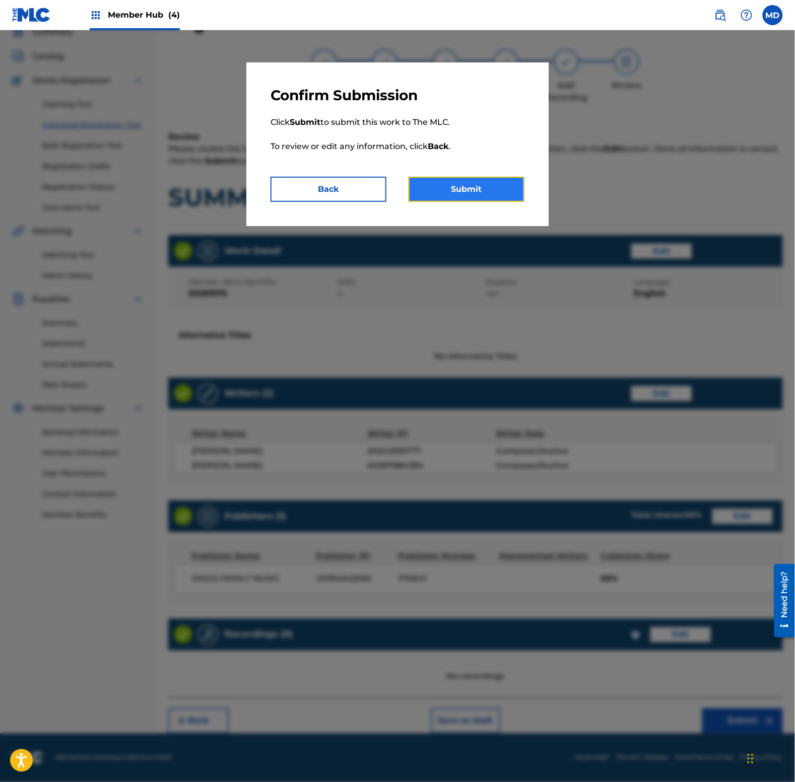
click at [458, 192] on button "Submit" at bounding box center [466, 189] width 116 height 25
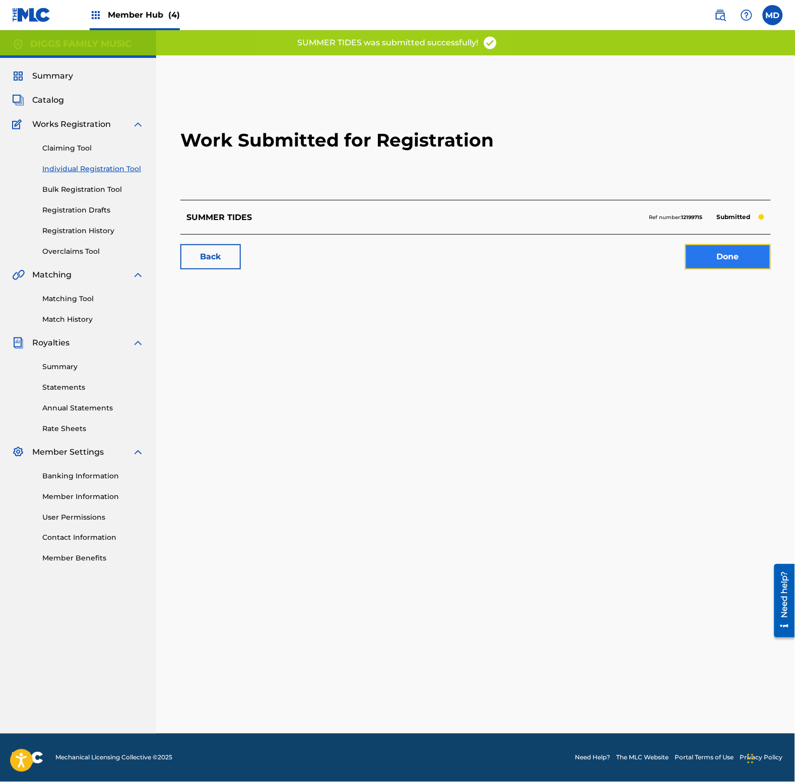
click at [728, 253] on link "Done" at bounding box center [728, 256] width 86 height 25
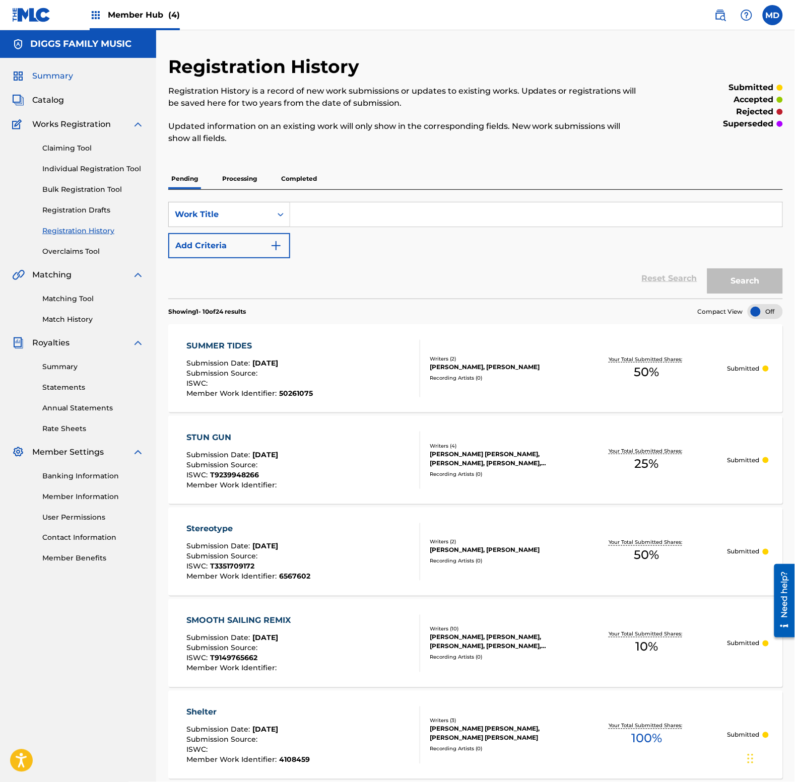
click at [44, 74] on span "Summary" at bounding box center [52, 76] width 41 height 12
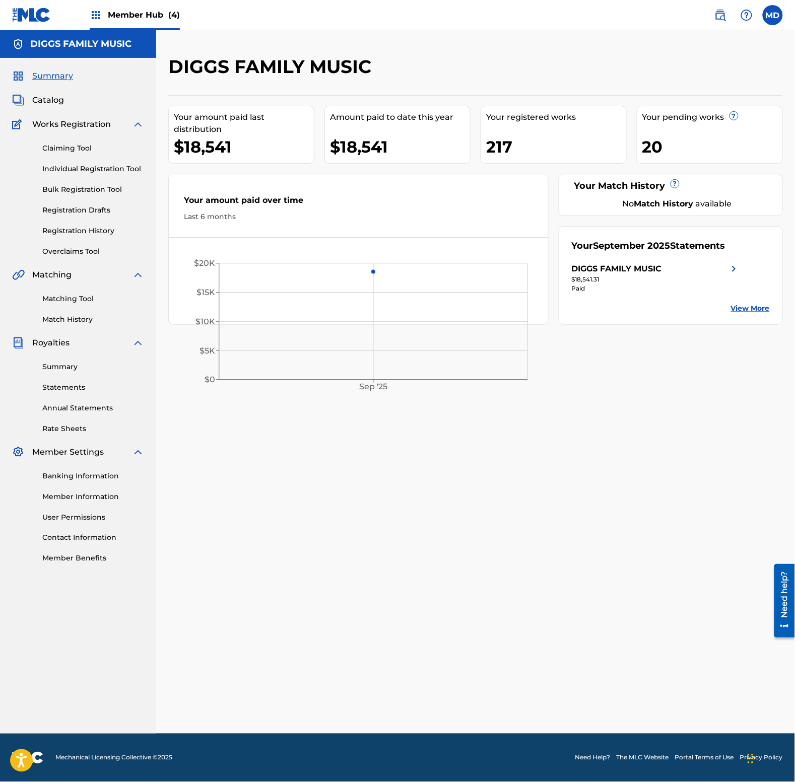
click at [746, 308] on link "View More" at bounding box center [750, 308] width 39 height 11
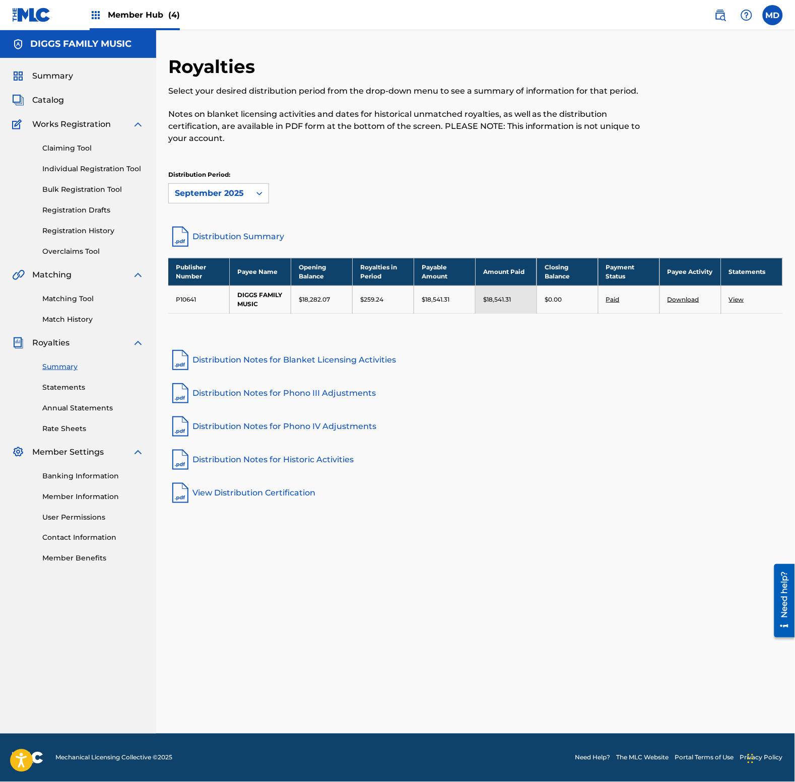
click at [261, 360] on link "Distribution Notes for Blanket Licensing Activities" at bounding box center [475, 360] width 614 height 24
click at [224, 461] on link "Distribution Notes for Historic Activities" at bounding box center [475, 460] width 614 height 24
click at [736, 300] on link "View" at bounding box center [736, 300] width 15 height 8
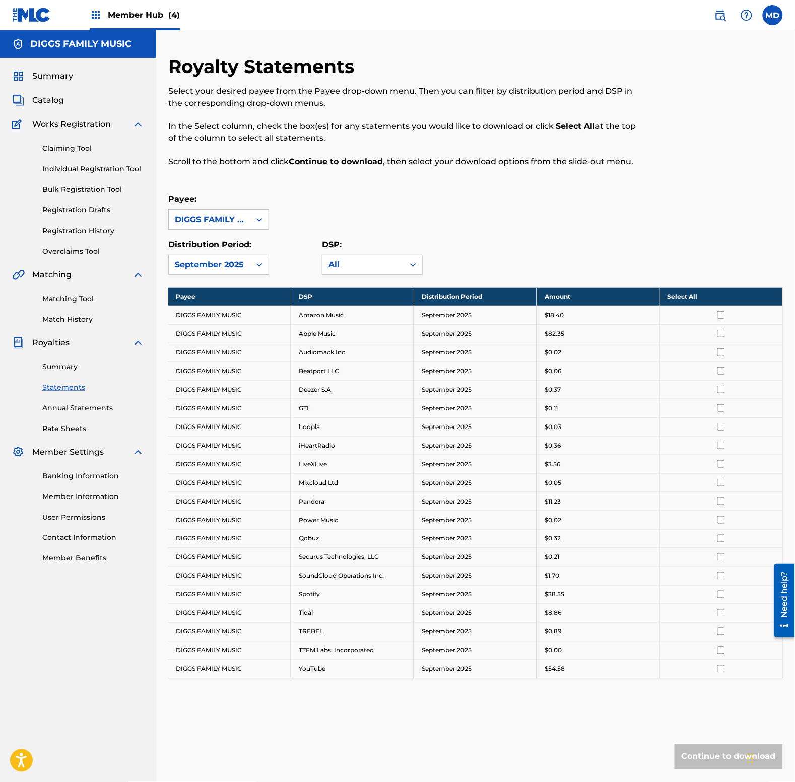
click at [255, 220] on icon at bounding box center [259, 220] width 10 height 10
click at [286, 184] on div "Royalty Statements Select your desired payee from the Payee drop-down menu. The…" at bounding box center [475, 432] width 614 height 754
click at [413, 264] on icon at bounding box center [413, 265] width 10 height 10
click at [388, 200] on div "Payee: DIGGS FAMILY MUSIC" at bounding box center [475, 211] width 614 height 36
click at [61, 79] on span "Summary" at bounding box center [52, 76] width 41 height 12
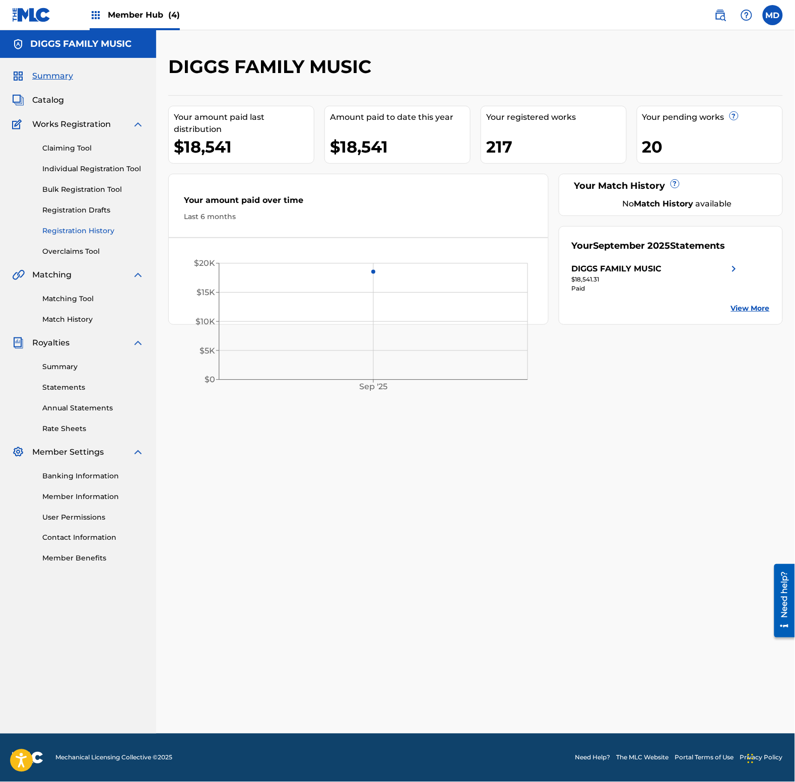
click at [66, 227] on link "Registration History" at bounding box center [93, 231] width 102 height 11
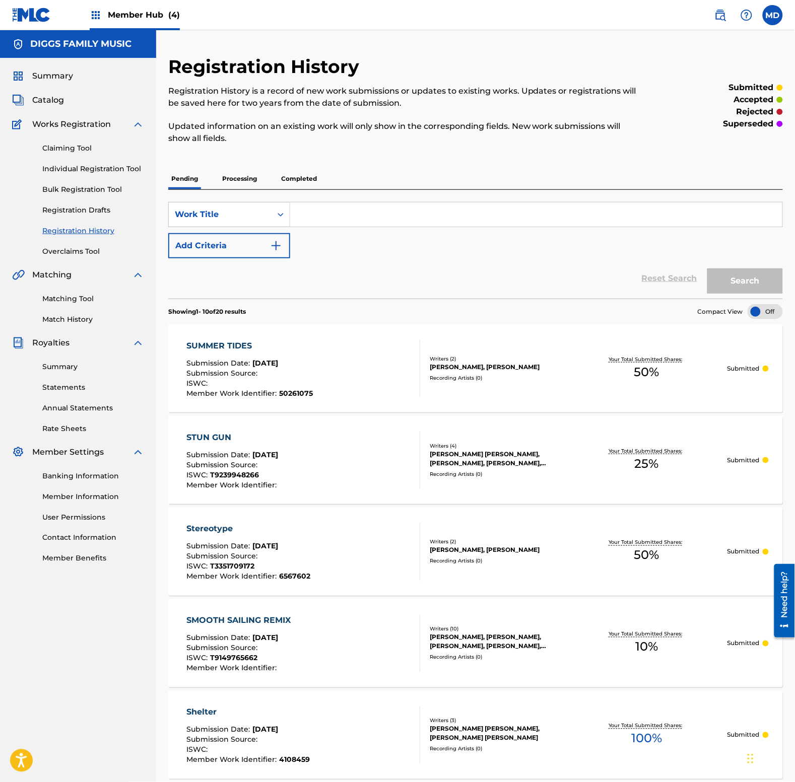
click at [340, 213] on input "Search Form" at bounding box center [536, 214] width 492 height 24
paste input "SUPA NINJAZ"
type input "SUPA NINJAZ"
click at [737, 282] on button "Search" at bounding box center [745, 280] width 76 height 25
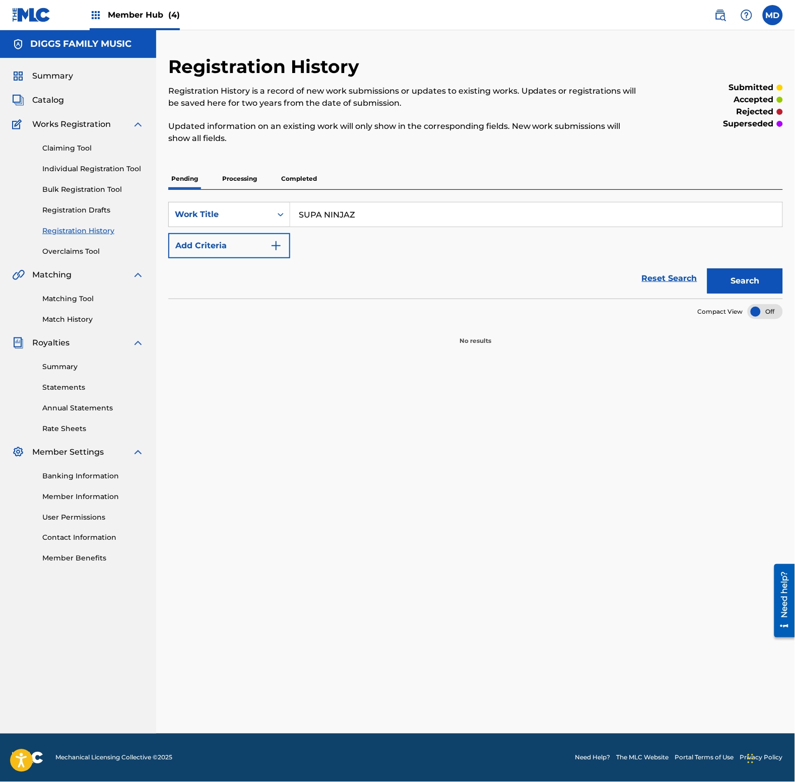
click at [249, 179] on p "Processing" at bounding box center [239, 178] width 41 height 21
click at [295, 178] on p "Completed" at bounding box center [299, 178] width 42 height 21
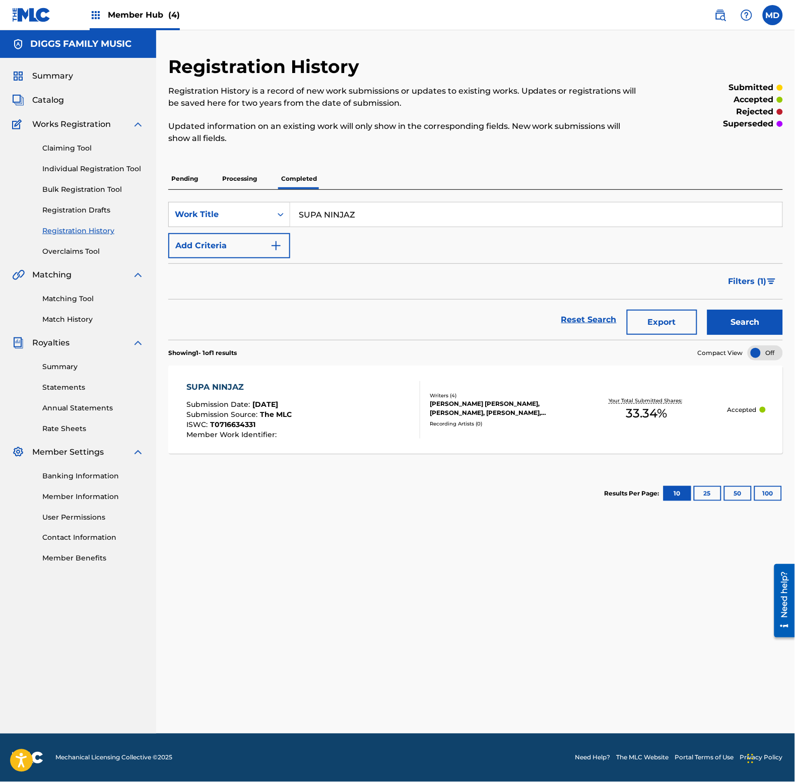
drag, startPoint x: 383, startPoint y: 218, endPoint x: 291, endPoint y: 212, distance: 92.4
click at [291, 212] on input "SUPA NINJAZ" at bounding box center [536, 214] width 492 height 24
click at [707, 310] on button "Search" at bounding box center [745, 322] width 76 height 25
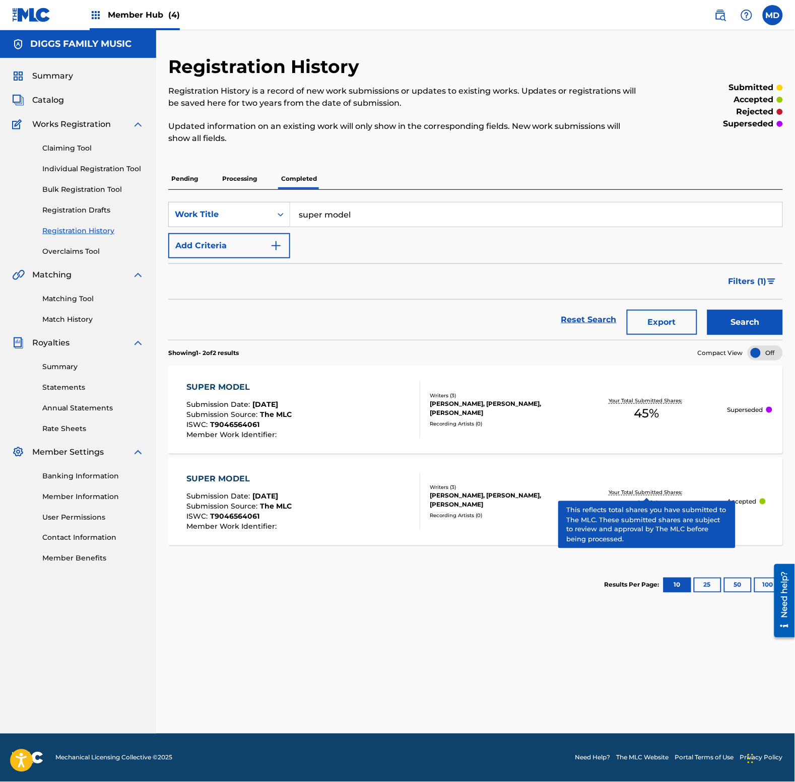
drag, startPoint x: 367, startPoint y: 212, endPoint x: 295, endPoint y: 212, distance: 72.0
click at [295, 212] on input "super model" at bounding box center [536, 214] width 492 height 24
type input "suspect chin music"
click at [707, 310] on button "Search" at bounding box center [745, 322] width 76 height 25
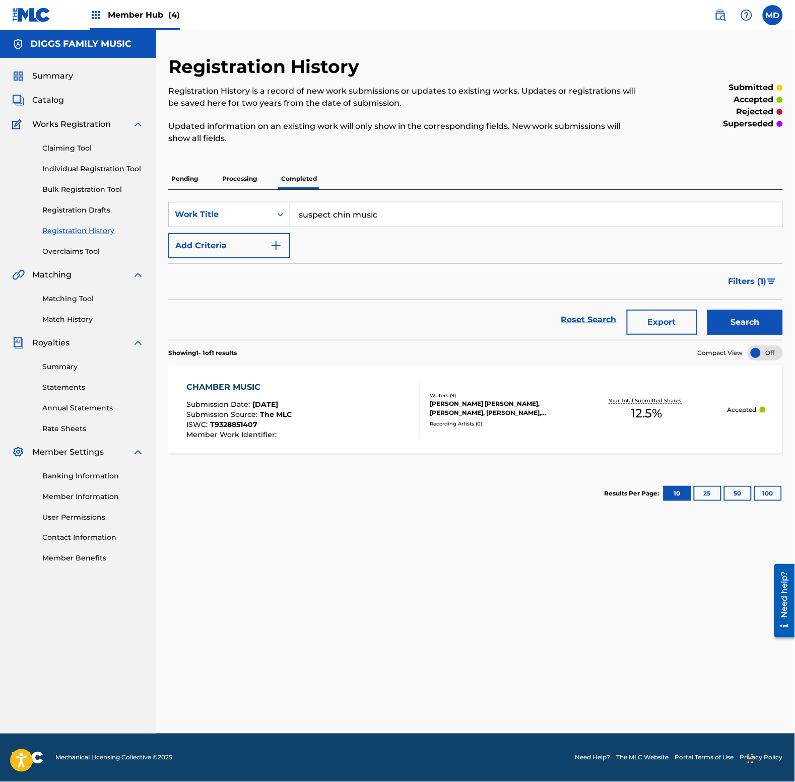
click at [250, 178] on p "Processing" at bounding box center [239, 178] width 41 height 21
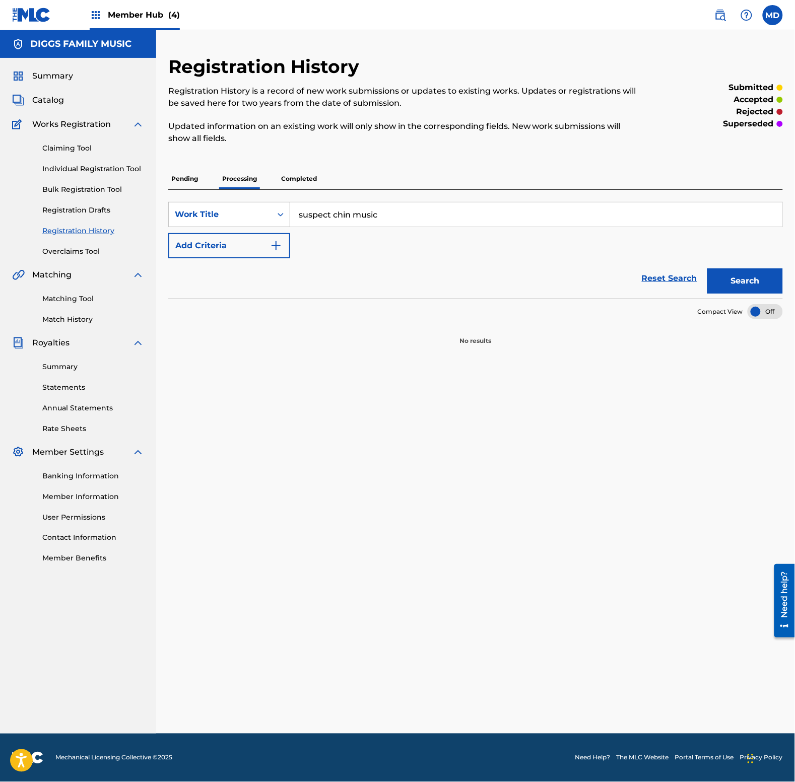
click at [186, 175] on p "Pending" at bounding box center [184, 178] width 33 height 21
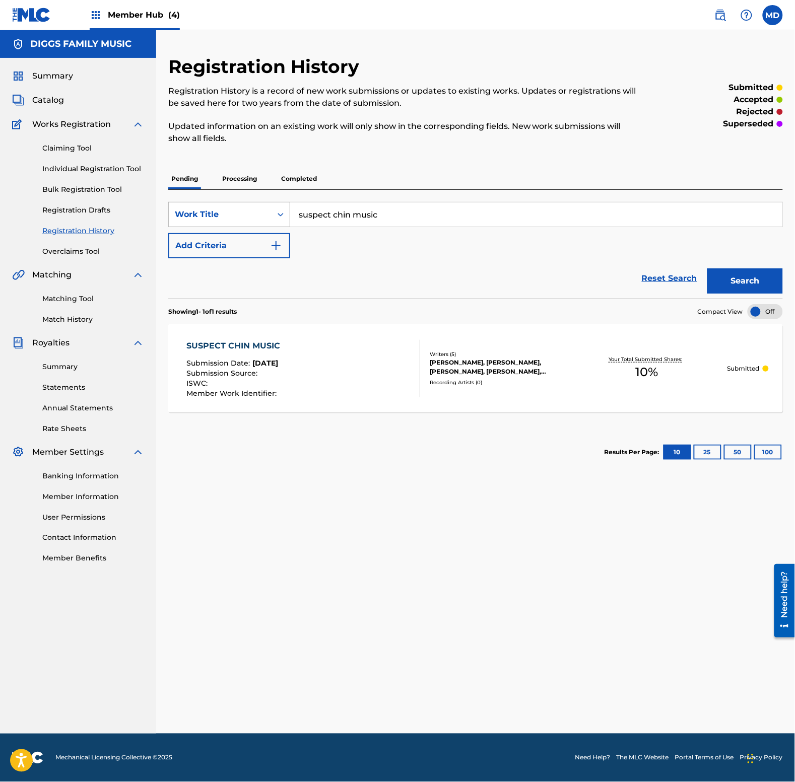
drag, startPoint x: 391, startPoint y: 215, endPoint x: 278, endPoint y: 221, distance: 113.0
click at [278, 221] on div "SearchWithCriteria88e6ef83-f331-44f9-8914-831b2039cdfc Work Title suspect chin …" at bounding box center [475, 214] width 614 height 25
click at [707, 268] on button "Search" at bounding box center [745, 280] width 76 height 25
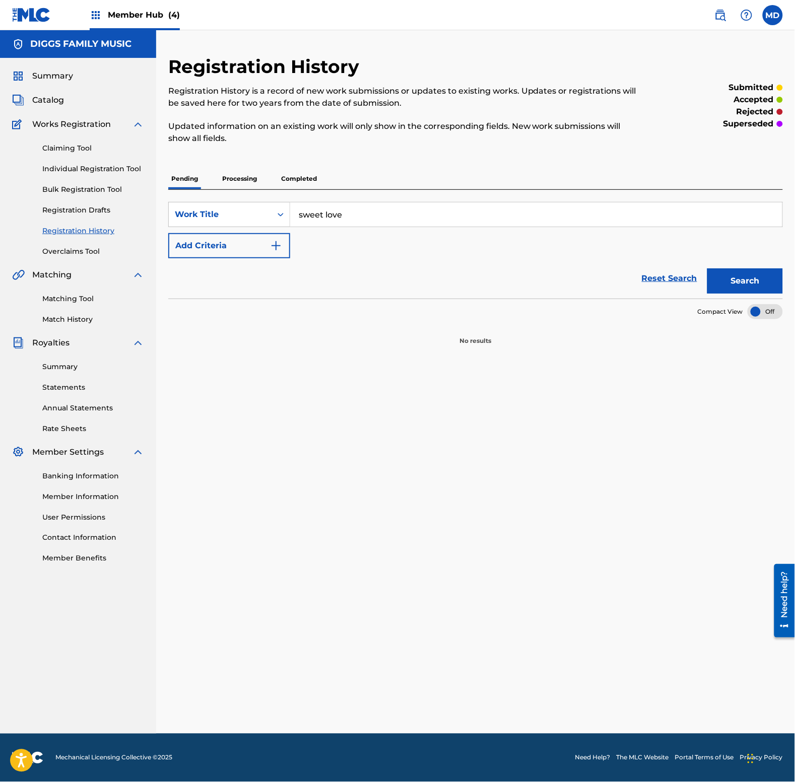
type input "SWEET LOVE"
click at [744, 280] on button "Search" at bounding box center [745, 280] width 76 height 25
click at [233, 175] on p "Processing" at bounding box center [239, 178] width 41 height 21
click at [306, 184] on p "Completed" at bounding box center [299, 178] width 42 height 21
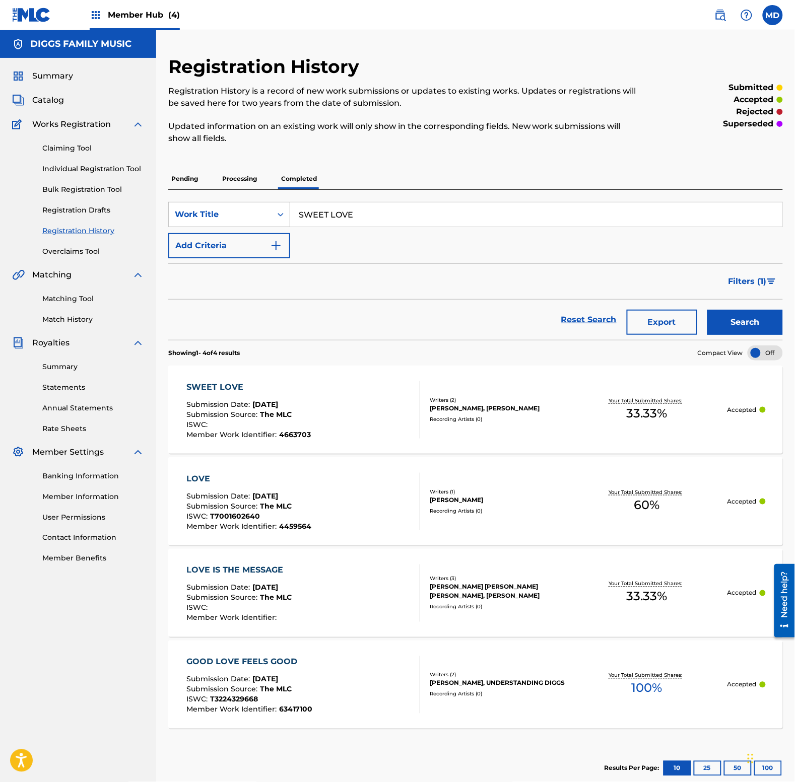
click at [367, 213] on input "SWEET LOVE" at bounding box center [536, 214] width 492 height 24
click at [366, 213] on input "SWEET LOVE" at bounding box center [536, 214] width 492 height 24
type input "swinging swords"
click at [707, 310] on button "Search" at bounding box center [745, 322] width 76 height 25
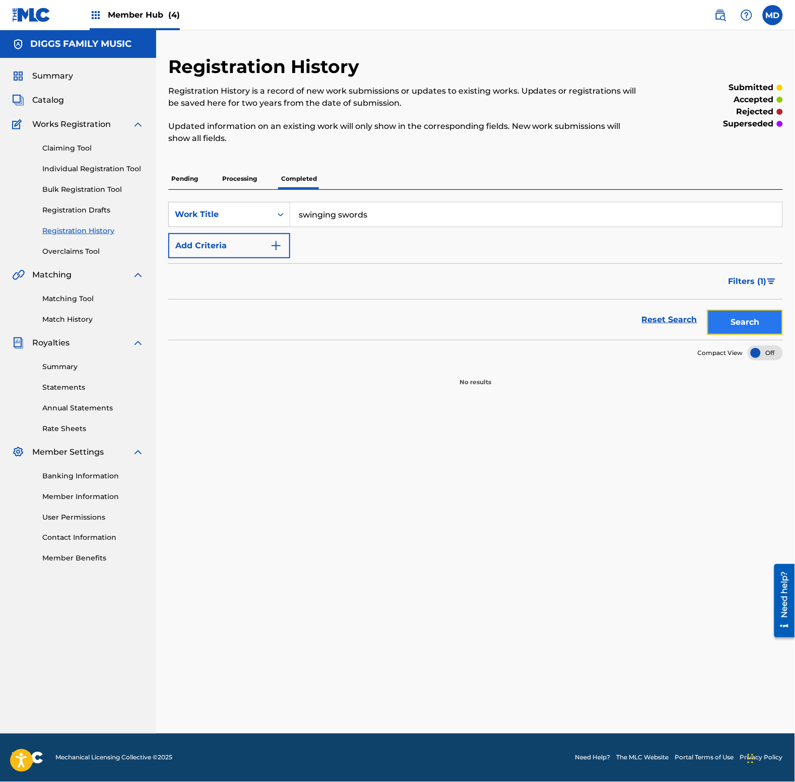
click at [741, 324] on button "Search" at bounding box center [745, 322] width 76 height 25
drag, startPoint x: 391, startPoint y: 215, endPoint x: 283, endPoint y: 222, distance: 108.5
click at [283, 222] on div "SearchWithCriteria88e6ef83-f331-44f9-8914-831b2039cdfc Work Title swinging swor…" at bounding box center [475, 214] width 614 height 25
click at [238, 177] on p "Processing" at bounding box center [239, 178] width 41 height 21
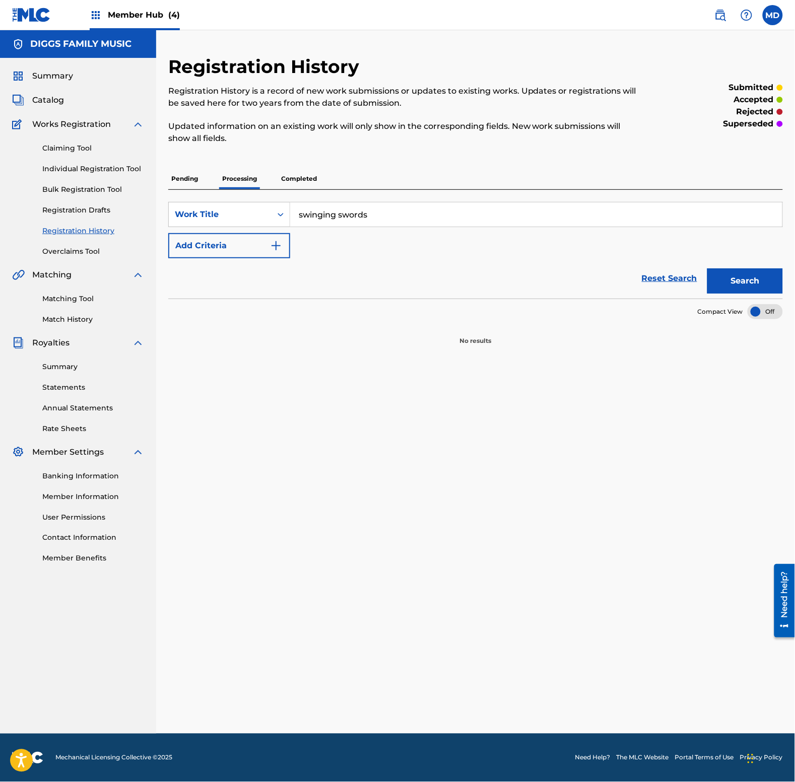
click at [176, 177] on p "Pending" at bounding box center [184, 178] width 33 height 21
click at [61, 167] on link "Individual Registration Tool" at bounding box center [93, 169] width 102 height 11
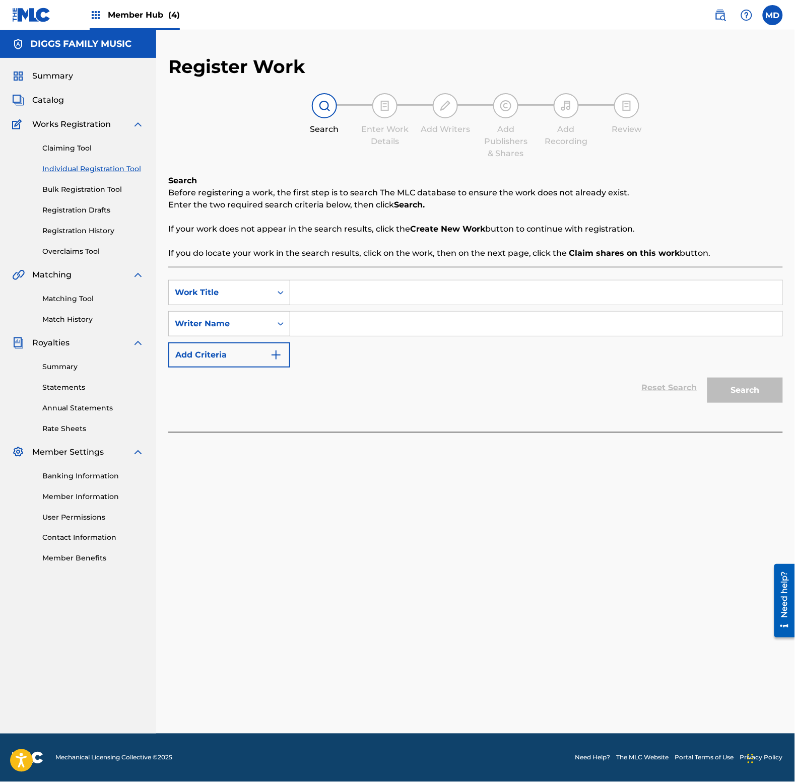
click at [384, 297] on input "Search Form" at bounding box center [536, 292] width 492 height 24
paste input "swinging swords"
type input "swinging swords"
click at [380, 318] on input "Search Form" at bounding box center [536, 324] width 492 height 24
click at [346, 323] on input "Search Form" at bounding box center [536, 324] width 492 height 24
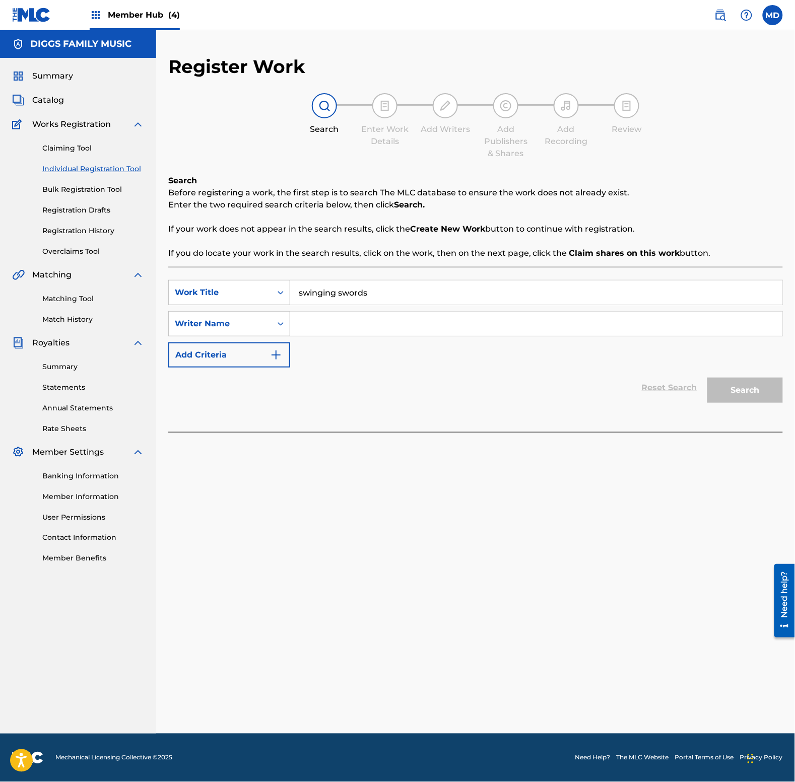
paste input "[PERSON_NAME]"
type input "[PERSON_NAME]"
click at [768, 386] on button "Search" at bounding box center [745, 390] width 76 height 25
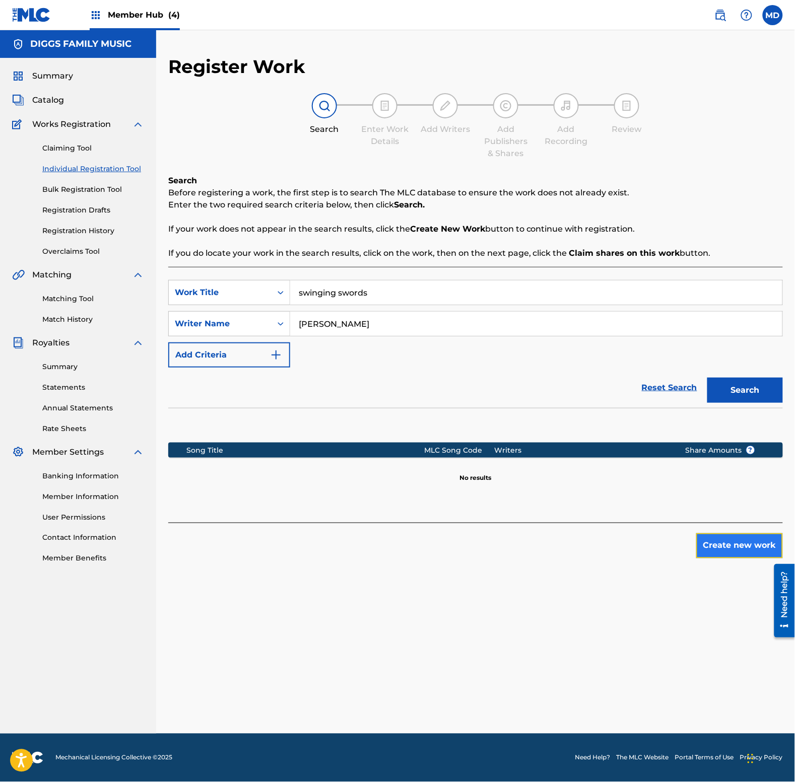
click at [733, 548] on button "Create new work" at bounding box center [739, 545] width 87 height 25
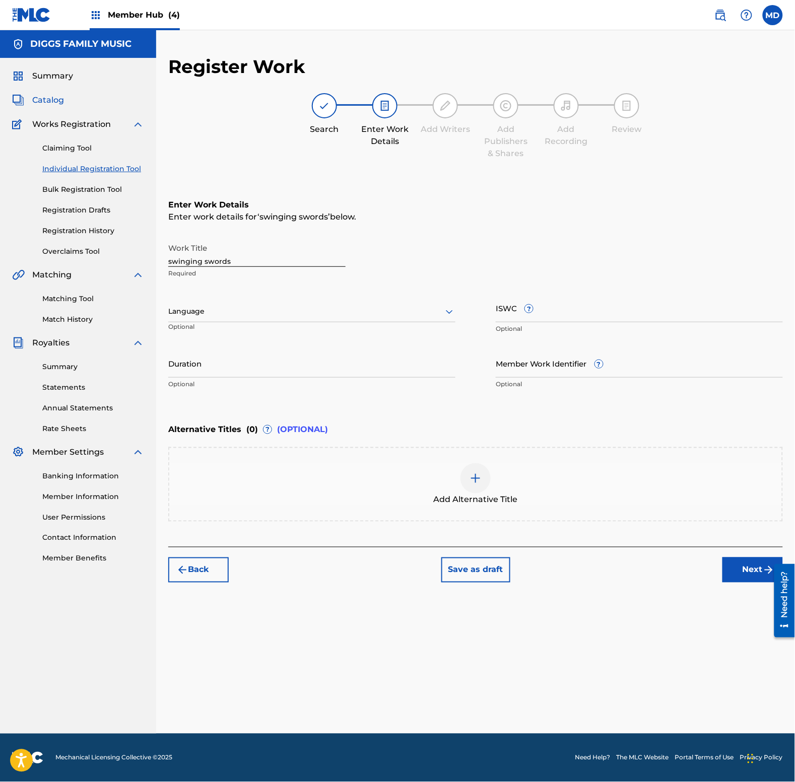
click at [42, 100] on span "Catalog" at bounding box center [48, 100] width 32 height 12
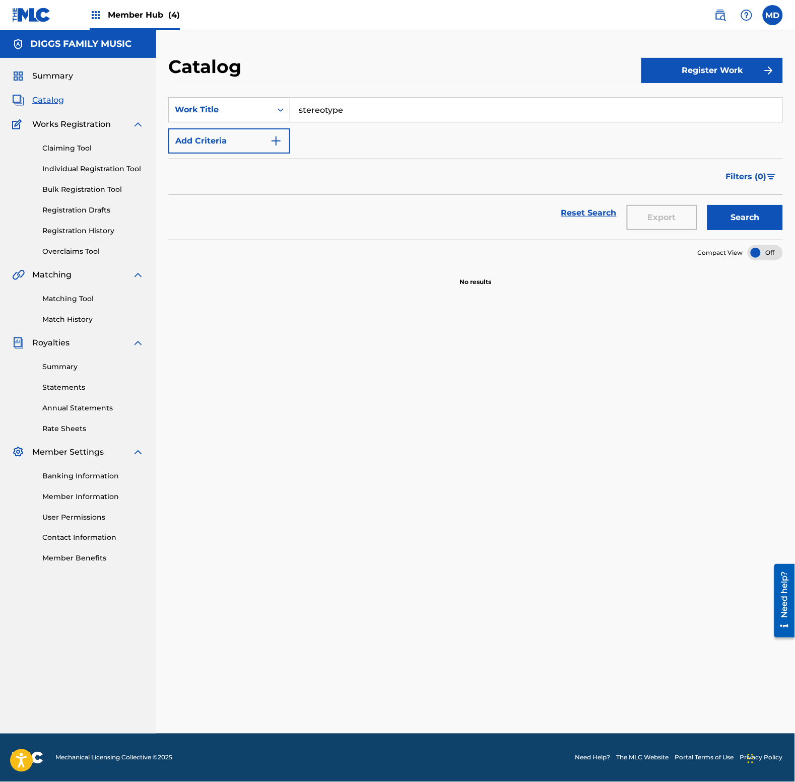
drag, startPoint x: 345, startPoint y: 118, endPoint x: 291, endPoint y: 120, distance: 53.9
click at [291, 120] on input "stereotype" at bounding box center [536, 110] width 492 height 24
paste input "[PERSON_NAME]"
type input "[PERSON_NAME]"
click at [66, 228] on link "Registration History" at bounding box center [93, 231] width 102 height 11
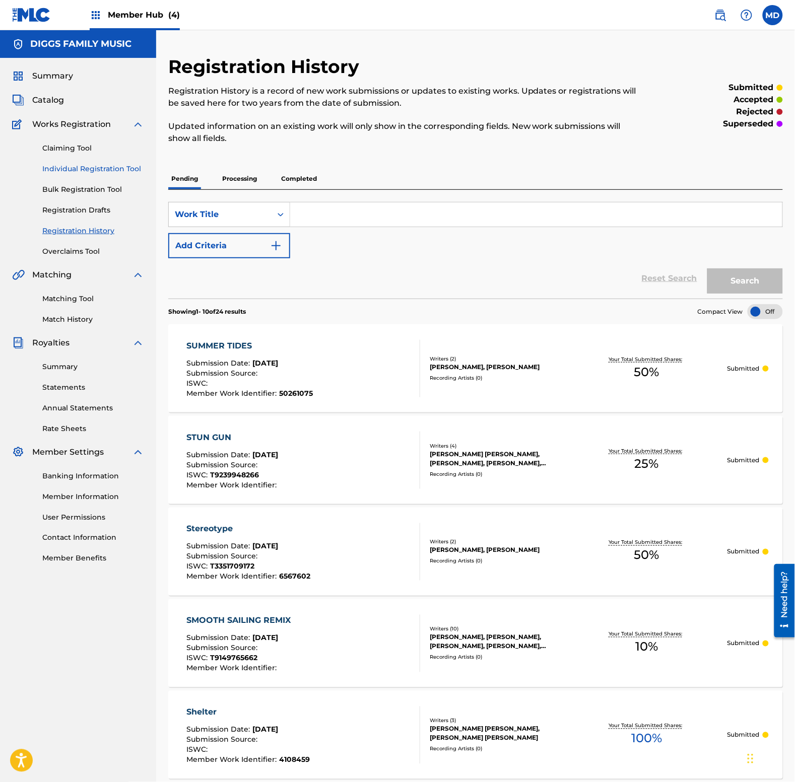
click at [51, 167] on link "Individual Registration Tool" at bounding box center [93, 169] width 102 height 11
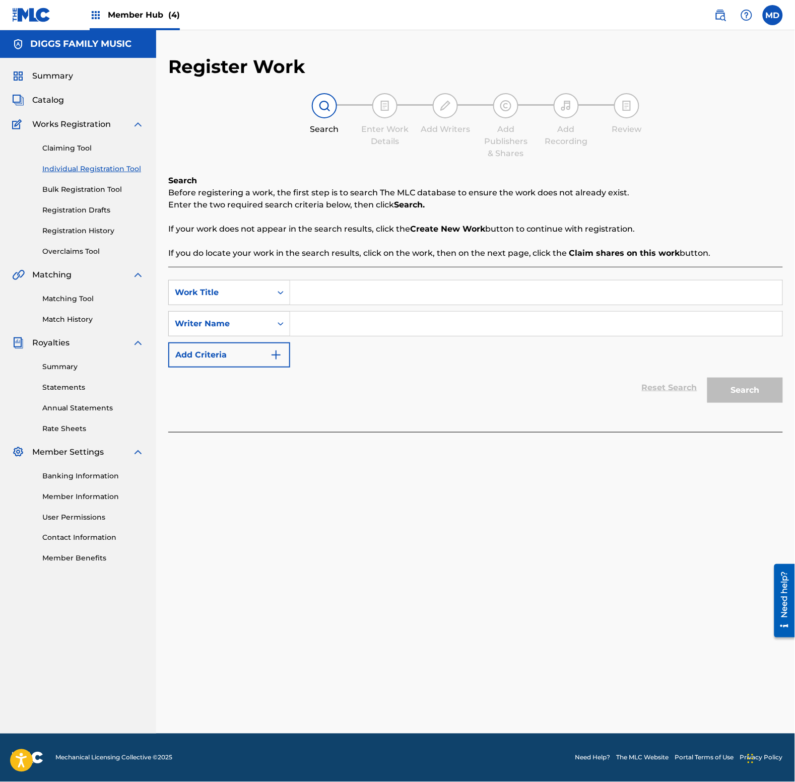
click at [386, 298] on input "Search Form" at bounding box center [536, 292] width 492 height 24
type input "sweet love"
click at [496, 328] on input "Search Form" at bounding box center [536, 324] width 492 height 24
click at [384, 296] on input "sweet love" at bounding box center [536, 292] width 492 height 24
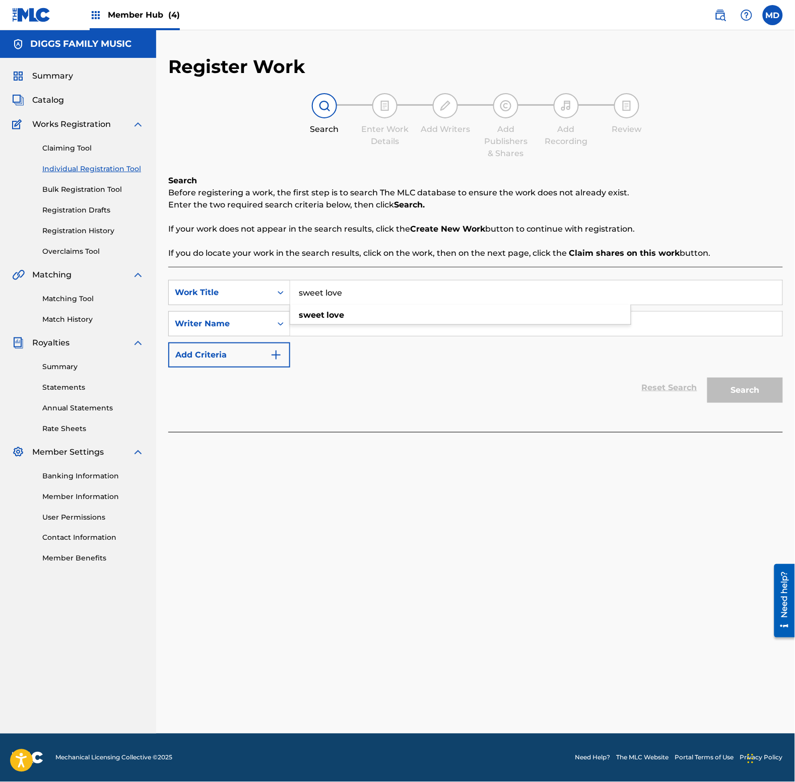
click at [384, 296] on input "sweet love" at bounding box center [536, 292] width 492 height 24
click at [653, 172] on div "Register Work Search Enter Work Details Add Writers Add Publishers & Shares Add…" at bounding box center [475, 248] width 614 height 387
click at [350, 324] on input "Search Form" at bounding box center [536, 324] width 492 height 24
click at [335, 320] on input "Search Form" at bounding box center [536, 324] width 492 height 24
paste input "[PERSON_NAME]"
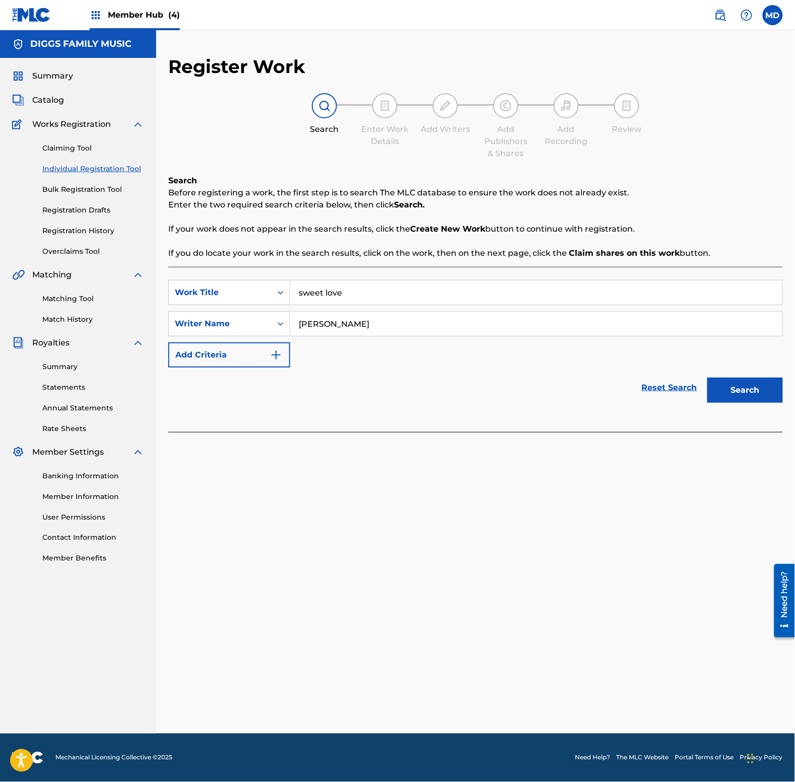
type input "[PERSON_NAME]"
drag, startPoint x: 353, startPoint y: 288, endPoint x: 280, endPoint y: 295, distance: 73.3
click at [280, 295] on div "SearchWithCriteriaabd27ece-1981-4d2b-9ce3-ddb6a9c8adbd Work Title sweet love sw…" at bounding box center [475, 292] width 614 height 25
click at [726, 390] on button "Search" at bounding box center [745, 390] width 76 height 25
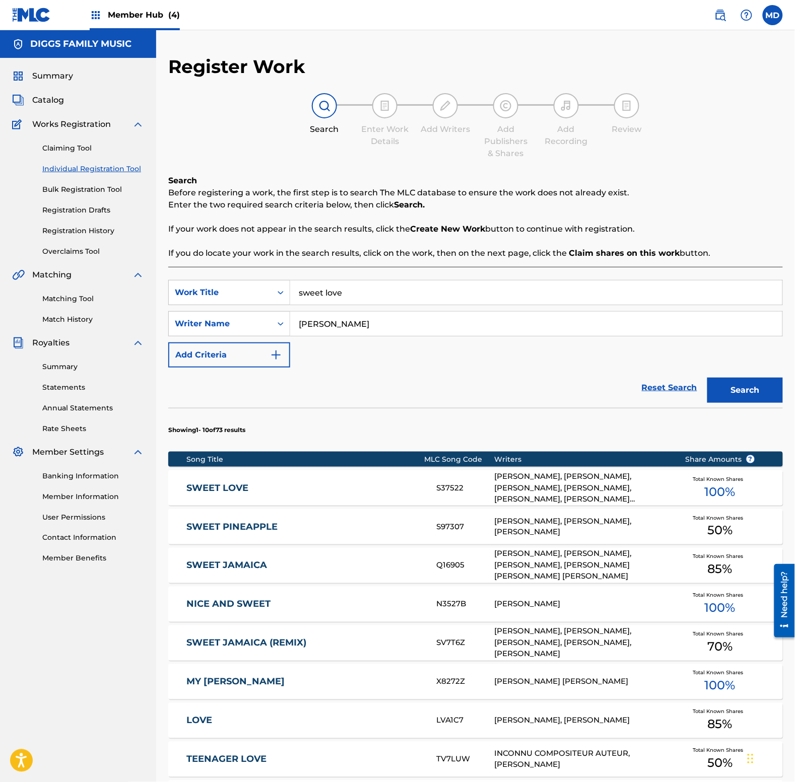
click at [366, 490] on link "SWEET LOVE" at bounding box center [305, 488] width 236 height 12
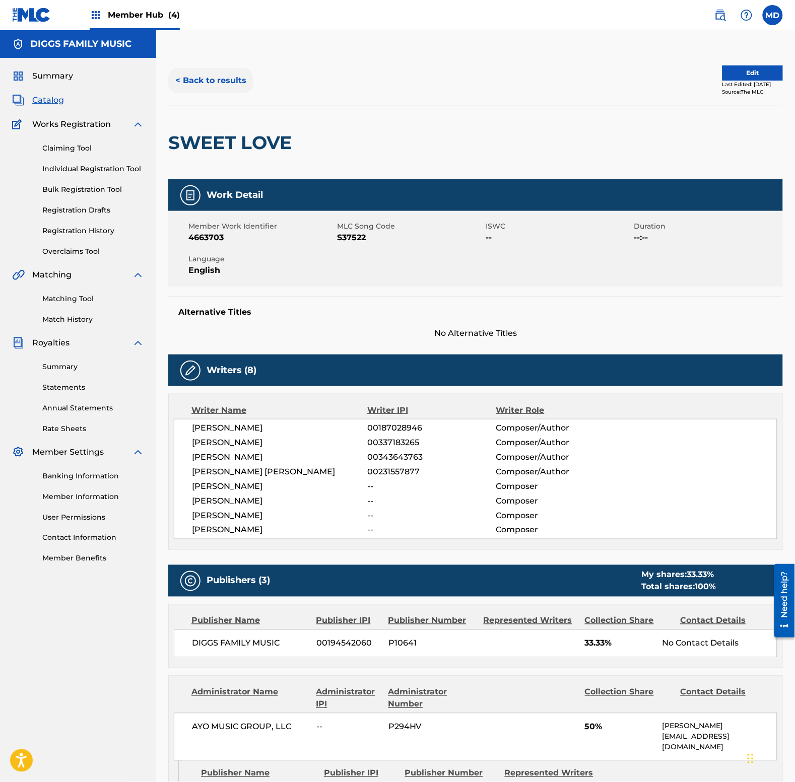
click at [220, 77] on button "< Back to results" at bounding box center [210, 80] width 85 height 25
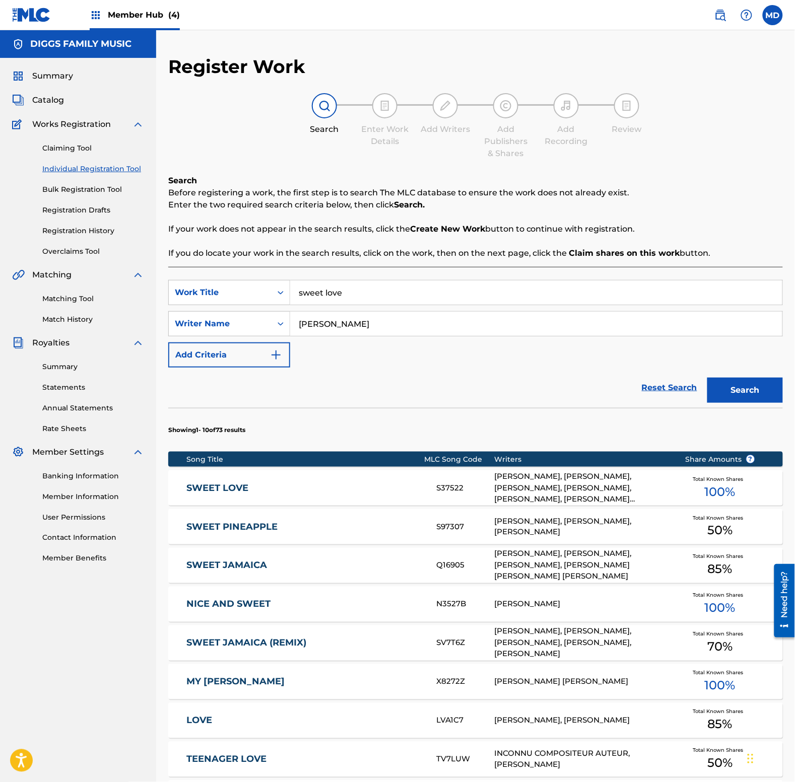
click at [424, 501] on div "SWEET LOVE S37522 [PERSON_NAME], [PERSON_NAME], [PERSON_NAME], [PERSON_NAME], […" at bounding box center [475, 487] width 614 height 35
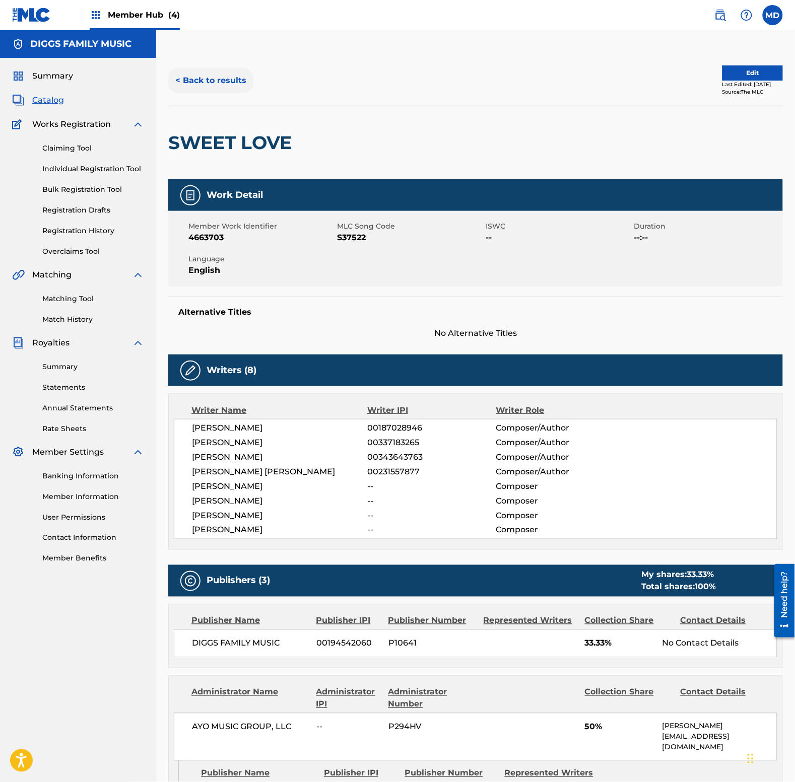
click at [198, 77] on button "< Back to results" at bounding box center [210, 80] width 85 height 25
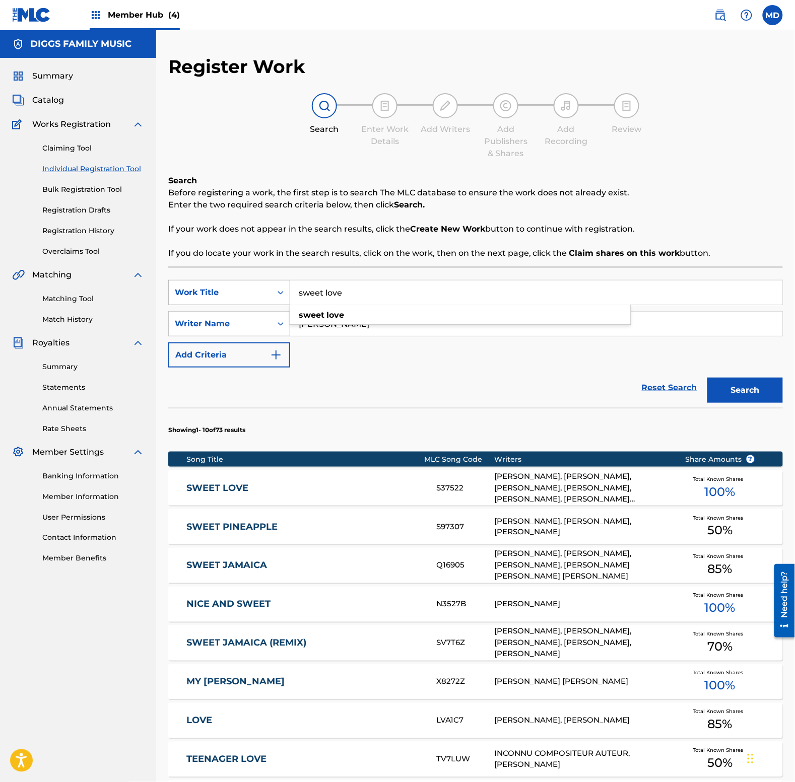
drag, startPoint x: 347, startPoint y: 295, endPoint x: 286, endPoint y: 299, distance: 61.6
click at [287, 299] on div "SearchWithCriteriaabd27ece-1981-4d2b-9ce3-ddb6a9c8adbd Work Title sweet love sw…" at bounding box center [475, 292] width 614 height 25
type input "sw"
click at [78, 230] on link "Registration History" at bounding box center [93, 231] width 102 height 11
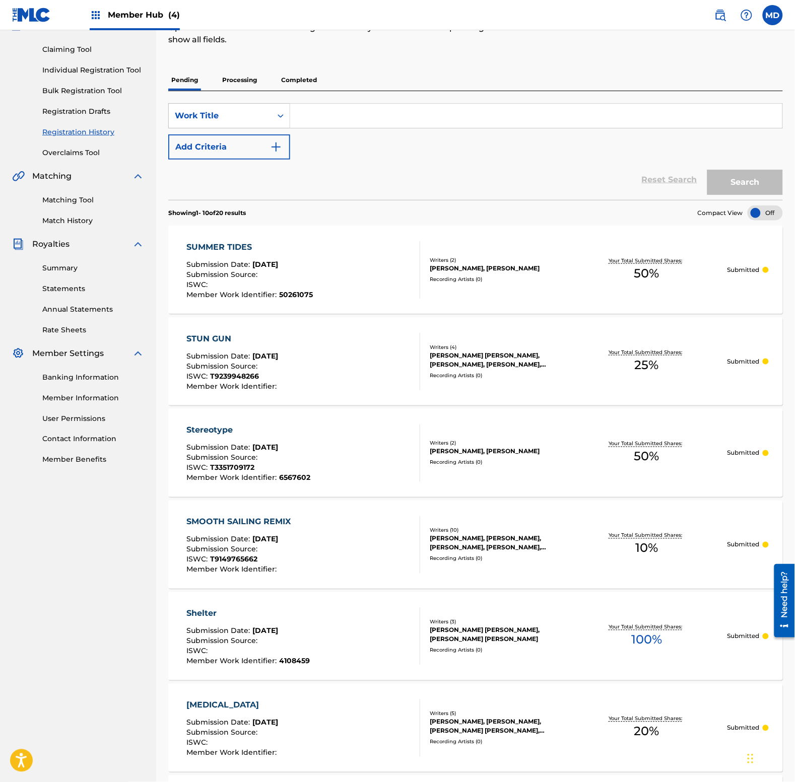
scroll to position [63, 0]
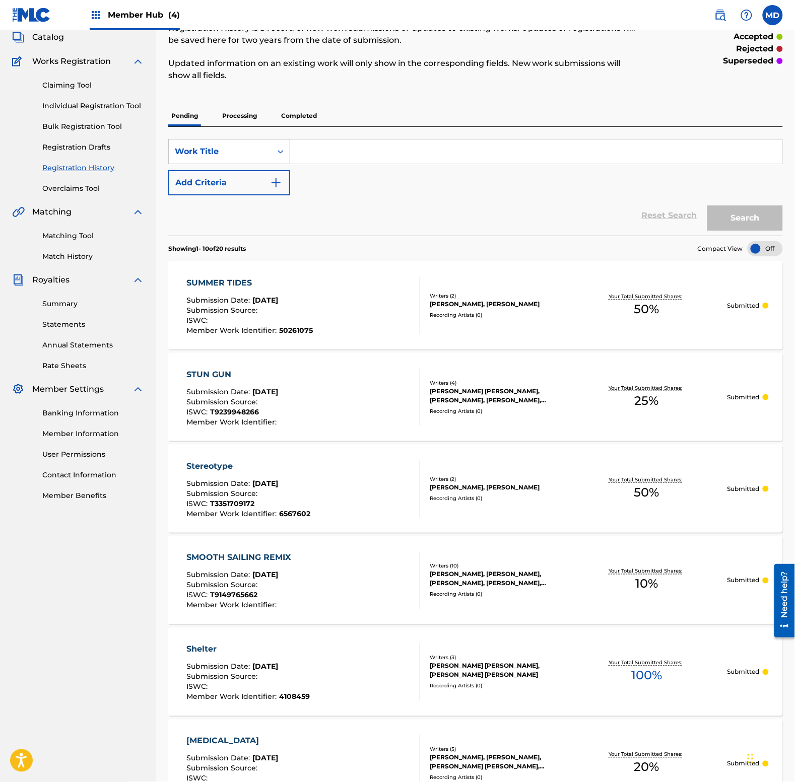
click at [241, 114] on p "Processing" at bounding box center [239, 115] width 41 height 21
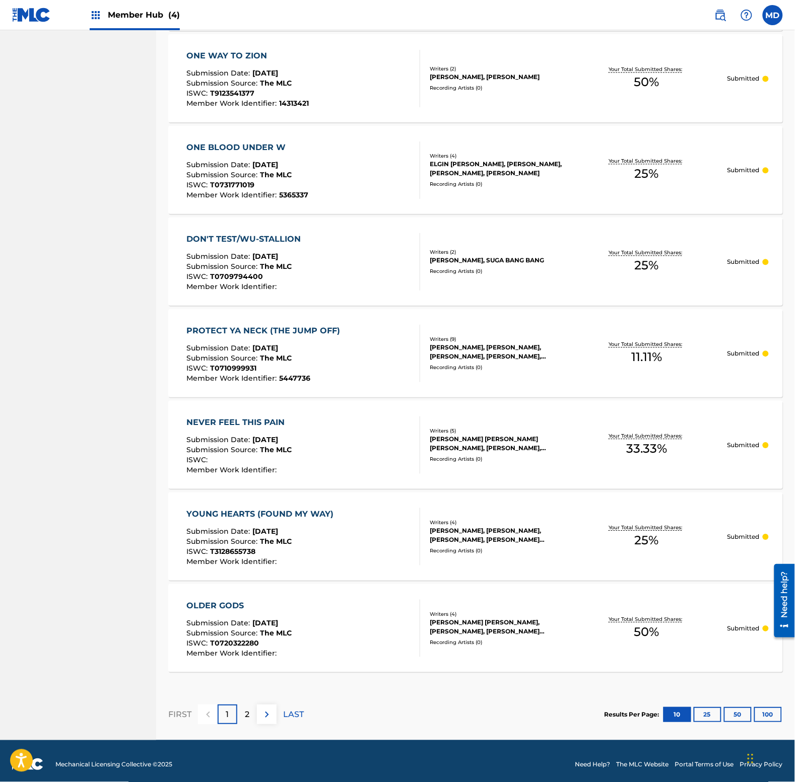
scroll to position [572, 0]
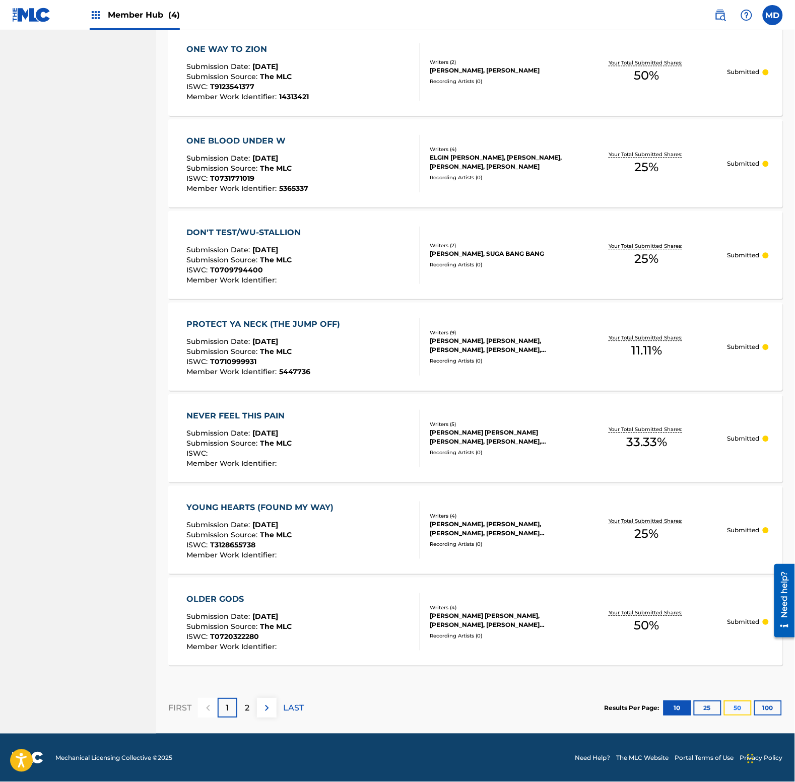
click at [743, 708] on button "50" at bounding box center [738, 707] width 28 height 15
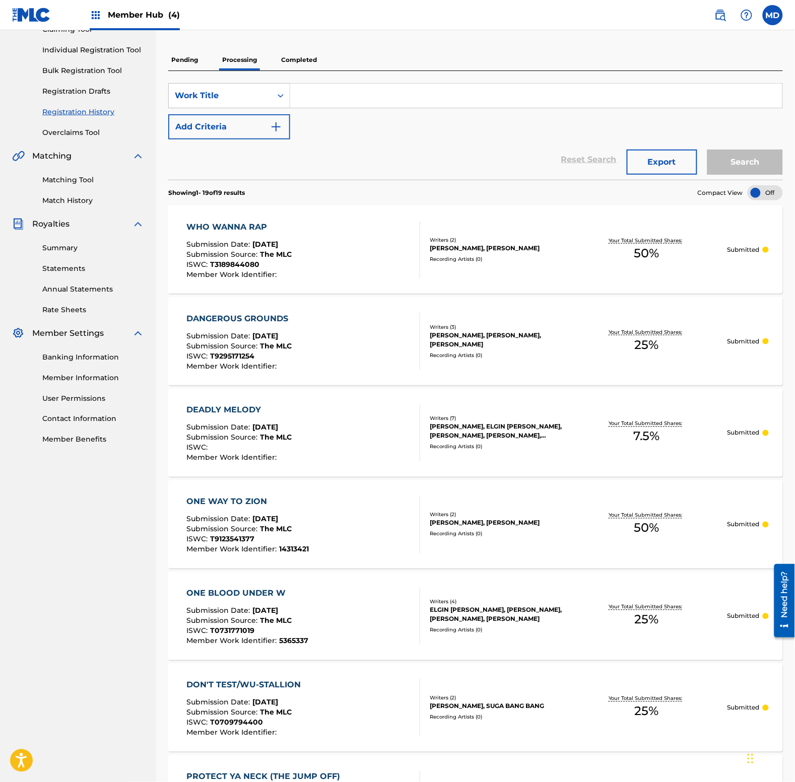
scroll to position [0, 0]
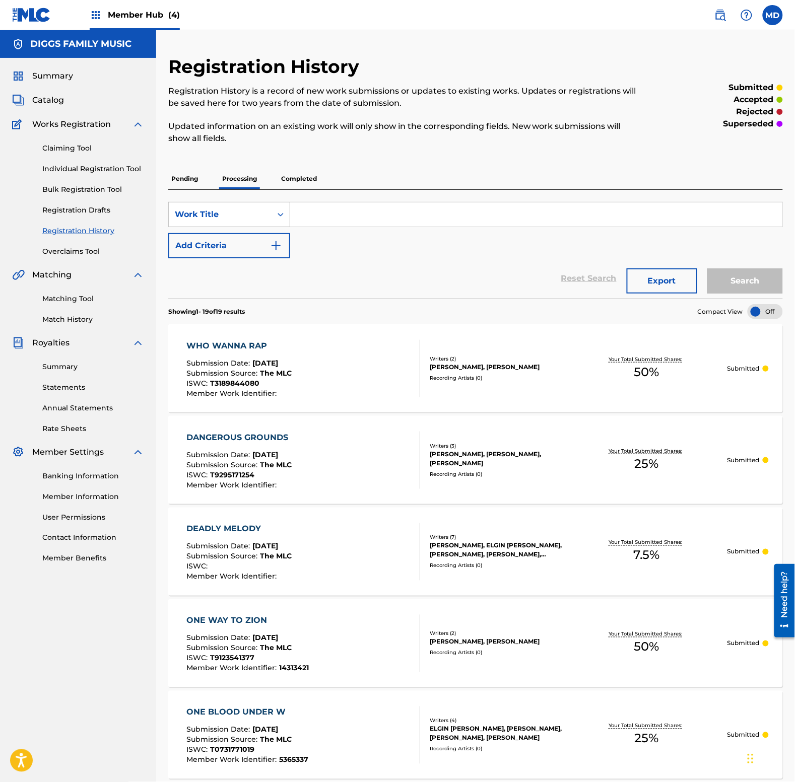
click at [298, 178] on p "Completed" at bounding box center [299, 178] width 42 height 21
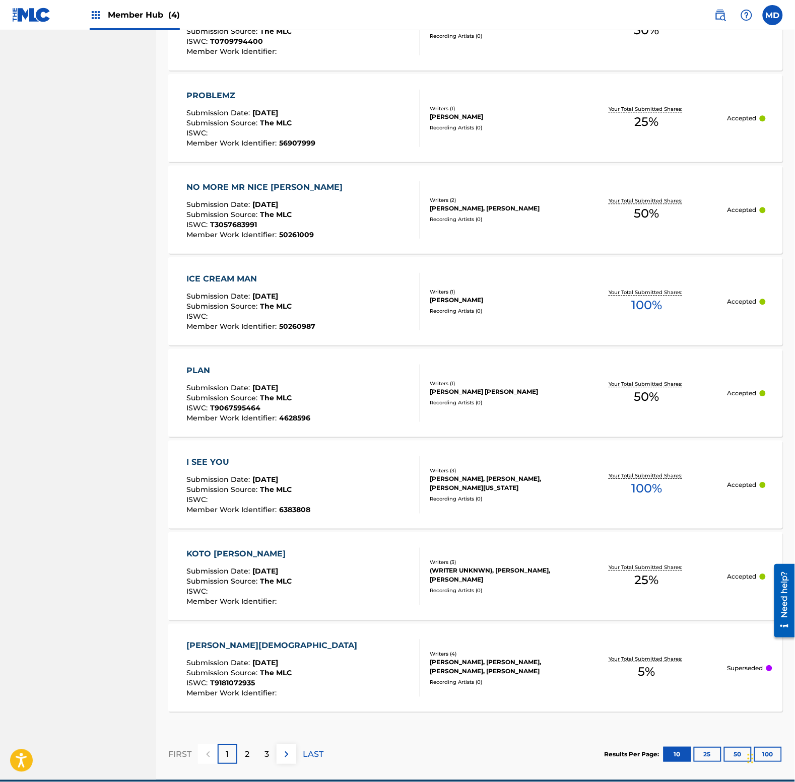
scroll to position [613, 0]
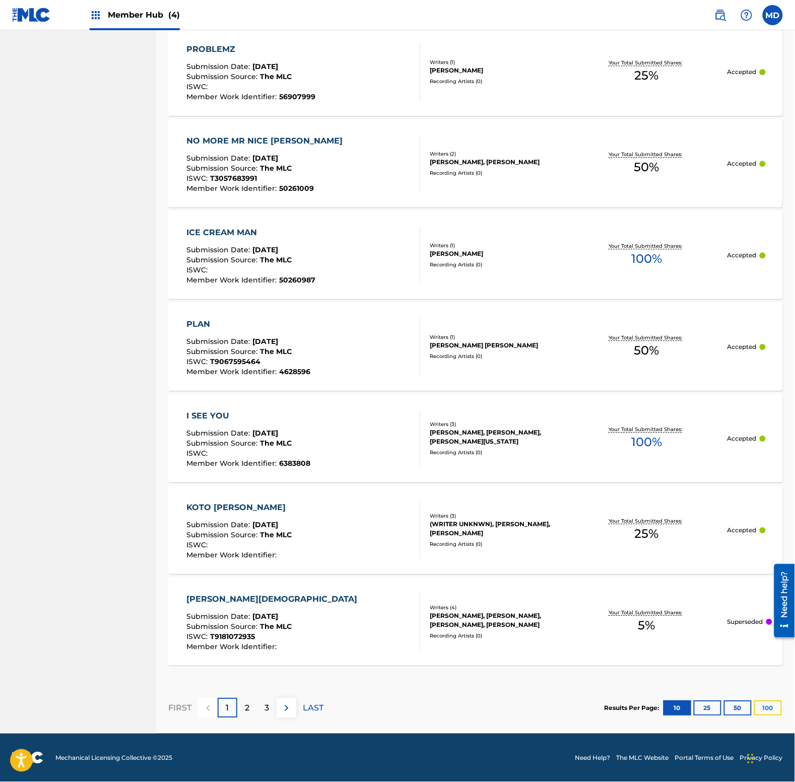
click at [767, 707] on button "100" at bounding box center [768, 707] width 28 height 15
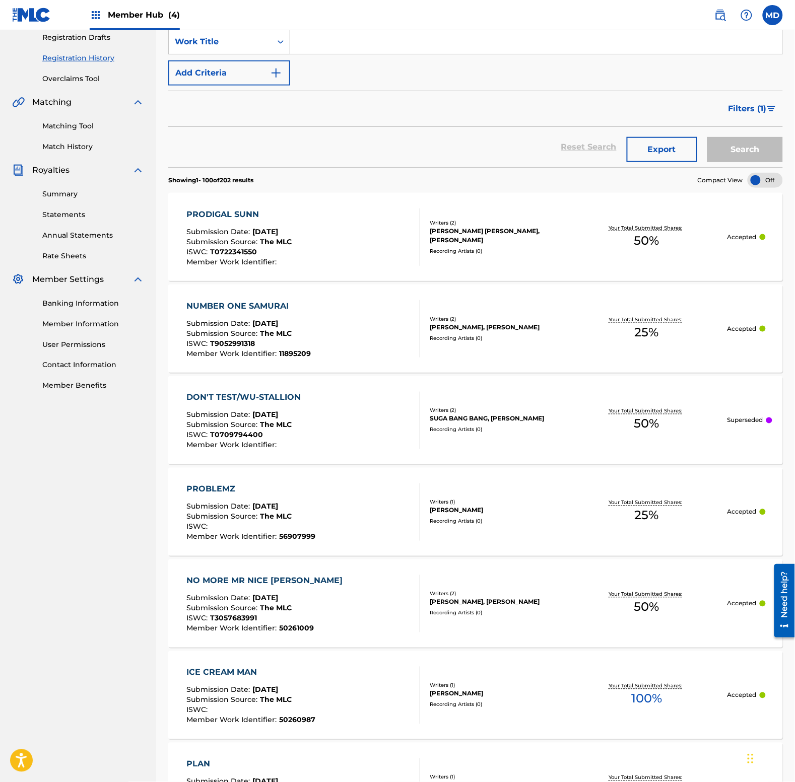
scroll to position [0, 0]
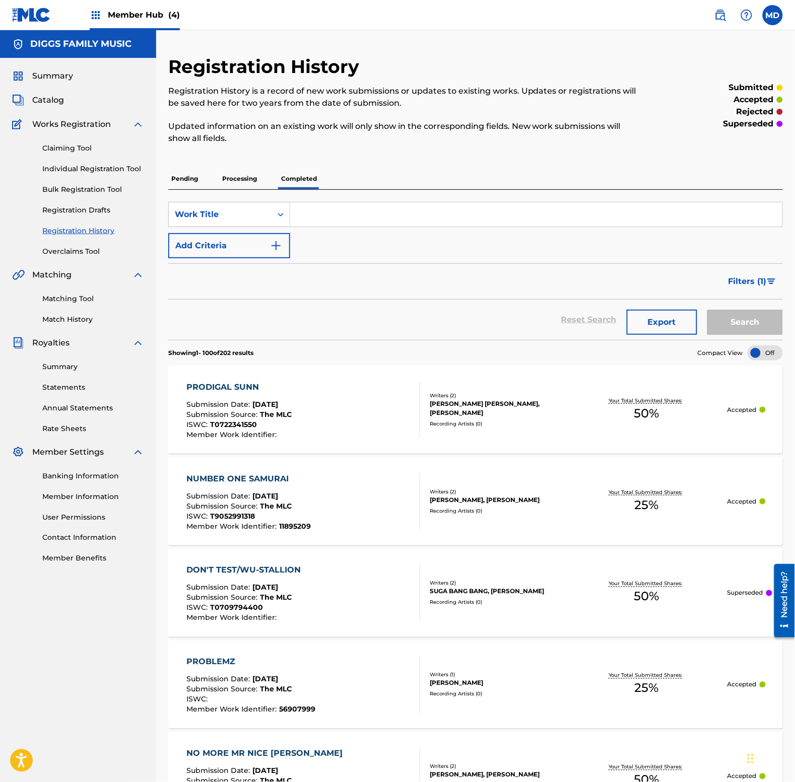
click at [184, 179] on p "Pending" at bounding box center [184, 178] width 33 height 21
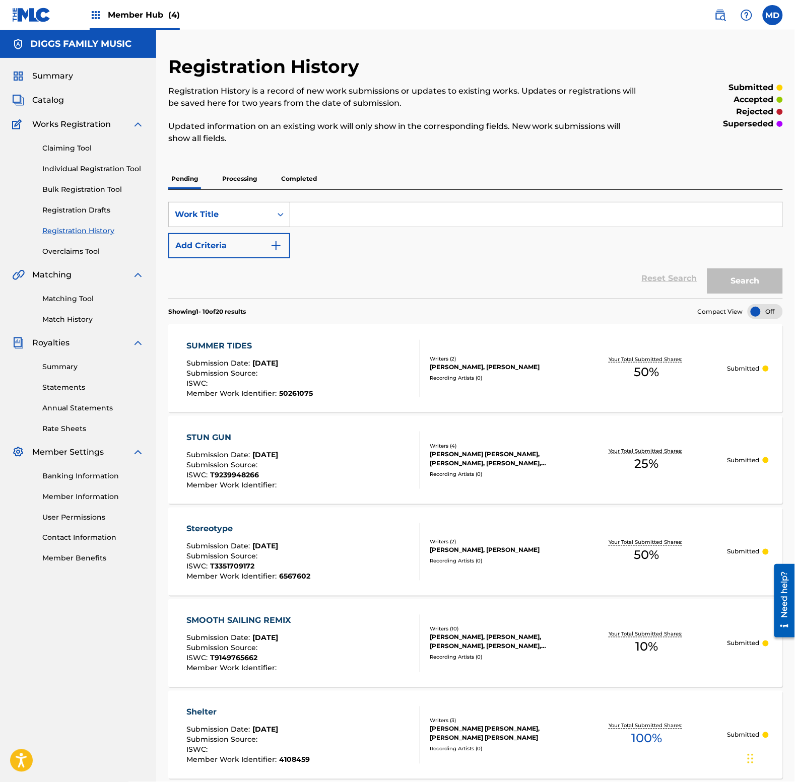
click at [364, 220] on input "Search Form" at bounding box center [536, 214] width 492 height 24
type input "swinging swords"
drag, startPoint x: 374, startPoint y: 213, endPoint x: 300, endPoint y: 221, distance: 74.5
click at [300, 221] on input "swinging swords" at bounding box center [536, 214] width 492 height 24
click at [716, 286] on button "Search" at bounding box center [745, 280] width 76 height 25
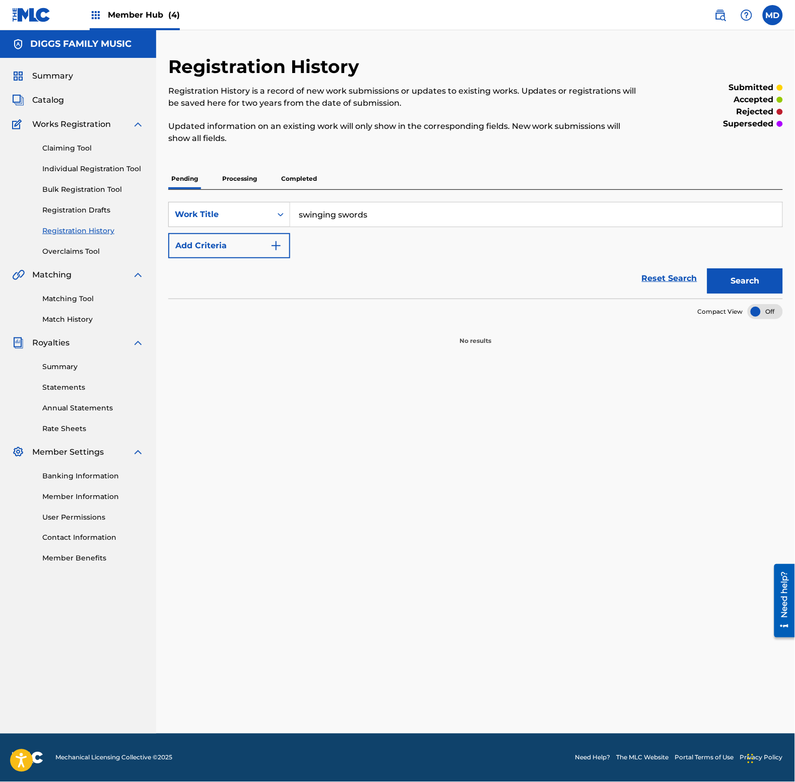
click at [236, 180] on p "Processing" at bounding box center [239, 178] width 41 height 21
click at [293, 179] on p "Completed" at bounding box center [299, 178] width 42 height 21
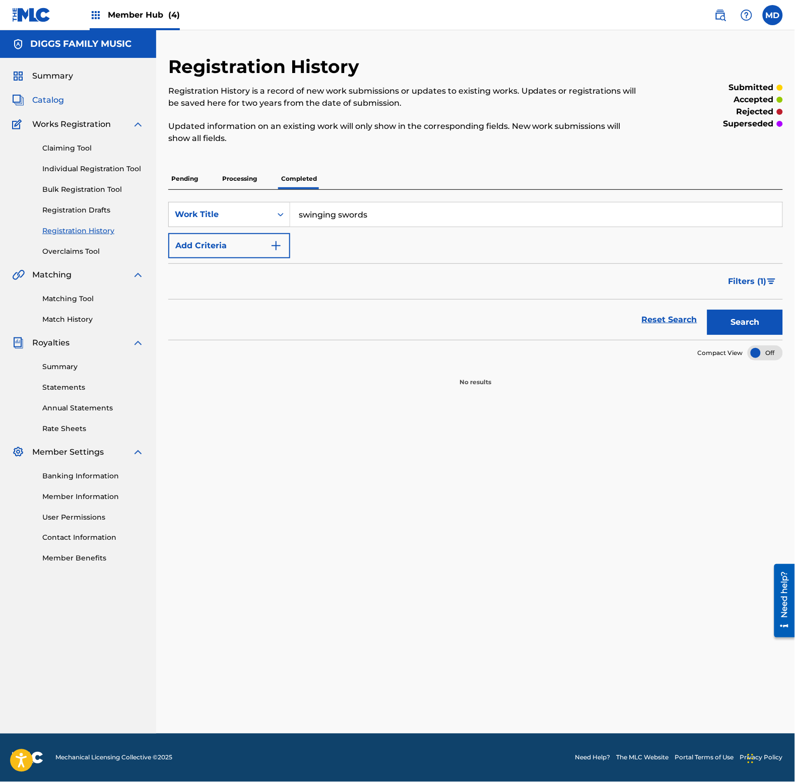
click at [54, 99] on span "Catalog" at bounding box center [48, 100] width 32 height 12
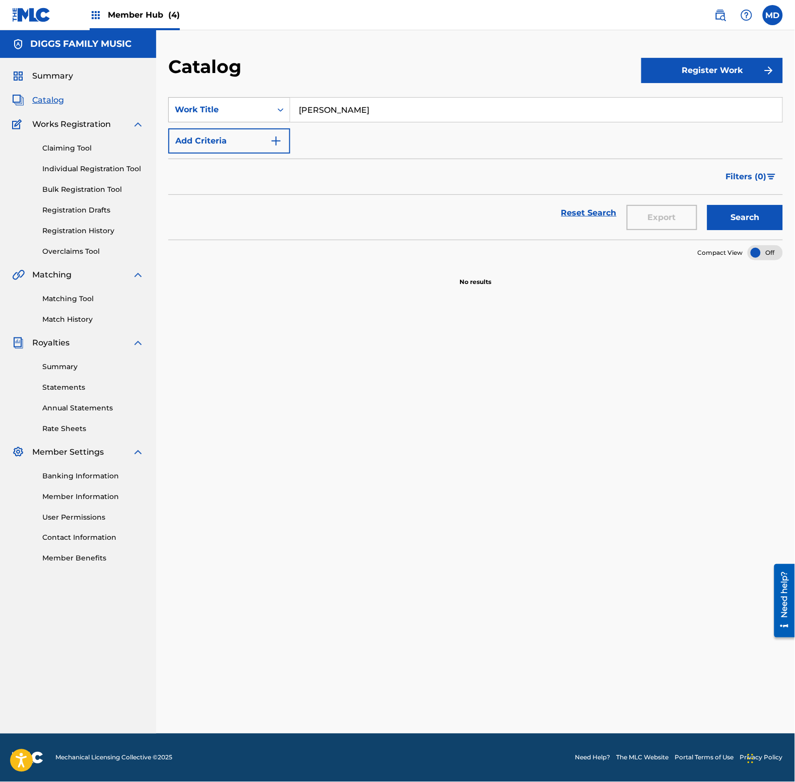
drag, startPoint x: 373, startPoint y: 107, endPoint x: 278, endPoint y: 117, distance: 95.7
click at [278, 117] on div "SearchWithCriteriaf37199a6-c26f-499c-b909-982b0f41859e Work Title [PERSON_NAME]" at bounding box center [475, 109] width 614 height 25
paste input "swinging swords"
type input "swinging swords"
click at [716, 222] on button "Search" at bounding box center [745, 217] width 76 height 25
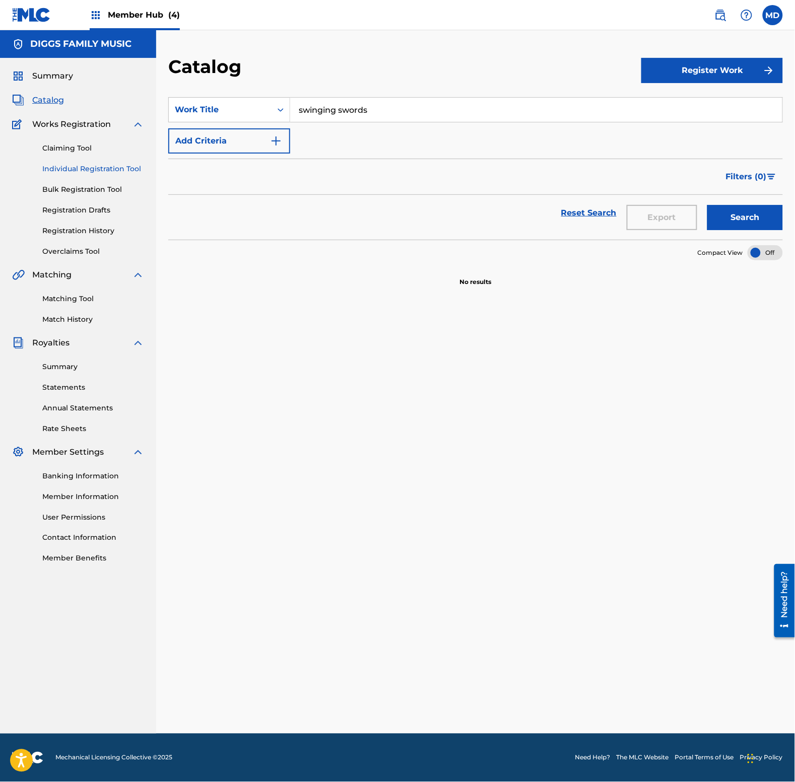
click at [49, 169] on link "Individual Registration Tool" at bounding box center [93, 169] width 102 height 11
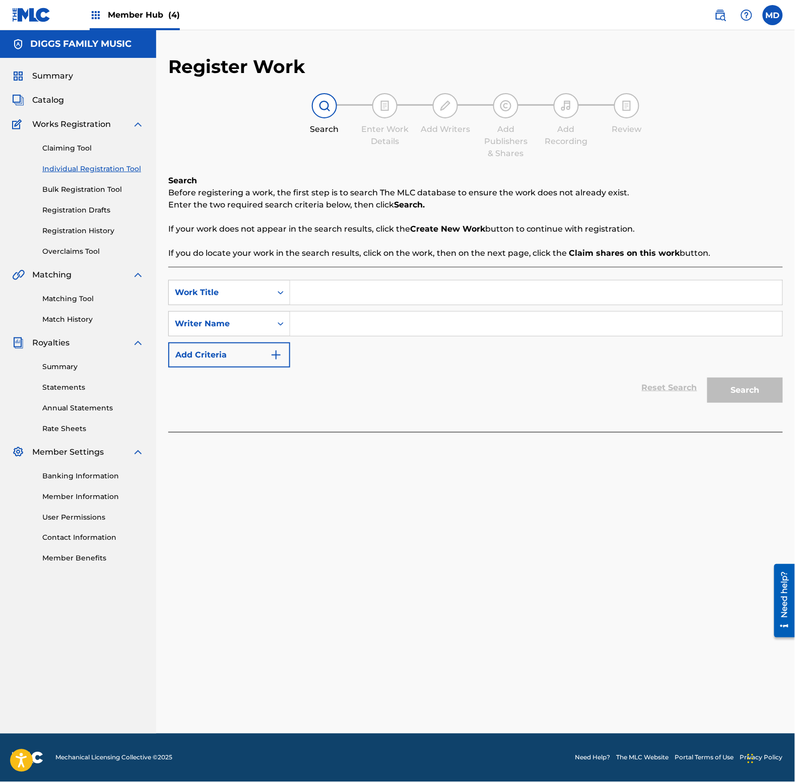
click at [376, 301] on input "Search Form" at bounding box center [536, 292] width 492 height 24
paste input "swinging swords"
type input "swinging swords"
click at [376, 318] on input "Search Form" at bounding box center [536, 324] width 492 height 24
click at [337, 326] on input "Search Form" at bounding box center [536, 324] width 492 height 24
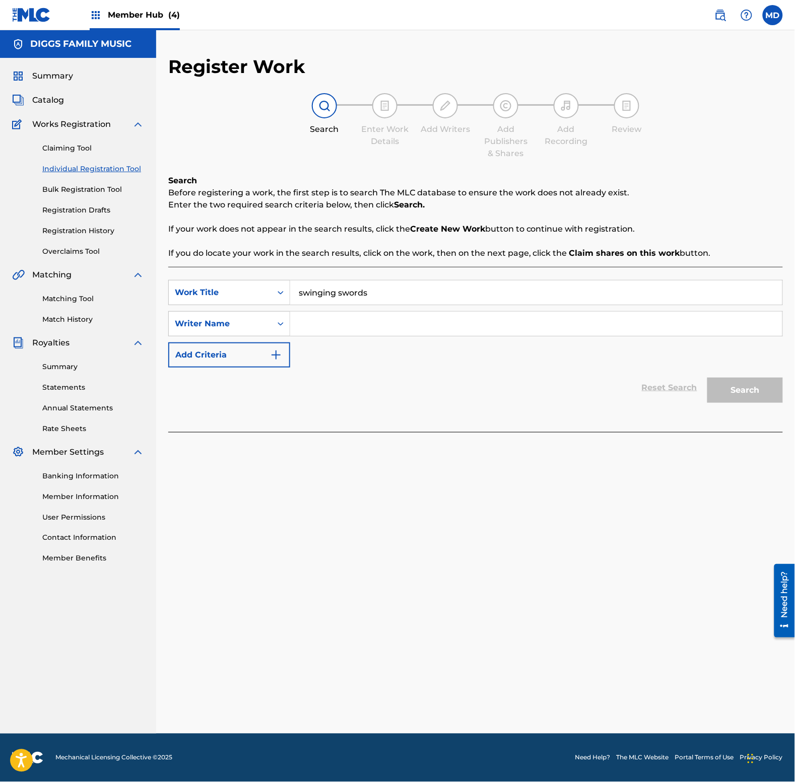
paste input "[PERSON_NAME]"
type input "[PERSON_NAME]"
click at [737, 394] on button "Search" at bounding box center [745, 390] width 76 height 25
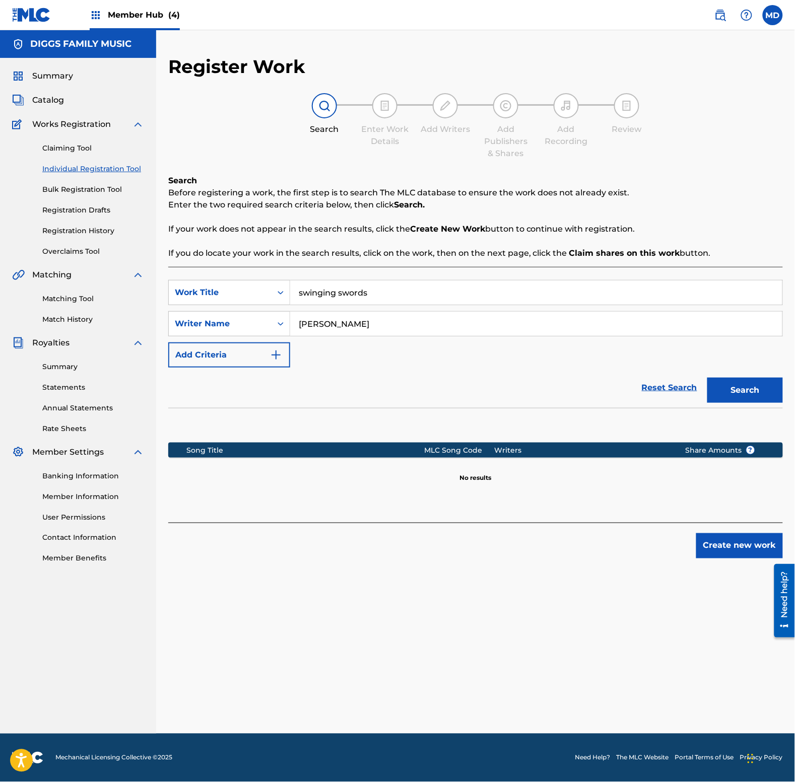
click at [298, 300] on input "swinging swords" at bounding box center [536, 292] width 492 height 24
click at [734, 552] on button "Create new work" at bounding box center [739, 545] width 87 height 25
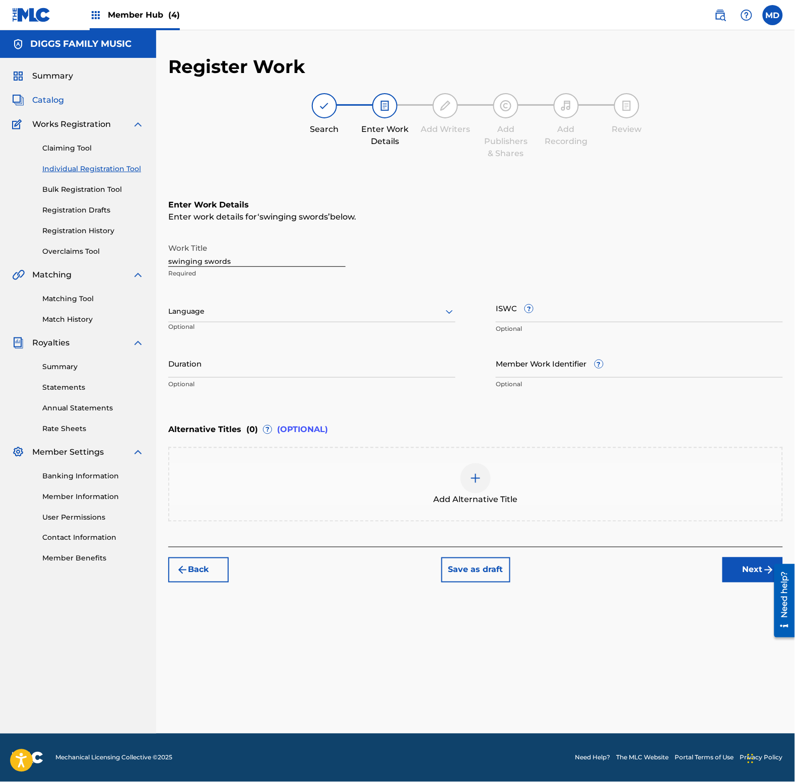
click at [54, 102] on span "Catalog" at bounding box center [48, 100] width 32 height 12
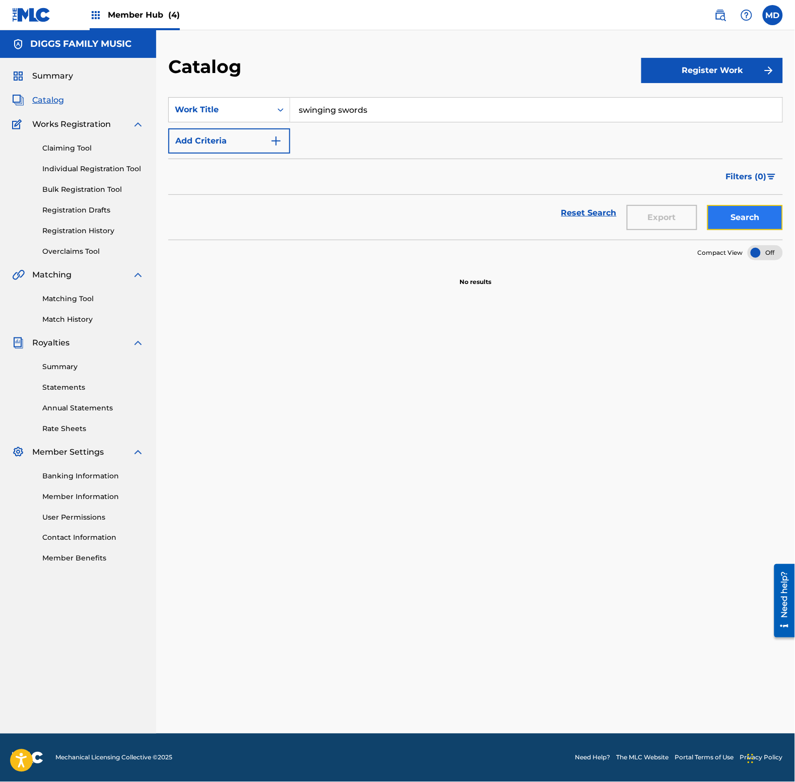
click at [744, 218] on button "Search" at bounding box center [745, 217] width 76 height 25
click at [66, 168] on link "Individual Registration Tool" at bounding box center [93, 169] width 102 height 11
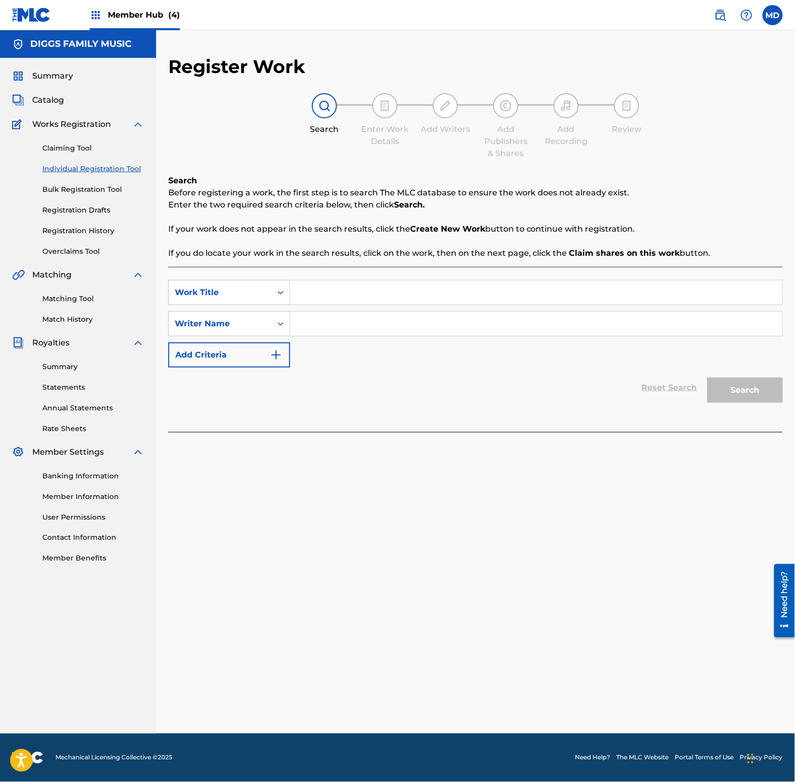
click at [337, 286] on input "Search Form" at bounding box center [536, 292] width 492 height 24
paste input "[PERSON_NAME]"
drag, startPoint x: 384, startPoint y: 294, endPoint x: 288, endPoint y: 302, distance: 96.1
click at [288, 302] on div "SearchWithCriteriaabd27ece-1981-4d2b-9ce3-ddb6a9c8adbd Work Title [PERSON_NAME]" at bounding box center [475, 292] width 614 height 25
type input "[PERSON_NAME]"
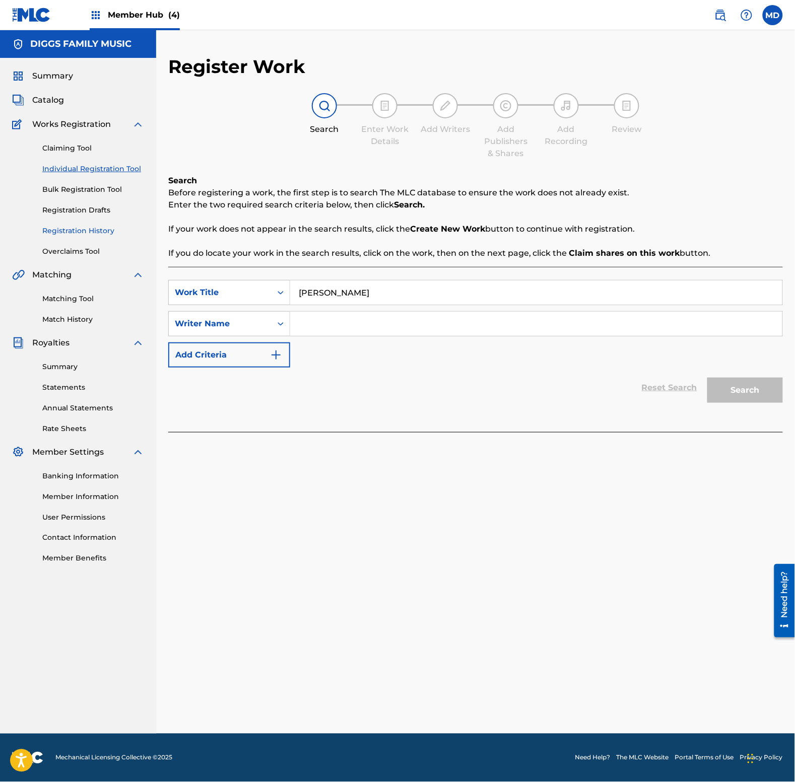
click at [82, 230] on link "Registration History" at bounding box center [93, 231] width 102 height 11
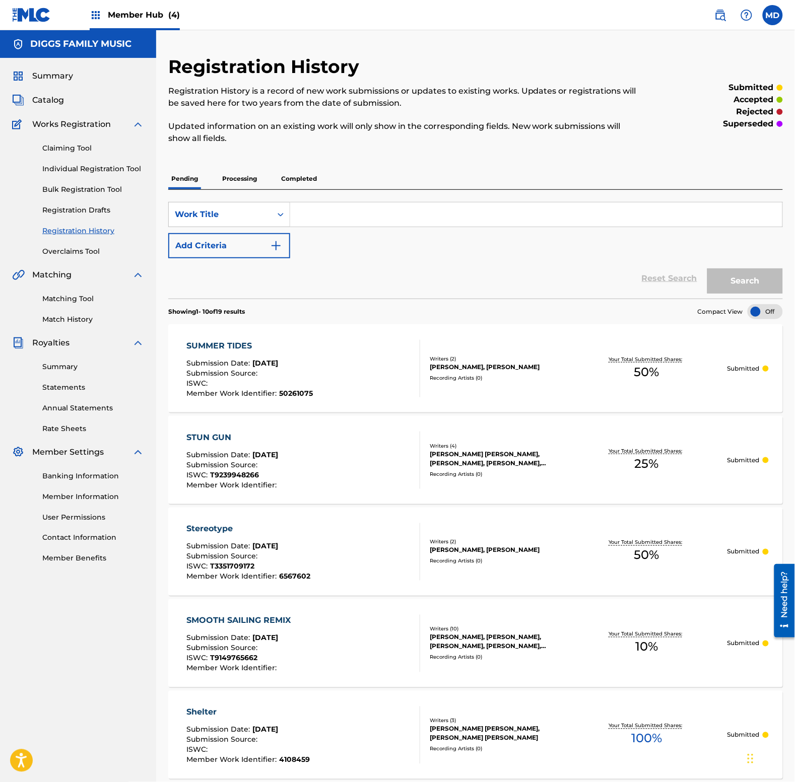
click at [353, 220] on input "Search Form" at bounding box center [536, 214] width 492 height 24
type input "swinging swords"
drag, startPoint x: 376, startPoint y: 218, endPoint x: 298, endPoint y: 220, distance: 78.1
click at [298, 220] on input "swinging swords" at bounding box center [536, 214] width 492 height 24
click at [72, 170] on link "Individual Registration Tool" at bounding box center [93, 169] width 102 height 11
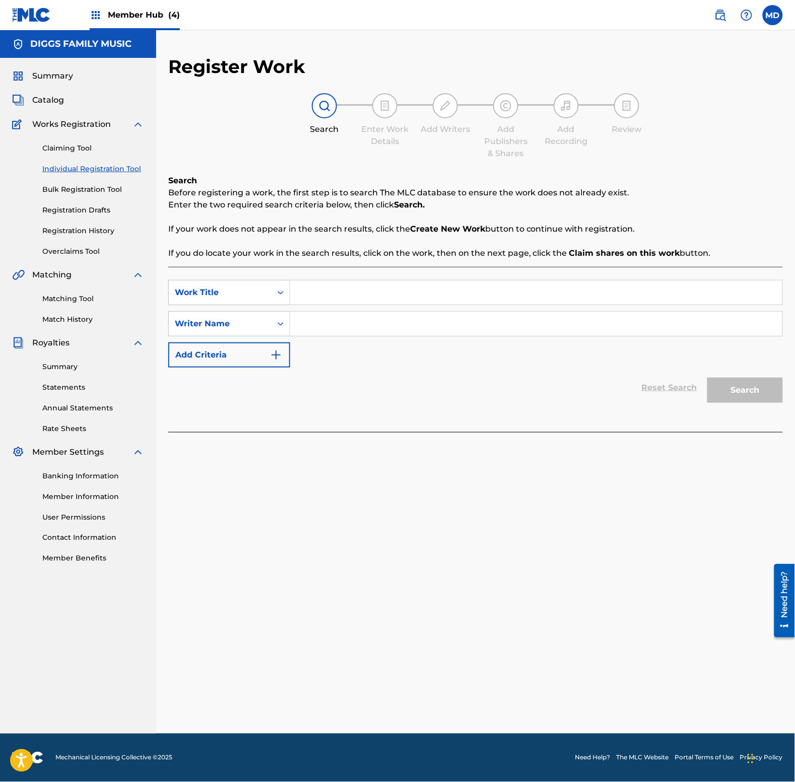
click at [340, 286] on input "Search Form" at bounding box center [536, 292] width 492 height 24
paste input "swinging swords"
type input "swinging swords"
click at [366, 320] on input "Search Form" at bounding box center [536, 324] width 492 height 24
click at [326, 323] on input "Search Form" at bounding box center [536, 324] width 492 height 24
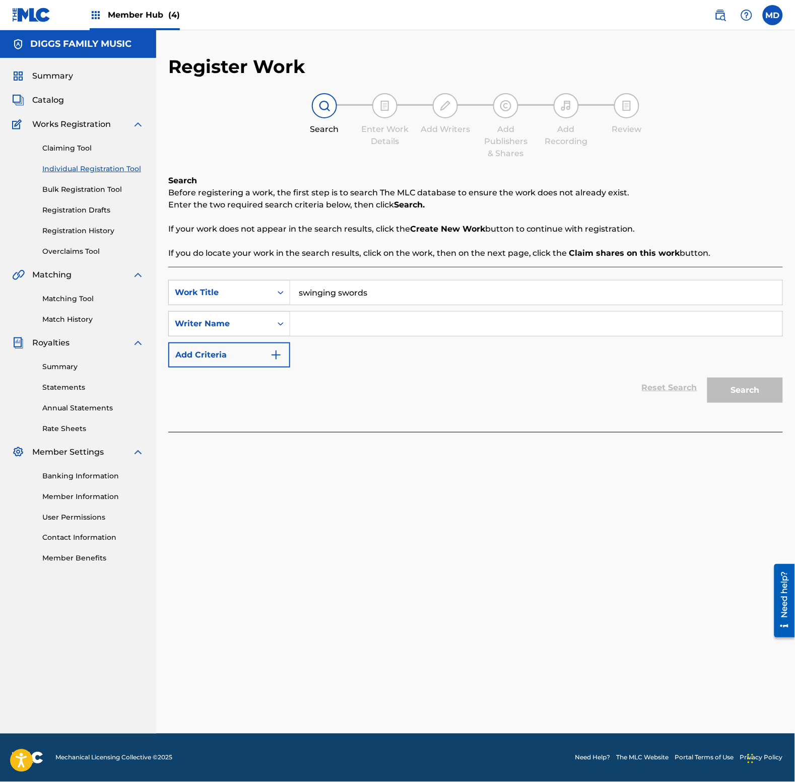
paste input "swinging swords"
type input "swinging swords"
drag, startPoint x: 368, startPoint y: 326, endPoint x: 285, endPoint y: 326, distance: 83.1
click at [285, 326] on div "SearchWithCriteriabdb11b55-a207-4bec-ae86-c0b67125085e Writer Name swinging swo…" at bounding box center [475, 323] width 614 height 25
click at [333, 321] on input "Search Form" at bounding box center [536, 324] width 492 height 24
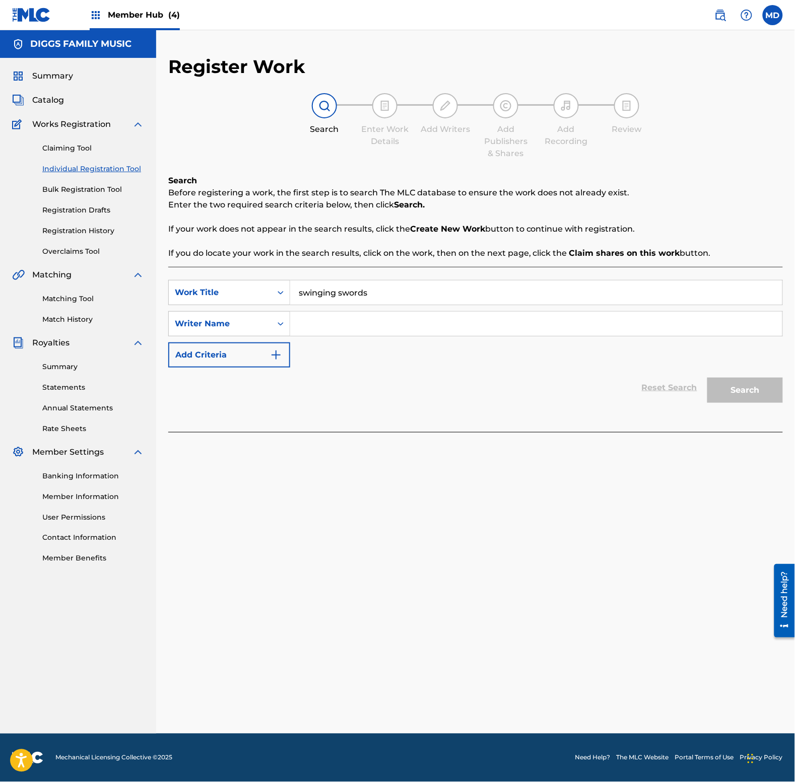
paste input "[PERSON_NAME]"
type input "[PERSON_NAME]"
click at [720, 398] on button "Search" at bounding box center [745, 390] width 76 height 25
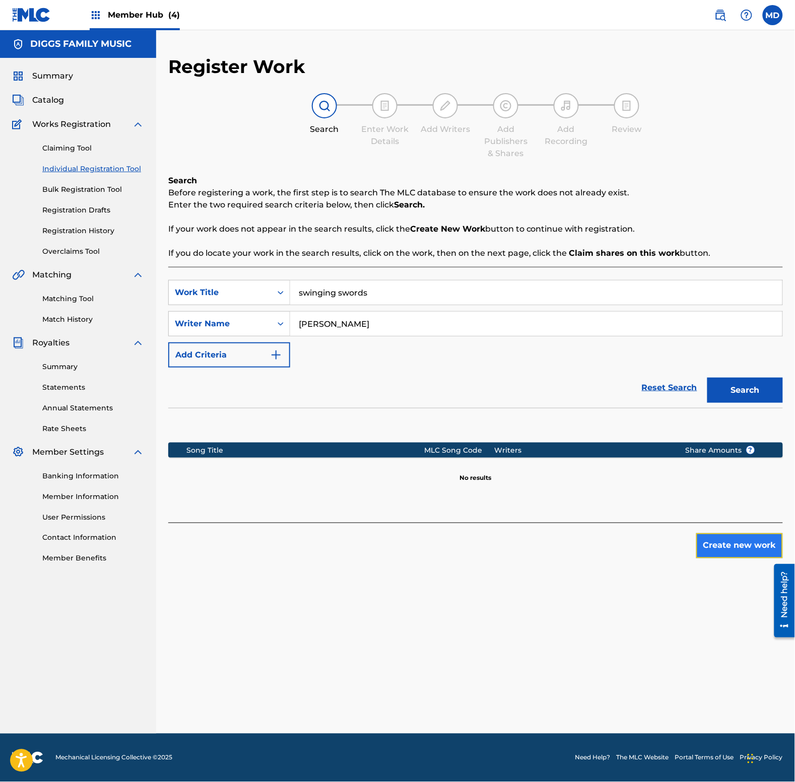
click at [744, 545] on button "Create new work" at bounding box center [739, 545] width 87 height 25
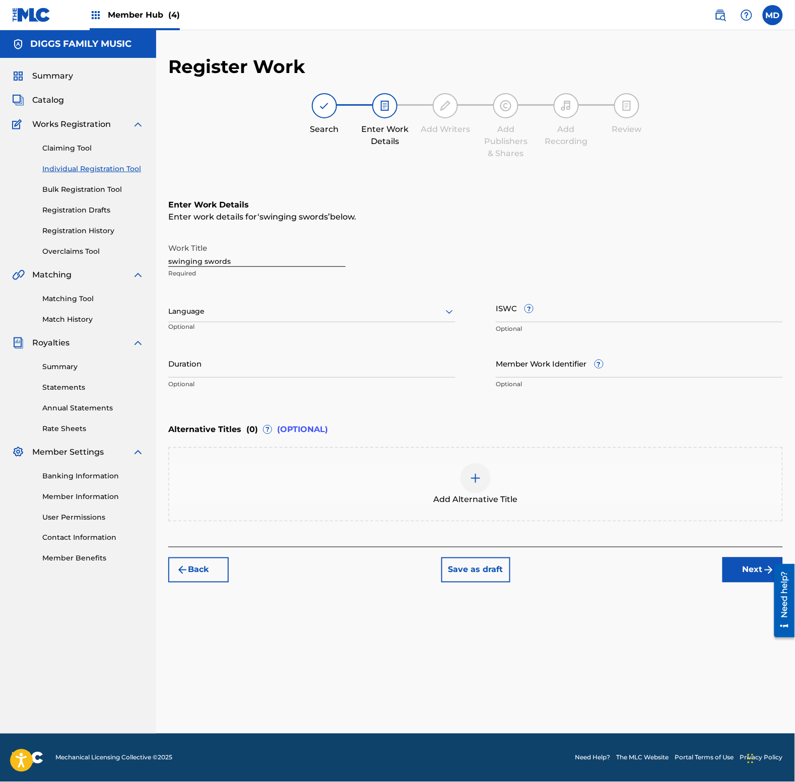
click at [270, 314] on div at bounding box center [311, 311] width 287 height 13
click at [277, 338] on div "English" at bounding box center [312, 333] width 286 height 23
click at [574, 312] on input "ISWC ?" at bounding box center [639, 308] width 287 height 29
paste input "T9068327695"
type input "T9068327695"
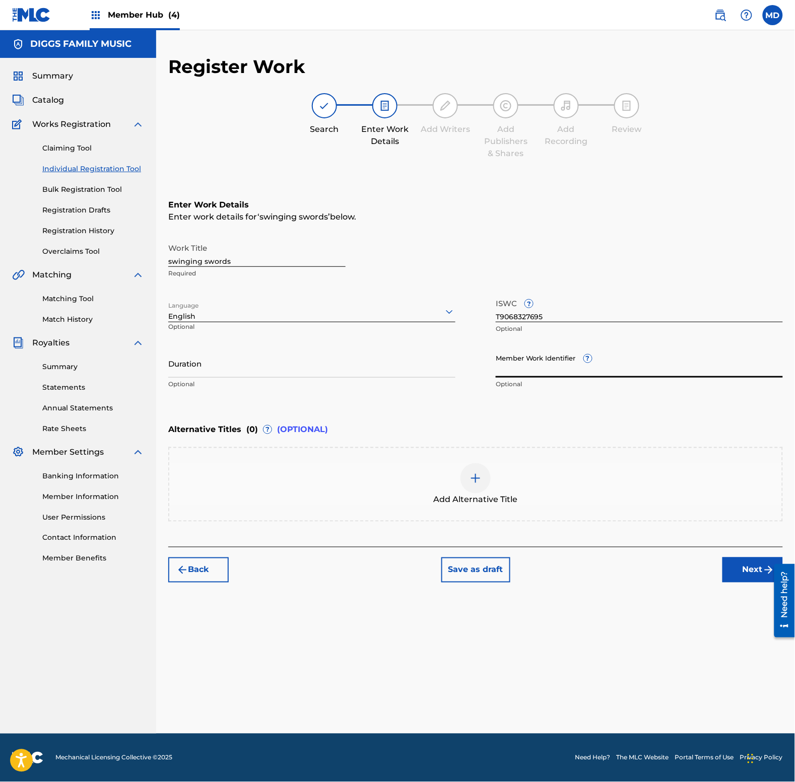
click at [540, 363] on input "Member Work Identifier ?" at bounding box center [639, 363] width 287 height 29
paste input "4108453"
type input "4108453"
click at [749, 567] on button "Next" at bounding box center [752, 569] width 60 height 25
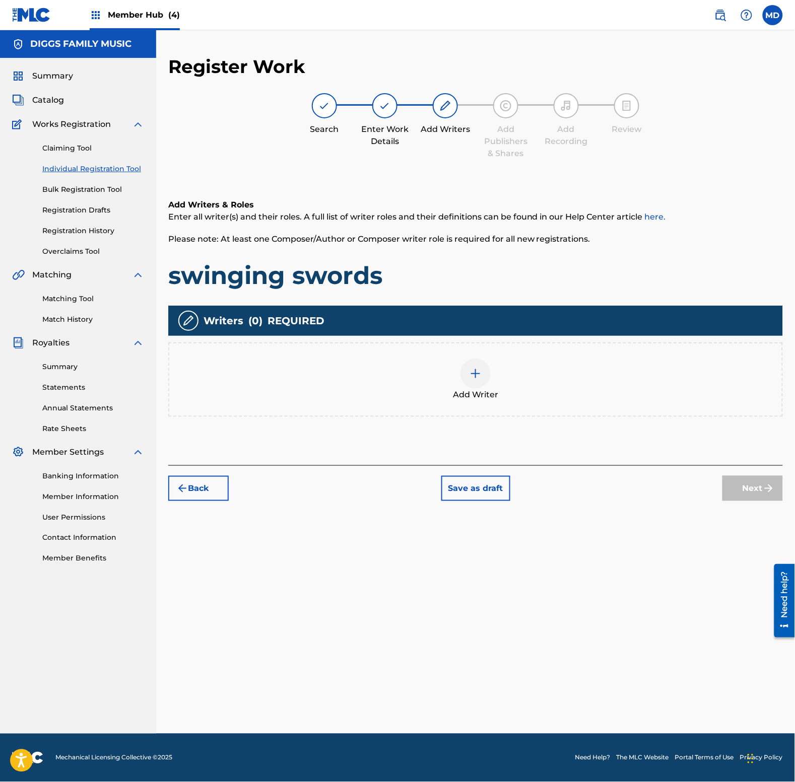
click at [479, 371] on img at bounding box center [475, 374] width 12 height 12
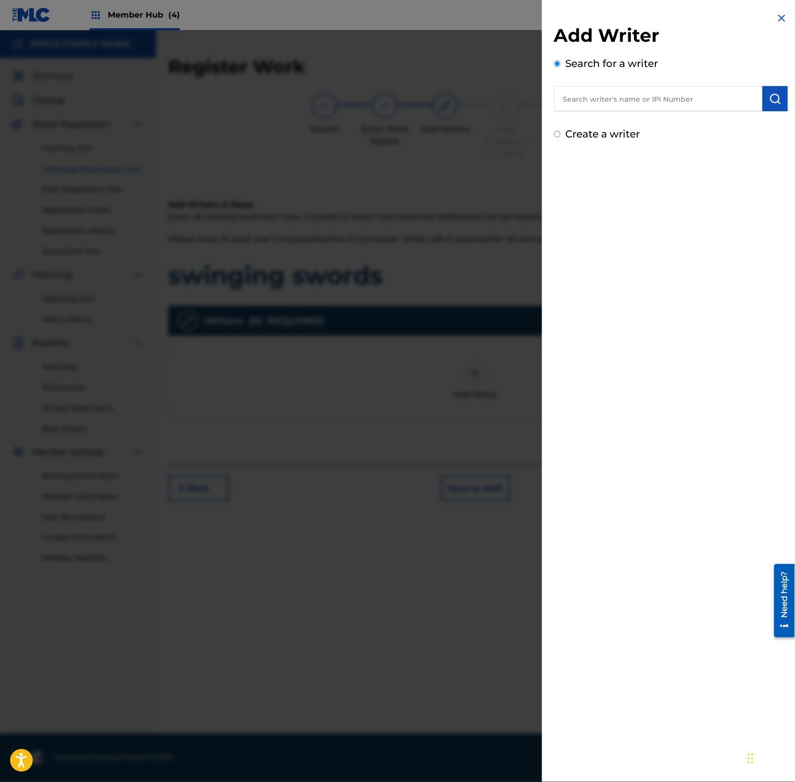
click at [607, 98] on input "text" at bounding box center [658, 98] width 208 height 25
paste input "00456419832"
type input "00456419832"
click at [776, 97] on img "submit" at bounding box center [775, 99] width 12 height 12
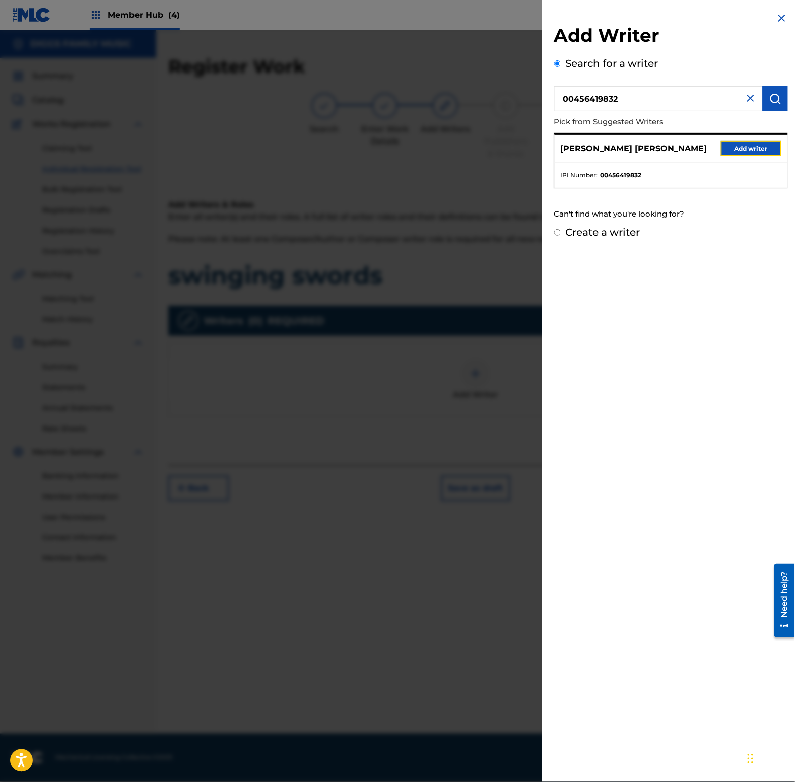
click at [736, 151] on button "Add writer" at bounding box center [751, 148] width 60 height 15
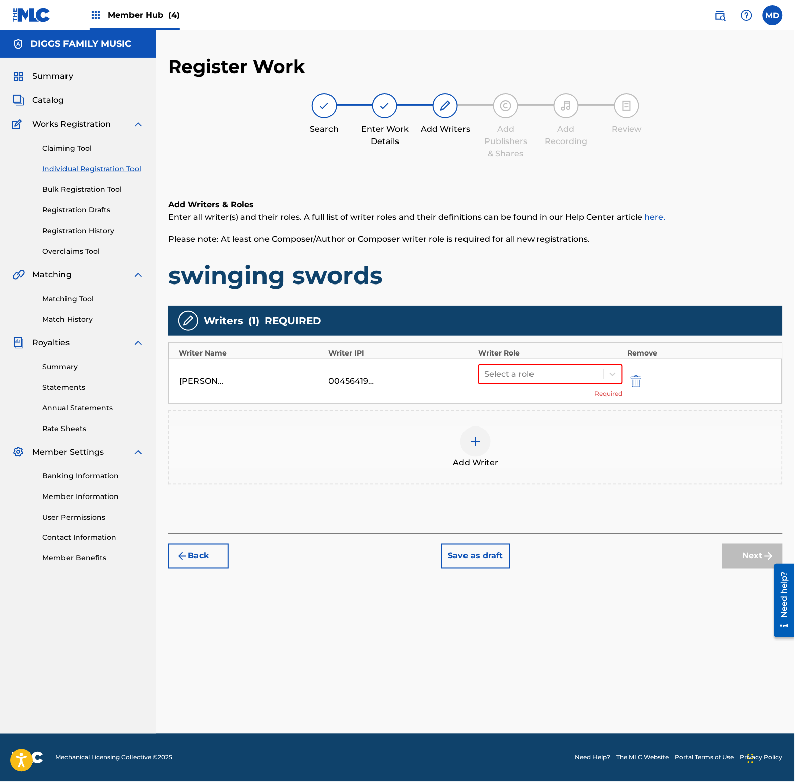
click at [473, 436] on img at bounding box center [475, 442] width 12 height 12
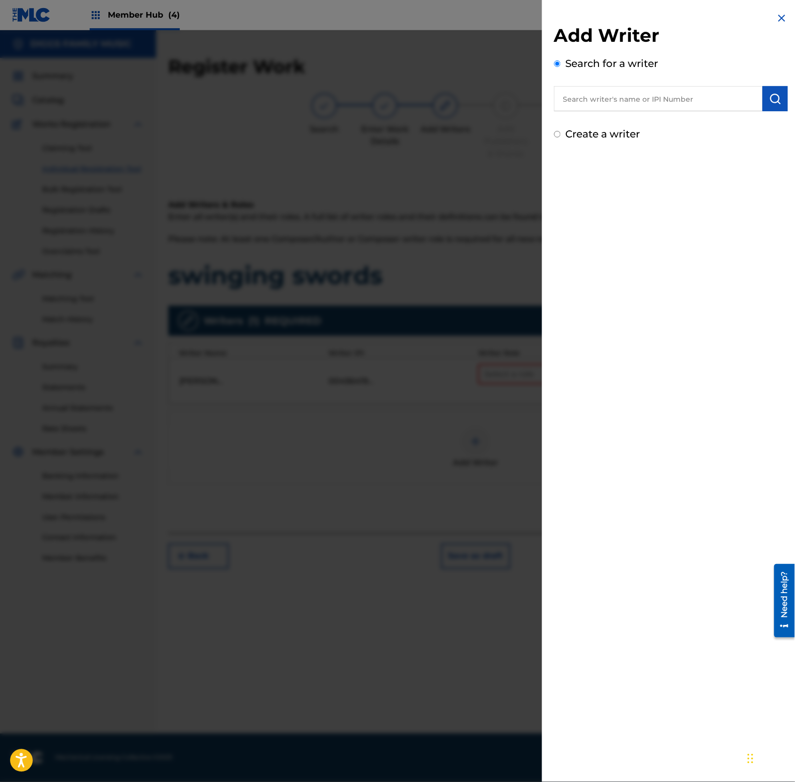
click at [599, 104] on input "text" at bounding box center [658, 98] width 208 height 25
paste input "00196403556"
type input "00196403556"
click at [770, 97] on img "submit" at bounding box center [775, 99] width 12 height 12
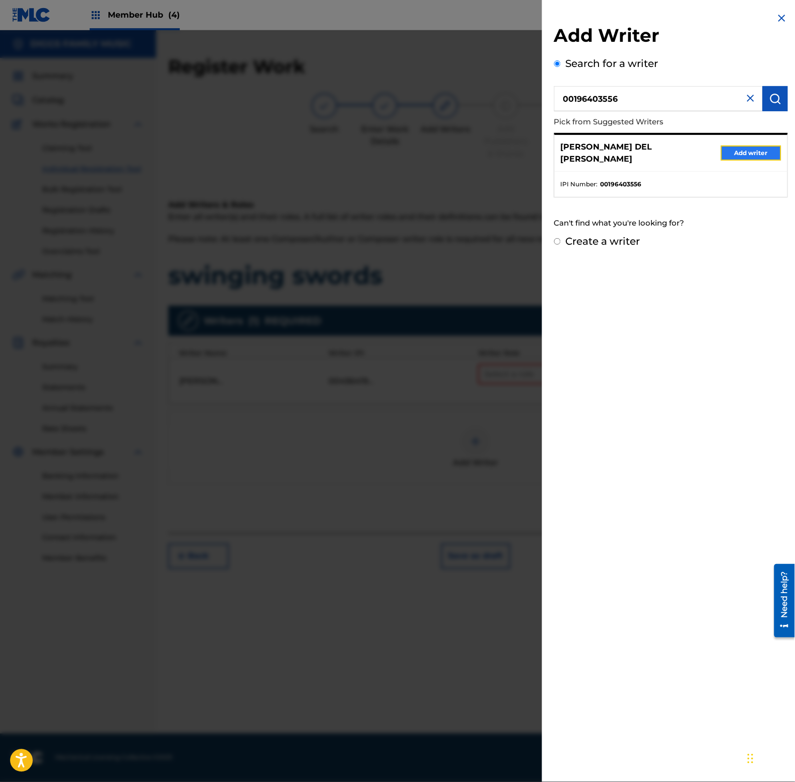
click at [739, 150] on button "Add writer" at bounding box center [751, 153] width 60 height 15
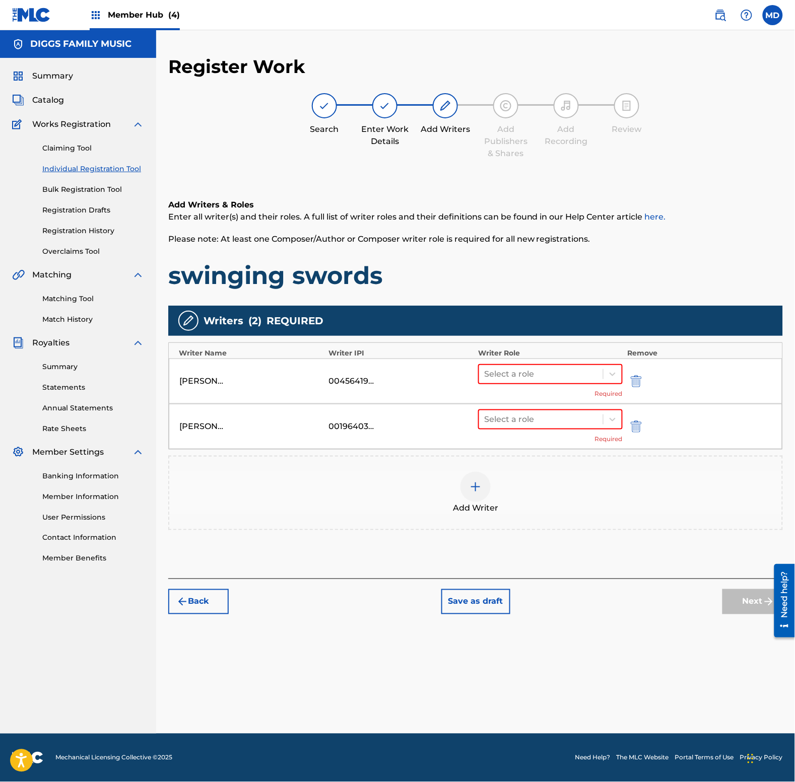
click at [478, 487] on img at bounding box center [475, 487] width 12 height 12
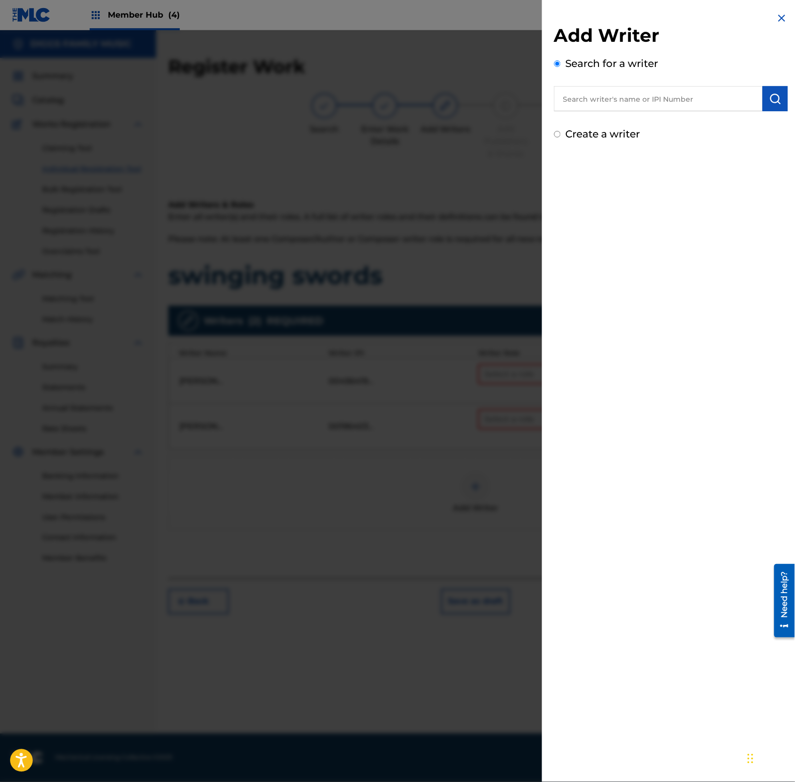
click at [588, 100] on input "text" at bounding box center [658, 98] width 208 height 25
paste input "00196288715"
type input "00196288715"
click at [771, 96] on img "submit" at bounding box center [775, 99] width 12 height 12
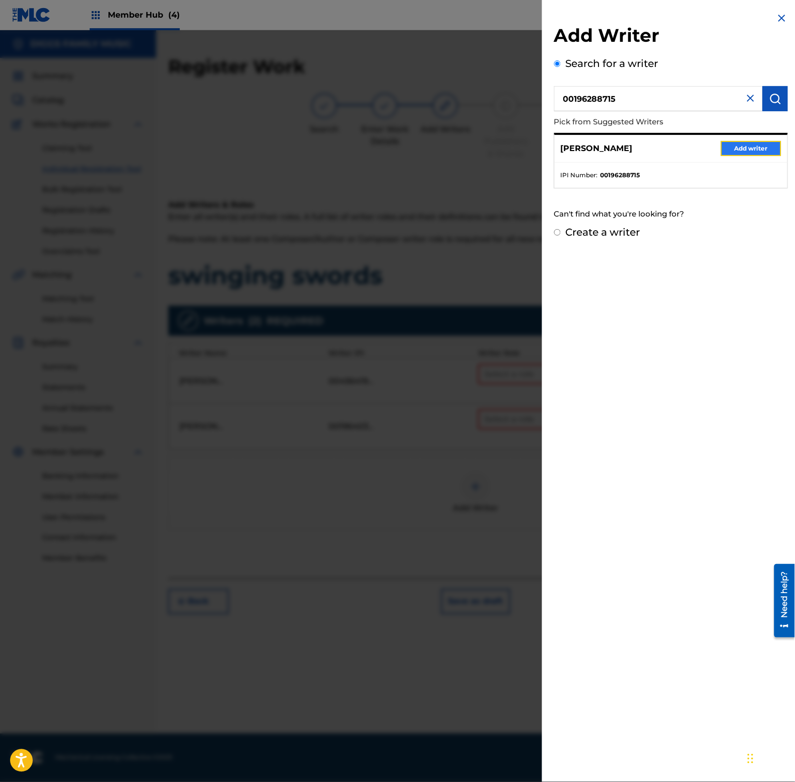
click at [743, 146] on button "Add writer" at bounding box center [751, 148] width 60 height 15
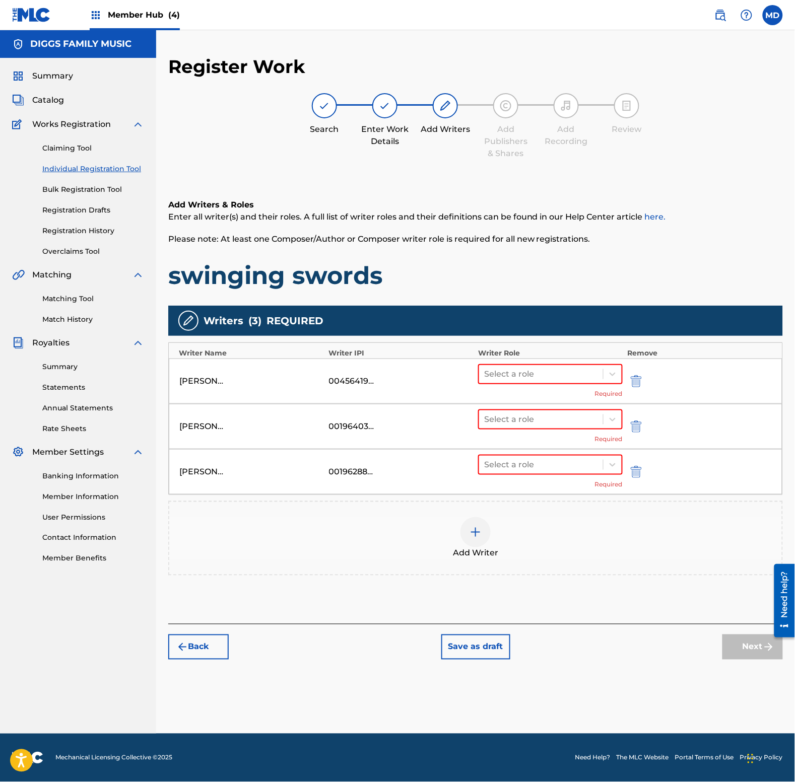
click at [473, 527] on img at bounding box center [475, 532] width 12 height 12
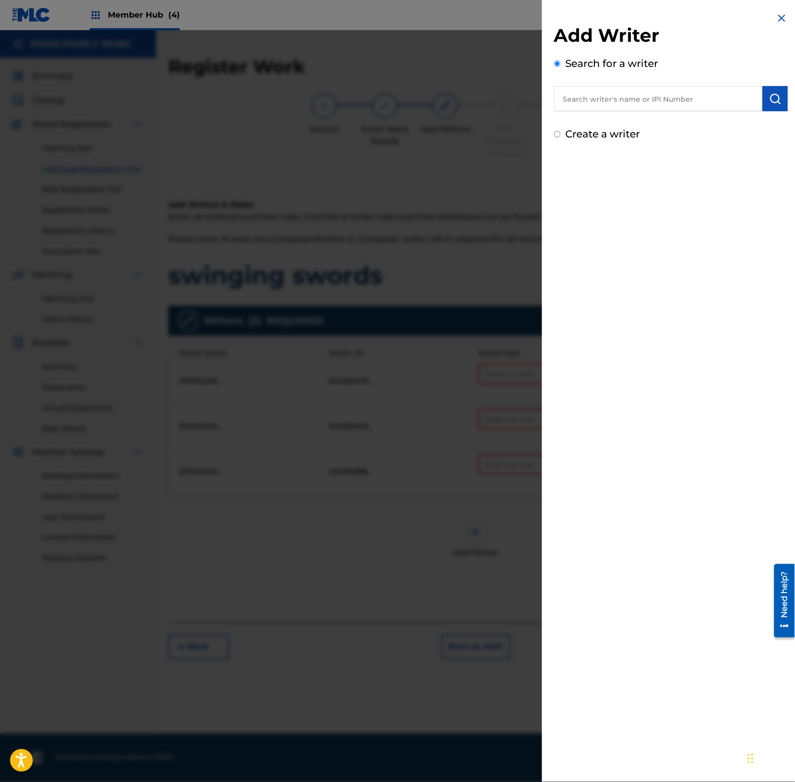
click at [581, 99] on input "text" at bounding box center [658, 98] width 208 height 25
paste input "00611369075"
type input "00611369075"
click at [779, 95] on img "submit" at bounding box center [775, 99] width 12 height 12
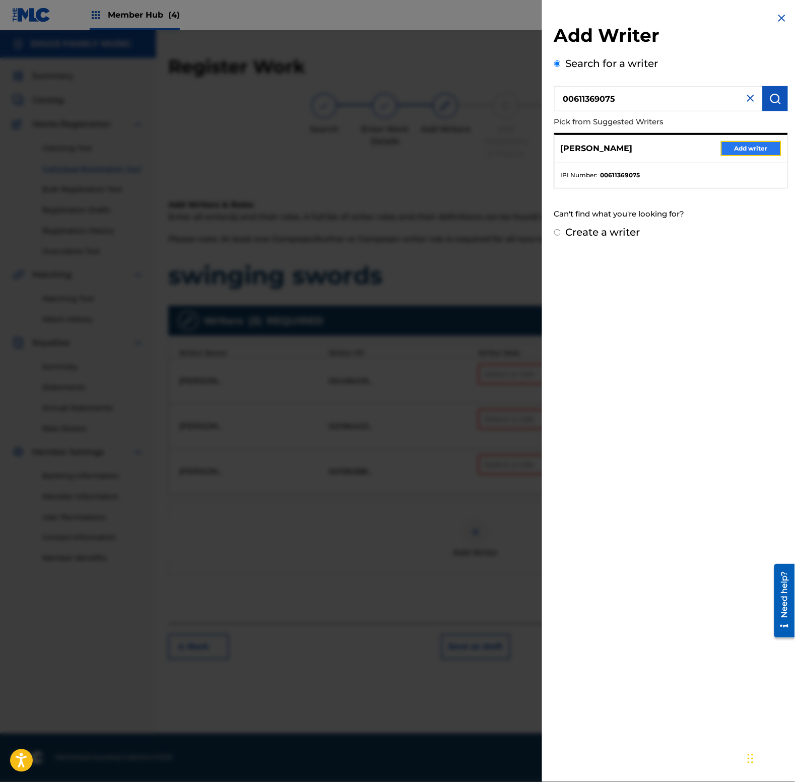
click at [758, 147] on button "Add writer" at bounding box center [751, 148] width 60 height 15
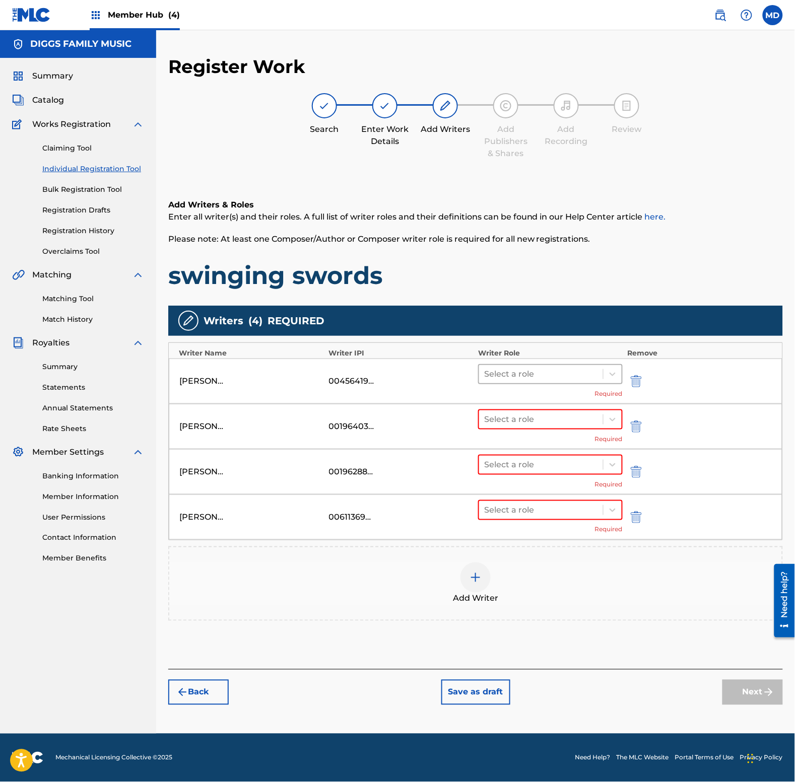
click at [524, 377] on div at bounding box center [541, 374] width 114 height 14
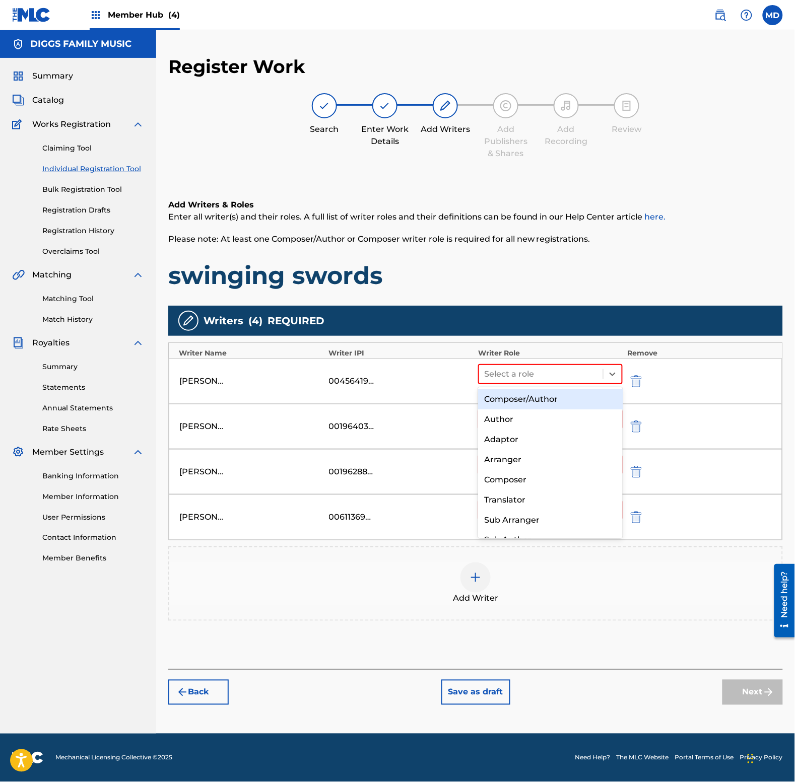
click at [534, 406] on div "Composer/Author" at bounding box center [550, 399] width 144 height 20
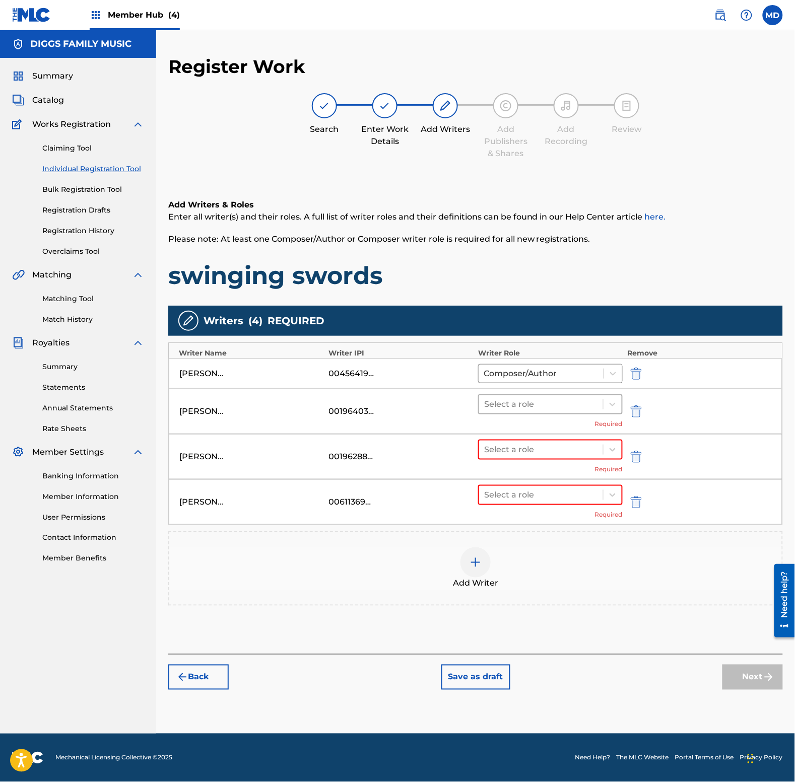
click at [533, 404] on div at bounding box center [541, 404] width 114 height 14
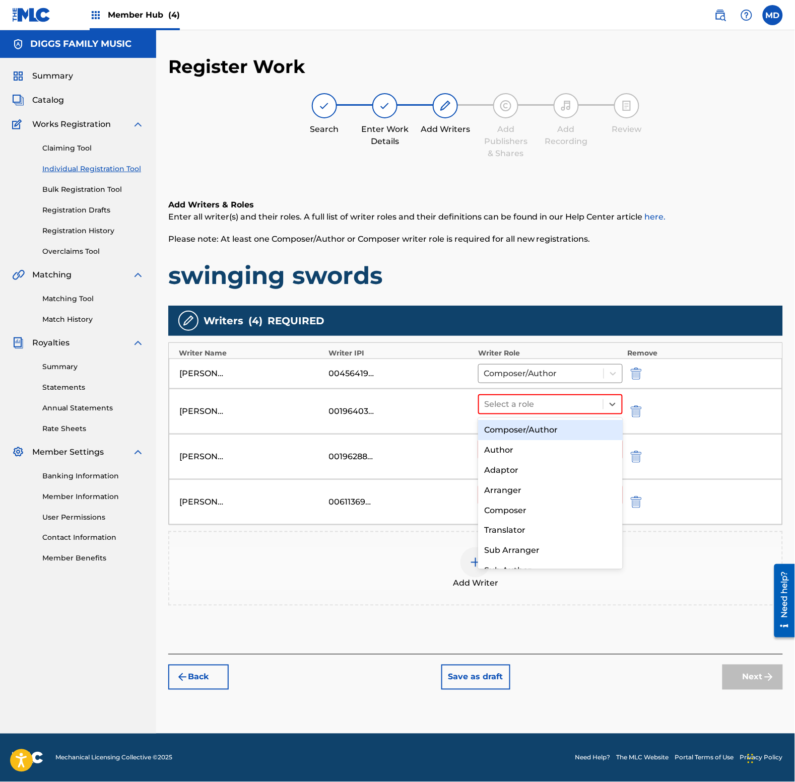
click at [542, 434] on div "Composer/Author" at bounding box center [550, 430] width 144 height 20
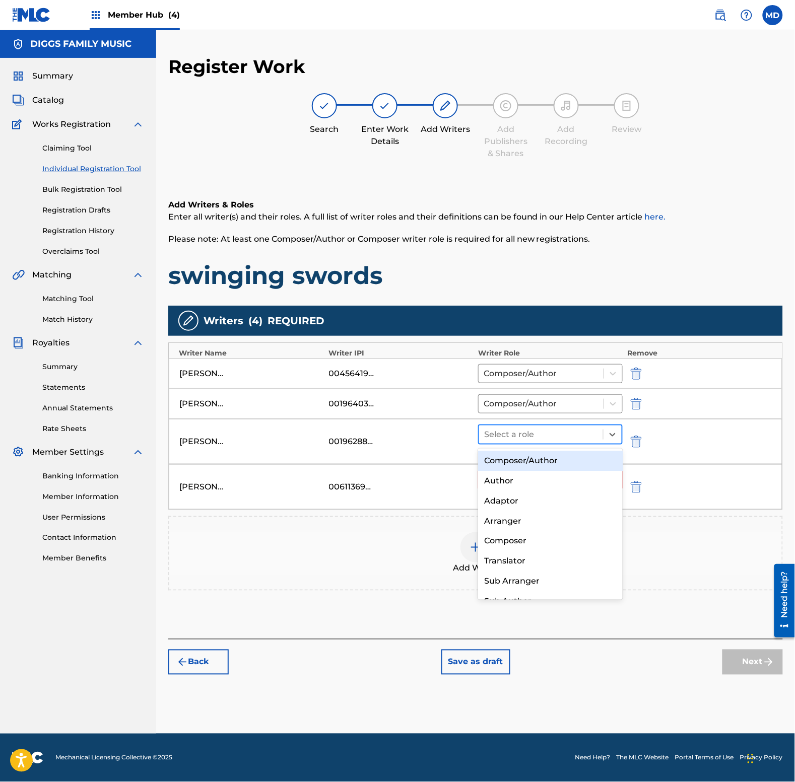
click at [541, 439] on div at bounding box center [541, 435] width 114 height 14
click at [547, 457] on div "Composer/Author" at bounding box center [550, 461] width 144 height 20
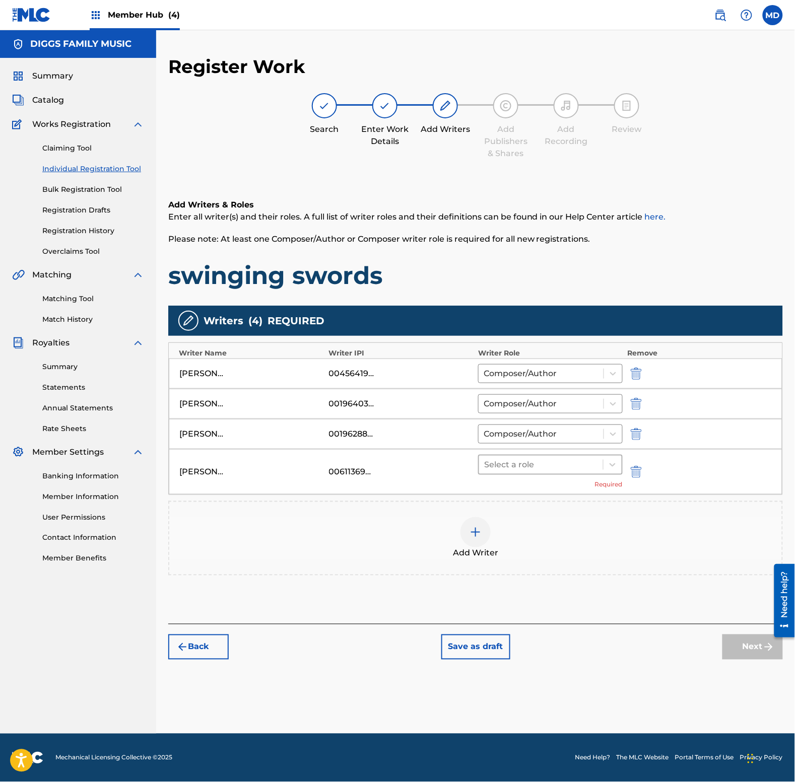
click at [546, 466] on div at bounding box center [541, 465] width 114 height 14
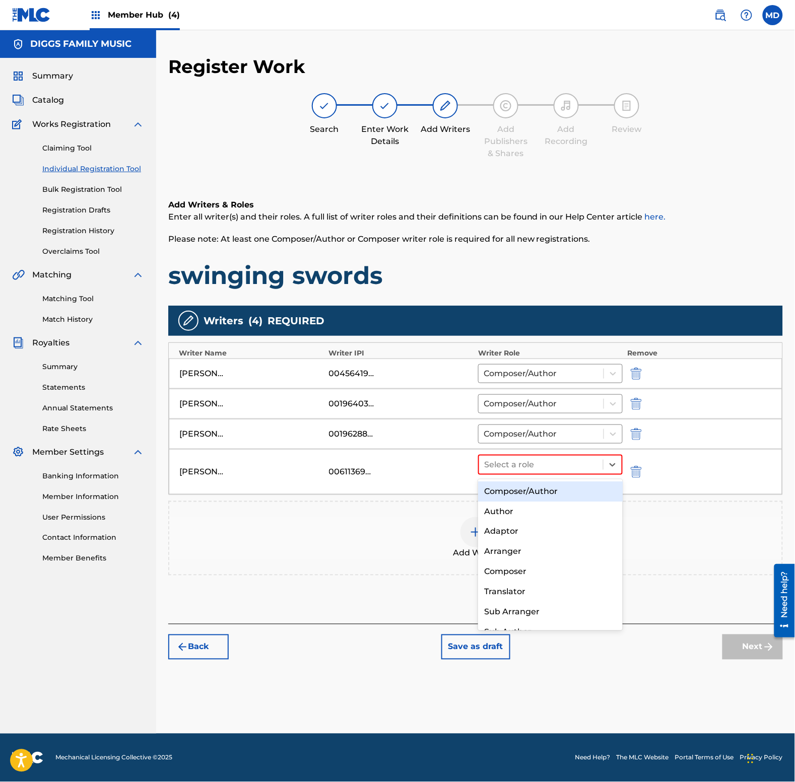
click at [549, 489] on div "Composer/Author" at bounding box center [550, 491] width 144 height 20
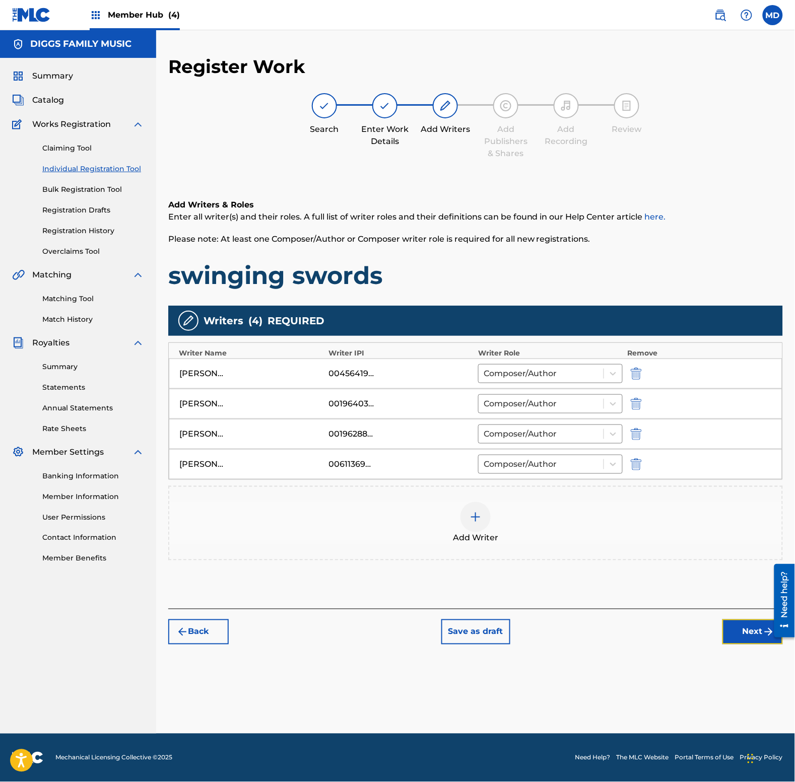
click at [731, 635] on button "Next" at bounding box center [752, 631] width 60 height 25
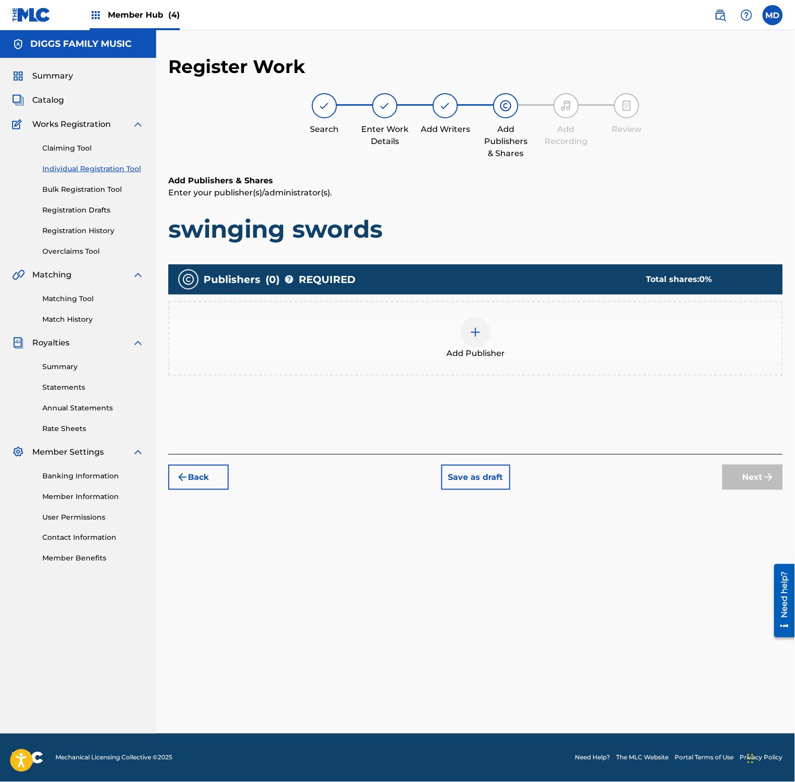
click at [472, 333] on img at bounding box center [475, 332] width 12 height 12
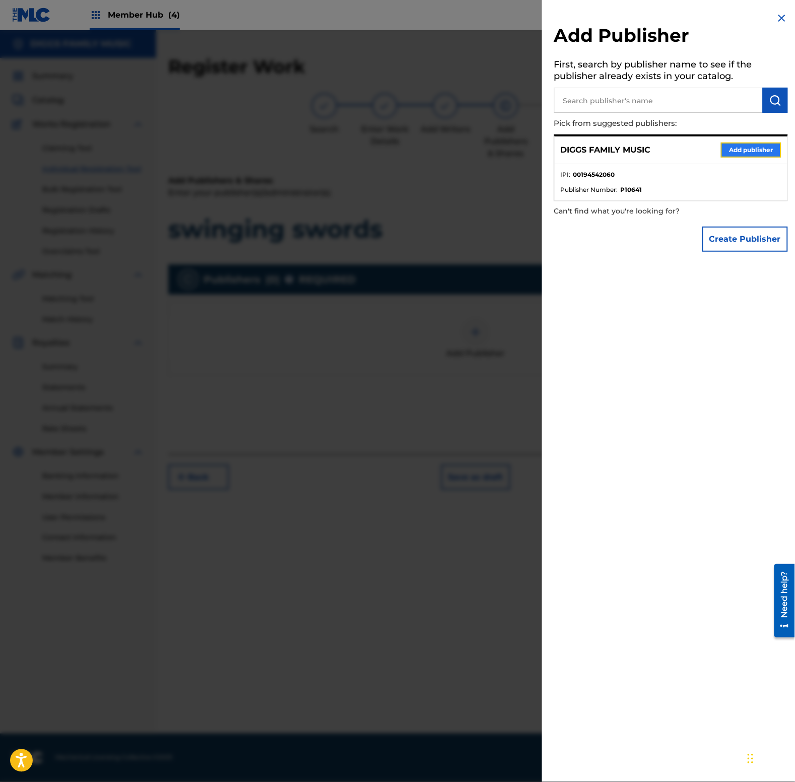
click at [732, 149] on button "Add publisher" at bounding box center [751, 150] width 60 height 15
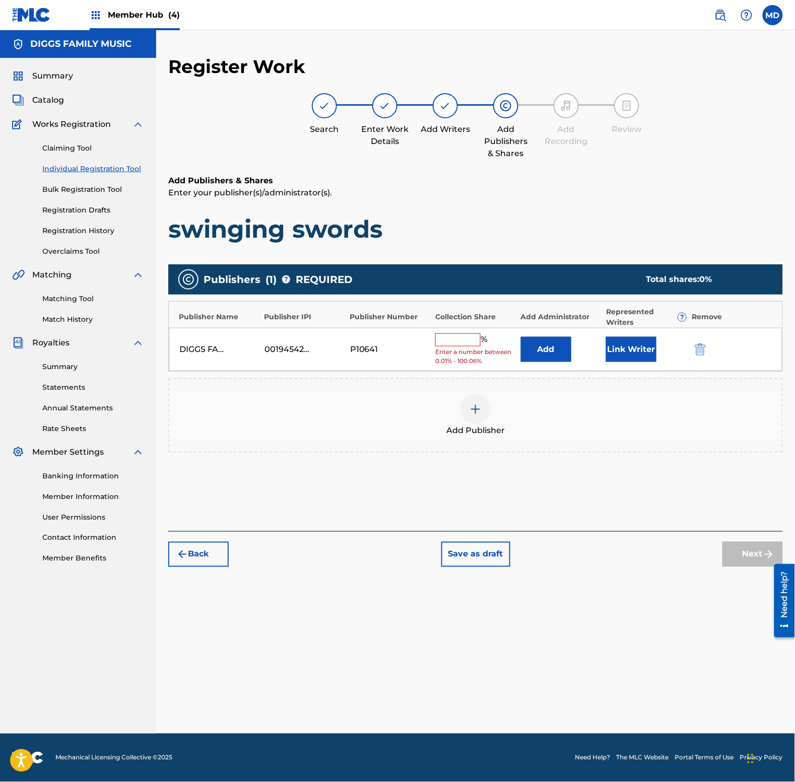
click at [458, 335] on input "text" at bounding box center [457, 339] width 45 height 13
type input "100"
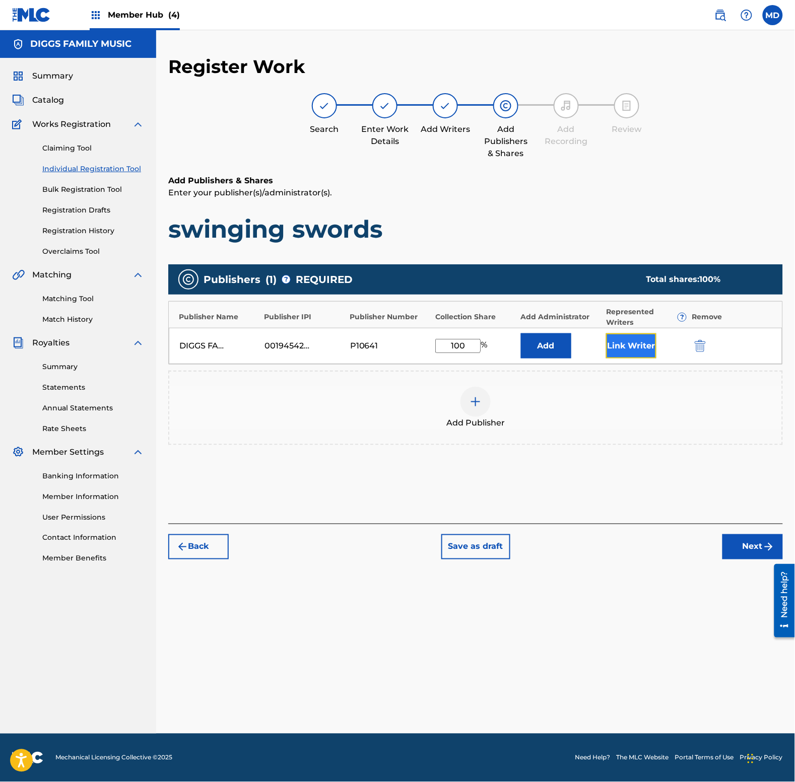
click at [620, 342] on button "Link Writer" at bounding box center [631, 345] width 50 height 25
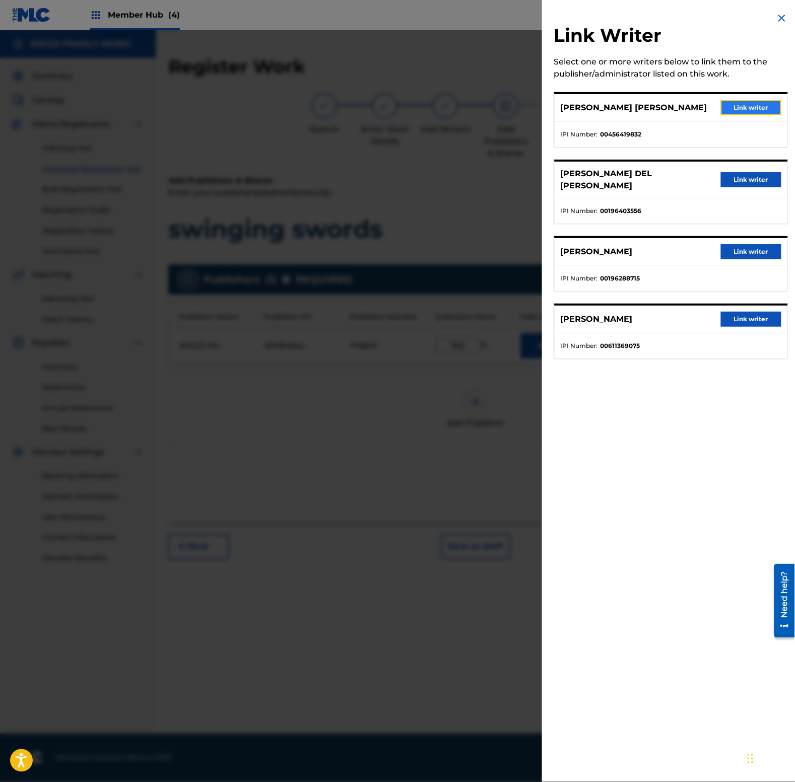
click at [743, 102] on button "Link writer" at bounding box center [751, 107] width 60 height 15
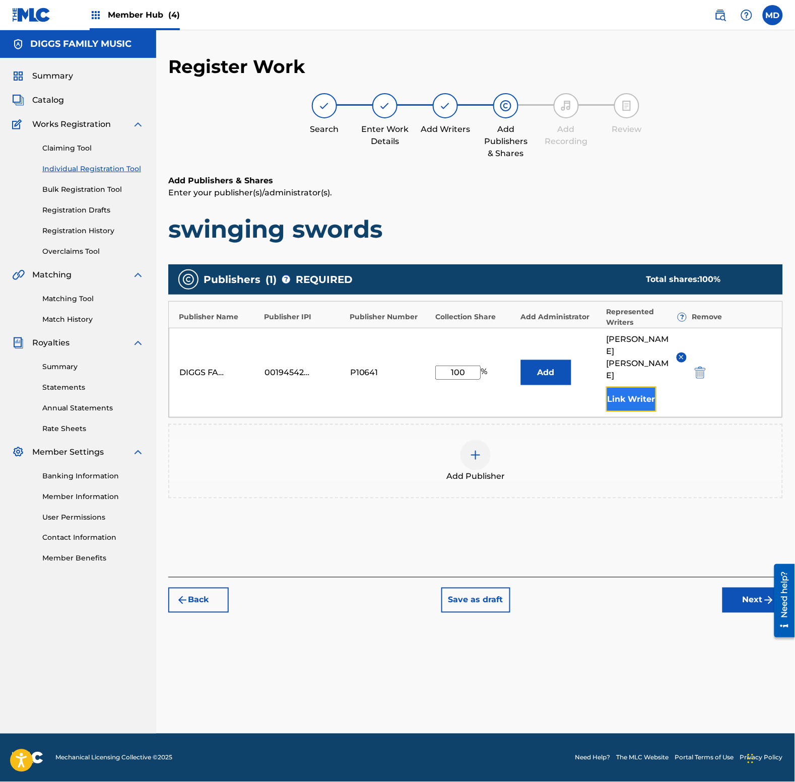
click at [632, 387] on button "Link Writer" at bounding box center [631, 399] width 50 height 25
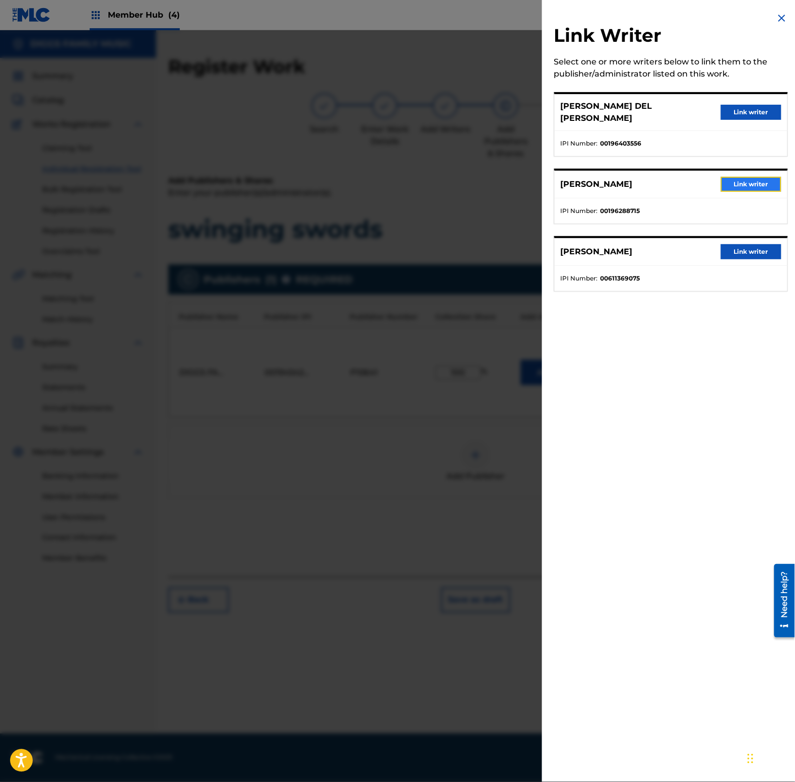
click at [742, 177] on button "Link writer" at bounding box center [751, 184] width 60 height 15
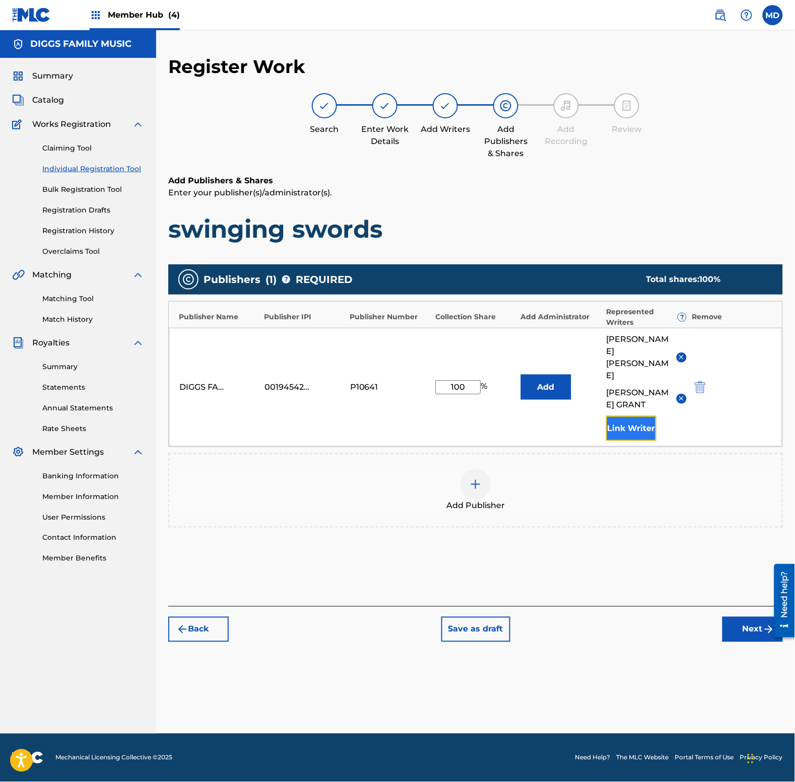
click at [636, 416] on button "Link Writer" at bounding box center [631, 428] width 50 height 25
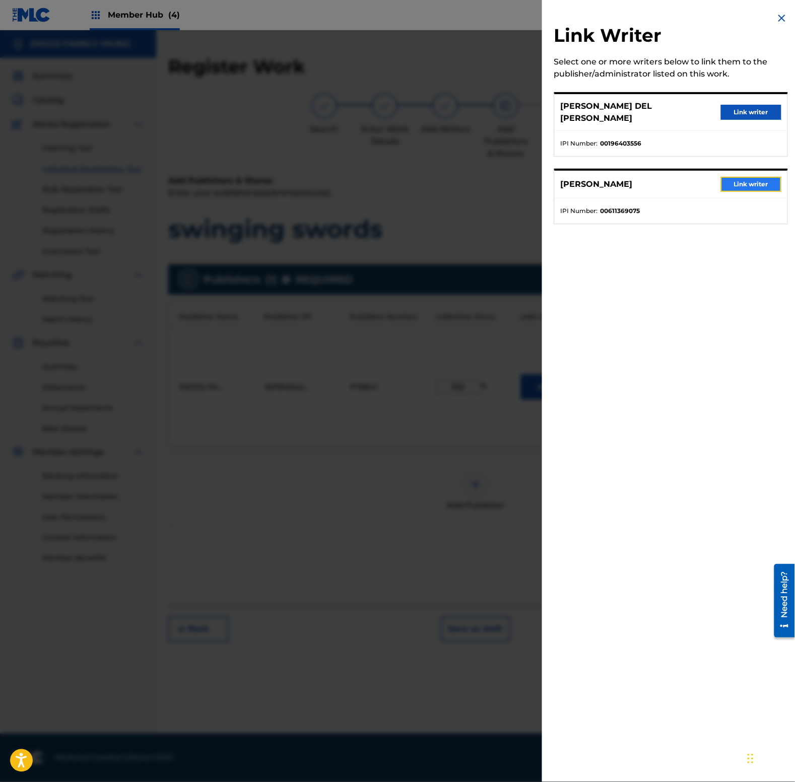
click at [746, 177] on button "Link writer" at bounding box center [751, 184] width 60 height 15
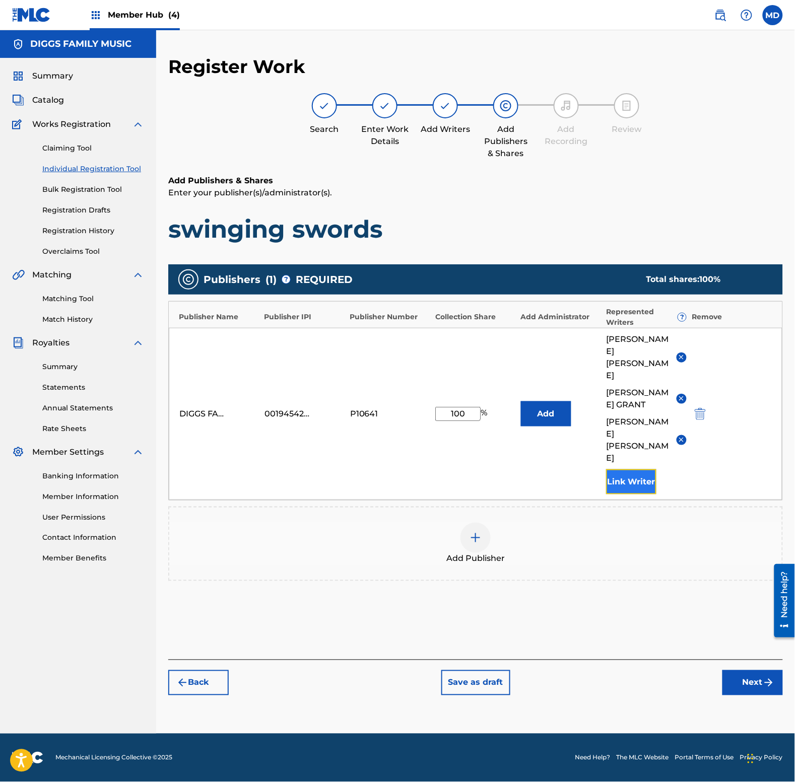
click at [628, 469] on button "Link Writer" at bounding box center [631, 481] width 50 height 25
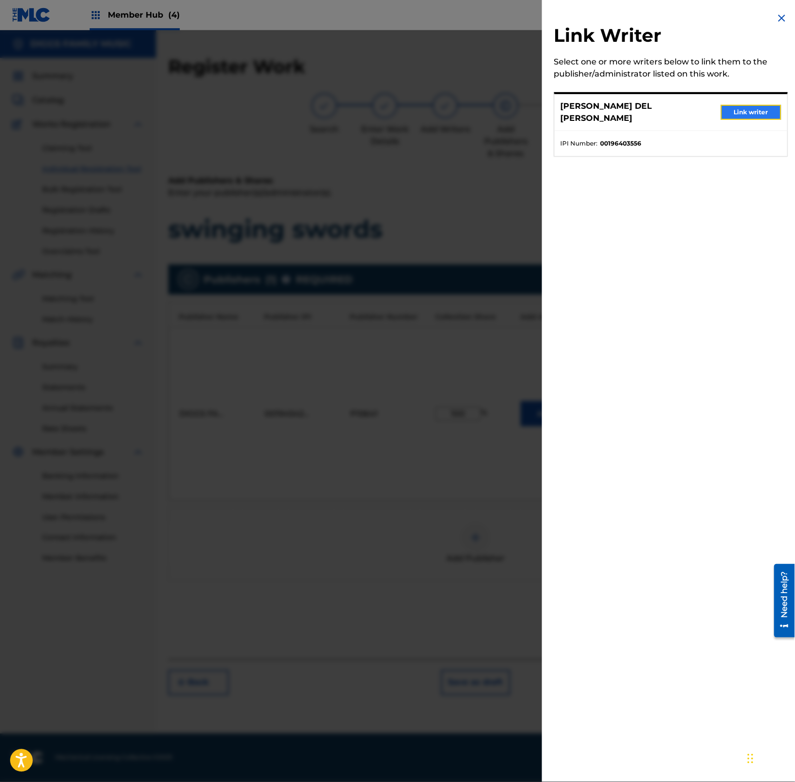
click at [737, 107] on button "Link writer" at bounding box center [751, 112] width 60 height 15
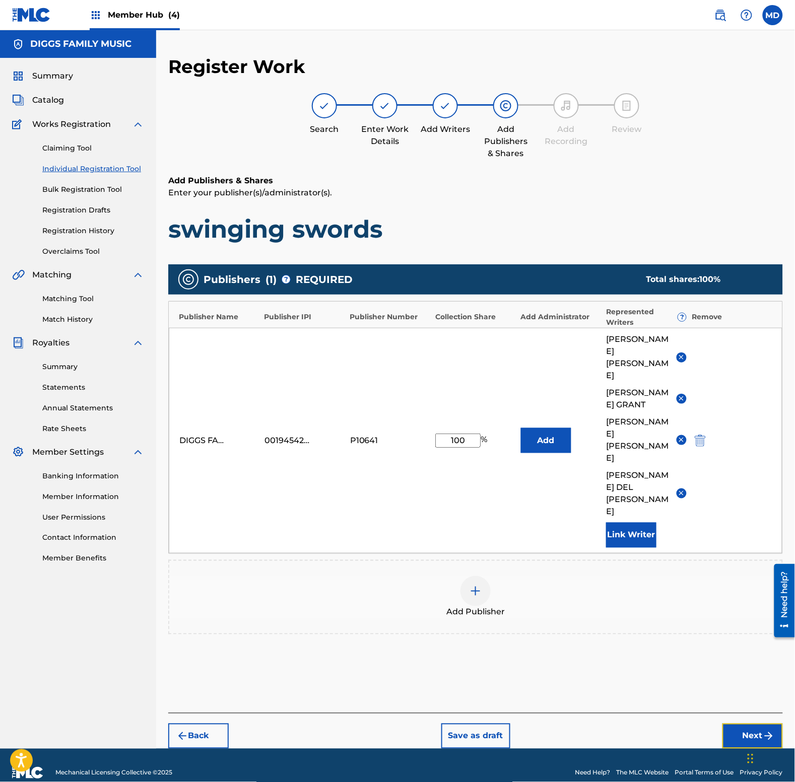
click at [745, 724] on button "Next" at bounding box center [752, 736] width 60 height 25
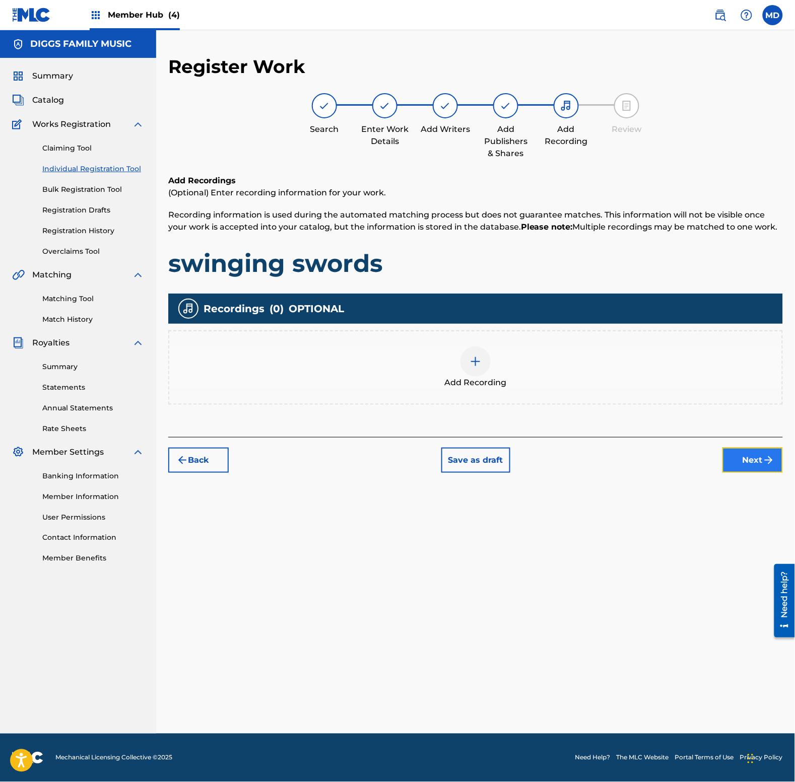
click at [739, 456] on button "Next" at bounding box center [752, 460] width 60 height 25
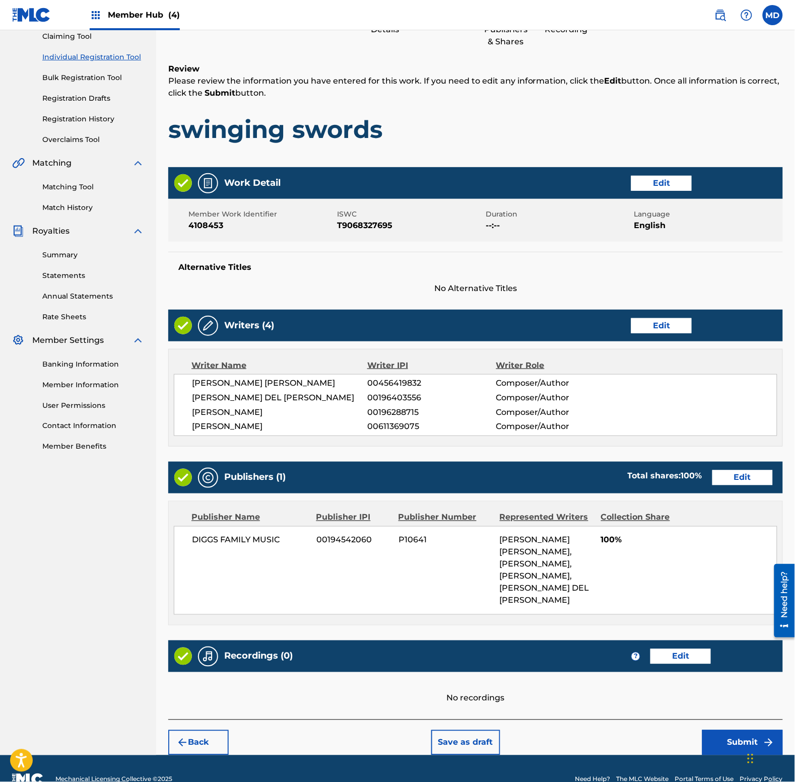
scroll to position [122, 0]
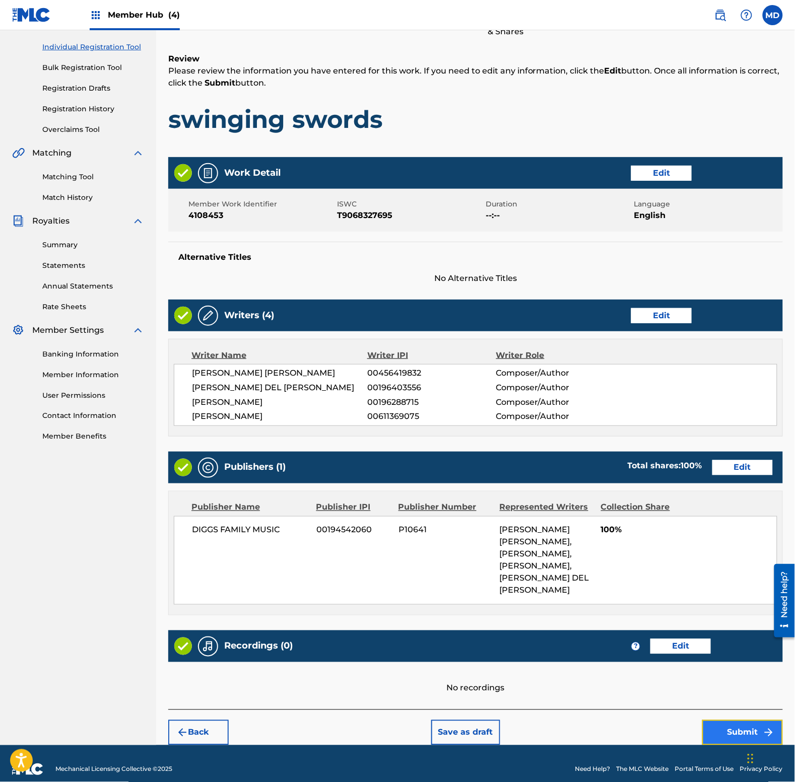
click at [716, 720] on button "Submit" at bounding box center [742, 732] width 81 height 25
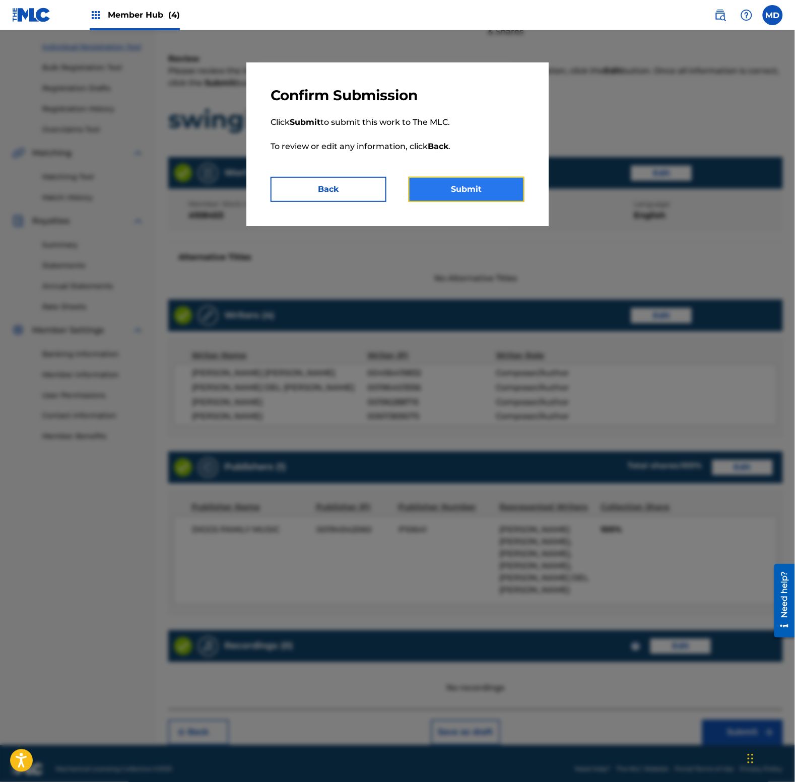
click at [470, 185] on button "Submit" at bounding box center [466, 189] width 116 height 25
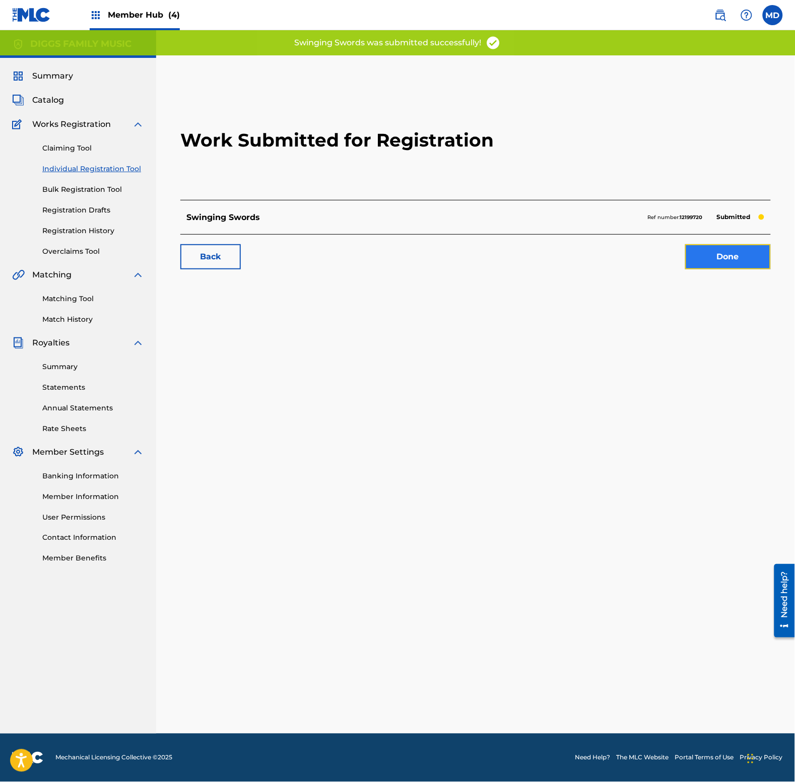
click at [719, 262] on link "Done" at bounding box center [728, 256] width 86 height 25
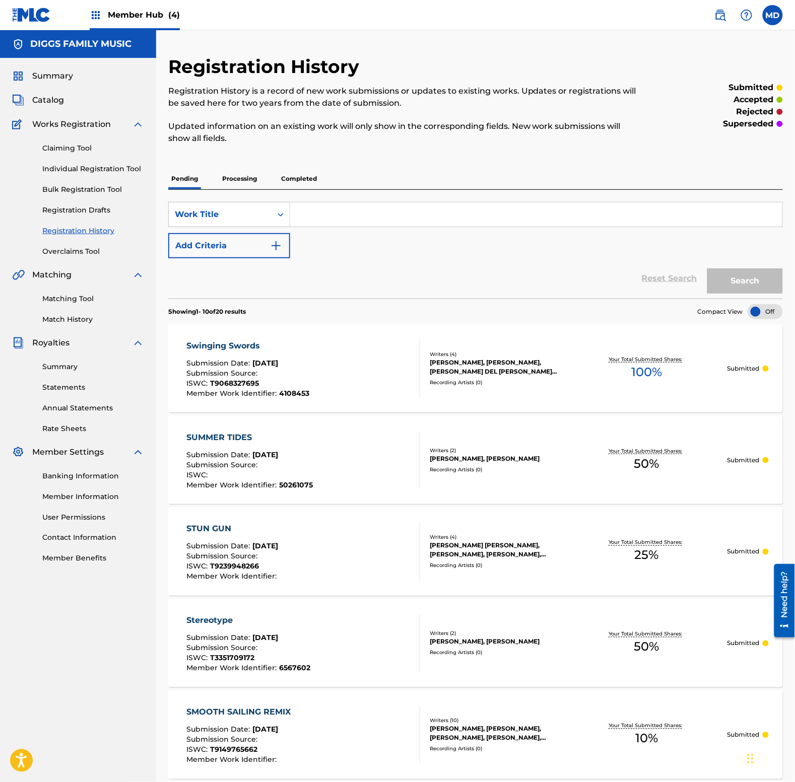
click at [371, 212] on input "Search Form" at bounding box center [536, 214] width 492 height 24
type input "table"
click at [707, 268] on button "Search" at bounding box center [745, 280] width 76 height 25
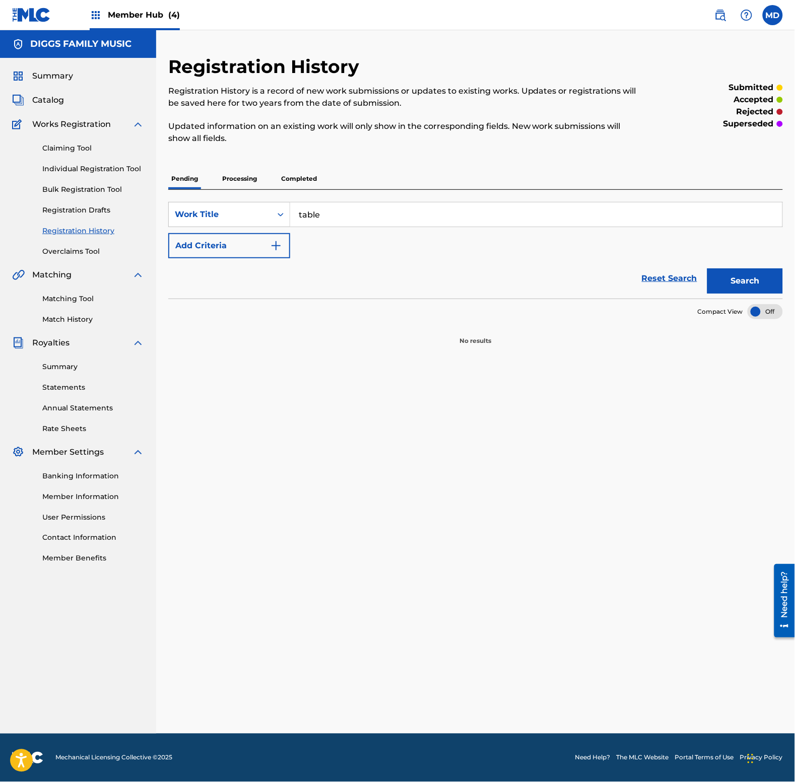
click at [340, 212] on input "table" at bounding box center [536, 214] width 492 height 24
click at [735, 286] on button "Search" at bounding box center [745, 280] width 76 height 25
click at [236, 180] on p "Processing" at bounding box center [239, 178] width 41 height 21
click at [311, 180] on p "Completed" at bounding box center [299, 178] width 42 height 21
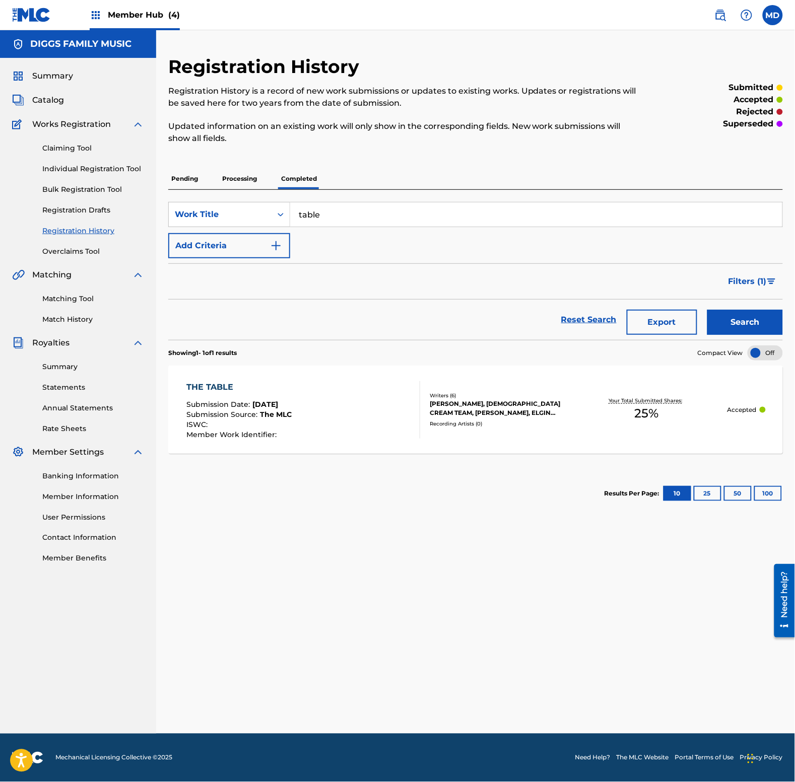
click at [345, 418] on div "THE TABLE Submission Date : [DATE] Submission Source : The MLC ISWC : Member Wo…" at bounding box center [304, 409] width 234 height 57
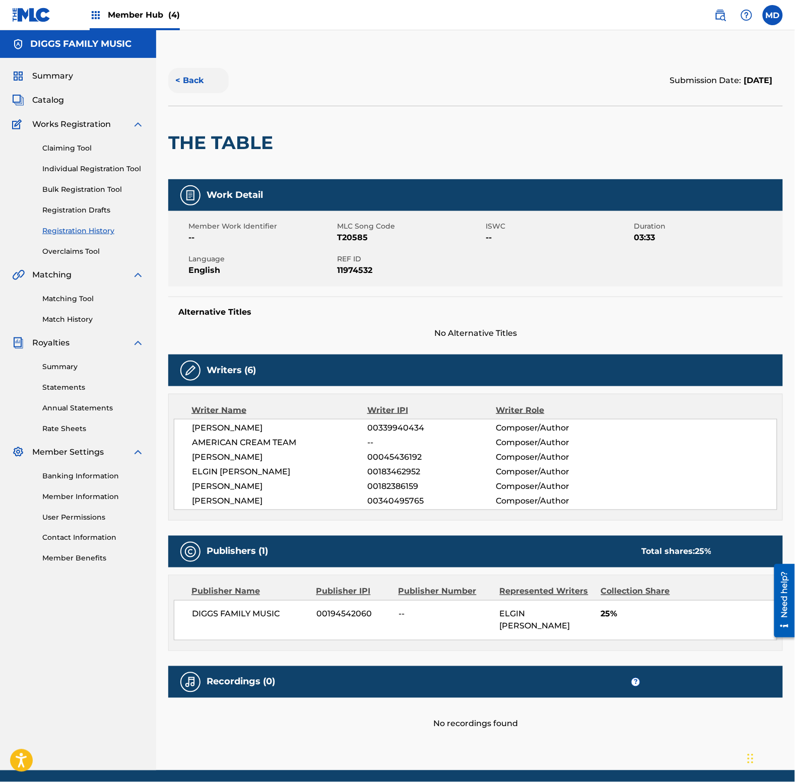
click at [197, 77] on button "< Back" at bounding box center [198, 80] width 60 height 25
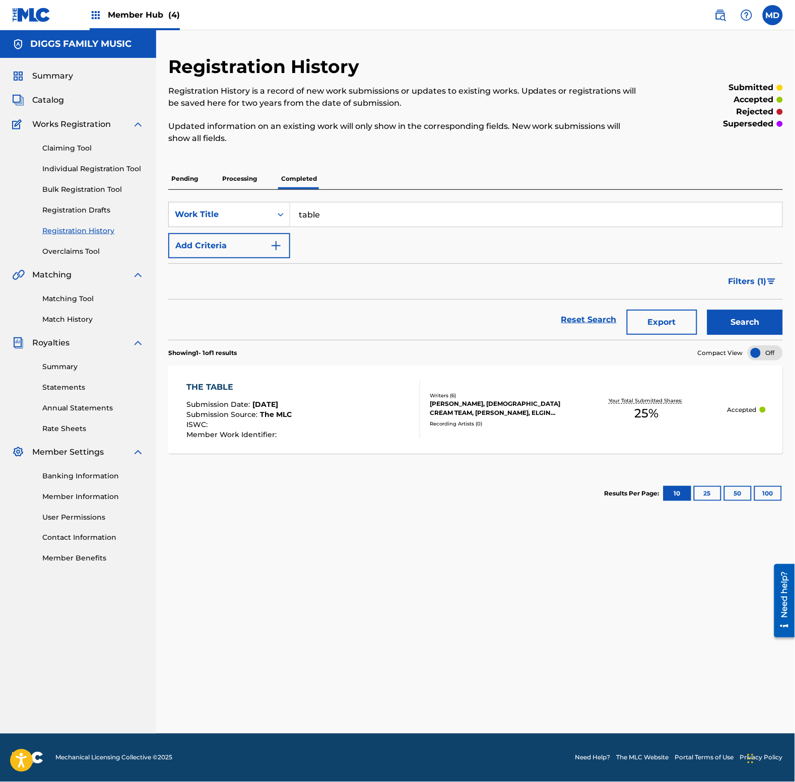
click at [331, 215] on input "table" at bounding box center [536, 214] width 492 height 24
click at [361, 220] on input "[MEDICAL_DATA]" at bounding box center [536, 214] width 492 height 24
click at [360, 219] on input "[MEDICAL_DATA]" at bounding box center [536, 214] width 492 height 24
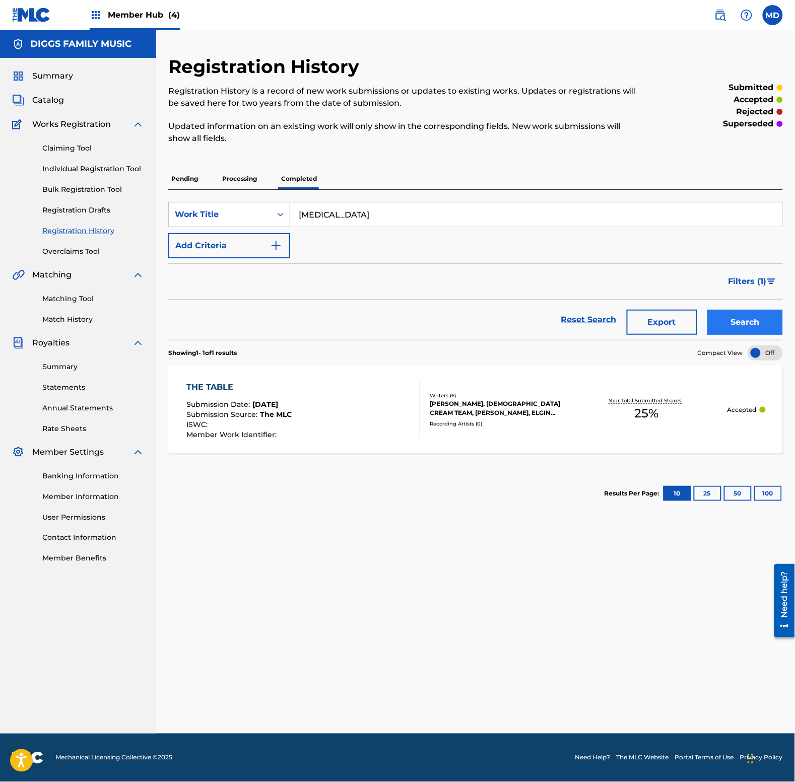
type input "[MEDICAL_DATA]"
click at [724, 324] on button "Search" at bounding box center [745, 322] width 76 height 25
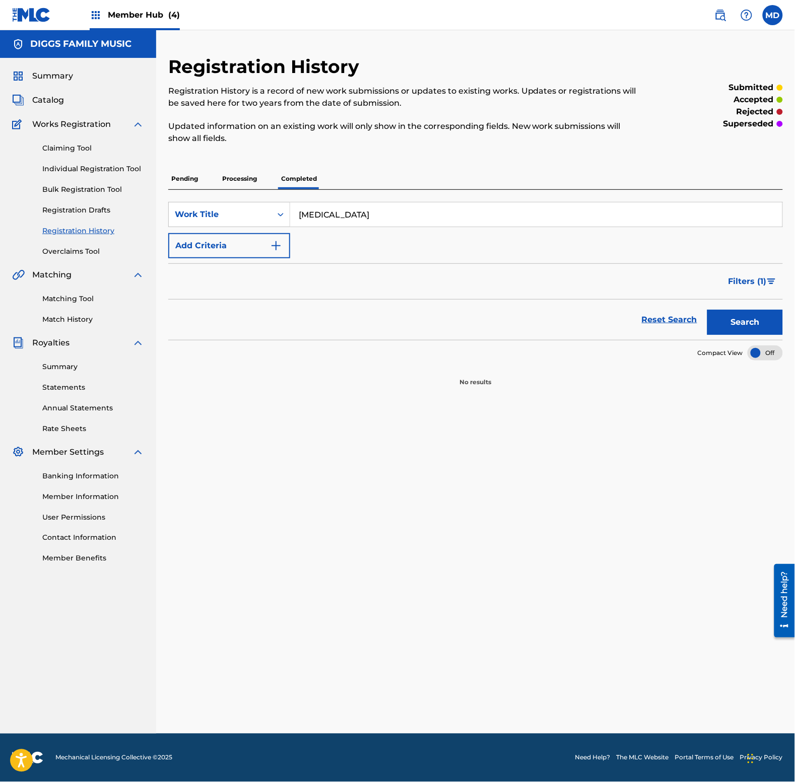
click at [246, 182] on p "Processing" at bounding box center [239, 178] width 41 height 21
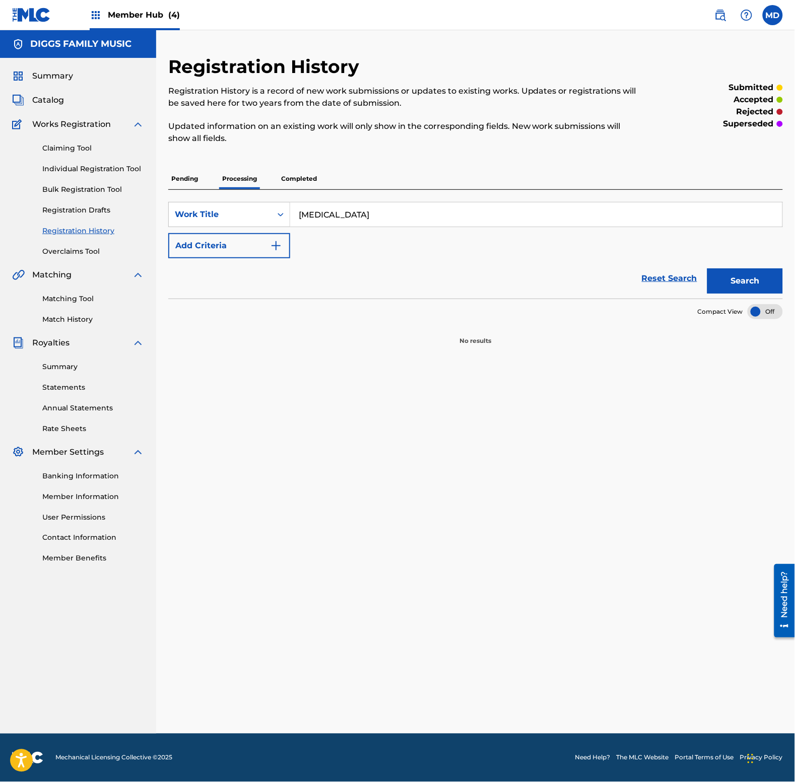
click at [189, 177] on p "Pending" at bounding box center [184, 178] width 33 height 21
click at [294, 174] on p "Completed" at bounding box center [299, 178] width 42 height 21
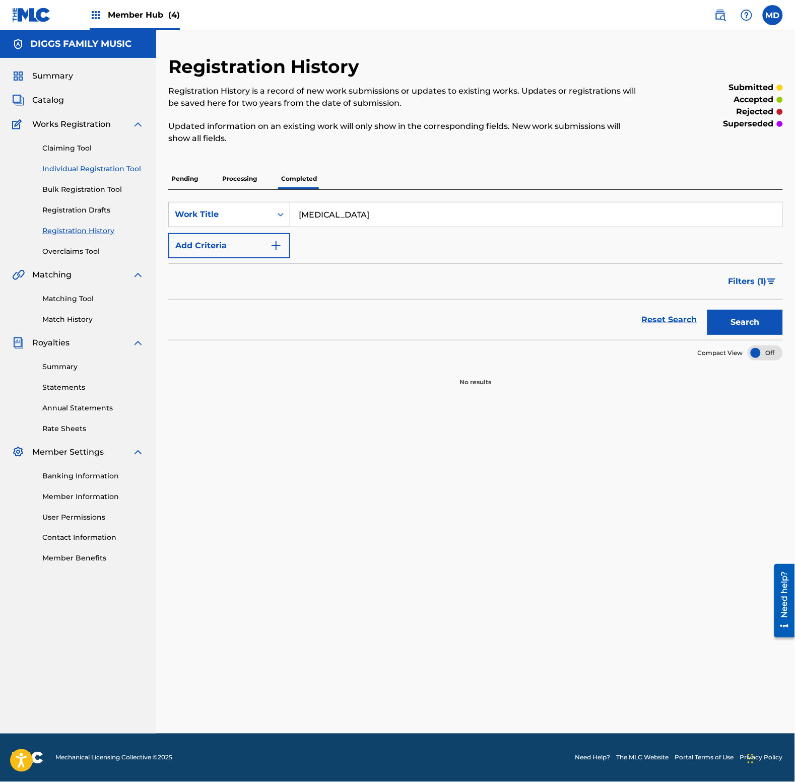
click at [86, 167] on link "Individual Registration Tool" at bounding box center [93, 169] width 102 height 11
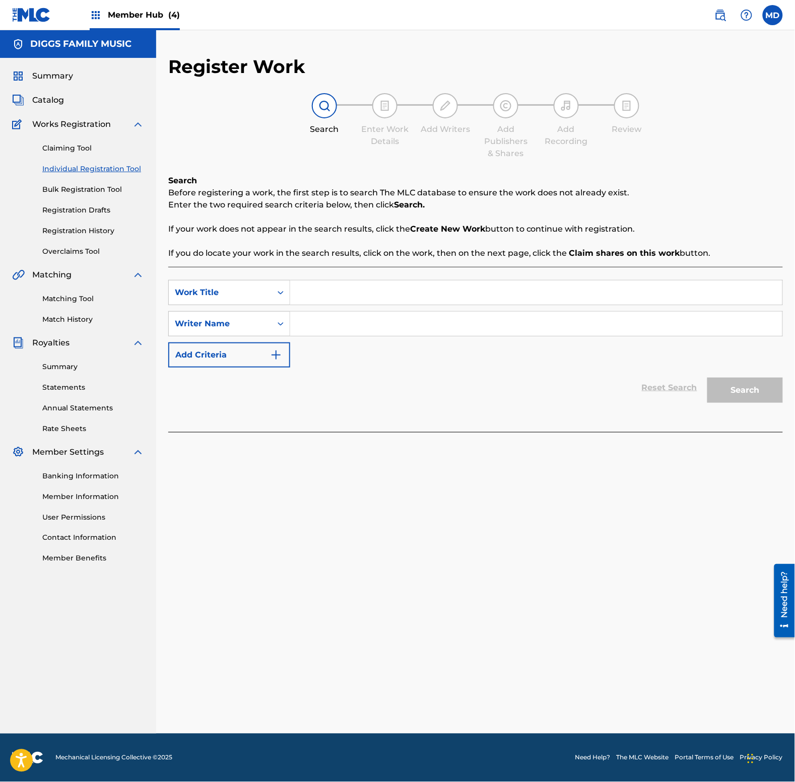
click at [417, 303] on input "Search Form" at bounding box center [536, 292] width 492 height 24
paste input "[MEDICAL_DATA]"
type input "[MEDICAL_DATA]"
click at [418, 320] on input "Search Form" at bounding box center [536, 324] width 492 height 24
click at [383, 323] on input "Search Form" at bounding box center [536, 324] width 492 height 24
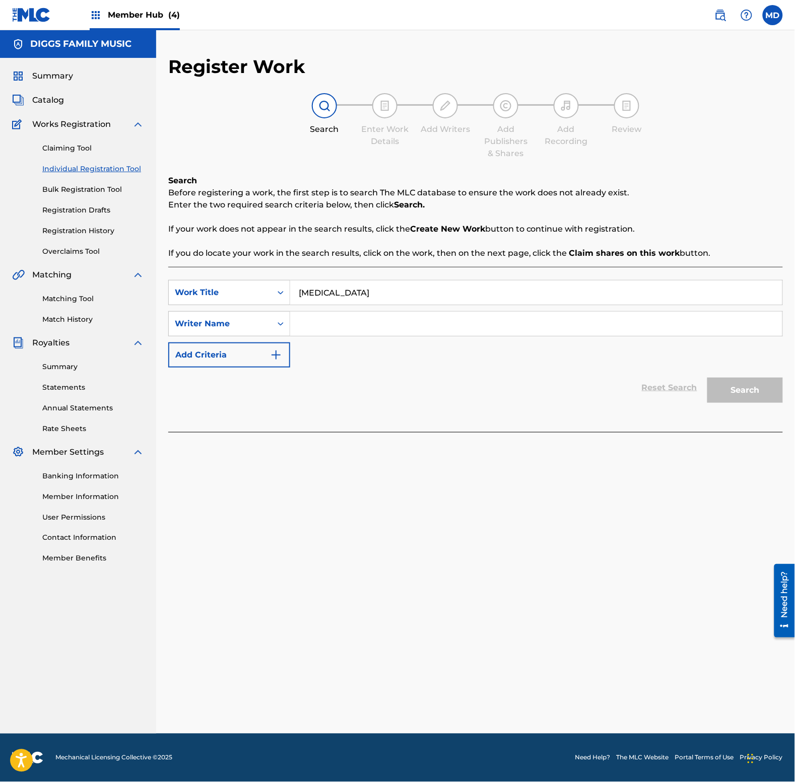
paste input "[PERSON_NAME]"
type input "[PERSON_NAME]"
click at [761, 388] on button "Search" at bounding box center [745, 390] width 76 height 25
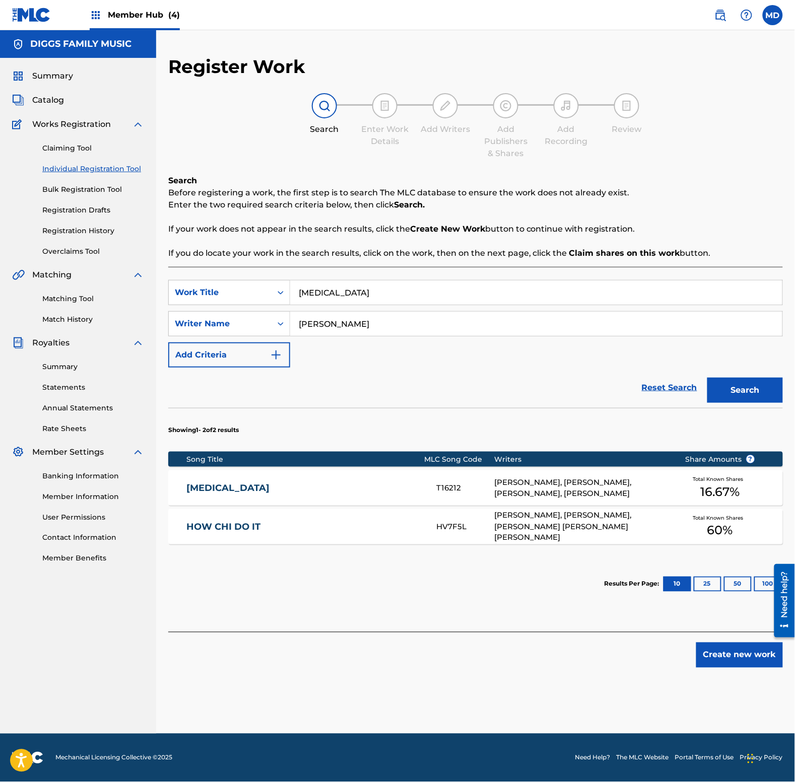
click at [360, 489] on link "[MEDICAL_DATA]" at bounding box center [305, 488] width 236 height 12
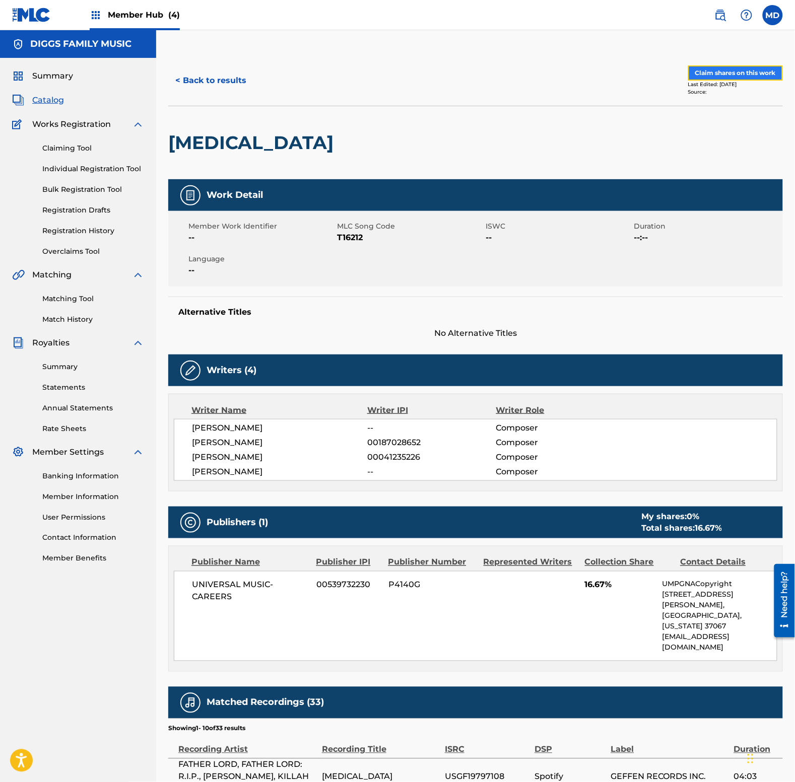
click at [724, 72] on button "Claim shares on this work" at bounding box center [735, 72] width 95 height 15
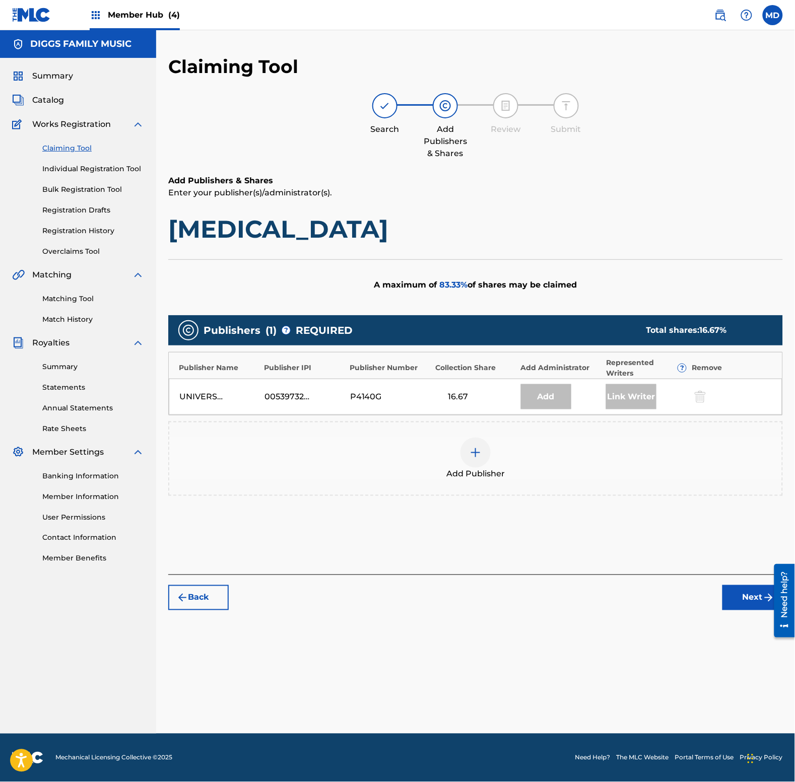
click at [472, 452] on img at bounding box center [475, 453] width 12 height 12
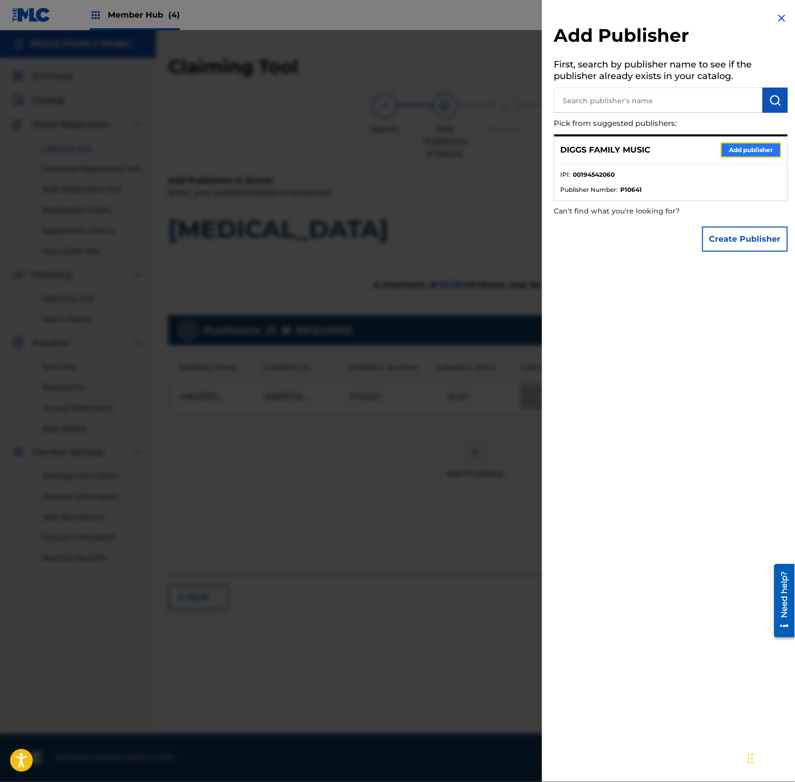
click at [743, 152] on button "Add publisher" at bounding box center [751, 150] width 60 height 15
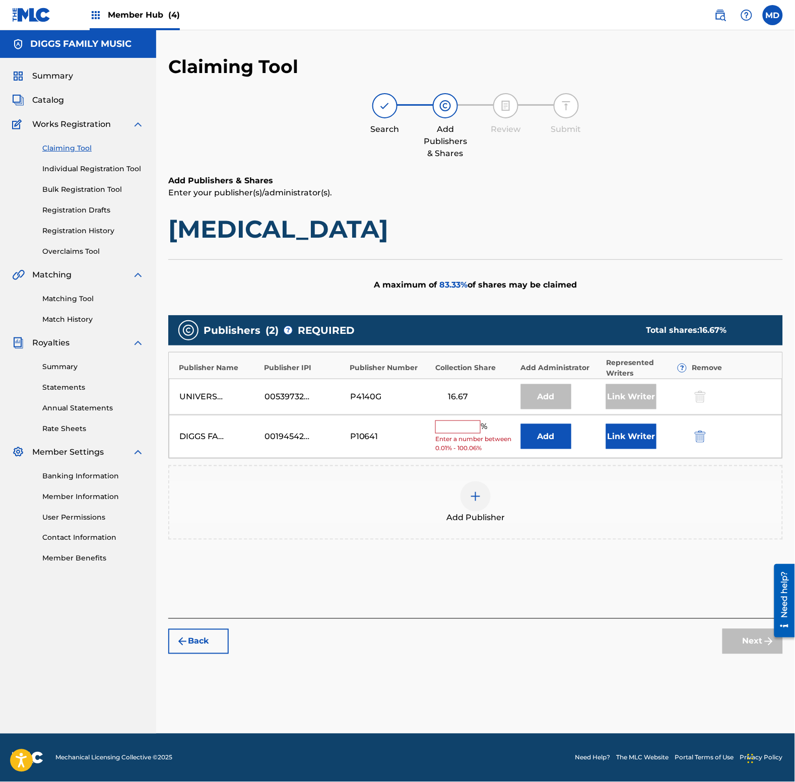
click at [448, 286] on span "83.33 %" at bounding box center [454, 285] width 28 height 10
copy span "83.33"
click at [464, 428] on input "text" at bounding box center [457, 426] width 45 height 13
paste input "83.33"
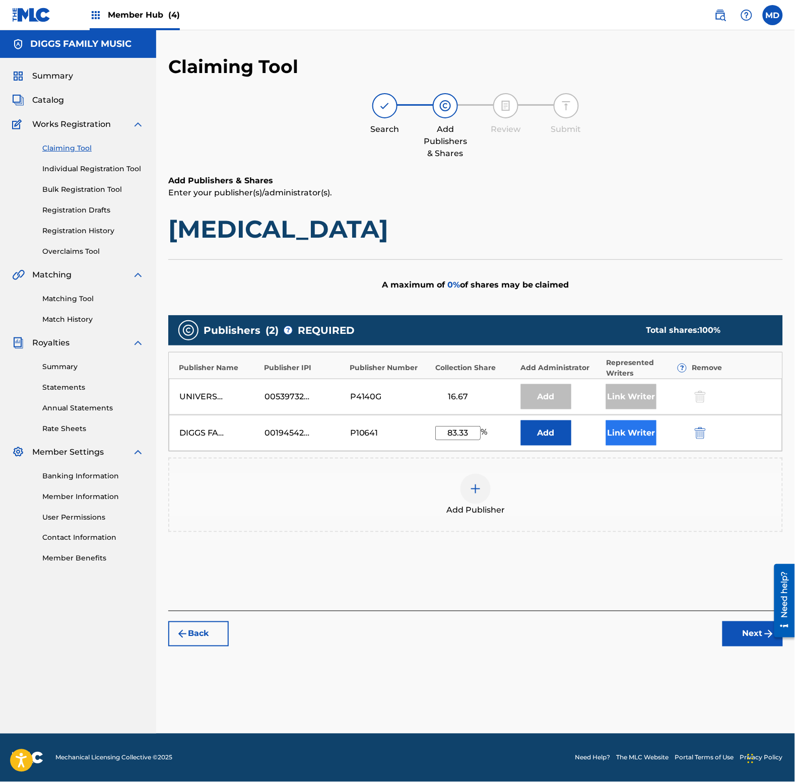
type input "83.33"
click at [650, 429] on button "Link Writer" at bounding box center [631, 432] width 50 height 25
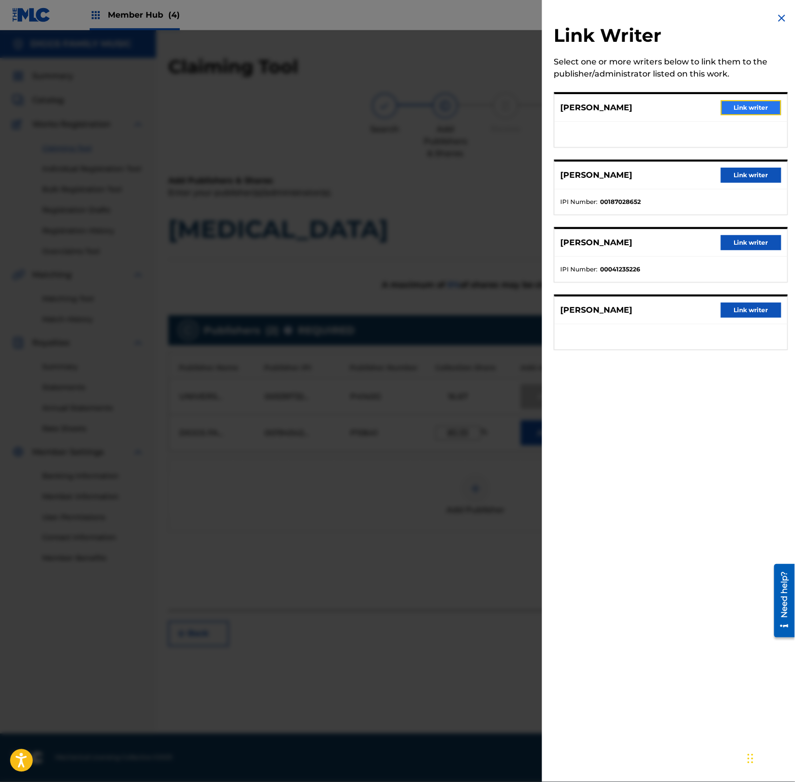
click at [747, 109] on button "Link writer" at bounding box center [751, 107] width 60 height 15
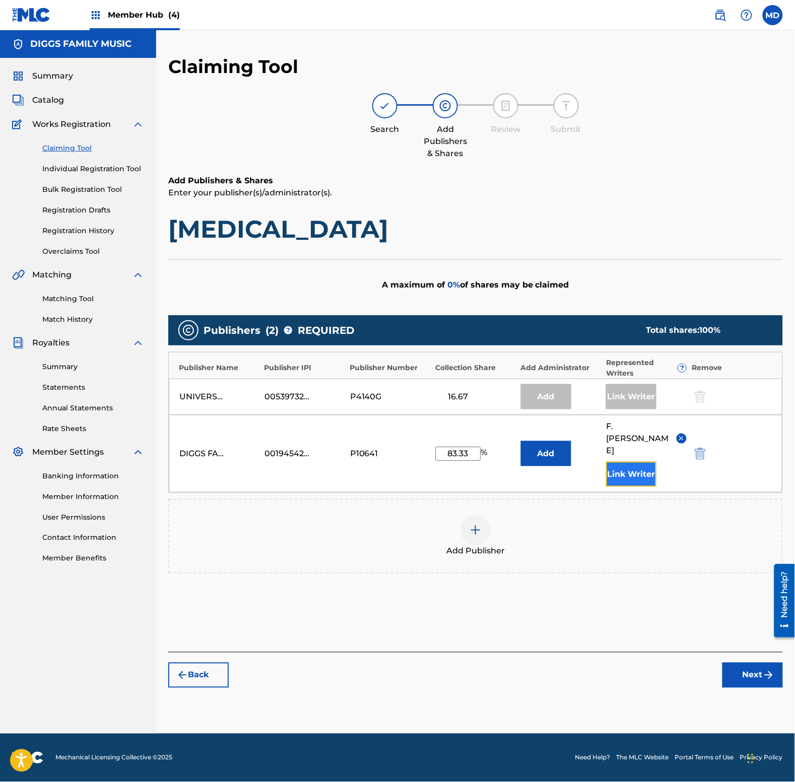
click at [642, 462] on button "Link Writer" at bounding box center [631, 474] width 50 height 25
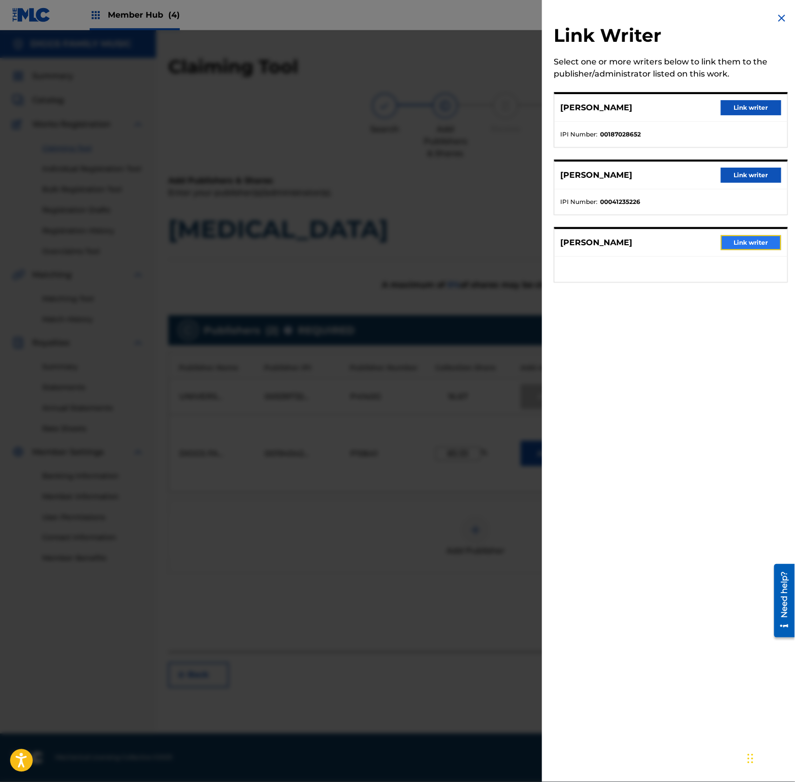
click at [734, 242] on button "Link writer" at bounding box center [751, 242] width 60 height 15
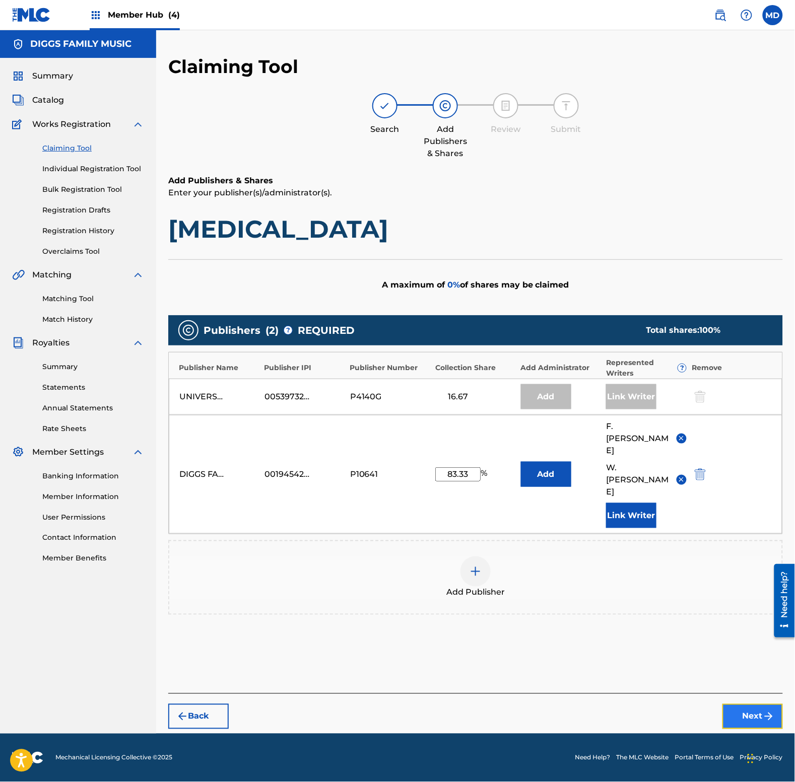
click at [761, 704] on button "Next" at bounding box center [752, 716] width 60 height 25
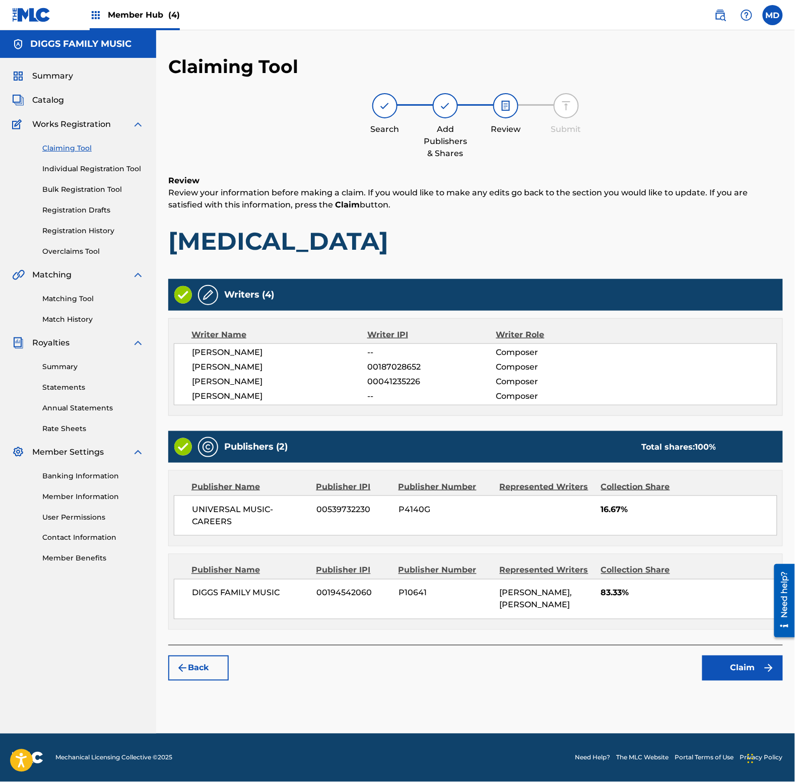
click at [209, 297] on img at bounding box center [208, 295] width 12 height 12
click at [204, 295] on img at bounding box center [208, 295] width 12 height 12
click at [718, 661] on button "Claim" at bounding box center [742, 668] width 81 height 25
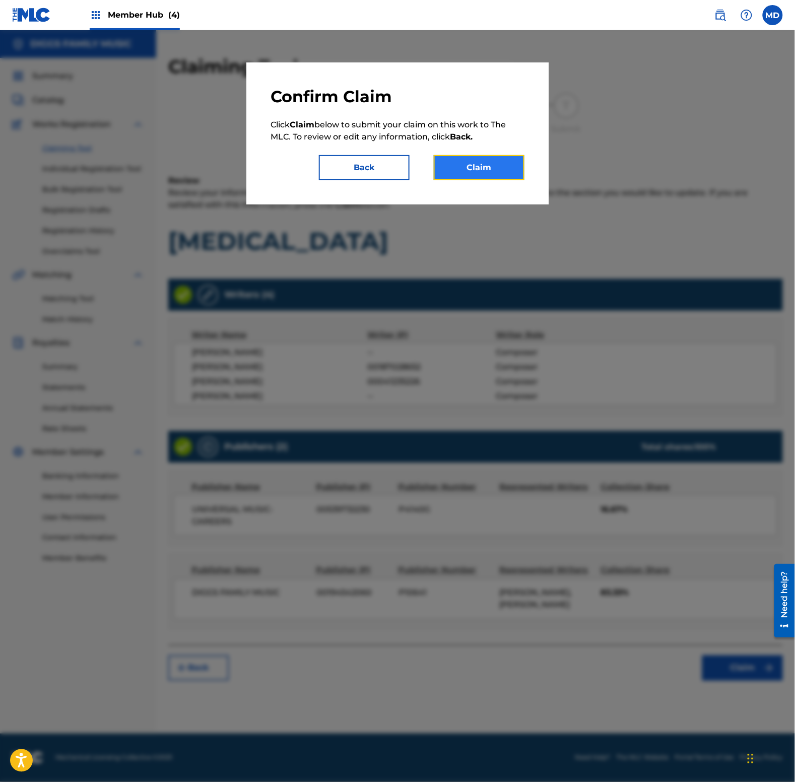
click at [488, 170] on button "Claim" at bounding box center [479, 167] width 91 height 25
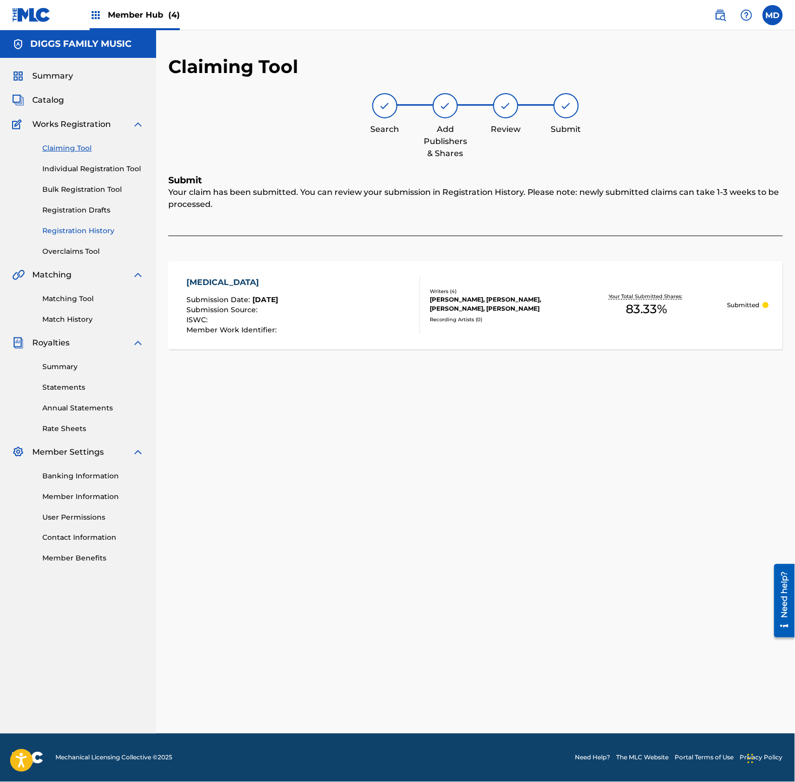
click at [80, 230] on link "Registration History" at bounding box center [93, 231] width 102 height 11
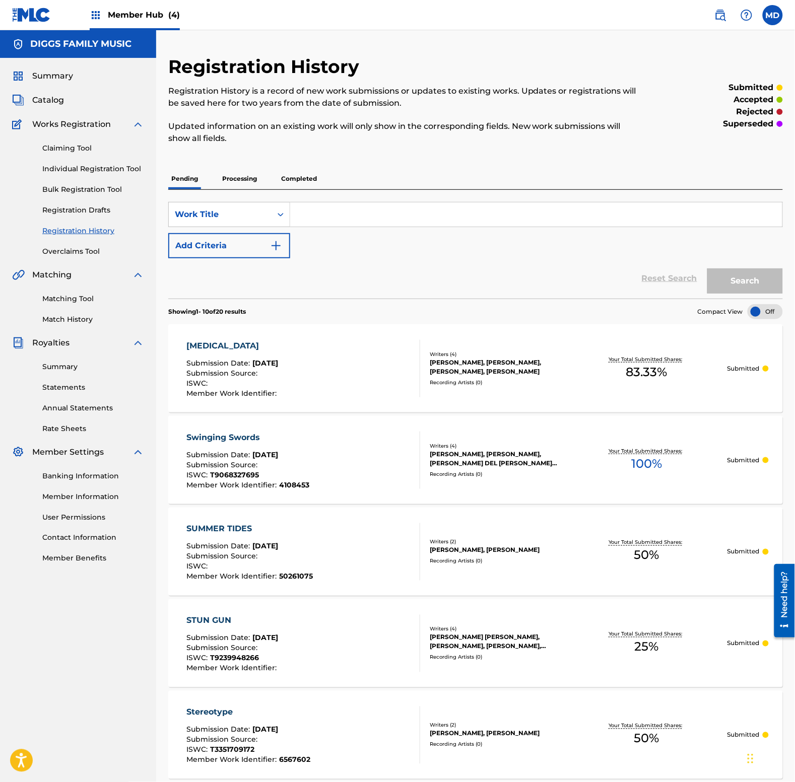
click at [333, 212] on input "Search Form" at bounding box center [536, 214] width 492 height 24
click at [337, 217] on input "take sword pt1" at bounding box center [536, 214] width 492 height 24
click at [336, 217] on input "take sword pt1" at bounding box center [536, 214] width 492 height 24
type input "take sword pt1"
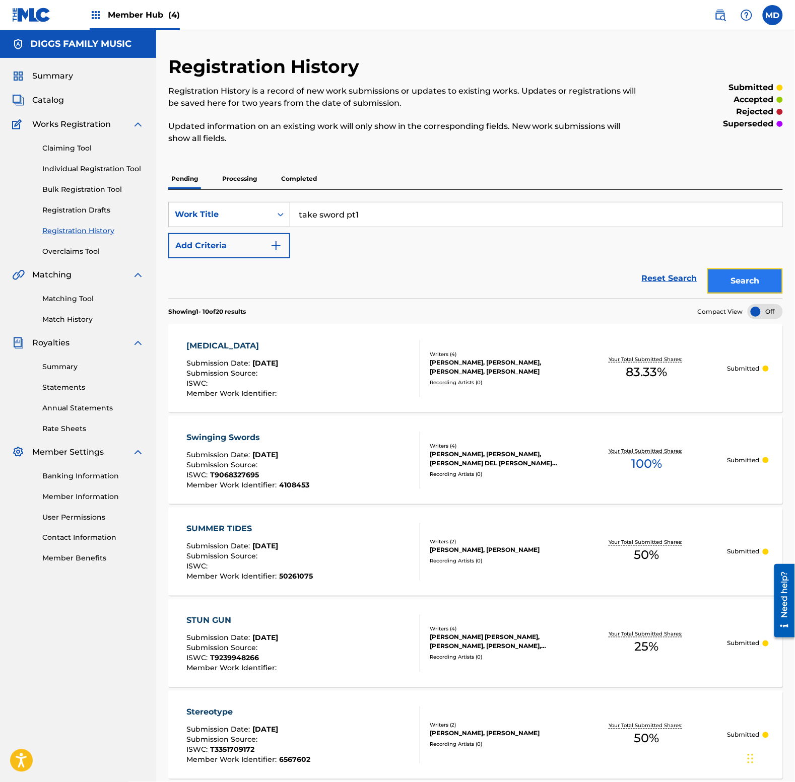
click at [749, 288] on button "Search" at bounding box center [745, 280] width 76 height 25
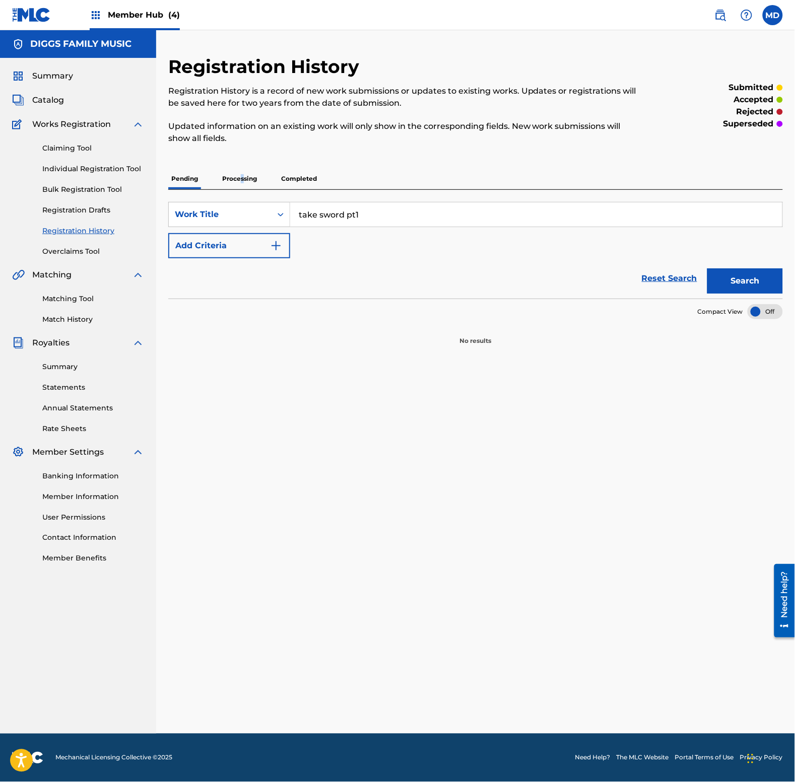
click at [242, 183] on p "Processing" at bounding box center [239, 178] width 41 height 21
click at [310, 182] on p "Completed" at bounding box center [299, 178] width 42 height 21
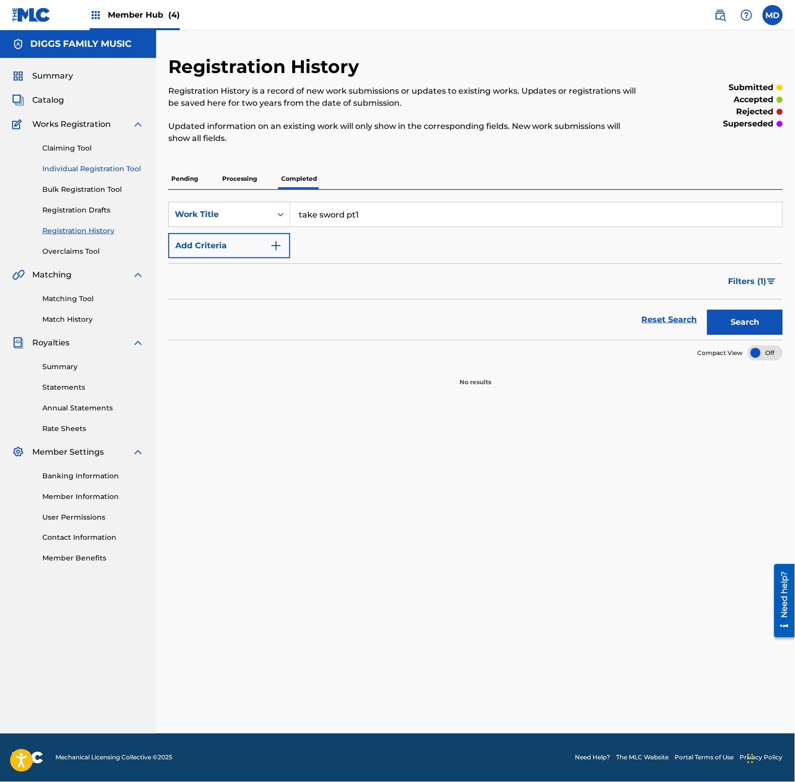
click at [51, 170] on link "Individual Registration Tool" at bounding box center [93, 169] width 102 height 11
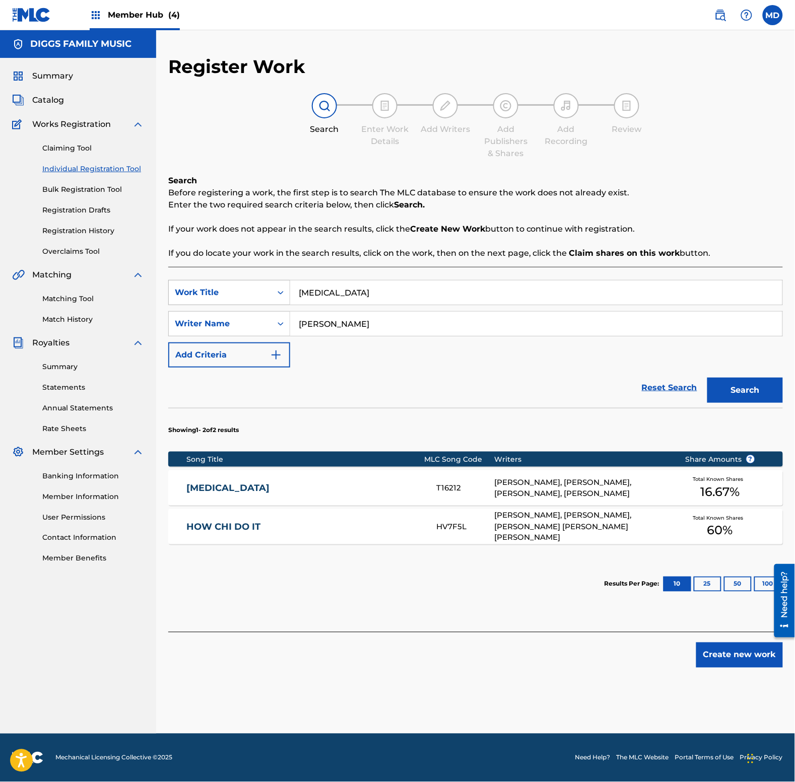
drag, startPoint x: 382, startPoint y: 298, endPoint x: 287, endPoint y: 296, distance: 94.7
click at [287, 296] on div "SearchWithCriteriaabd27ece-1981-4d2b-9ce3-ddb6a9c8adbd Work Title [MEDICAL_DATA]" at bounding box center [475, 292] width 614 height 25
paste input "ke sword pt1"
type input "take sword pt1"
click at [719, 391] on button "Search" at bounding box center [745, 390] width 76 height 25
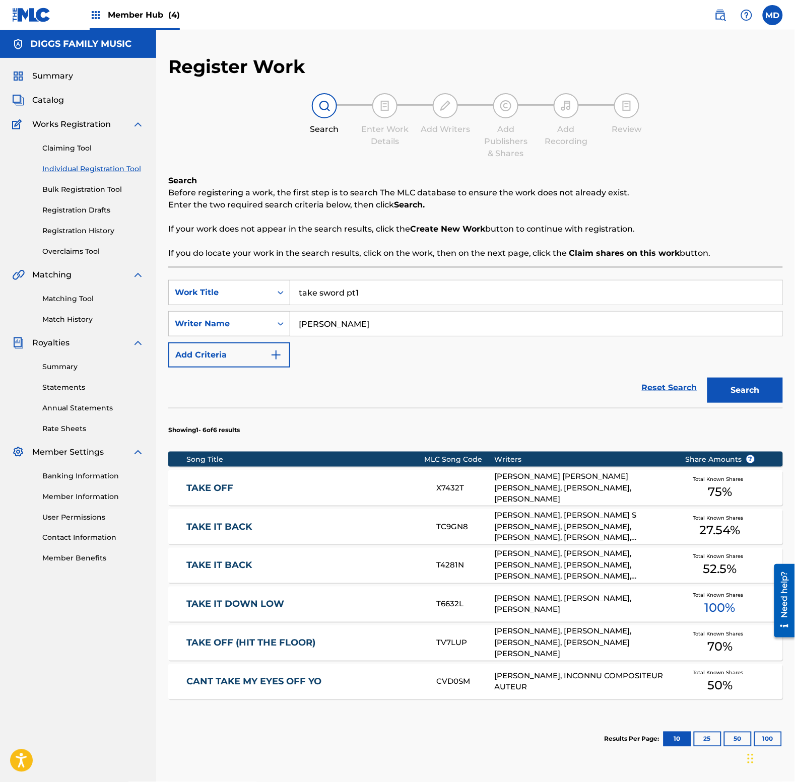
click at [221, 528] on link "TAKE IT BACK" at bounding box center [305, 527] width 236 height 12
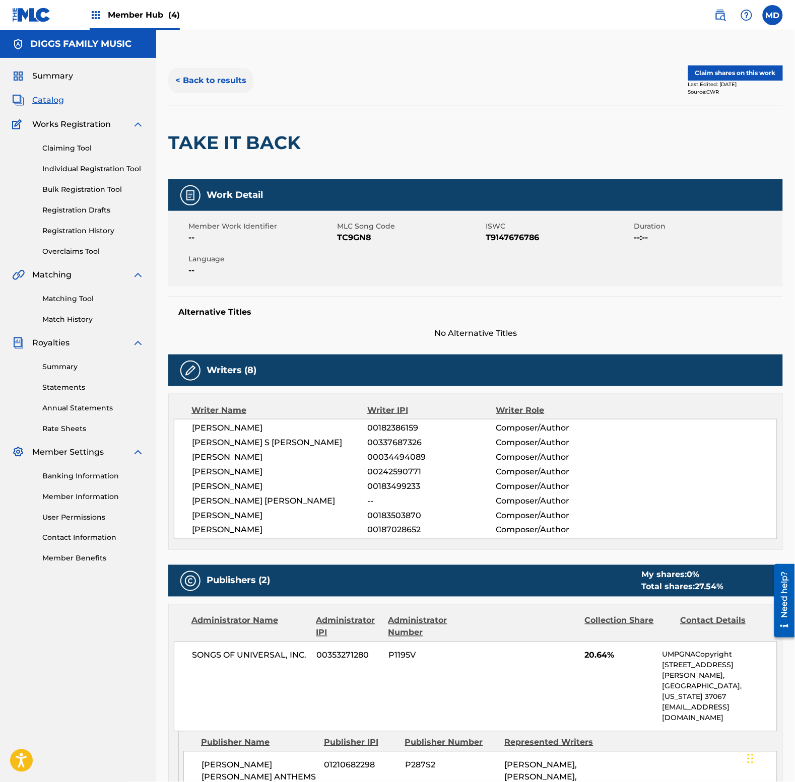
click at [204, 82] on button "< Back to results" at bounding box center [210, 80] width 85 height 25
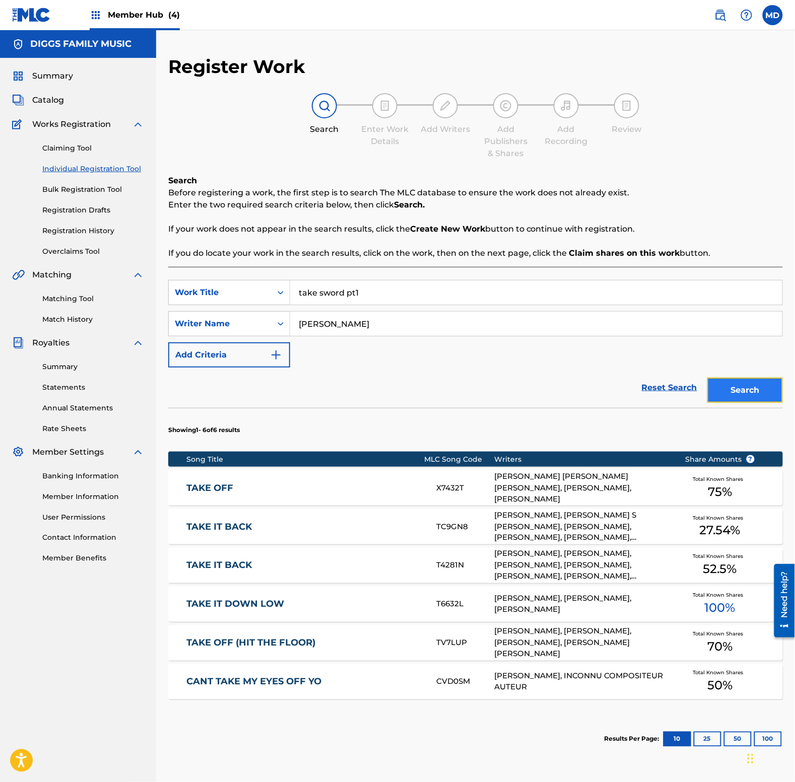
click at [730, 393] on button "Search" at bounding box center [745, 390] width 76 height 25
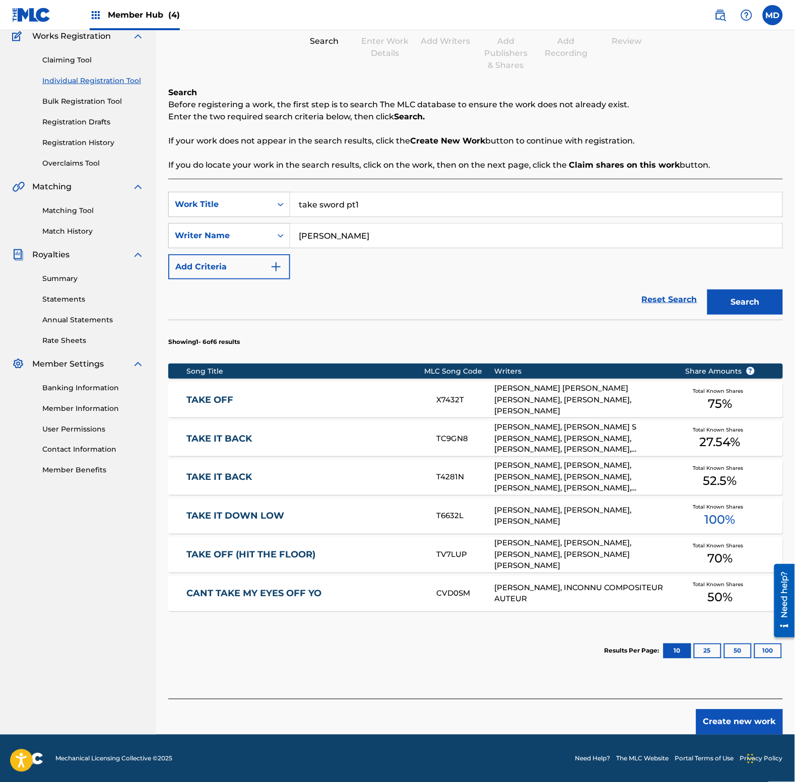
scroll to position [89, 0]
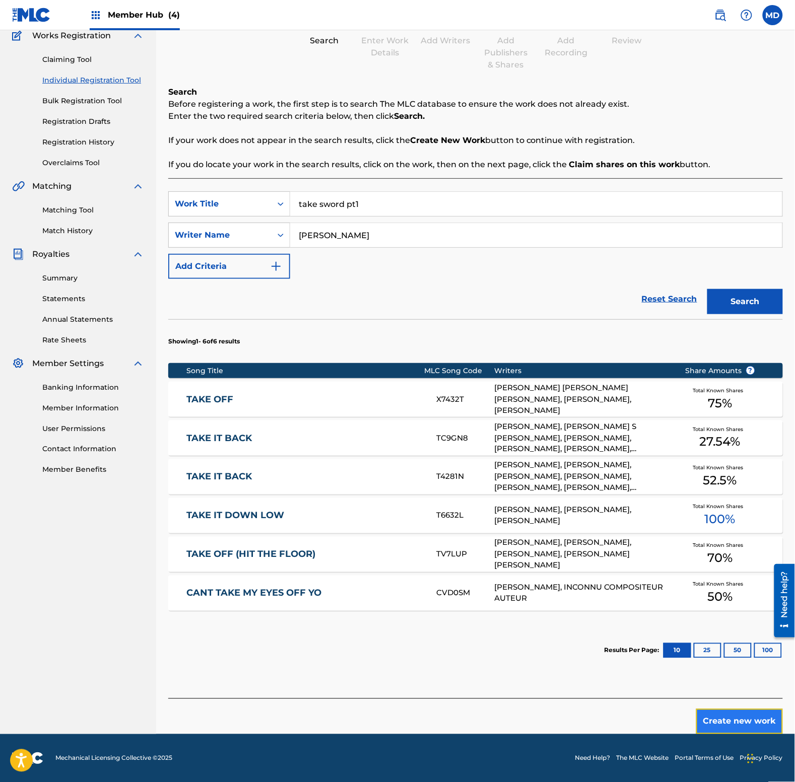
click at [714, 726] on button "Create new work" at bounding box center [739, 721] width 87 height 25
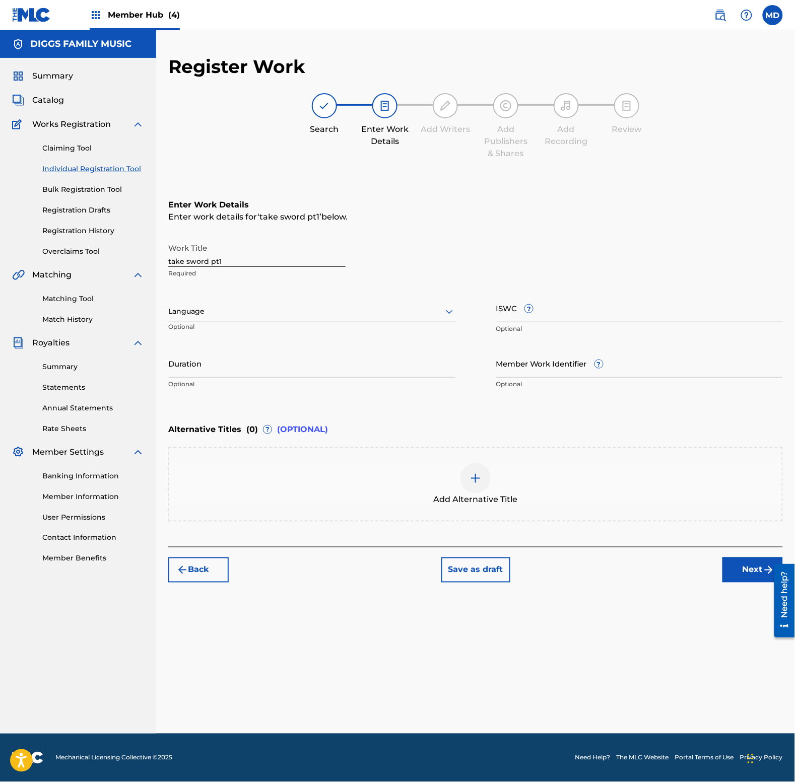
click at [247, 308] on div at bounding box center [311, 311] width 287 height 13
click at [246, 332] on div "English" at bounding box center [312, 333] width 286 height 23
click at [628, 307] on input "ISWC ?" at bounding box center [639, 308] width 287 height 29
paste input "T9047811961"
type input "T9047811961"
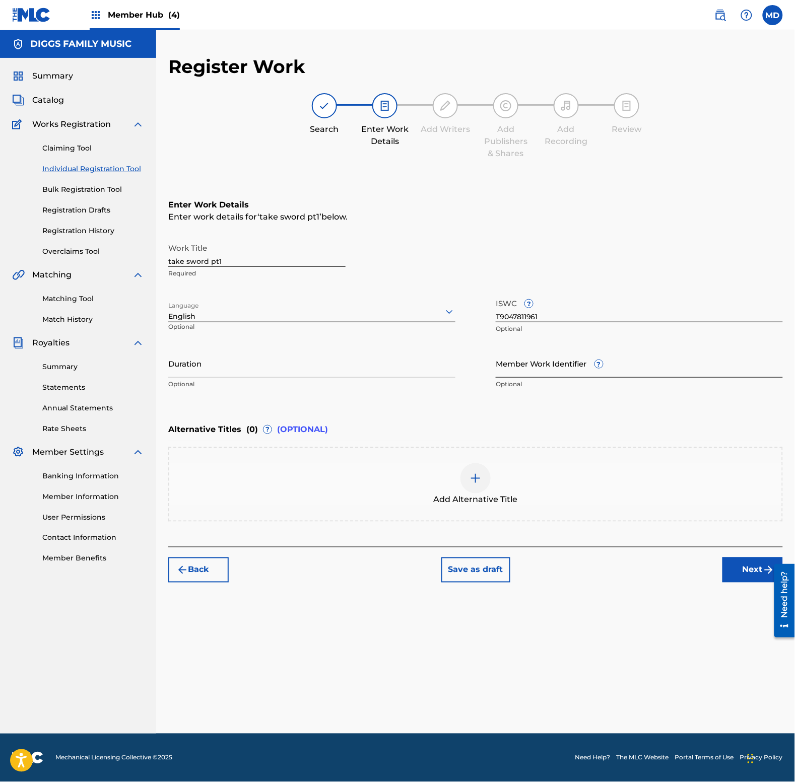
click at [558, 376] on input "Member Work Identifier ?" at bounding box center [639, 363] width 287 height 29
paste input "10268492"
type input "10268492"
click at [755, 572] on button "Next" at bounding box center [752, 569] width 60 height 25
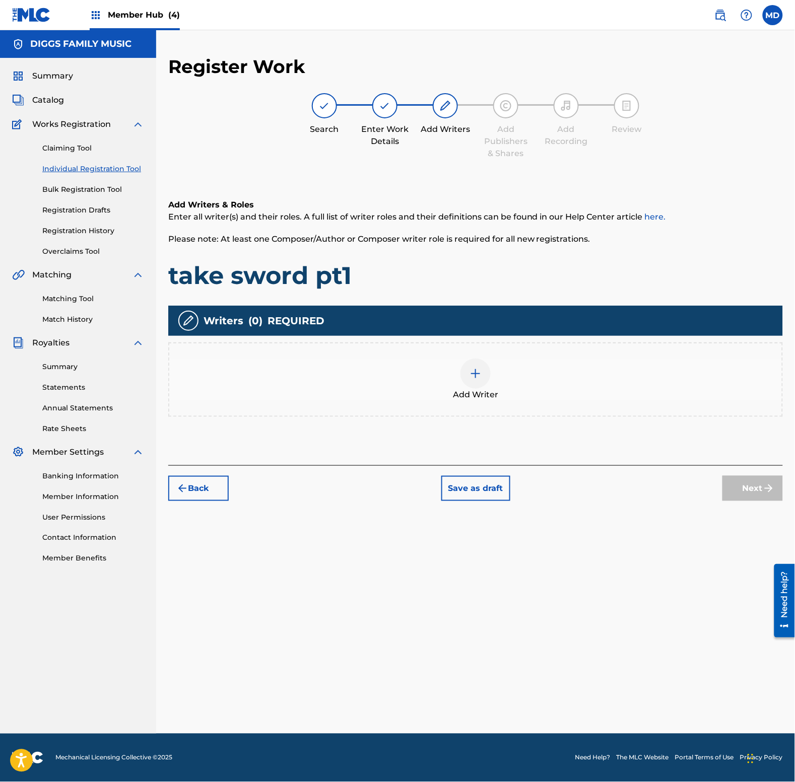
click at [480, 381] on div at bounding box center [475, 374] width 30 height 30
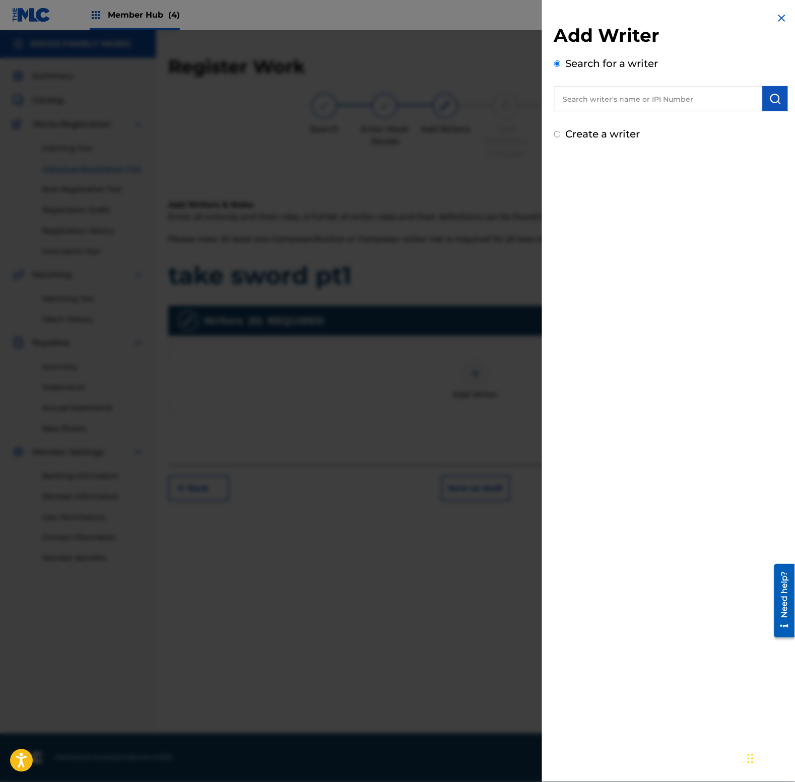
click at [622, 101] on input "text" at bounding box center [658, 98] width 208 height 25
paste input "00242590771"
type input "00242590771"
click at [771, 96] on img "submit" at bounding box center [775, 99] width 12 height 12
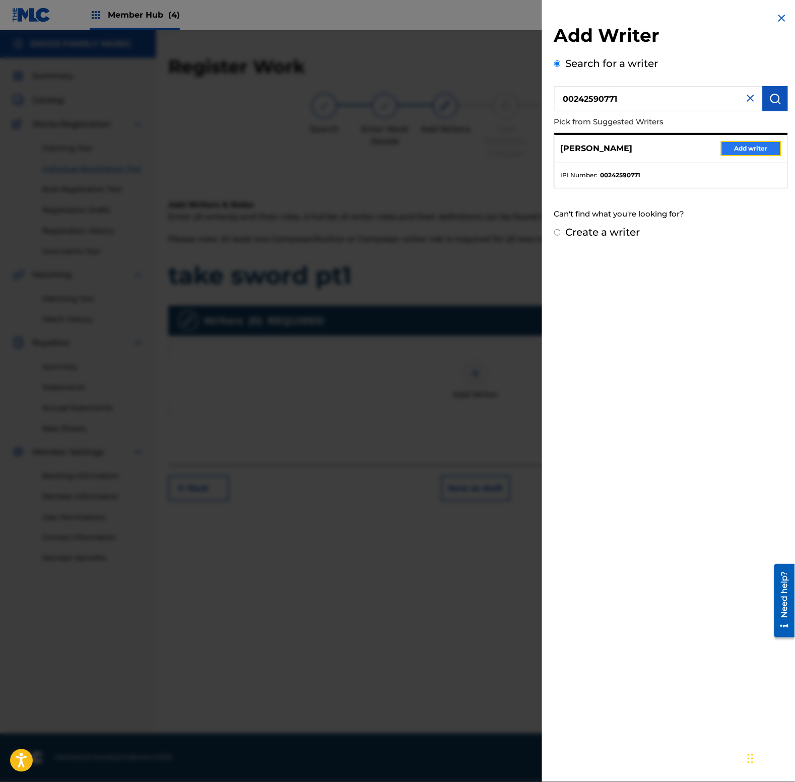
click at [740, 147] on button "Add writer" at bounding box center [751, 148] width 60 height 15
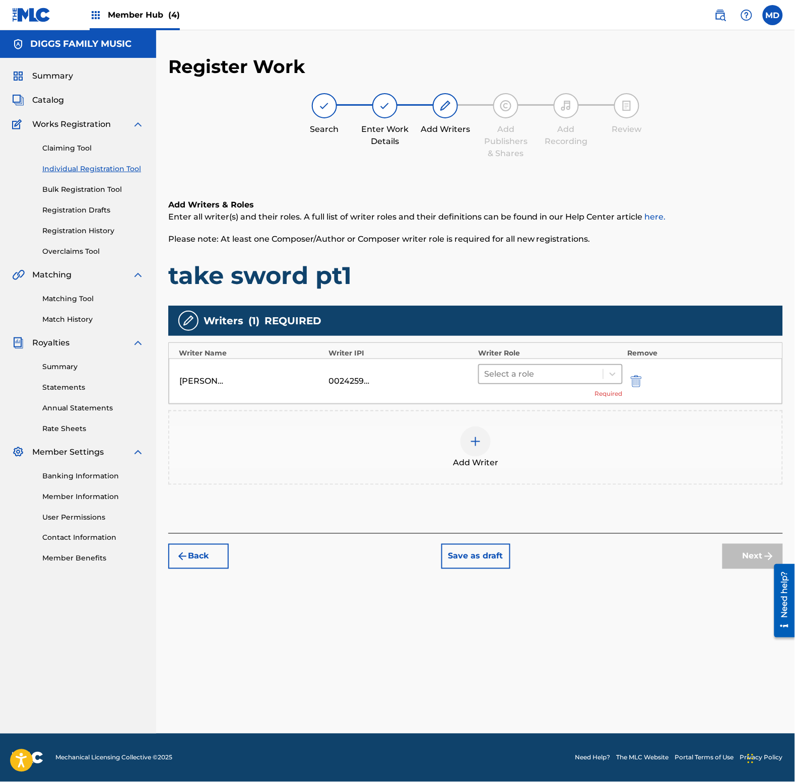
click at [533, 374] on div at bounding box center [541, 374] width 114 height 14
click at [533, 402] on div "Composer/Author" at bounding box center [550, 399] width 144 height 20
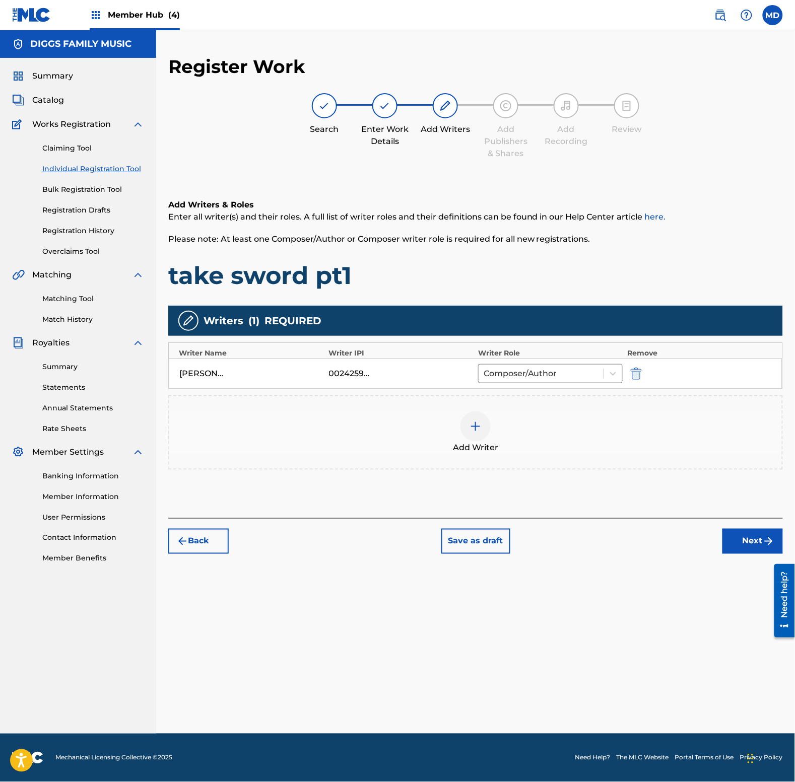
click at [481, 417] on div at bounding box center [475, 426] width 30 height 30
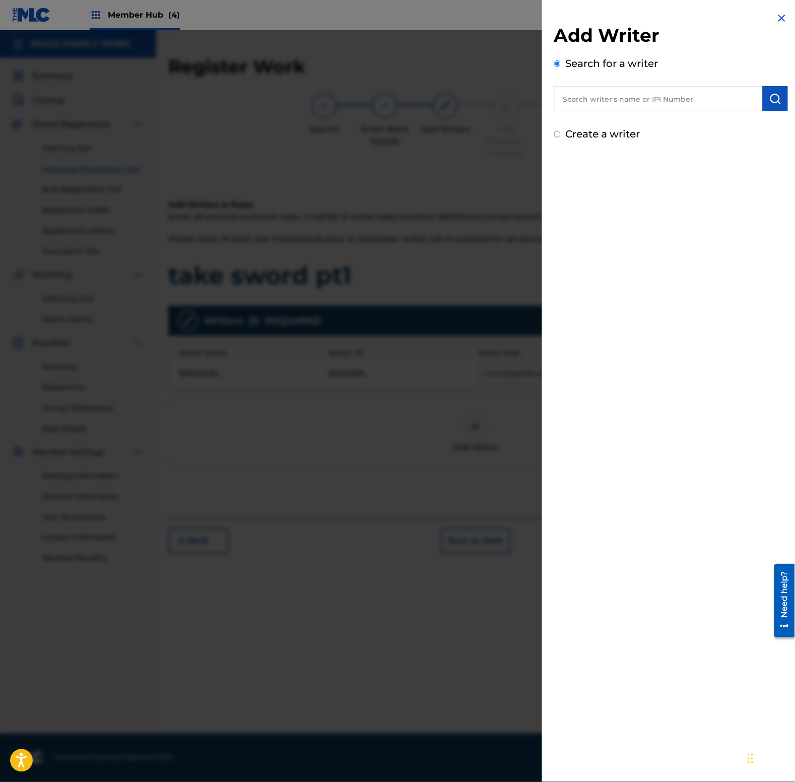
click at [625, 106] on input "text" at bounding box center [658, 98] width 208 height 25
paste input "00532993627"
type input "00532993627"
click at [770, 93] on img "submit" at bounding box center [775, 99] width 12 height 12
click at [559, 105] on input "00532993627" at bounding box center [658, 98] width 208 height 25
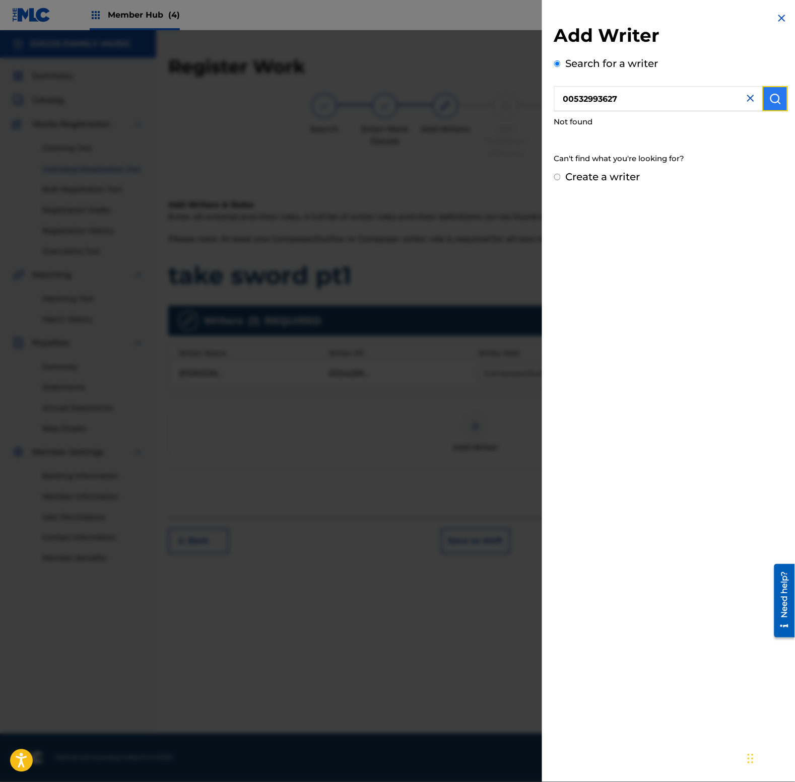
click at [773, 103] on img "submit" at bounding box center [775, 99] width 12 height 12
click at [778, 19] on img at bounding box center [782, 18] width 12 height 12
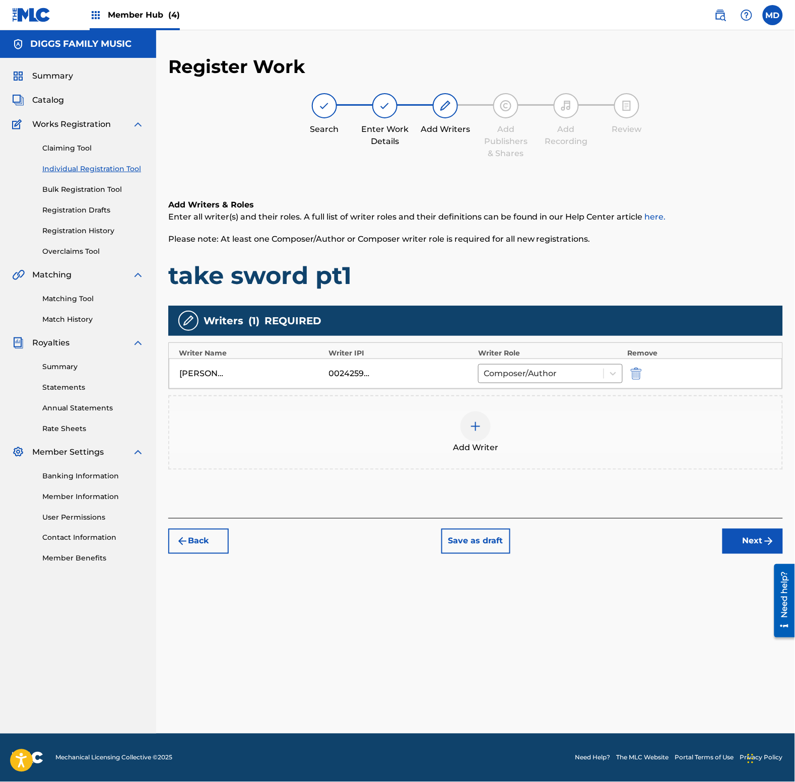
click at [472, 424] on img at bounding box center [475, 426] width 12 height 12
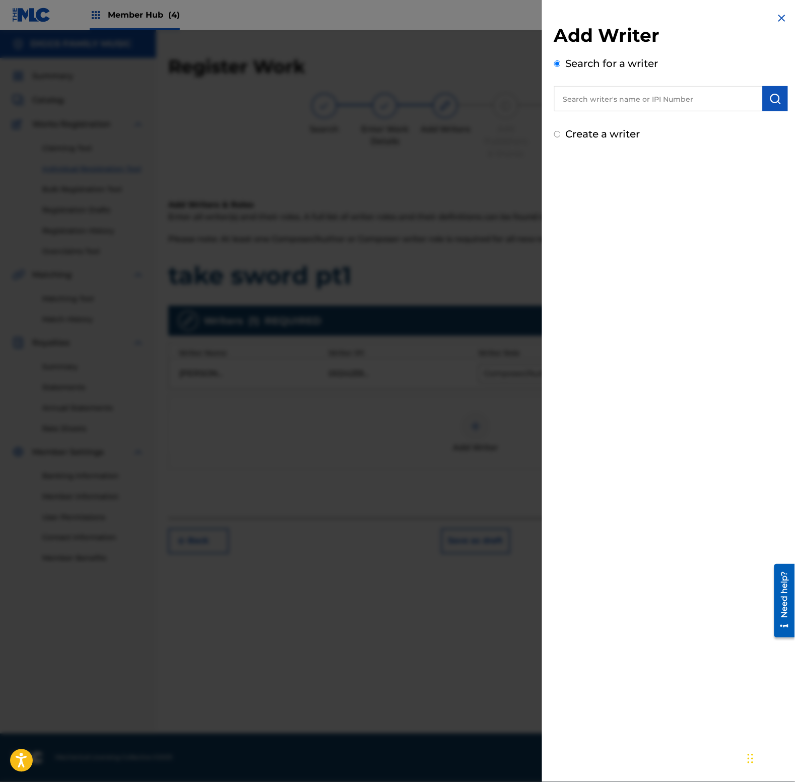
click at [652, 101] on input "text" at bounding box center [658, 98] width 208 height 25
paste input "[PERSON_NAME]"
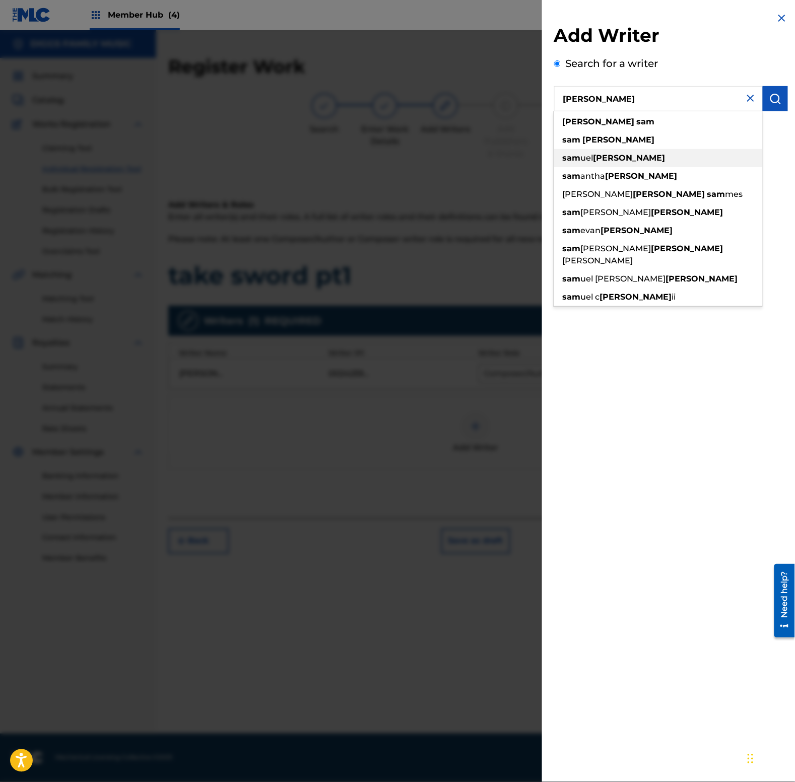
click at [613, 156] on strong "[PERSON_NAME]" at bounding box center [629, 158] width 72 height 10
type input "[PERSON_NAME]"
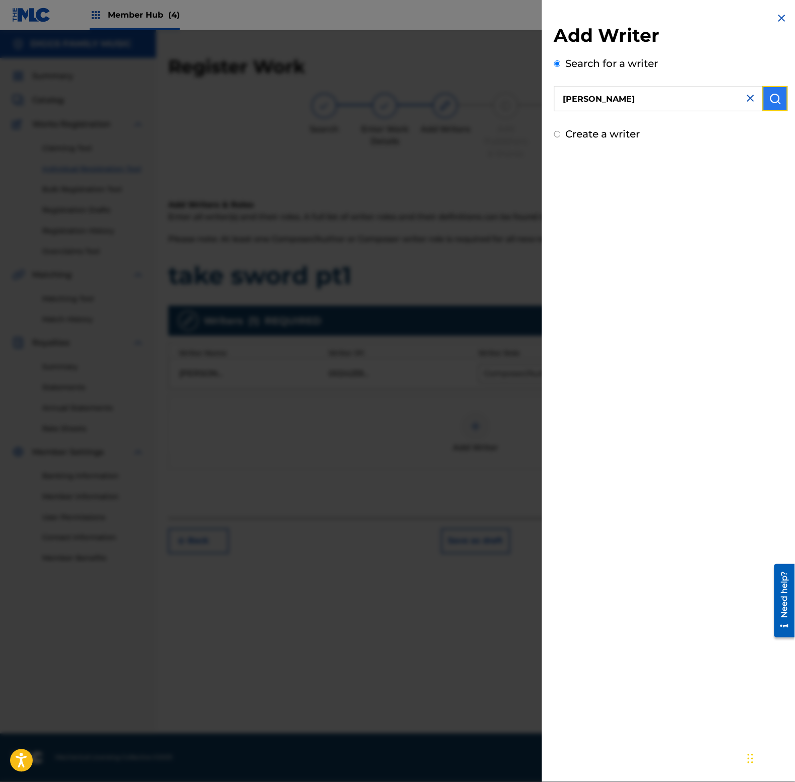
click at [770, 94] on img "submit" at bounding box center [775, 99] width 12 height 12
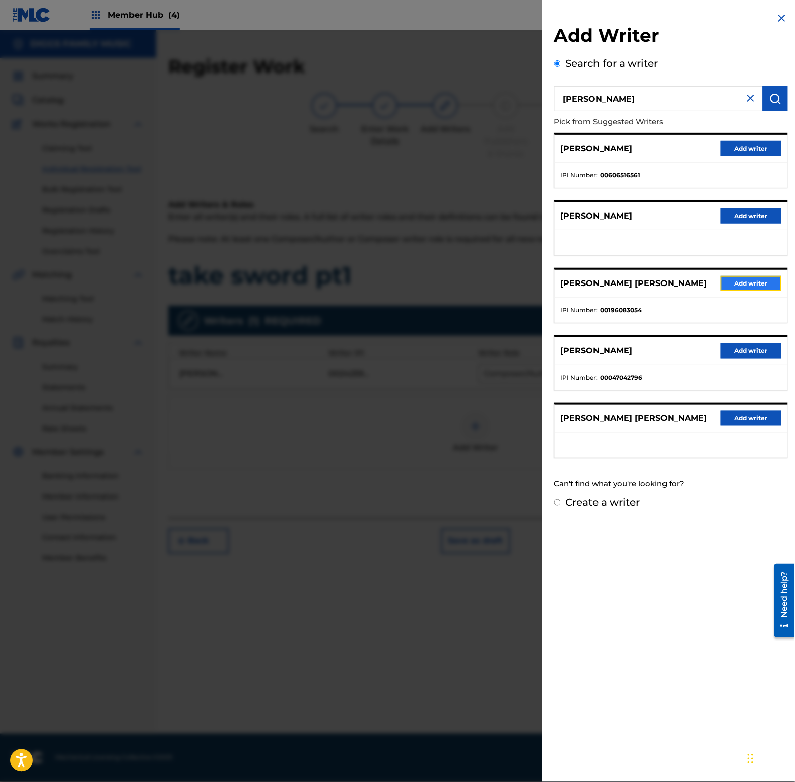
click at [766, 284] on button "Add writer" at bounding box center [751, 283] width 60 height 15
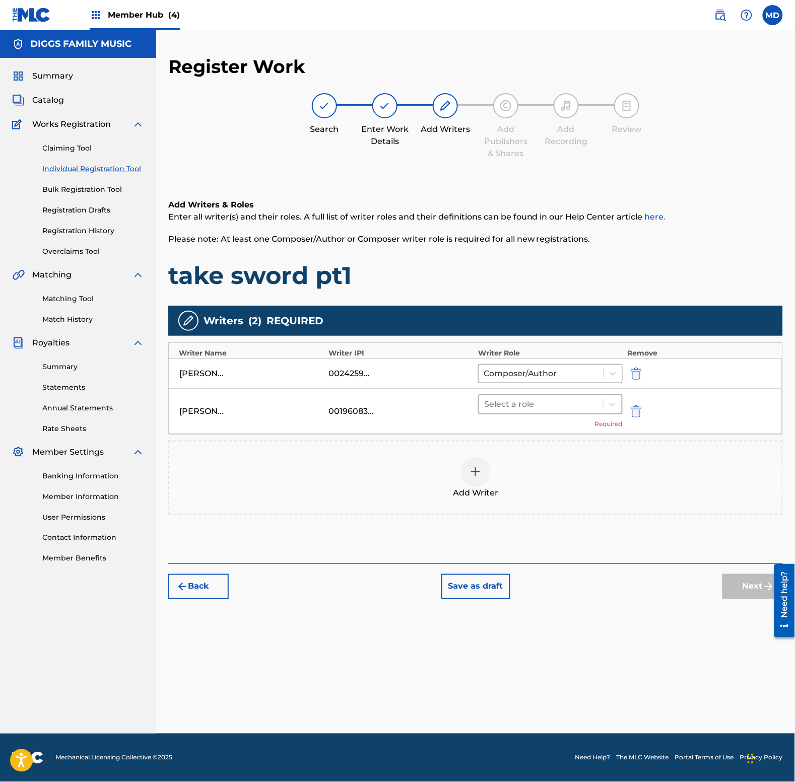
click at [554, 411] on div "Select a role" at bounding box center [541, 404] width 124 height 18
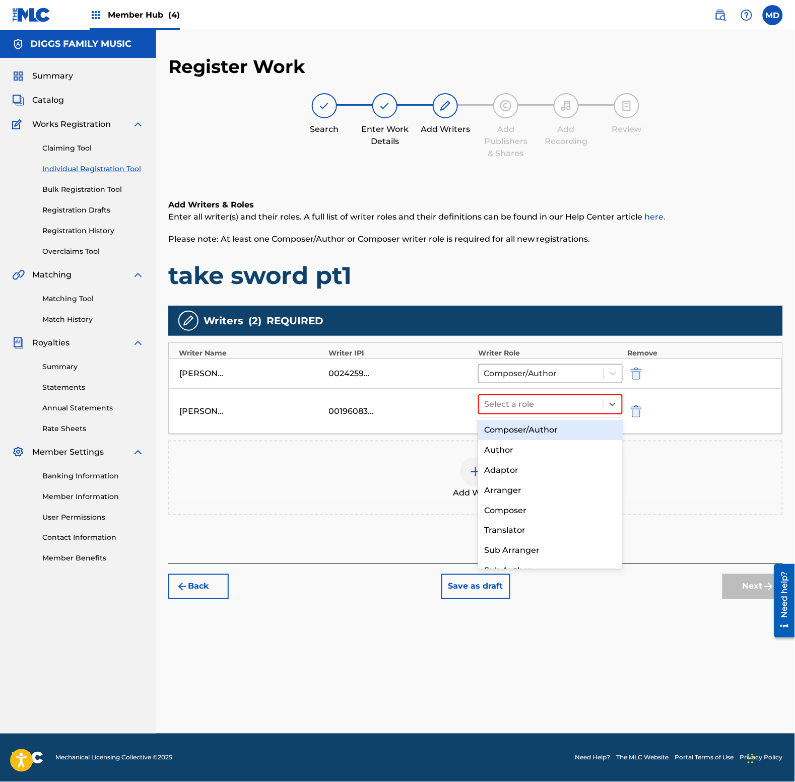
click at [565, 434] on div "Composer/Author" at bounding box center [550, 430] width 144 height 20
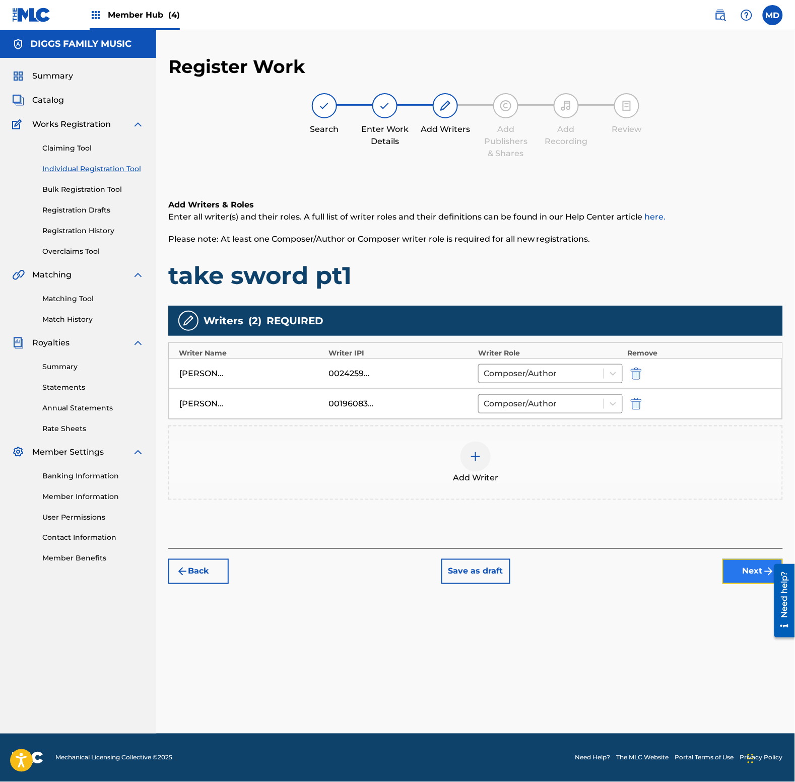
click at [736, 573] on button "Next" at bounding box center [752, 571] width 60 height 25
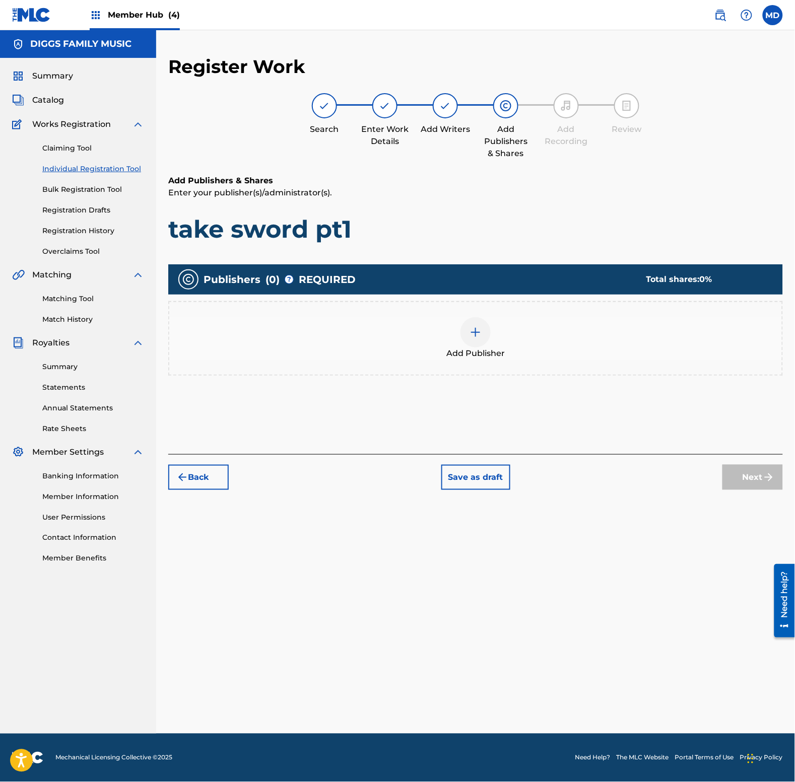
click at [472, 334] on img at bounding box center [475, 332] width 12 height 12
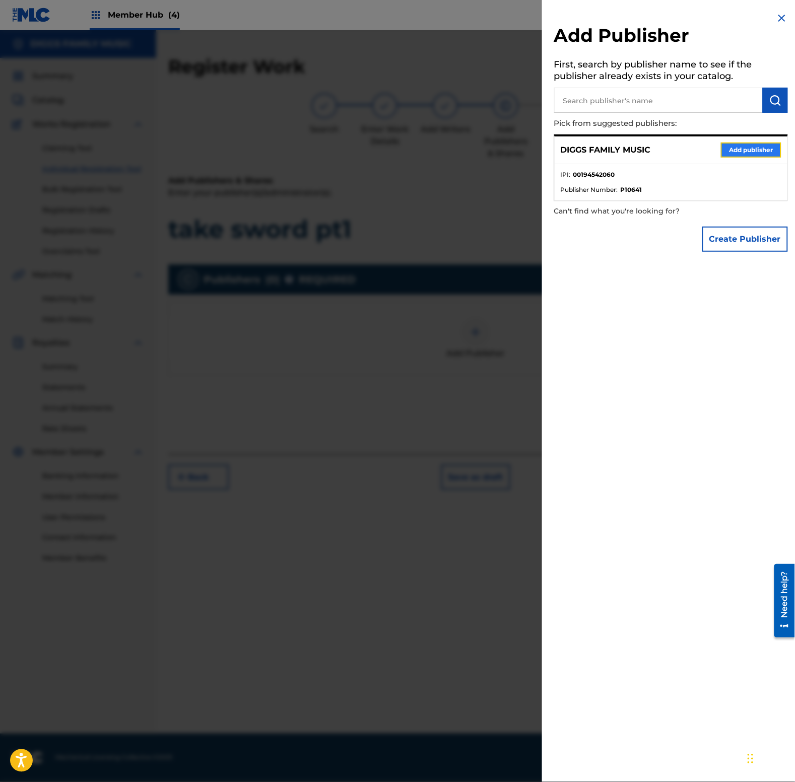
click at [736, 145] on button "Add publisher" at bounding box center [751, 150] width 60 height 15
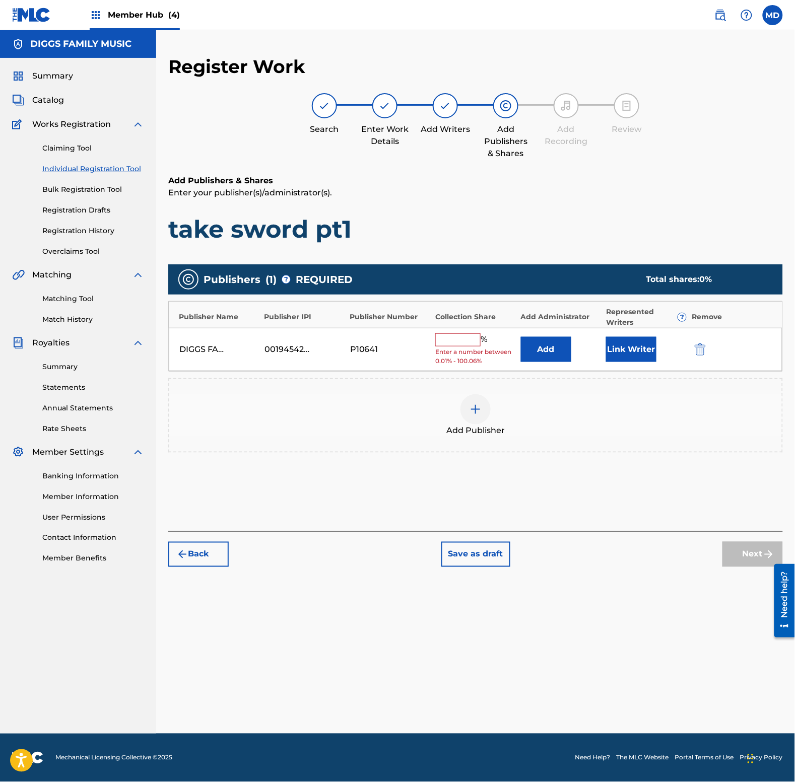
click at [471, 341] on input "text" at bounding box center [457, 339] width 45 height 13
type input "50"
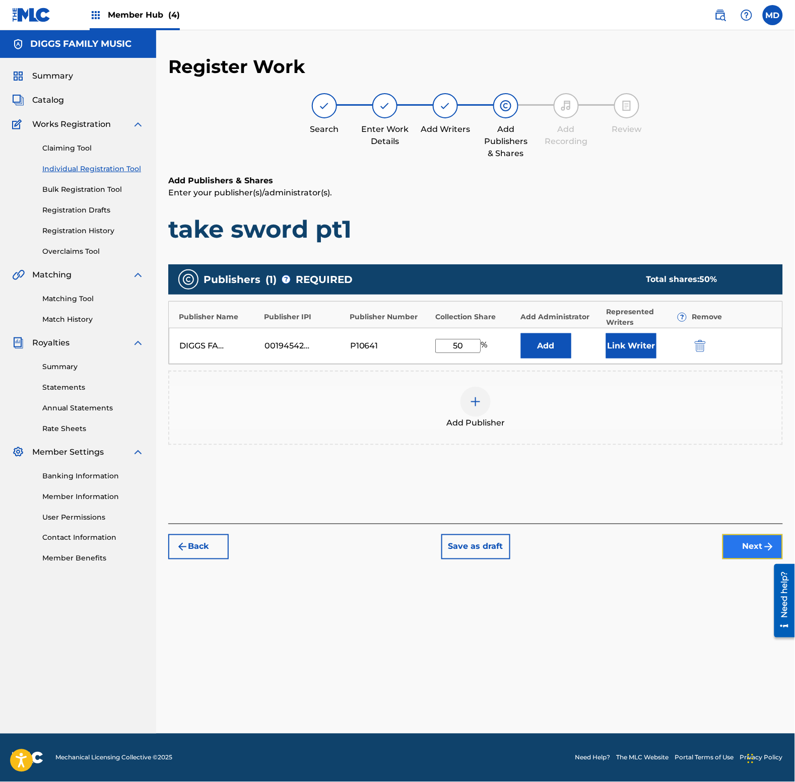
click at [735, 549] on button "Next" at bounding box center [752, 546] width 60 height 25
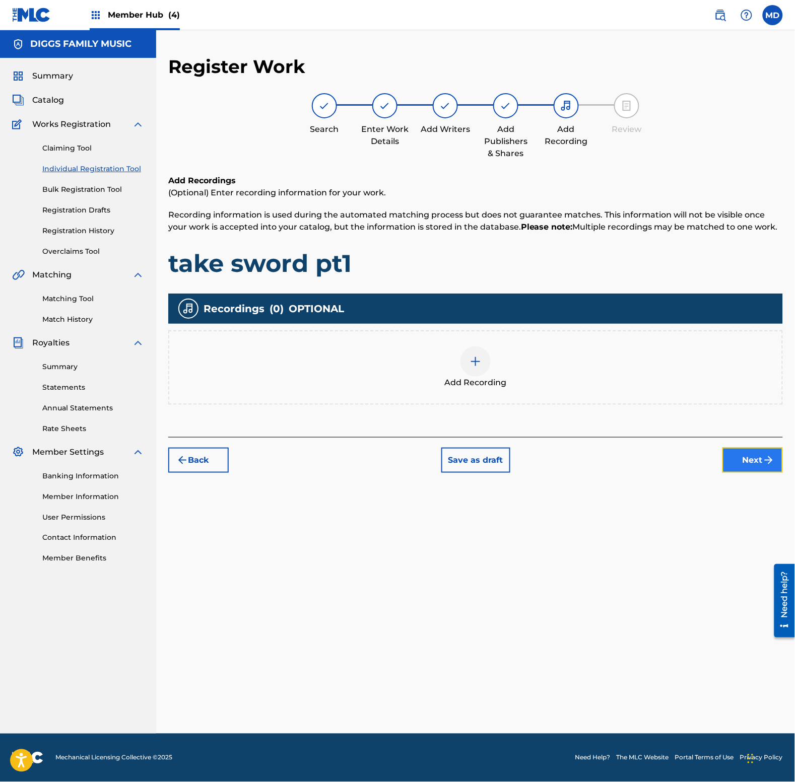
click at [753, 462] on button "Next" at bounding box center [752, 460] width 60 height 25
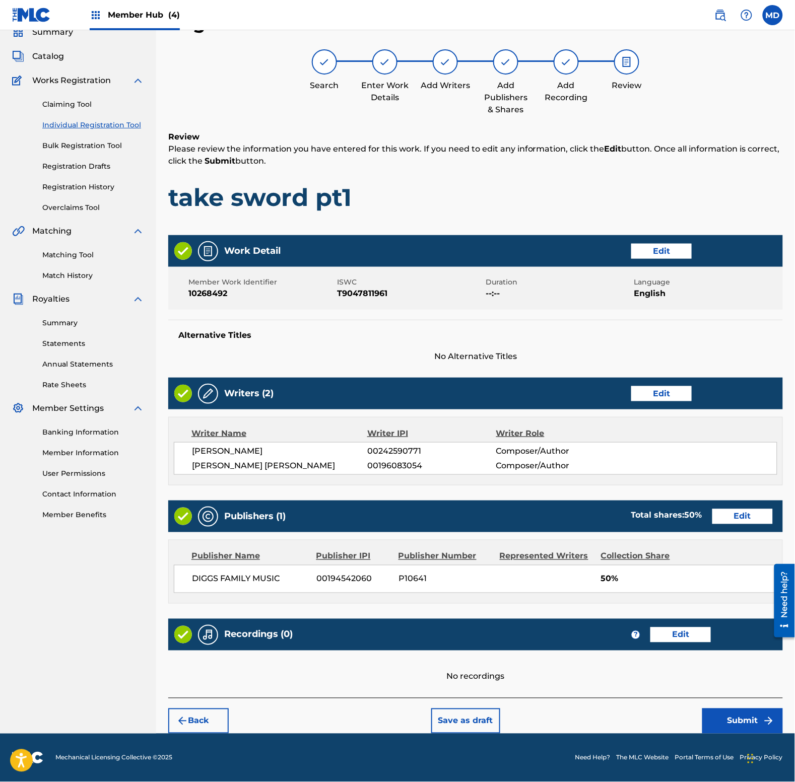
scroll to position [44, 0]
click at [729, 716] on button "Submit" at bounding box center [742, 721] width 81 height 25
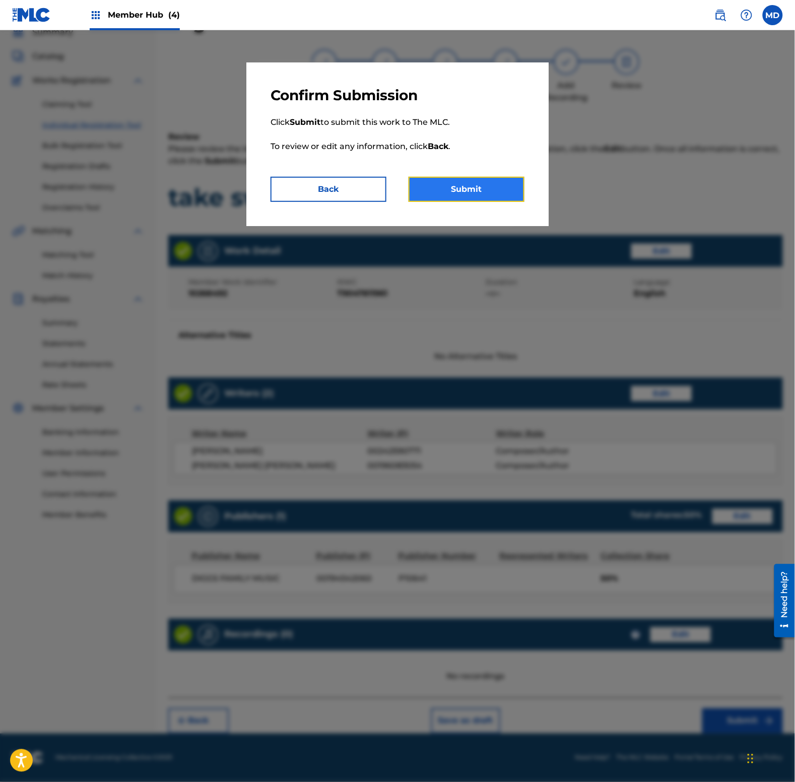
click at [477, 191] on button "Submit" at bounding box center [466, 189] width 116 height 25
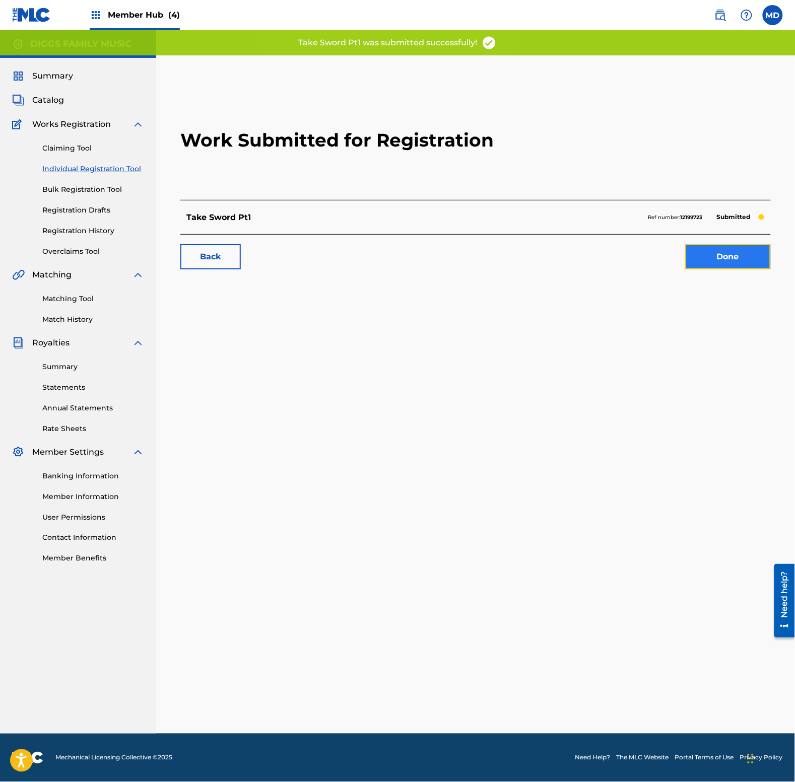
click at [723, 254] on link "Done" at bounding box center [728, 256] width 86 height 25
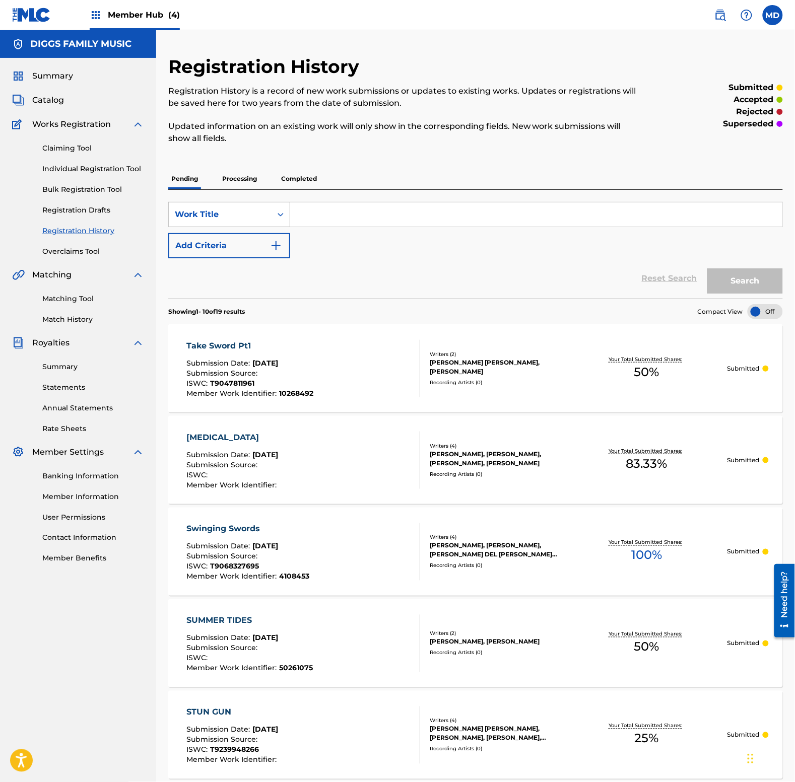
click at [348, 219] on input "Search Form" at bounding box center [536, 214] width 492 height 24
click at [348, 222] on input "take the sword pt lll" at bounding box center [536, 214] width 492 height 24
type input "take the sword pt lll"
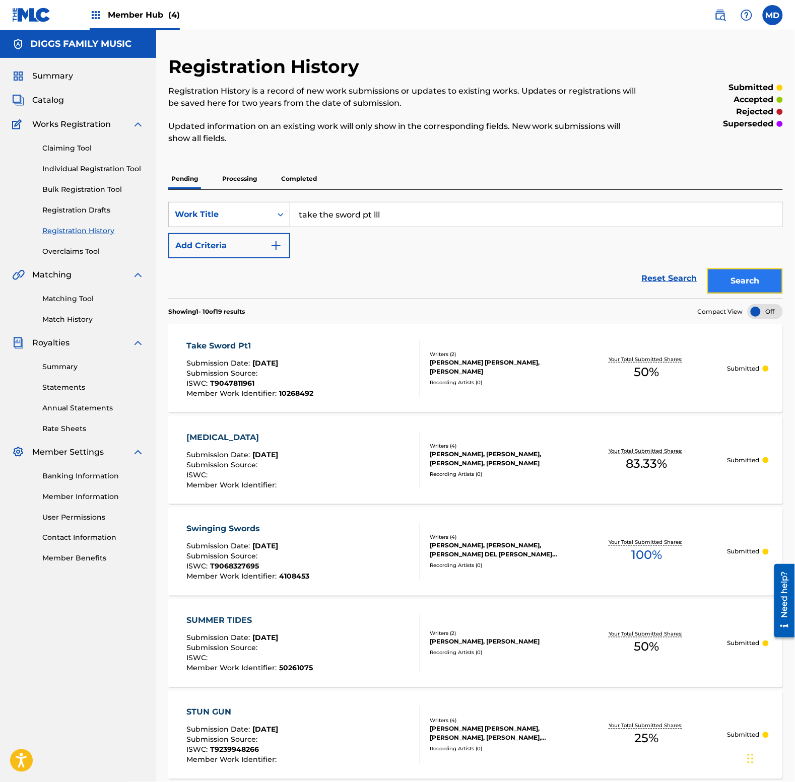
click at [747, 281] on button "Search" at bounding box center [745, 280] width 76 height 25
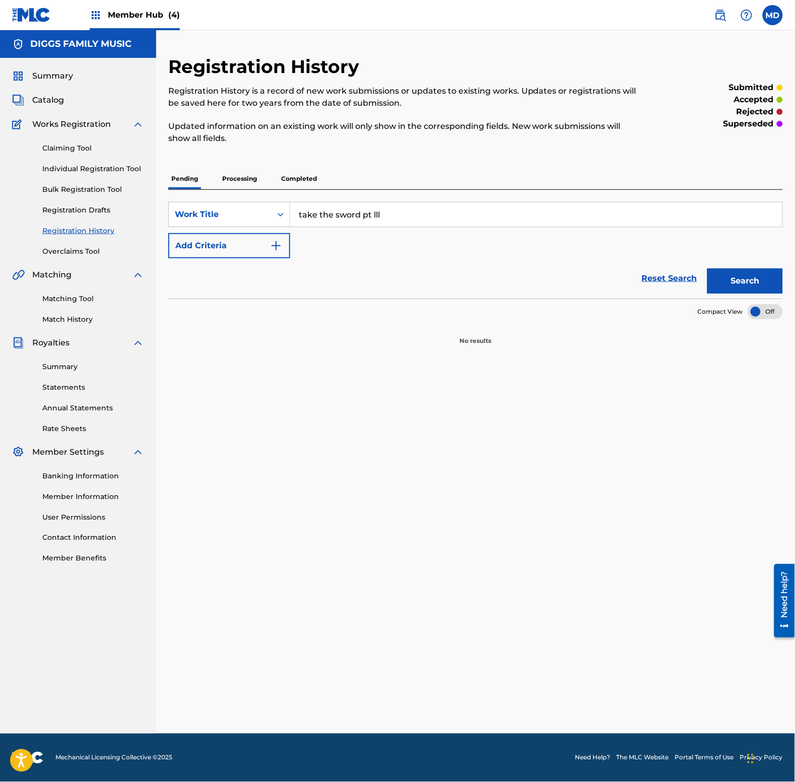
click at [241, 180] on p "Processing" at bounding box center [239, 178] width 41 height 21
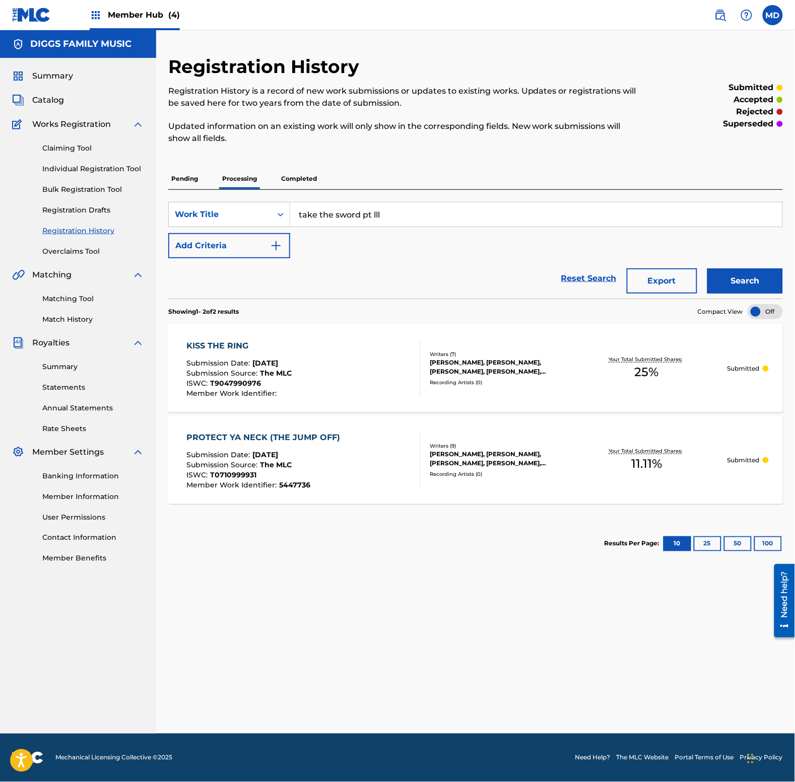
click at [304, 185] on p "Completed" at bounding box center [299, 178] width 42 height 21
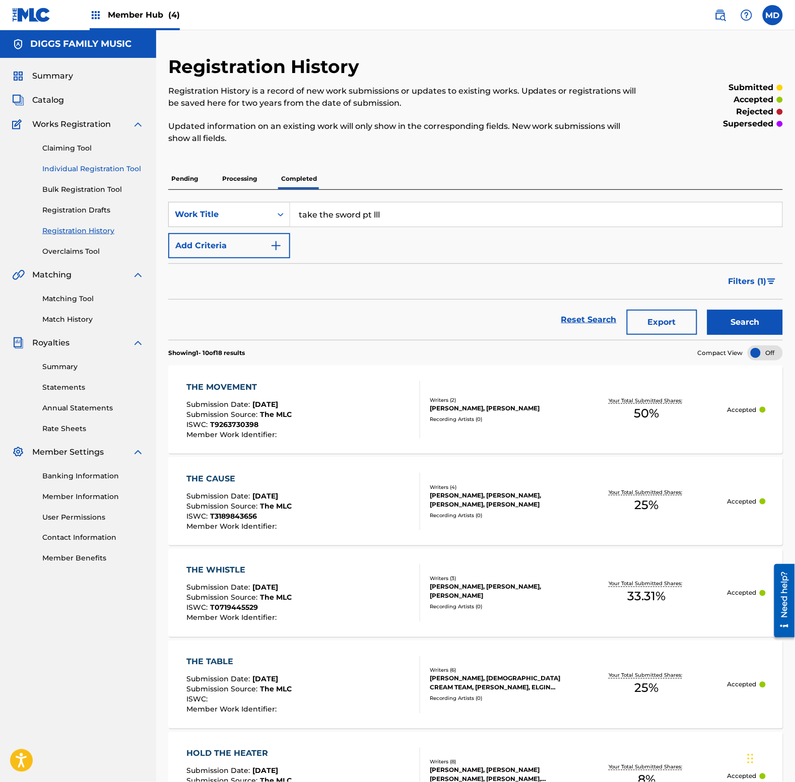
click at [63, 167] on link "Individual Registration Tool" at bounding box center [93, 169] width 102 height 11
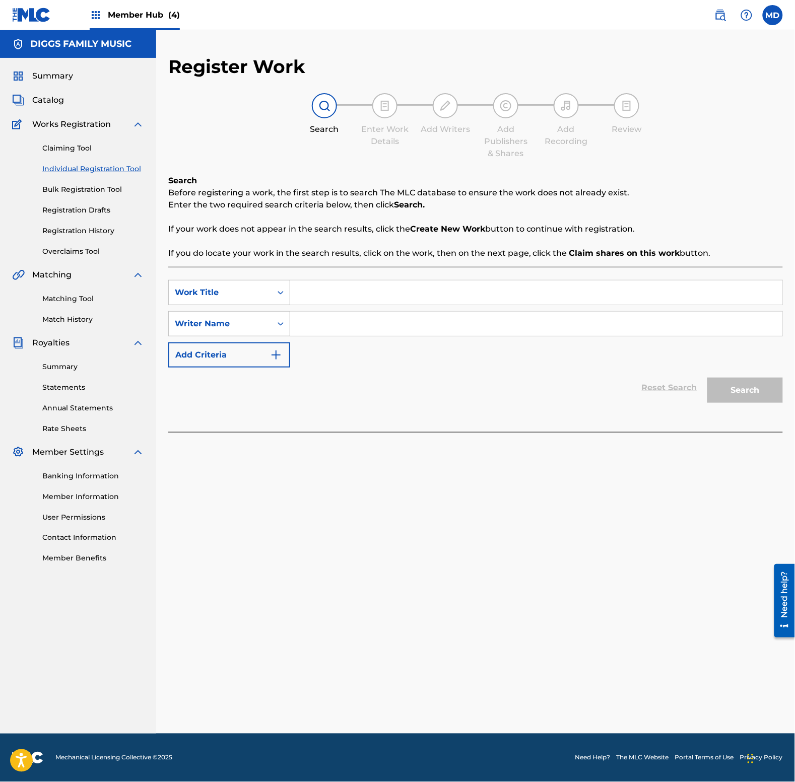
click at [331, 297] on input "Search Form" at bounding box center [536, 292] width 492 height 24
paste input "take the sword pt lll"
type input "take the sword pt lll"
click at [341, 329] on input "Search Form" at bounding box center [536, 324] width 492 height 24
click at [354, 324] on input "Search Form" at bounding box center [536, 324] width 492 height 24
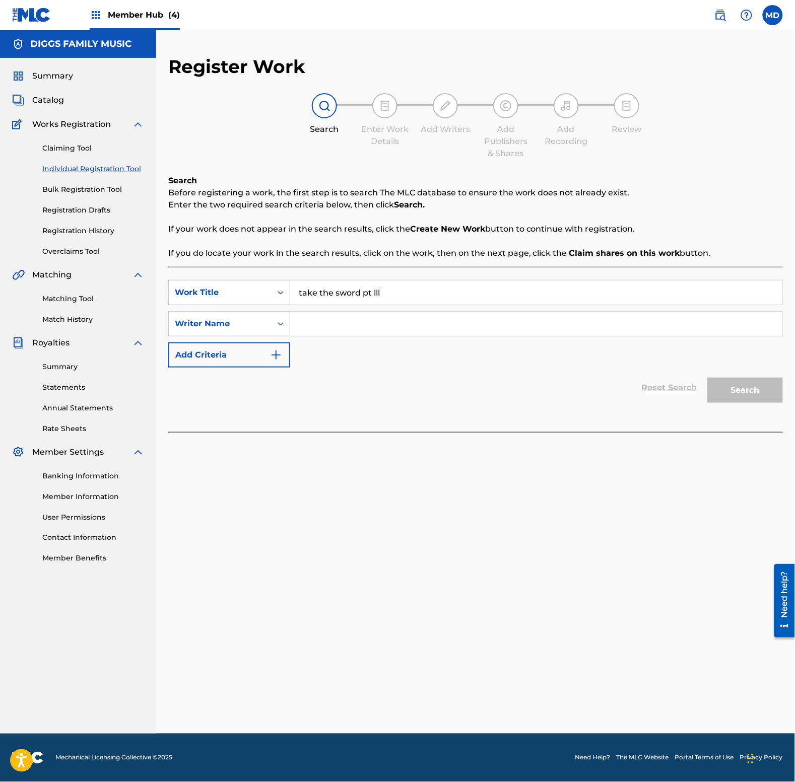
paste input "[PERSON_NAME]"
type input "[PERSON_NAME]"
click at [746, 386] on button "Search" at bounding box center [745, 390] width 76 height 25
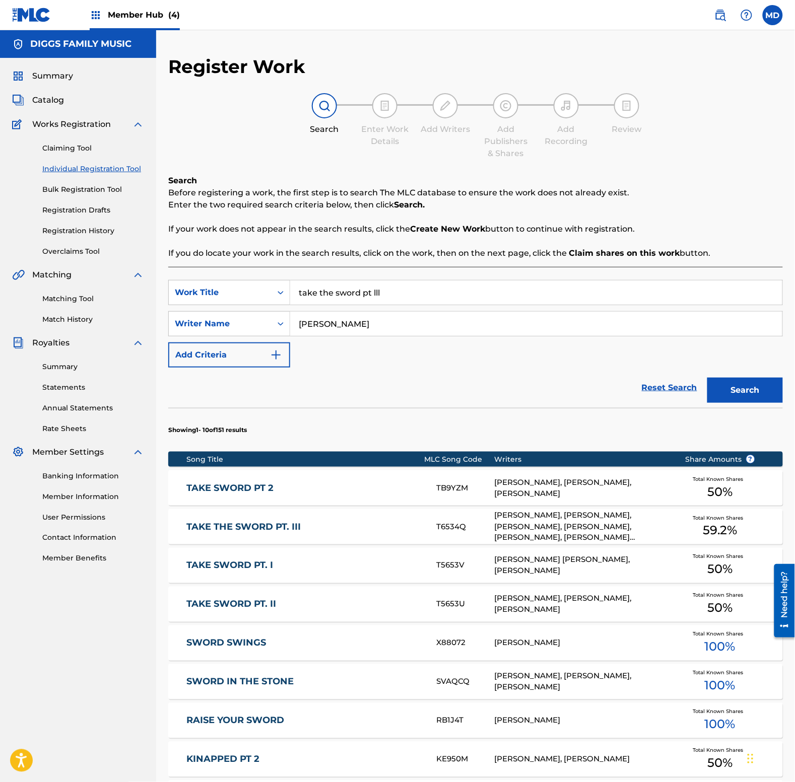
click at [323, 533] on div "TAKE THE SWORD PT. III T6534Q [PERSON_NAME], [PERSON_NAME], [PERSON_NAME], [PER…" at bounding box center [475, 526] width 614 height 35
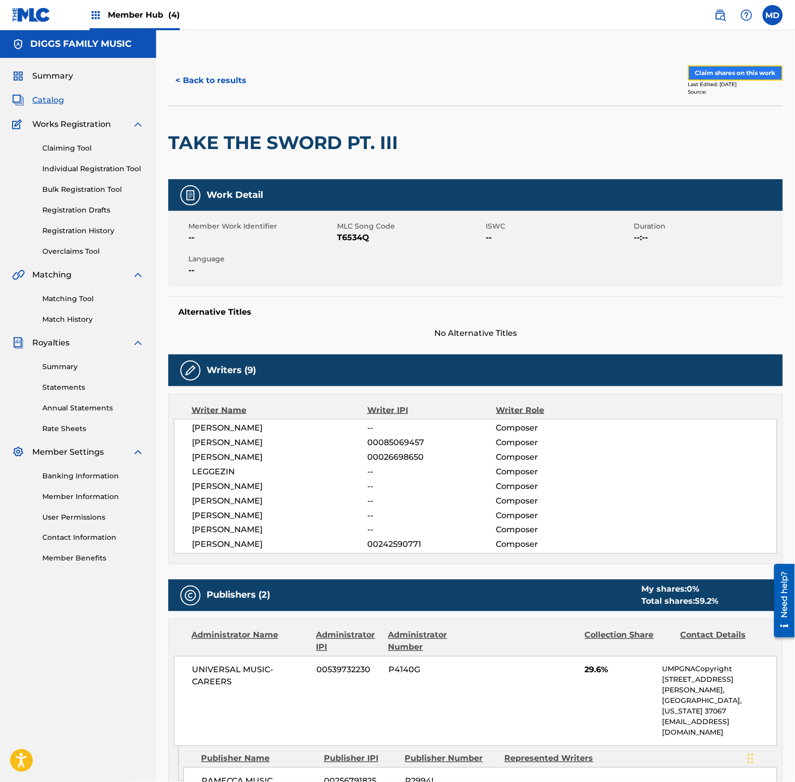
click at [733, 72] on button "Claim shares on this work" at bounding box center [735, 72] width 95 height 15
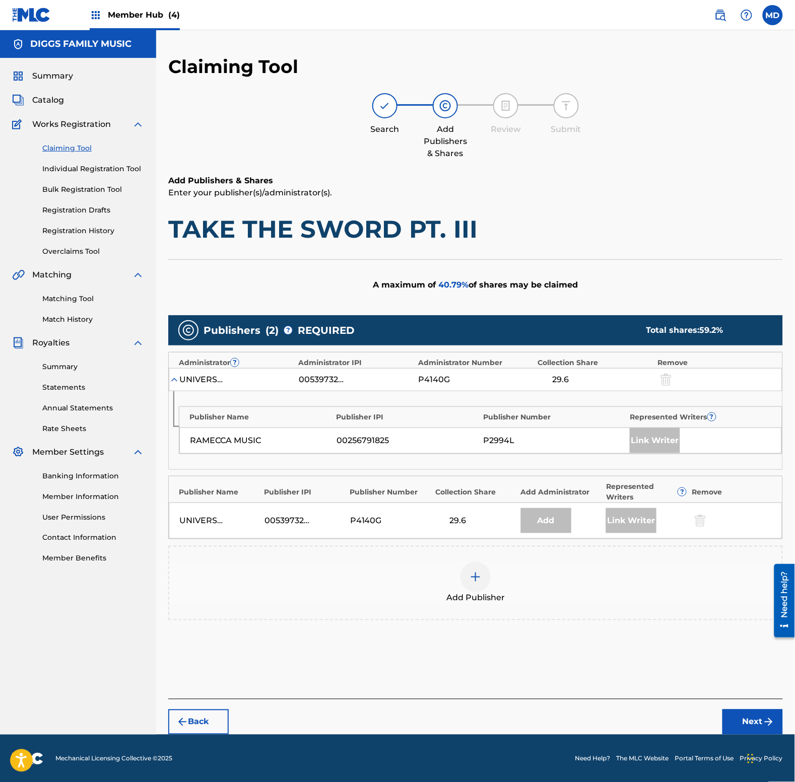
click at [466, 578] on div at bounding box center [475, 577] width 30 height 30
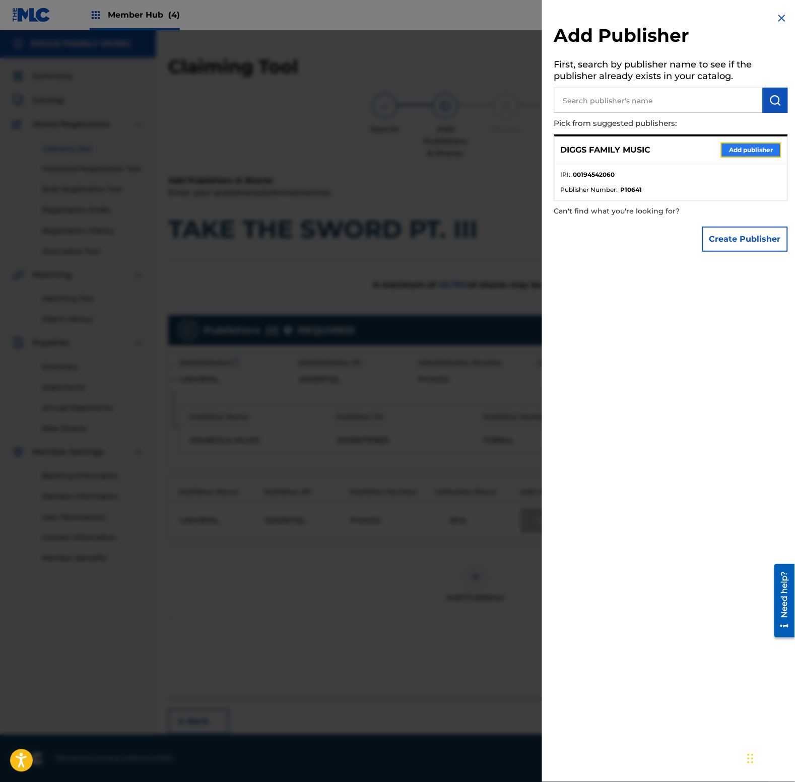
click at [723, 150] on button "Add publisher" at bounding box center [751, 150] width 60 height 15
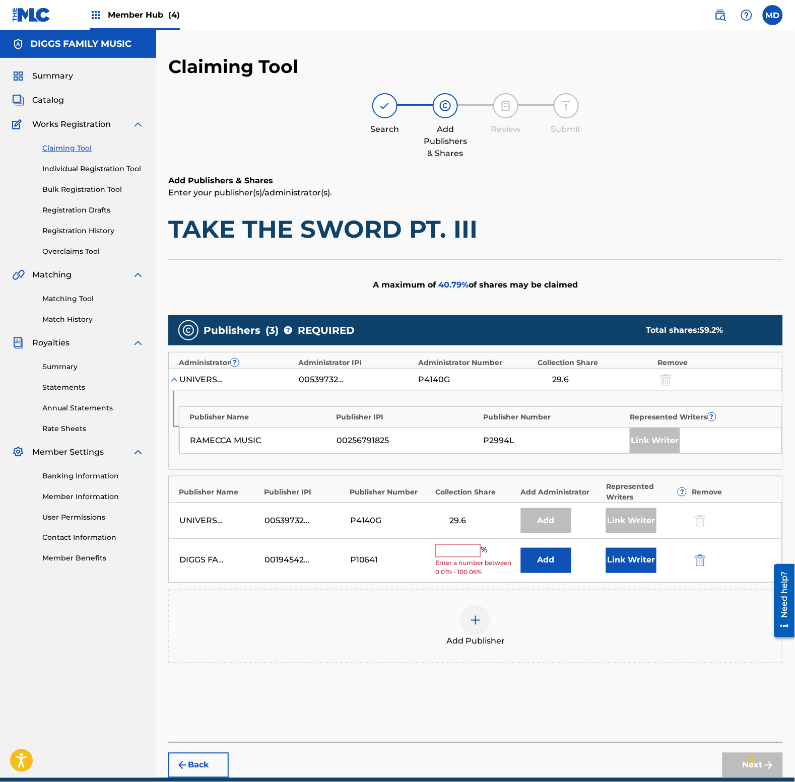
click at [462, 553] on input "text" at bounding box center [457, 550] width 45 height 13
type input "25"
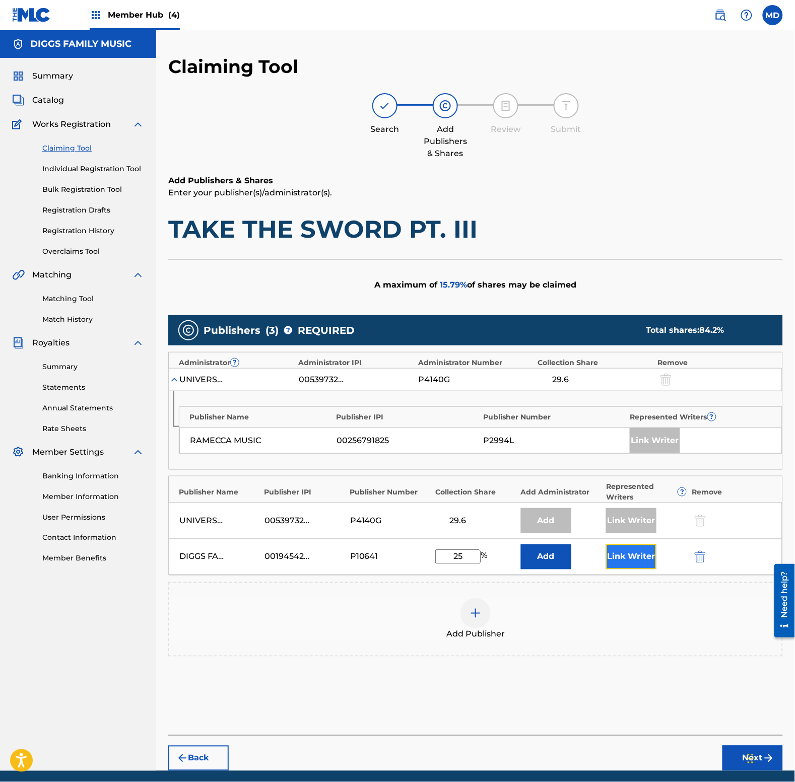
click at [631, 560] on button "Link Writer" at bounding box center [631, 556] width 50 height 25
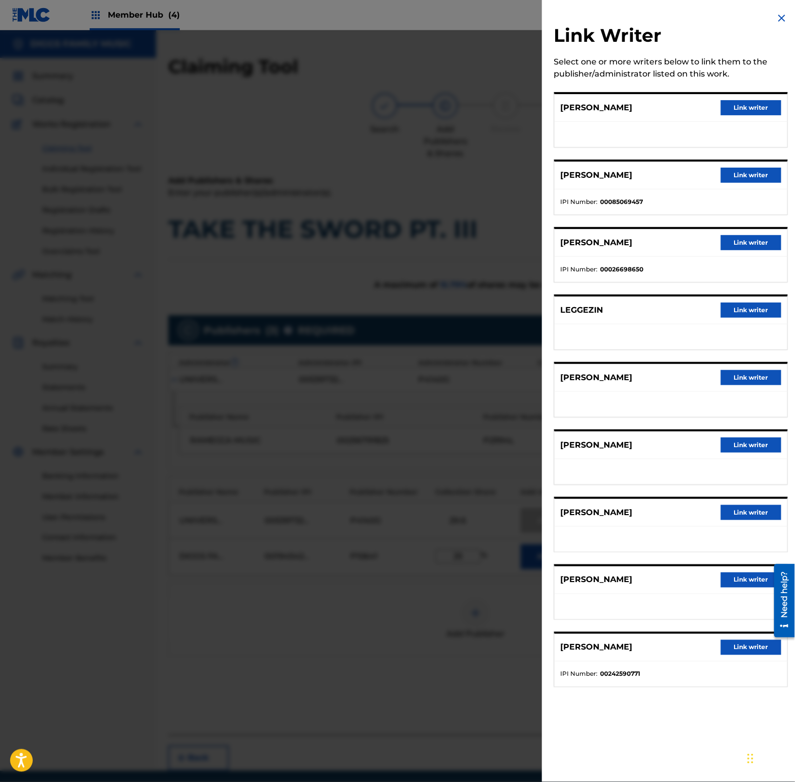
click at [777, 18] on img at bounding box center [782, 18] width 12 height 12
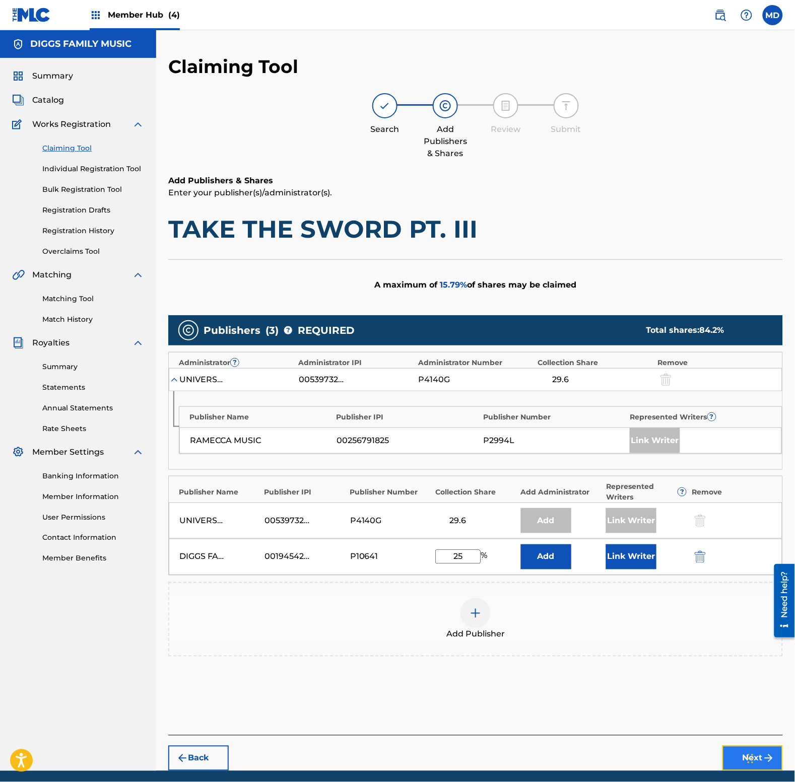
click at [730, 761] on button "Next" at bounding box center [752, 758] width 60 height 25
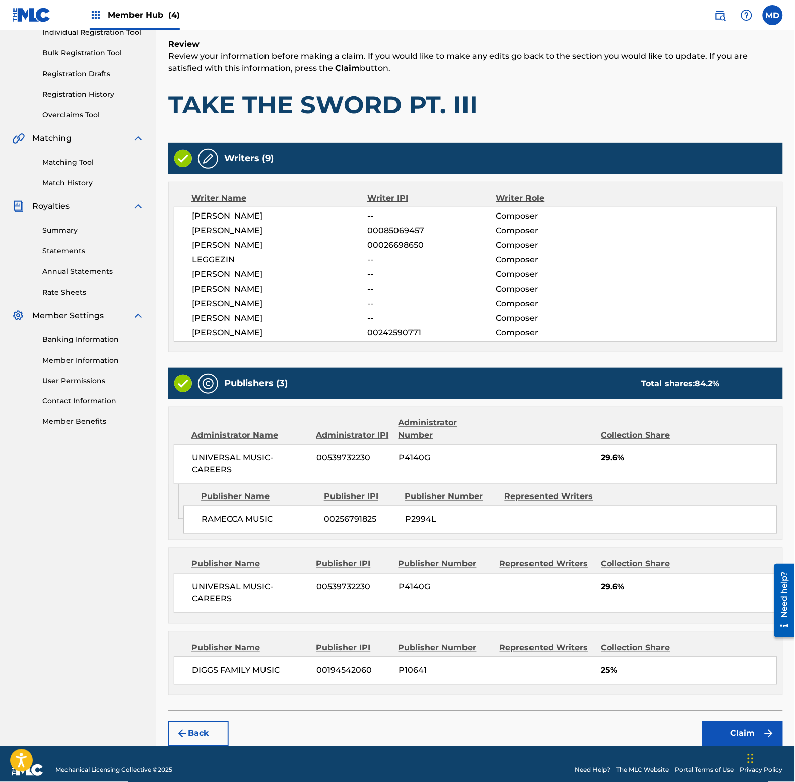
scroll to position [150, 0]
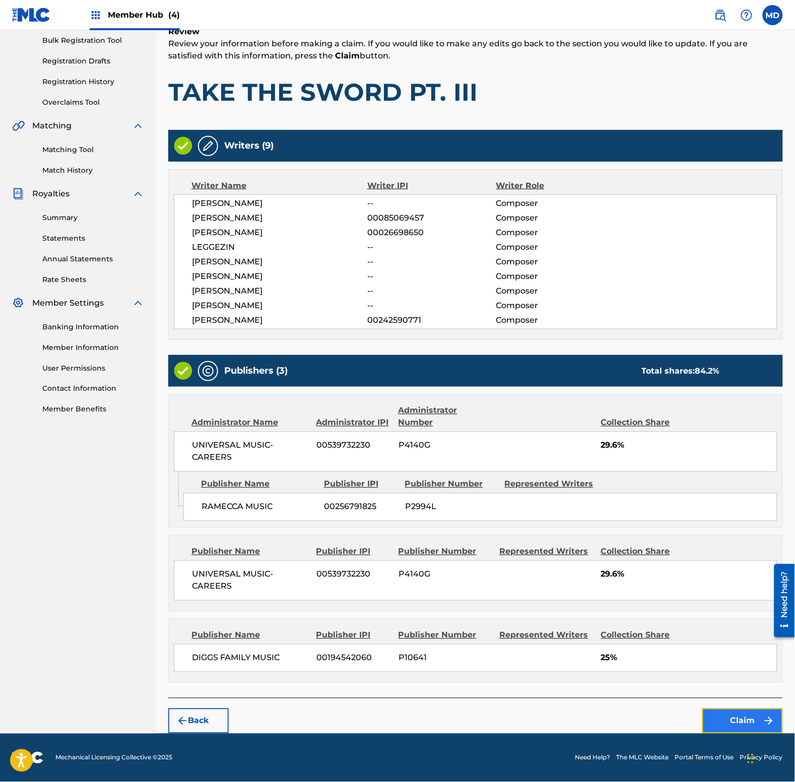
click at [731, 718] on button "Claim" at bounding box center [742, 721] width 81 height 25
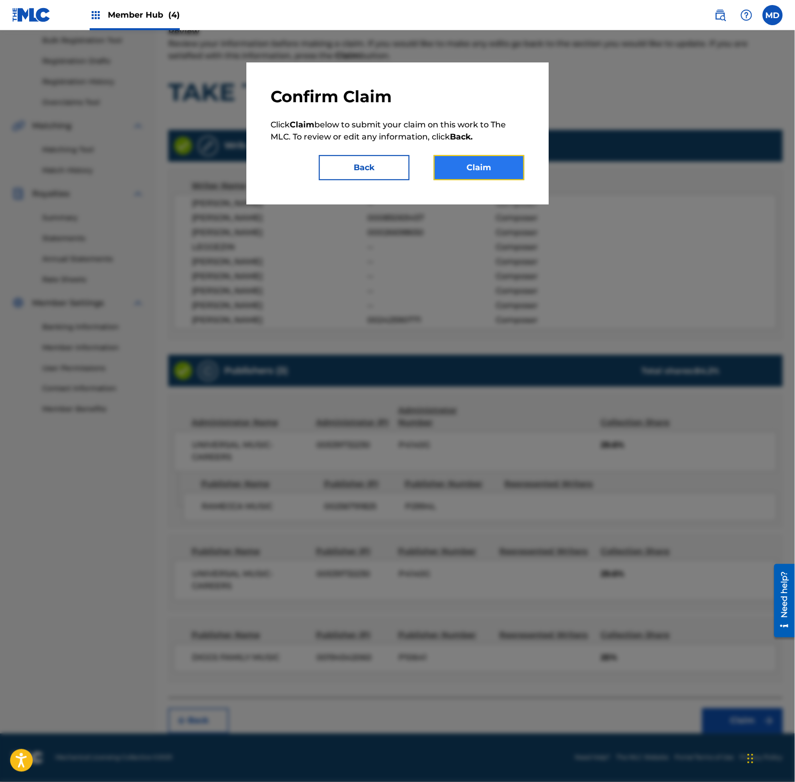
click at [487, 167] on button "Claim" at bounding box center [479, 167] width 91 height 25
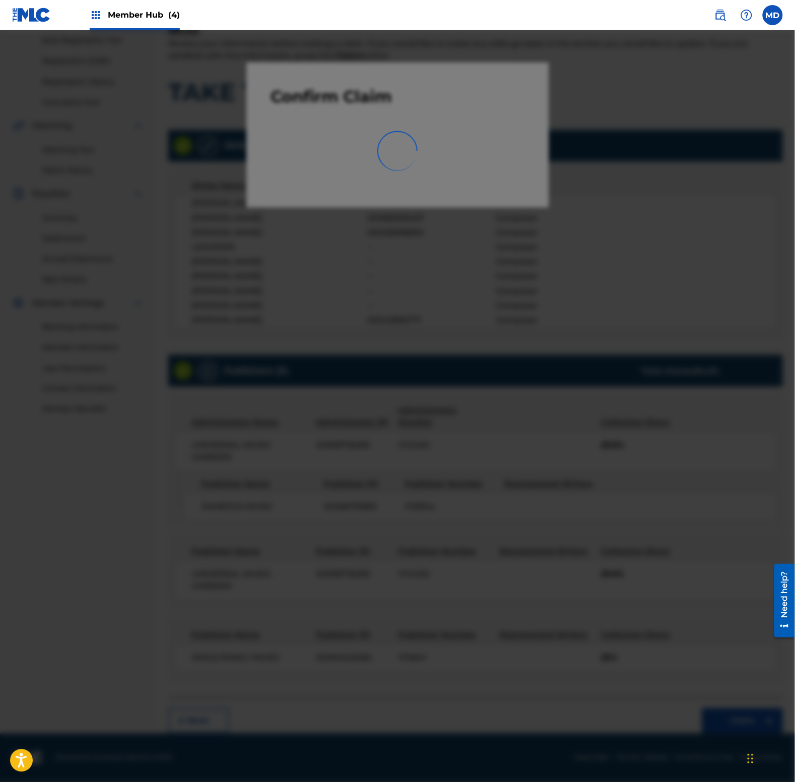
scroll to position [0, 0]
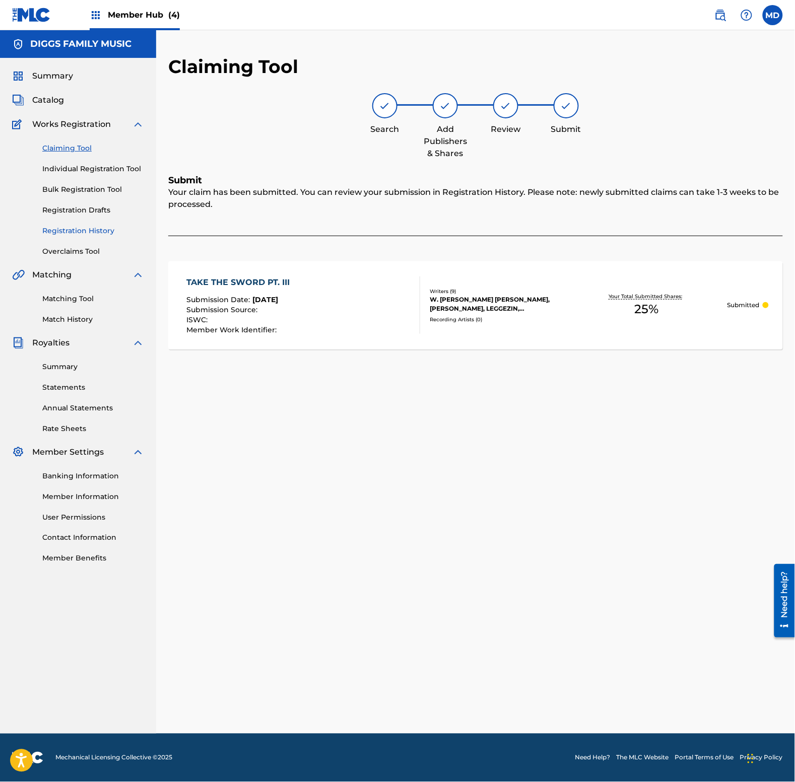
click at [95, 228] on link "Registration History" at bounding box center [93, 231] width 102 height 11
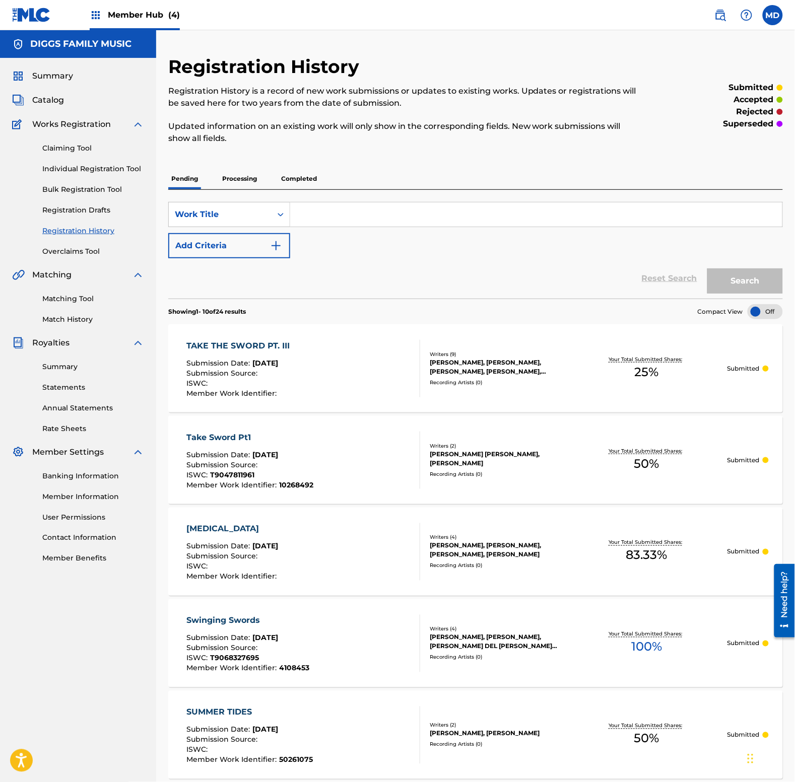
click at [398, 217] on input "Search Form" at bounding box center [536, 214] width 492 height 24
click at [374, 210] on input "take your medicine" at bounding box center [536, 214] width 492 height 24
type input "take your medicine"
click at [720, 275] on button "Search" at bounding box center [745, 280] width 76 height 25
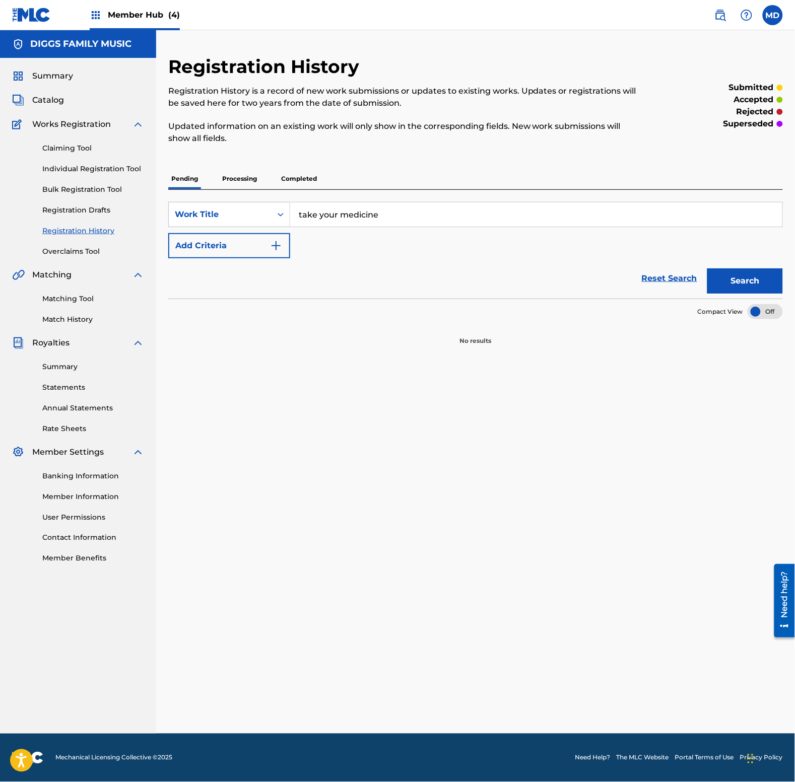
click at [248, 179] on p "Processing" at bounding box center [239, 178] width 41 height 21
click at [288, 180] on p "Completed" at bounding box center [299, 178] width 42 height 21
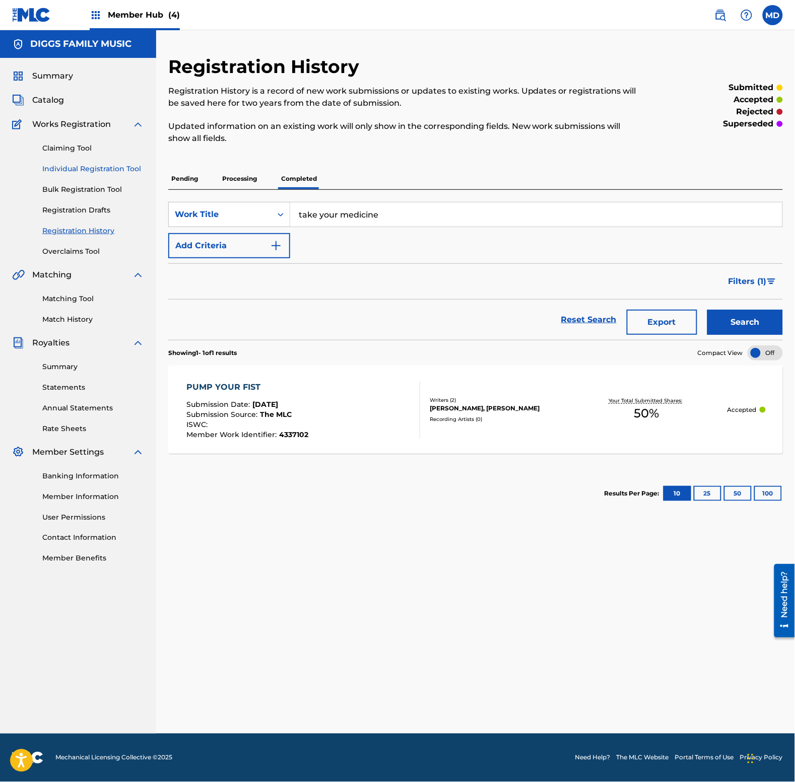
click at [62, 168] on link "Individual Registration Tool" at bounding box center [93, 169] width 102 height 11
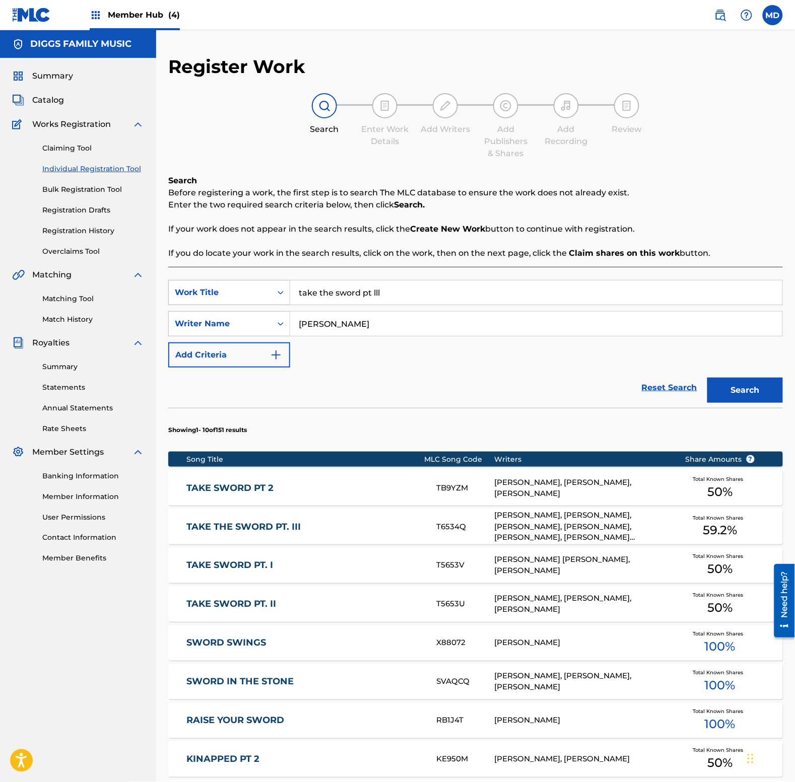
drag, startPoint x: 390, startPoint y: 297, endPoint x: 262, endPoint y: 303, distance: 128.5
click at [262, 303] on div "SearchWithCriteriaabd27ece-1981-4d2b-9ce3-ddb6a9c8adbd Work Title take the swor…" at bounding box center [475, 292] width 614 height 25
paste input "medicine"
type input "medicine"
click at [61, 232] on link "Registration History" at bounding box center [93, 231] width 102 height 11
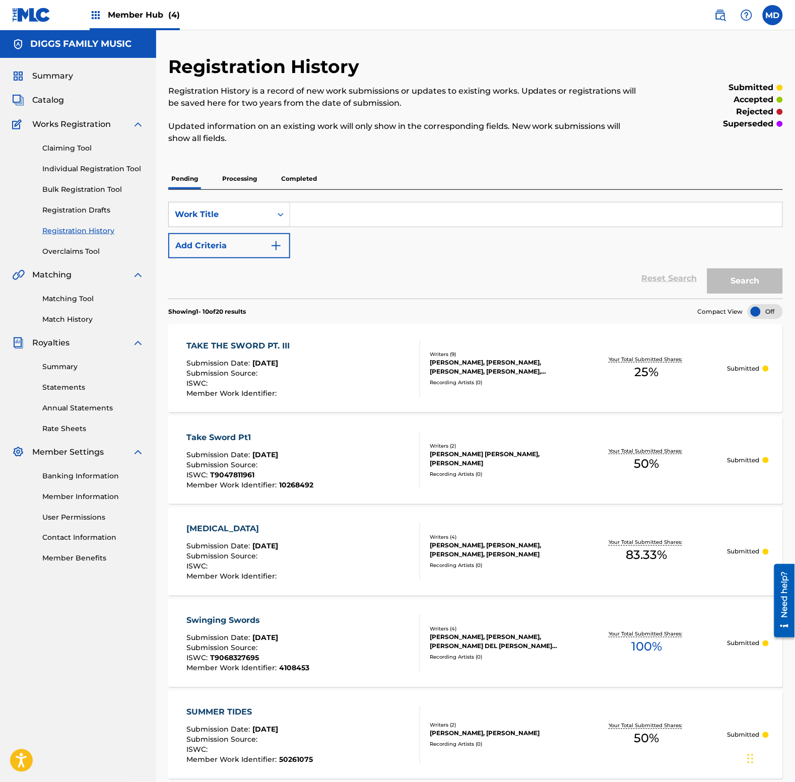
click at [345, 219] on input "Search Form" at bounding box center [536, 214] width 492 height 24
type input "take your medicine"
drag, startPoint x: 394, startPoint y: 217, endPoint x: 298, endPoint y: 224, distance: 96.5
click at [298, 224] on input "take your medicine" at bounding box center [536, 214] width 492 height 24
click at [75, 169] on link "Individual Registration Tool" at bounding box center [93, 169] width 102 height 11
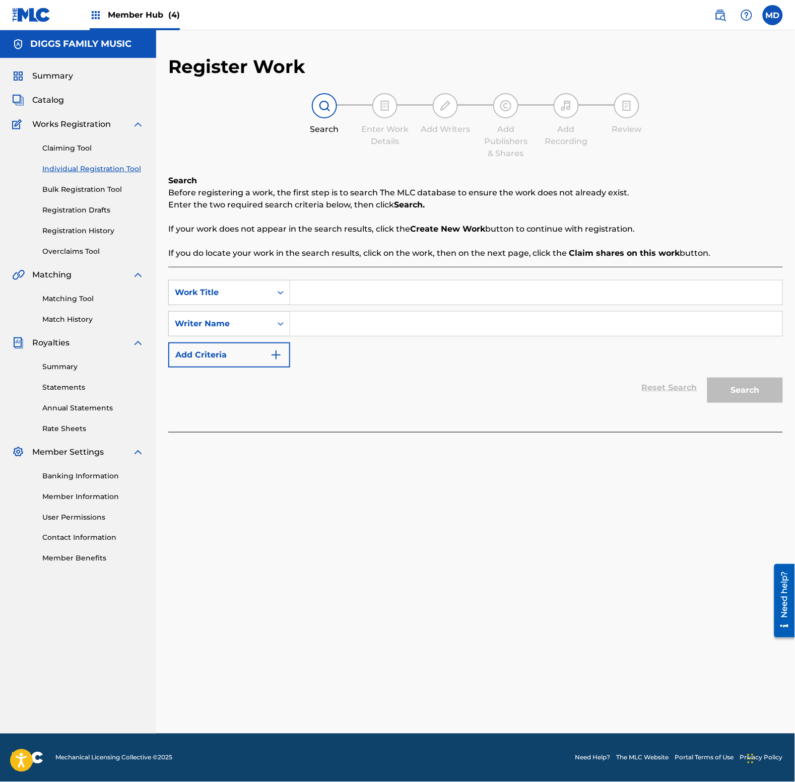
click at [364, 291] on input "Search Form" at bounding box center [536, 292] width 492 height 24
paste input "take your medicine"
type input "take your medicine"
click at [382, 331] on input "Search Form" at bounding box center [536, 324] width 492 height 24
click at [423, 328] on input "Search Form" at bounding box center [536, 324] width 492 height 24
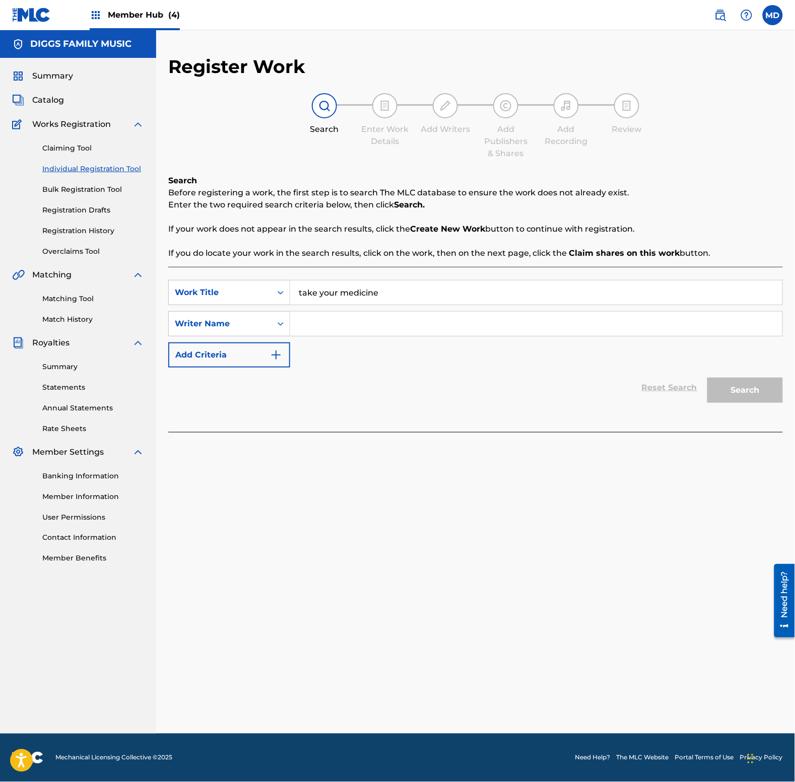
paste input "[PERSON_NAME]"
type input "[PERSON_NAME]"
click at [758, 394] on button "Search" at bounding box center [745, 390] width 76 height 25
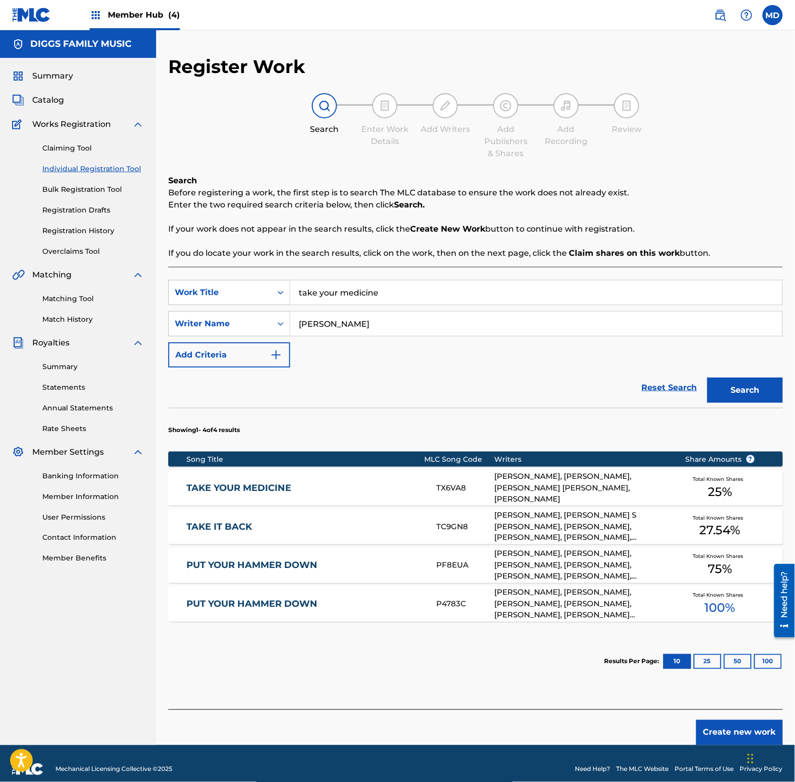
click at [338, 486] on link "TAKE YOUR MEDICINE" at bounding box center [305, 488] width 236 height 12
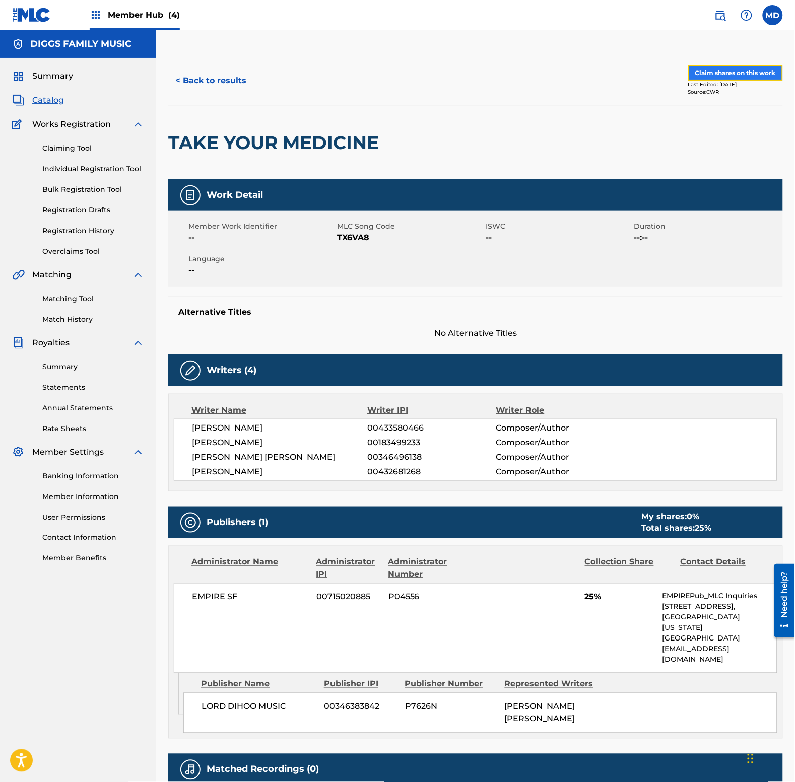
click at [711, 69] on button "Claim shares on this work" at bounding box center [735, 72] width 95 height 15
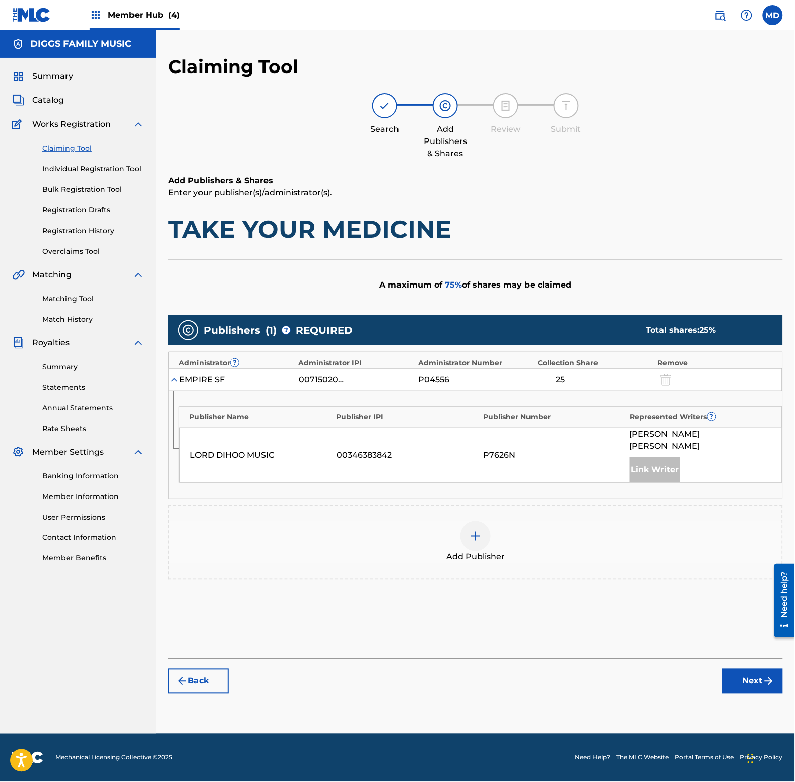
click at [481, 530] on img at bounding box center [475, 536] width 12 height 12
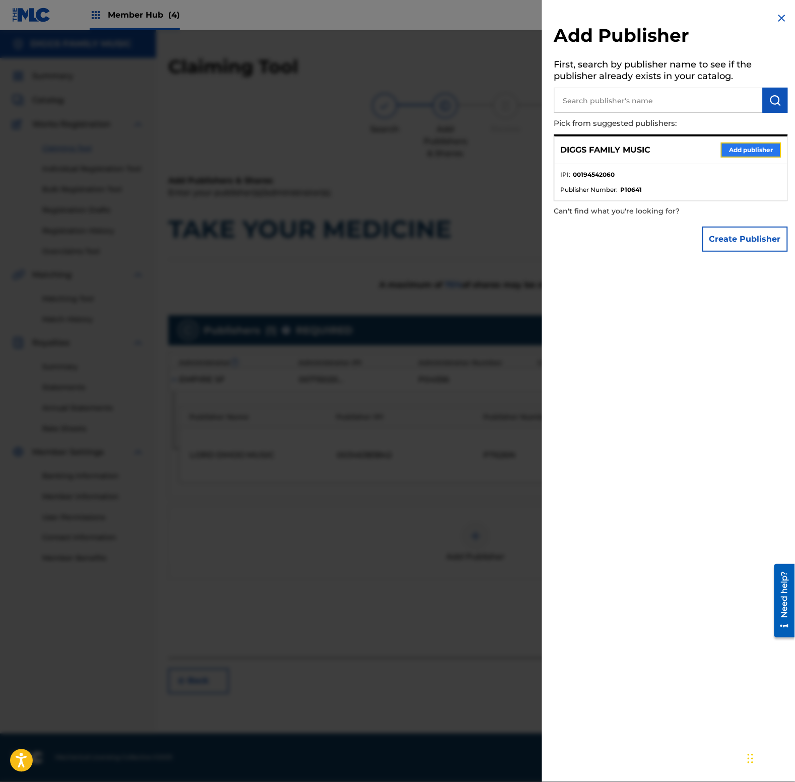
click at [742, 147] on button "Add publisher" at bounding box center [751, 150] width 60 height 15
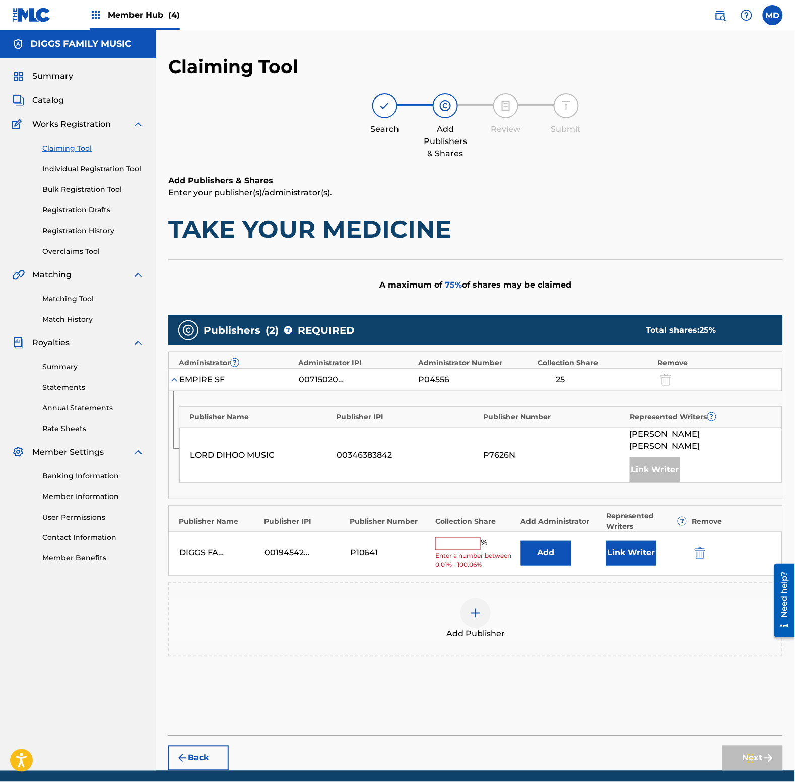
click at [474, 537] on input "text" at bounding box center [457, 543] width 45 height 13
type input "25"
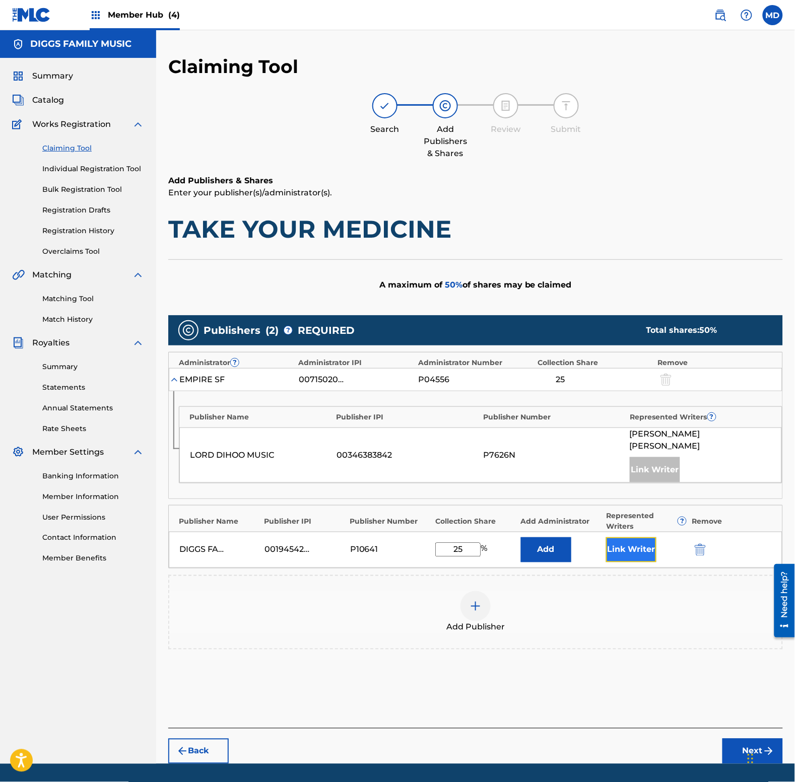
click at [623, 541] on button "Link Writer" at bounding box center [631, 549] width 50 height 25
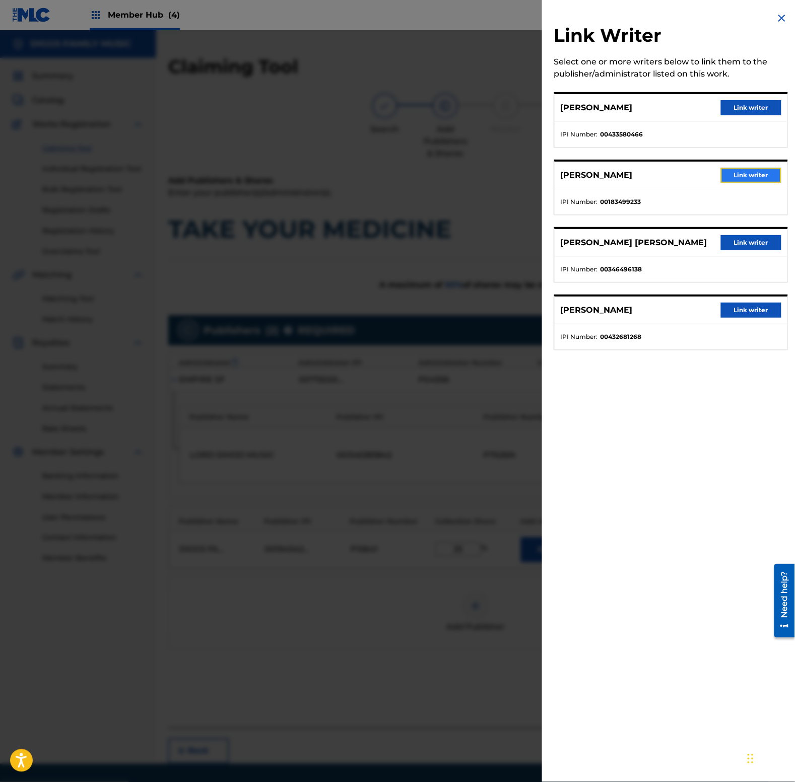
click at [739, 170] on button "Link writer" at bounding box center [751, 175] width 60 height 15
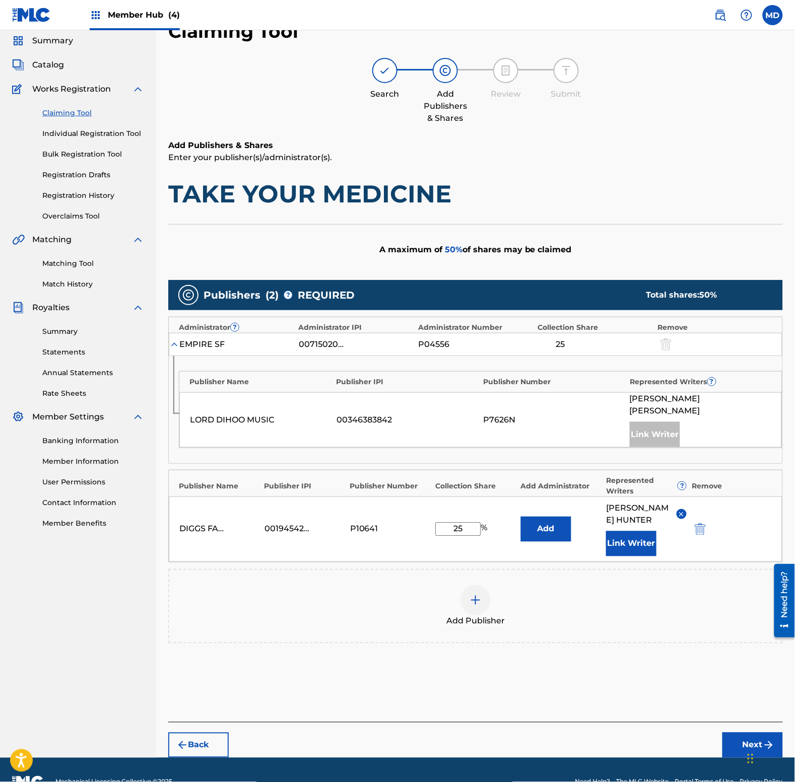
scroll to position [48, 0]
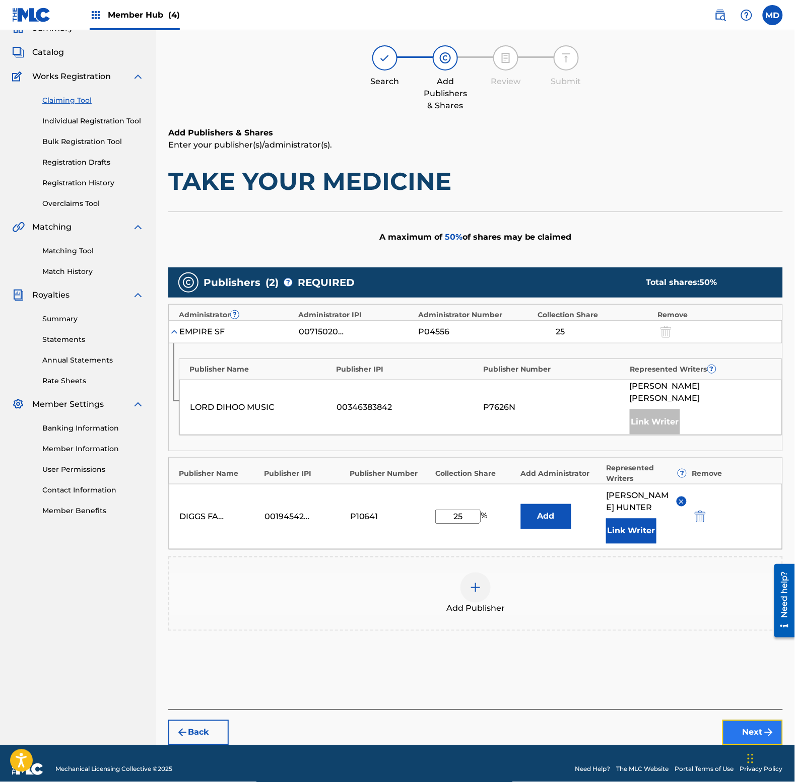
click at [746, 723] on button "Next" at bounding box center [752, 732] width 60 height 25
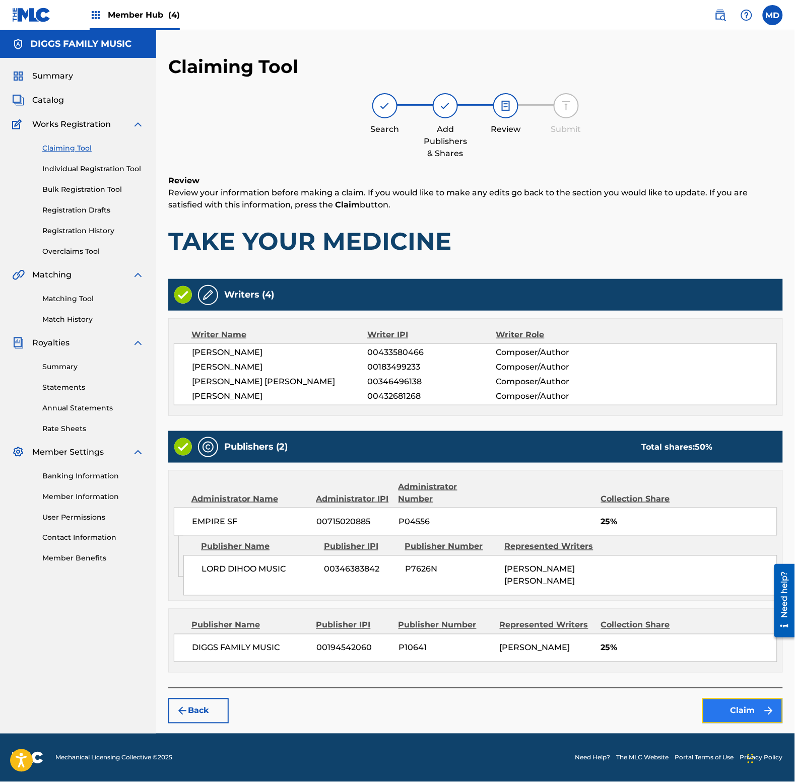
click at [723, 712] on button "Claim" at bounding box center [742, 710] width 81 height 25
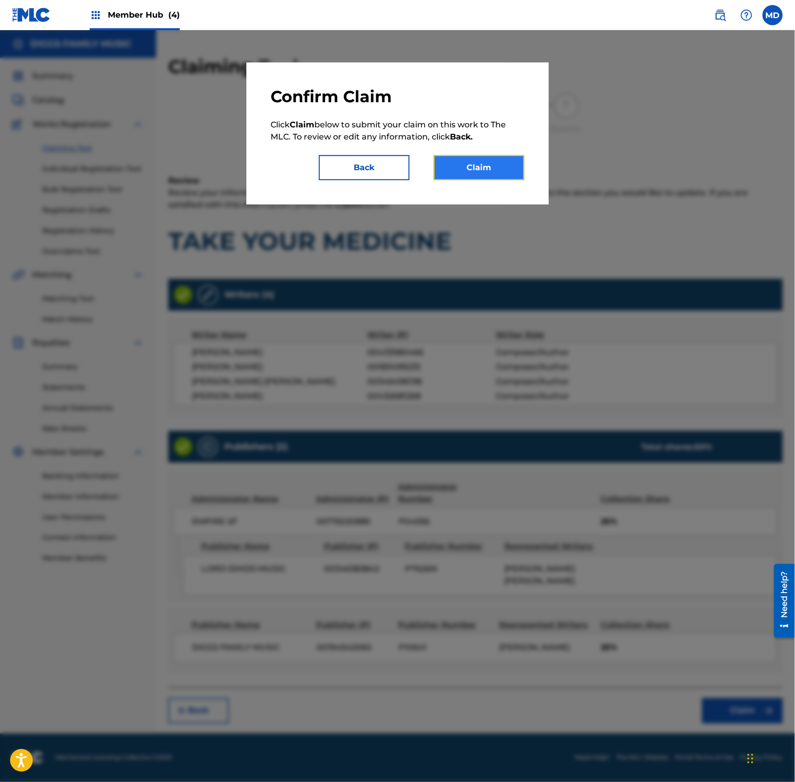
click at [486, 167] on button "Claim" at bounding box center [479, 167] width 91 height 25
